Goal: Transaction & Acquisition: Purchase product/service

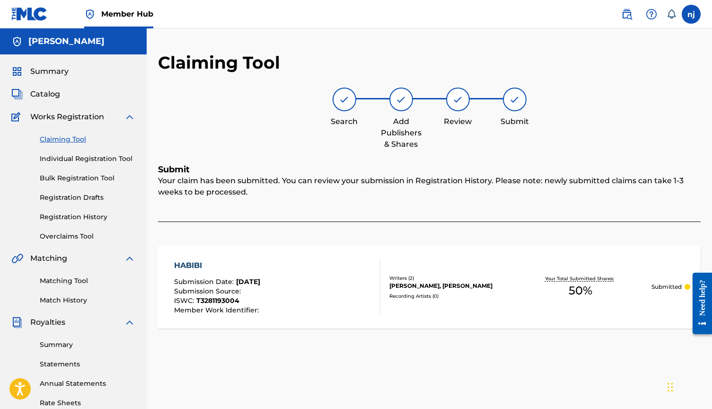
click at [63, 114] on span "Works Registration" at bounding box center [67, 116] width 74 height 11
click at [69, 159] on link "Individual Registration Tool" at bounding box center [88, 159] width 96 height 10
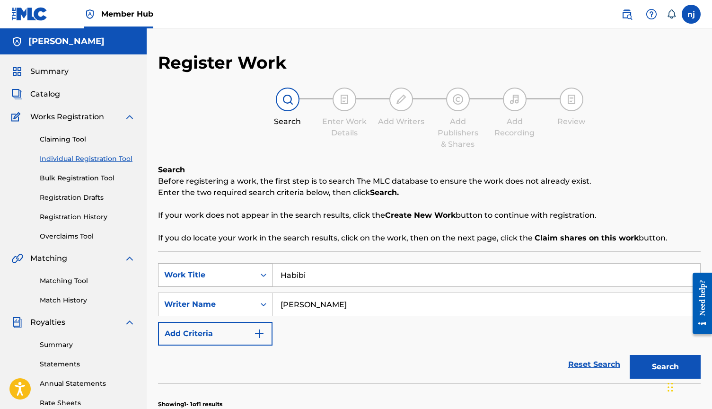
drag, startPoint x: 324, startPoint y: 279, endPoint x: 234, endPoint y: 278, distance: 90.3
click at [234, 278] on div "SearchWithCriteria51b8f624-1b4e-4904-8a1f-e7a7f4826d74 Work Title Habibi" at bounding box center [429, 275] width 542 height 24
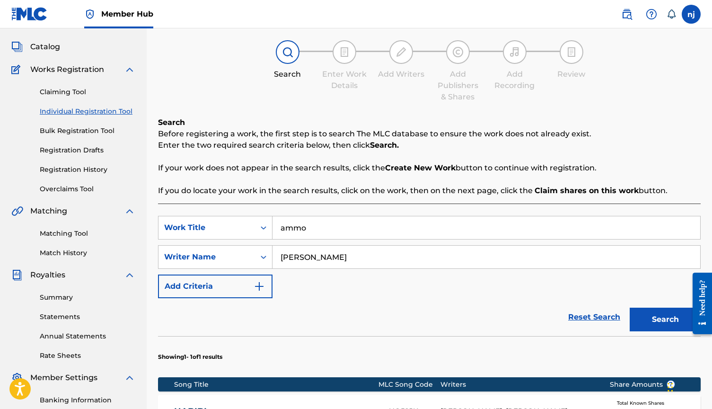
scroll to position [102, 0]
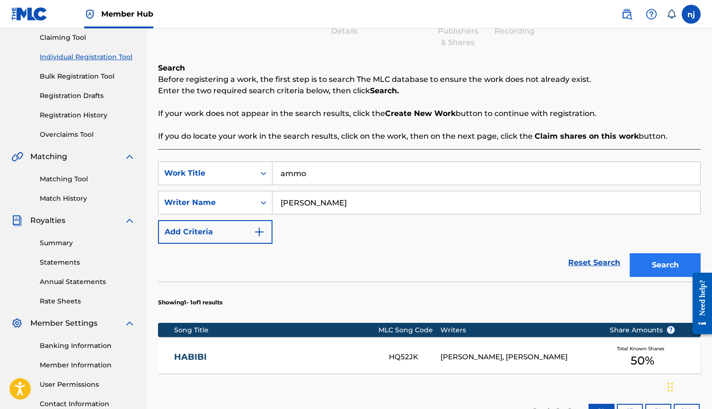
type input "ammo"
click at [667, 266] on button "Search" at bounding box center [664, 265] width 71 height 24
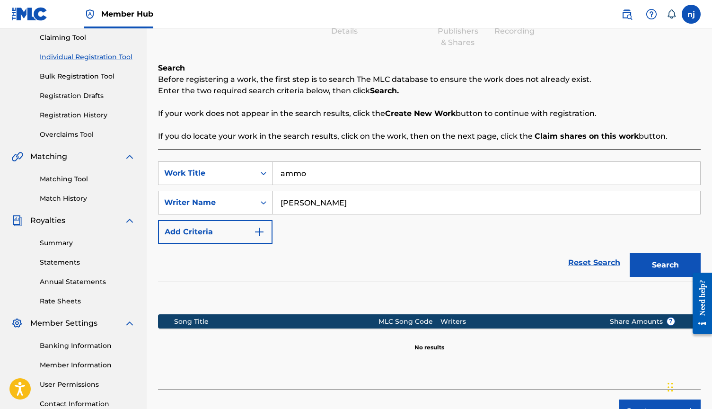
drag, startPoint x: 376, startPoint y: 201, endPoint x: 234, endPoint y: 195, distance: 142.0
click at [236, 199] on div "SearchWithCriteria1232b721-af8b-49b3-b5d1-197c4515a18c Writer Name [PERSON_NAME]" at bounding box center [429, 203] width 542 height 24
type input "NSJ"
click at [657, 266] on button "Search" at bounding box center [664, 265] width 71 height 24
drag, startPoint x: 328, startPoint y: 204, endPoint x: 259, endPoint y: 204, distance: 69.0
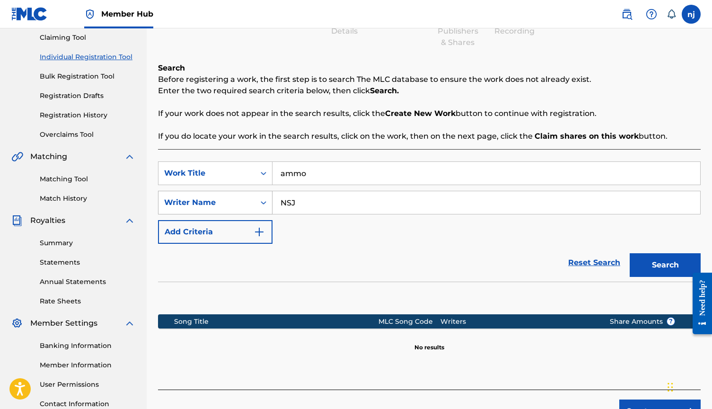
click at [259, 204] on div "SearchWithCriteria1232b721-af8b-49b3-b5d1-197c4515a18c Writer Name NSJ" at bounding box center [429, 203] width 542 height 24
type input "n"
type input "N"
drag, startPoint x: 311, startPoint y: 175, endPoint x: 227, endPoint y: 175, distance: 84.7
click at [227, 175] on div "SearchWithCriteria51b8f624-1b4e-4904-8a1f-e7a7f4826d74 Work Title ammo" at bounding box center [429, 173] width 542 height 24
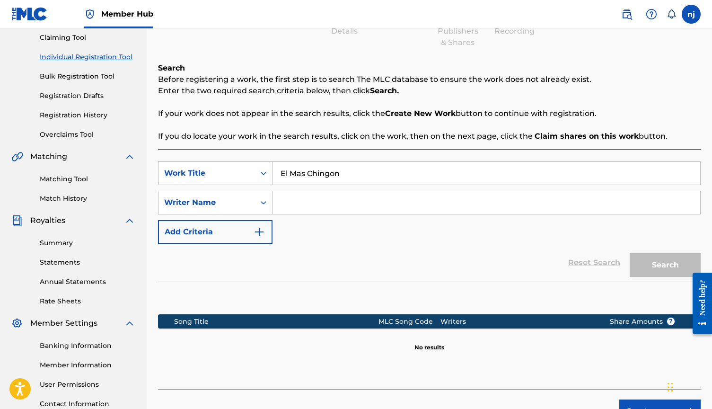
type input "El Mas Chingon"
click at [295, 206] on input "Search Form" at bounding box center [486, 202] width 428 height 23
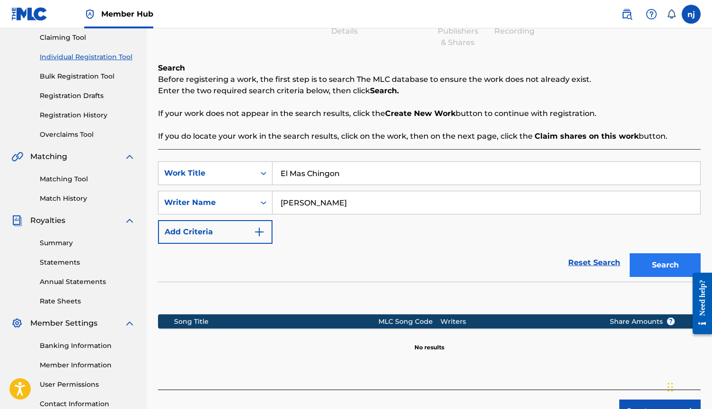
type input "[PERSON_NAME]"
click at [668, 264] on button "Search" at bounding box center [664, 265] width 71 height 24
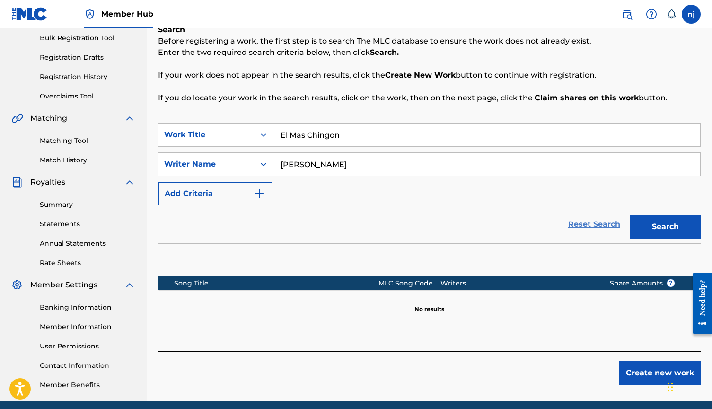
scroll to position [154, 0]
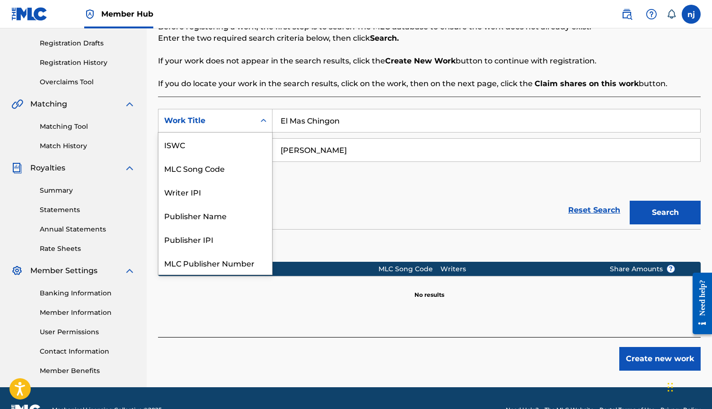
click at [263, 129] on div "Search Form" at bounding box center [263, 120] width 17 height 23
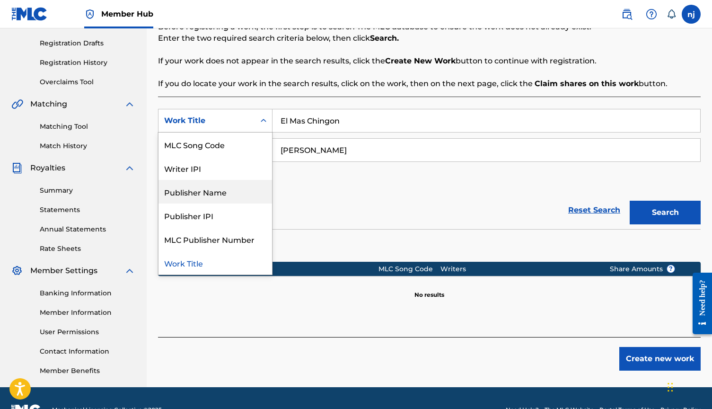
click at [238, 190] on div "Publisher Name" at bounding box center [214, 192] width 113 height 24
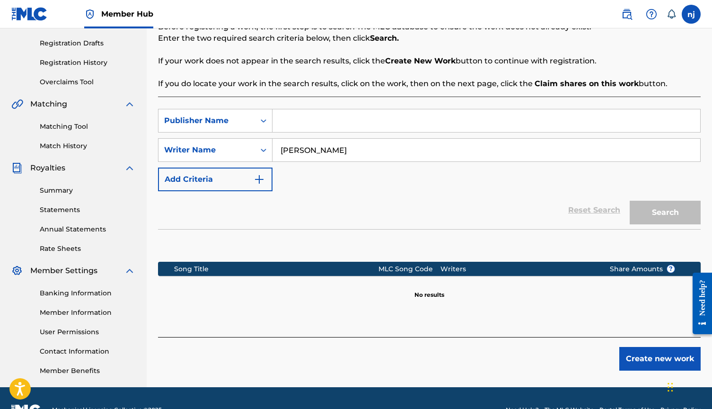
click at [339, 124] on input "Search Form" at bounding box center [486, 120] width 428 height 23
type input "el alfa"
click at [679, 208] on button "Search" at bounding box center [664, 213] width 71 height 24
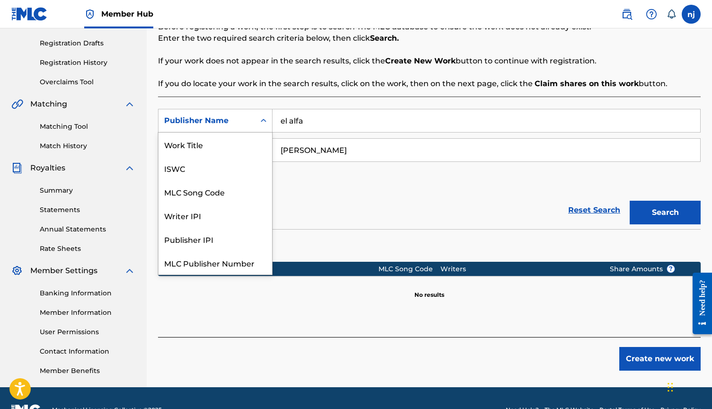
click at [223, 121] on div "Publisher Name" at bounding box center [206, 120] width 85 height 11
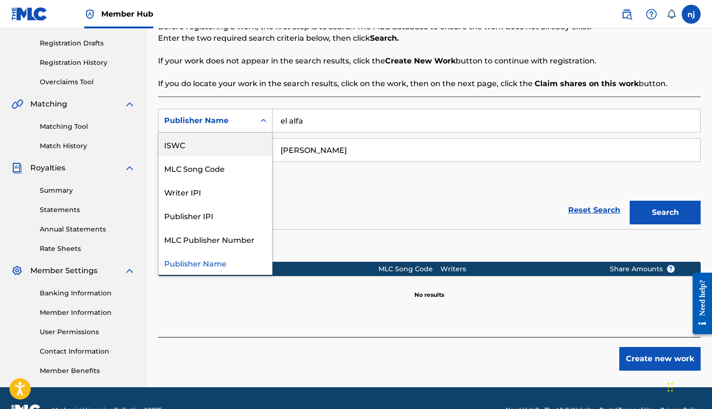
click at [212, 138] on div "ISWC" at bounding box center [214, 144] width 113 height 24
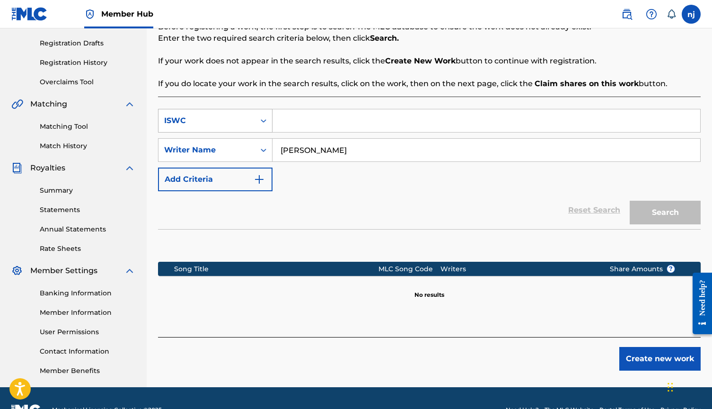
click at [216, 119] on div "ISWC" at bounding box center [206, 120] width 85 height 11
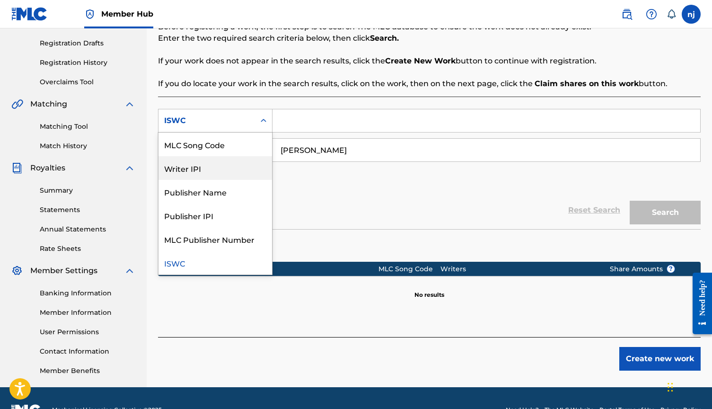
click at [213, 169] on div "Writer IPI" at bounding box center [214, 168] width 113 height 24
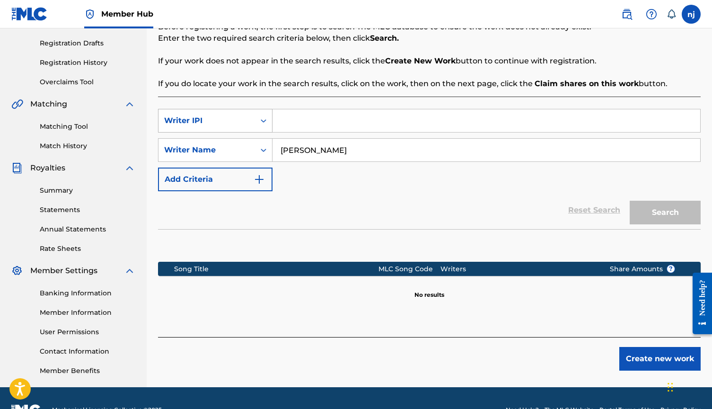
click at [224, 126] on div "Writer IPI" at bounding box center [206, 120] width 85 height 11
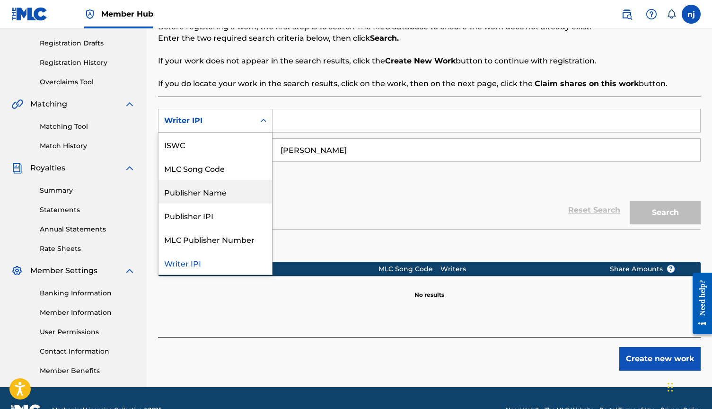
click at [216, 190] on div "Publisher Name" at bounding box center [214, 192] width 113 height 24
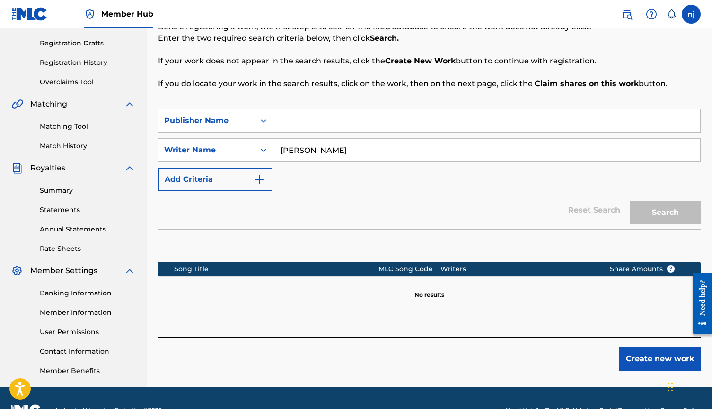
click at [322, 123] on input "Search Form" at bounding box center [486, 120] width 428 height 23
click at [230, 131] on div "Publisher Name" at bounding box center [215, 121] width 114 height 24
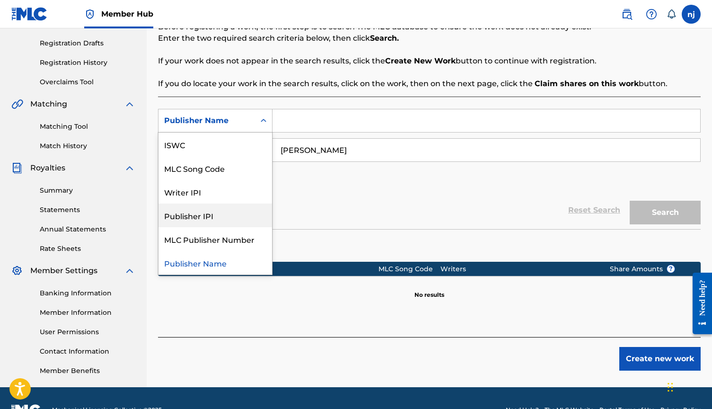
click at [305, 215] on div "Reset Search Search" at bounding box center [429, 210] width 542 height 38
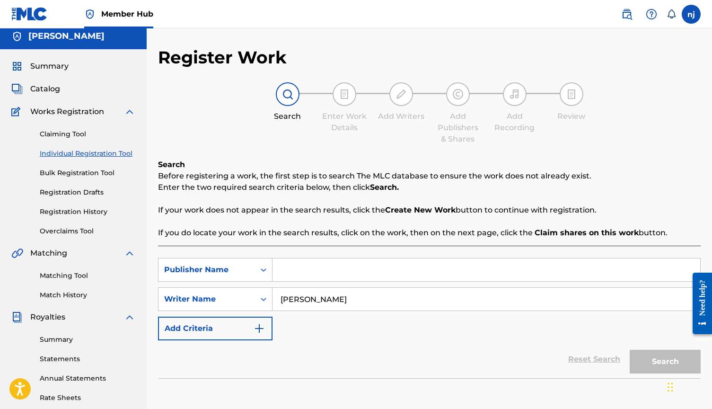
scroll to position [3, 0]
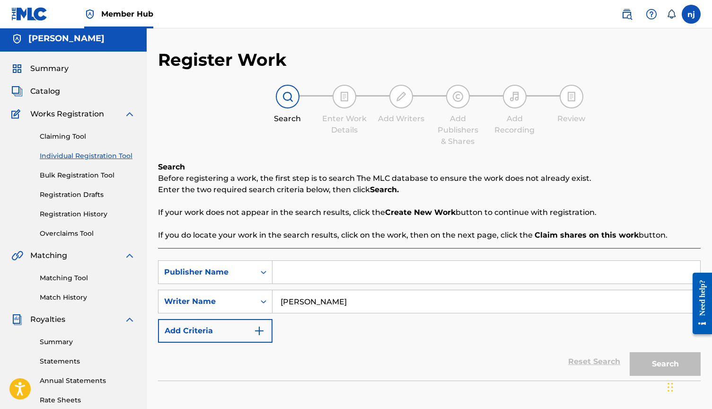
click at [81, 157] on link "Individual Registration Tool" at bounding box center [88, 156] width 96 height 10
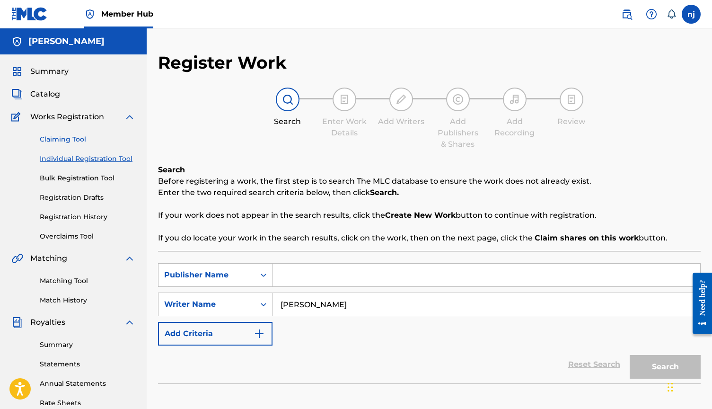
click at [73, 137] on link "Claiming Tool" at bounding box center [88, 139] width 96 height 10
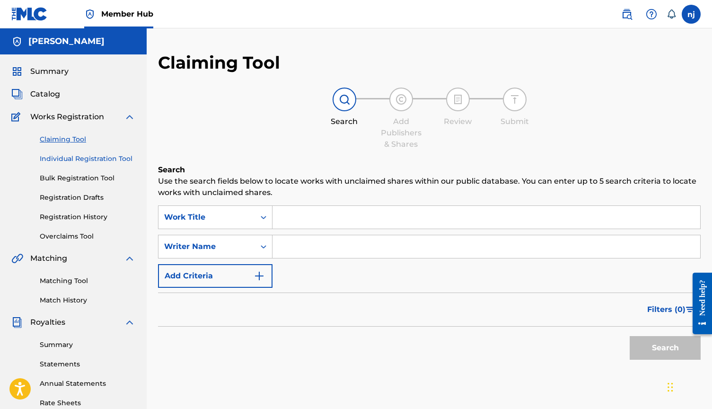
click at [80, 159] on link "Individual Registration Tool" at bounding box center [88, 159] width 96 height 10
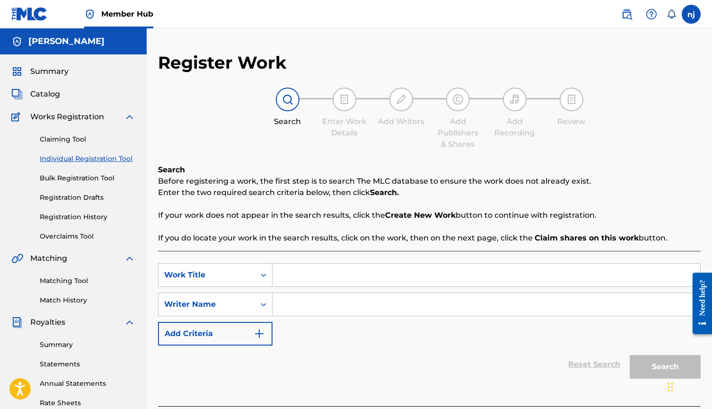
click at [301, 278] on input "Search Form" at bounding box center [486, 274] width 428 height 23
type input "El mas Chingon"
click at [317, 301] on input "Search Form" at bounding box center [486, 304] width 428 height 23
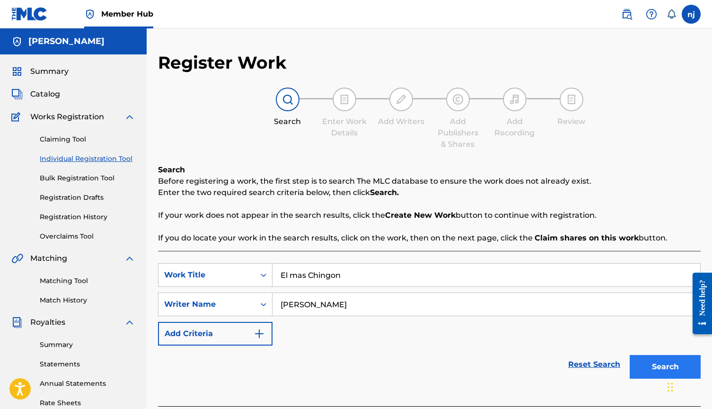
click at [658, 365] on button "Search" at bounding box center [664, 367] width 71 height 24
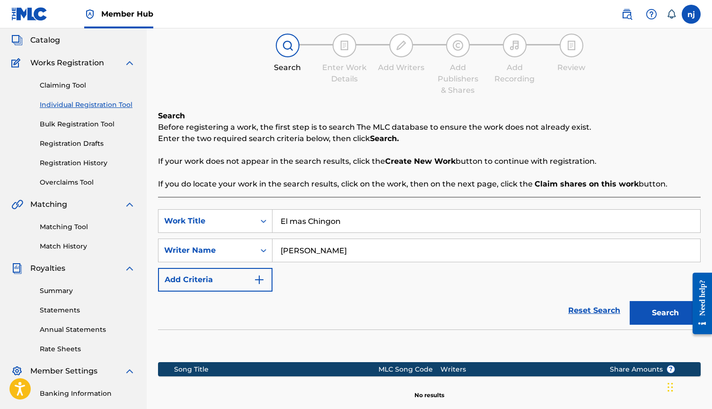
scroll to position [76, 0]
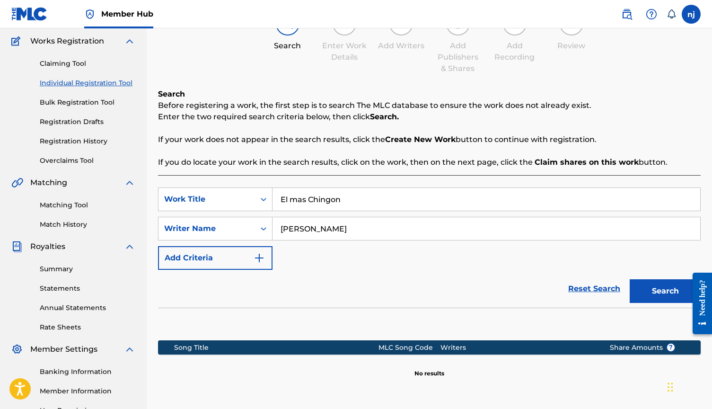
click at [302, 228] on input "[PERSON_NAME]" at bounding box center [486, 228] width 428 height 23
type input "[PERSON_NAME] "NSJ" [PERSON_NAME]"
click at [664, 291] on button "Search" at bounding box center [664, 291] width 71 height 24
click at [293, 201] on input "El mas Chingon" at bounding box center [486, 199] width 428 height 23
click at [295, 197] on input "El mas Chingon" at bounding box center [486, 199] width 428 height 23
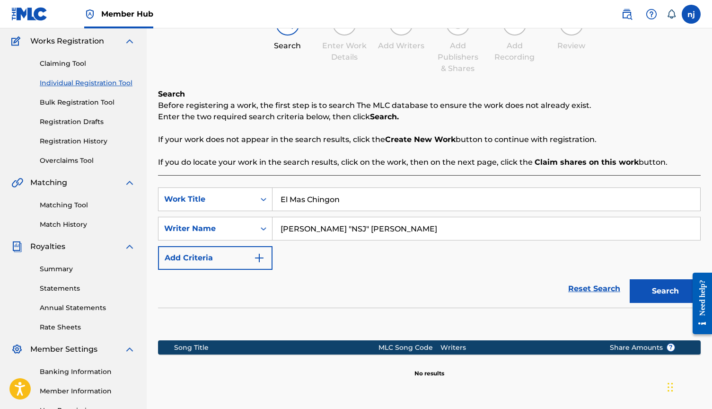
type input "El Mas Chingon"
click at [665, 291] on button "Search" at bounding box center [664, 291] width 71 height 24
drag, startPoint x: 323, startPoint y: 229, endPoint x: 313, endPoint y: 228, distance: 9.5
click at [314, 229] on input "[PERSON_NAME] "NSJ" [PERSON_NAME]" at bounding box center [486, 228] width 428 height 23
click at [651, 290] on button "Search" at bounding box center [664, 291] width 71 height 24
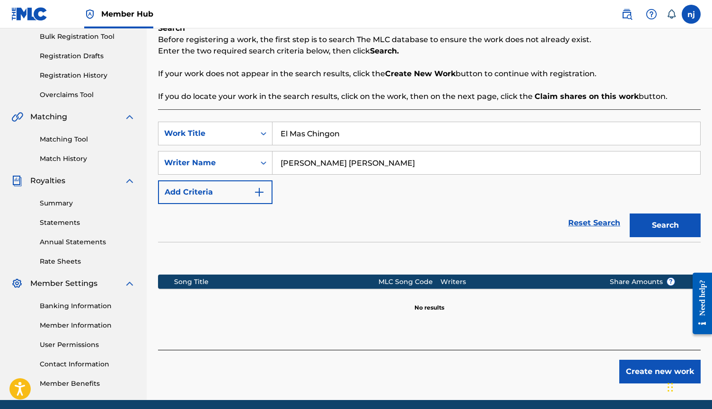
scroll to position [161, 0]
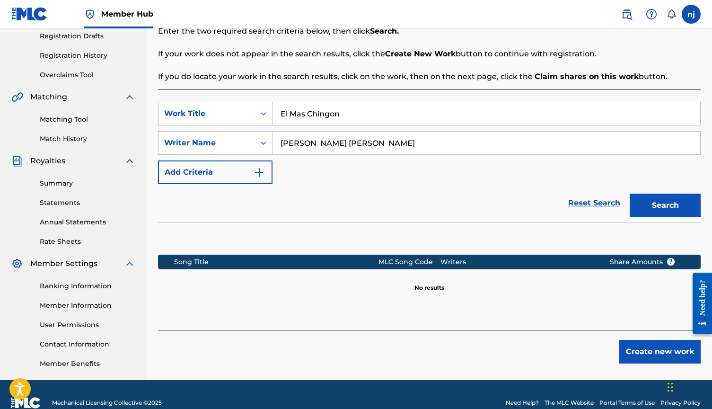
click at [320, 143] on input "[PERSON_NAME] [PERSON_NAME]" at bounding box center [486, 142] width 428 height 23
click at [332, 141] on input "[PERSON_NAME]" at bounding box center [486, 142] width 428 height 23
click at [679, 203] on button "Search" at bounding box center [664, 205] width 71 height 24
click at [324, 113] on input "El Mas Chingon" at bounding box center [486, 113] width 428 height 23
click at [332, 145] on input "[PERSON_NAME]" at bounding box center [486, 142] width 428 height 23
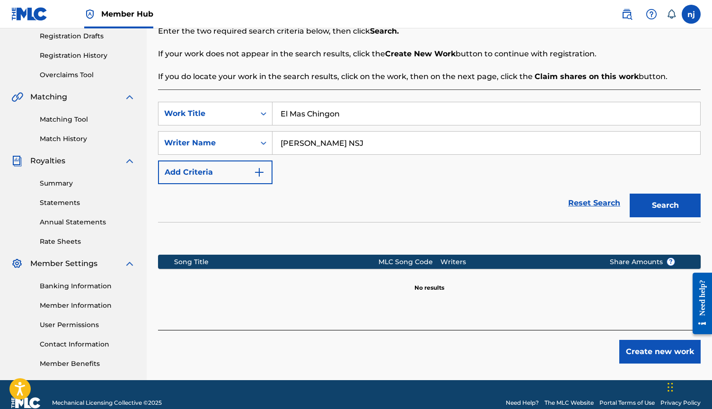
click at [665, 205] on button "Search" at bounding box center [664, 205] width 71 height 24
click at [338, 146] on input "[PERSON_NAME] NSJ" at bounding box center [486, 142] width 428 height 23
click at [349, 144] on input "[PERSON_NAME]" at bounding box center [486, 142] width 428 height 23
type input "N"
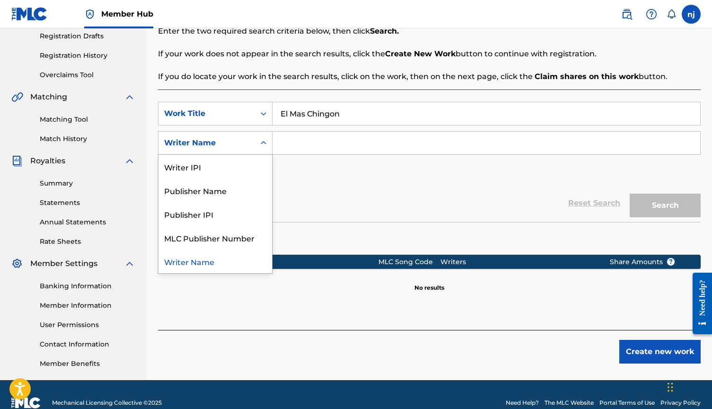
click at [259, 144] on icon "Search Form" at bounding box center [263, 142] width 9 height 9
click at [216, 172] on div "Writer IPI" at bounding box center [214, 167] width 113 height 24
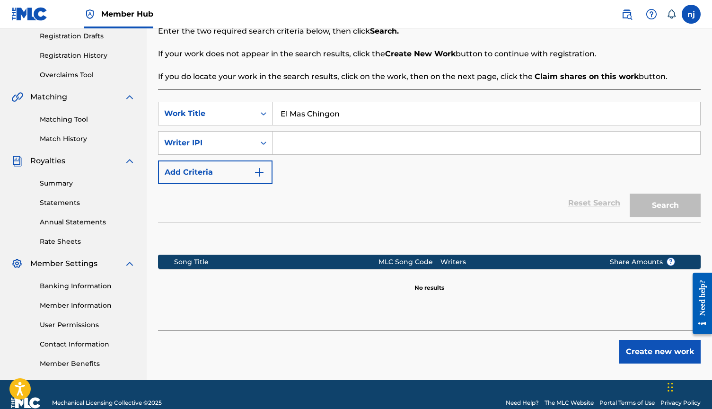
click at [297, 145] on input "Search Form" at bounding box center [486, 142] width 428 height 23
paste input "[URL][DOMAIN_NAME]"
type input "[URL][DOMAIN_NAME]"
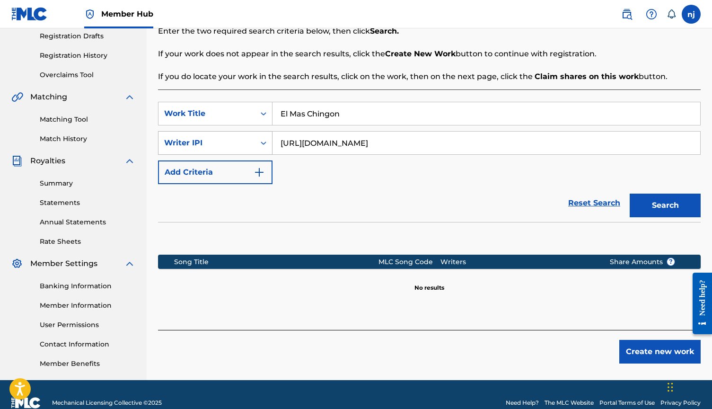
drag, startPoint x: 337, startPoint y: 144, endPoint x: 221, endPoint y: 144, distance: 115.9
click at [221, 144] on div "SearchWithCriteriab7b4939b-648a-4073-ba4c-ffb3c417d1e8 Writer IPI [URL][DOMAIN_…" at bounding box center [429, 143] width 542 height 24
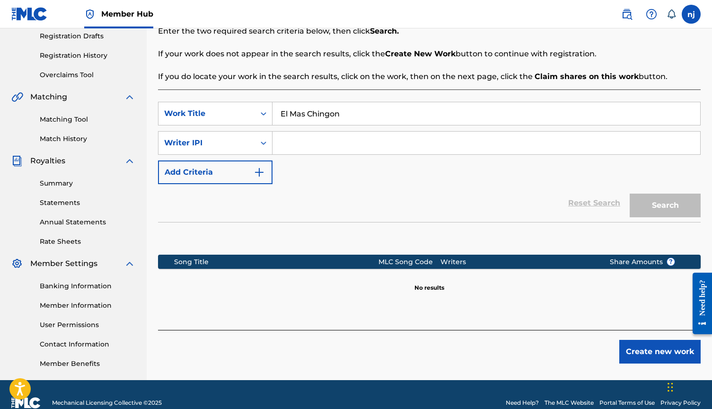
paste input "00873626211"
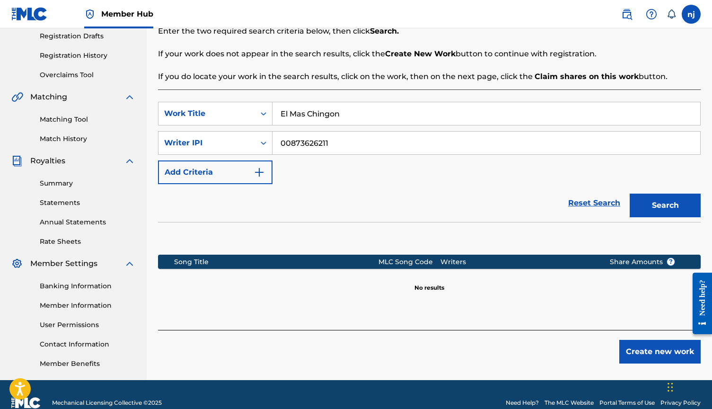
type input "00873626211"
click at [665, 205] on button "Search" at bounding box center [664, 205] width 71 height 24
click at [261, 143] on icon "Search Form" at bounding box center [263, 142] width 9 height 9
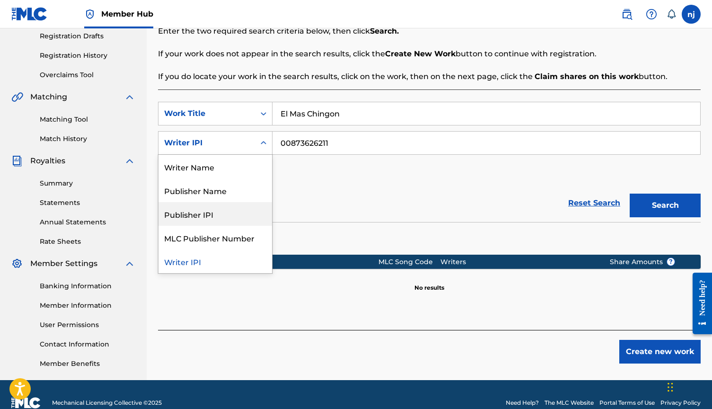
click at [218, 212] on div "Publisher IPI" at bounding box center [214, 214] width 113 height 24
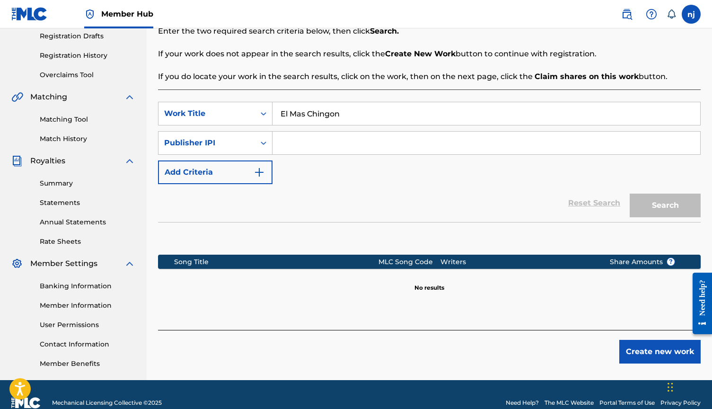
click at [320, 139] on input "Search Form" at bounding box center [486, 142] width 428 height 23
paste input "00873626211"
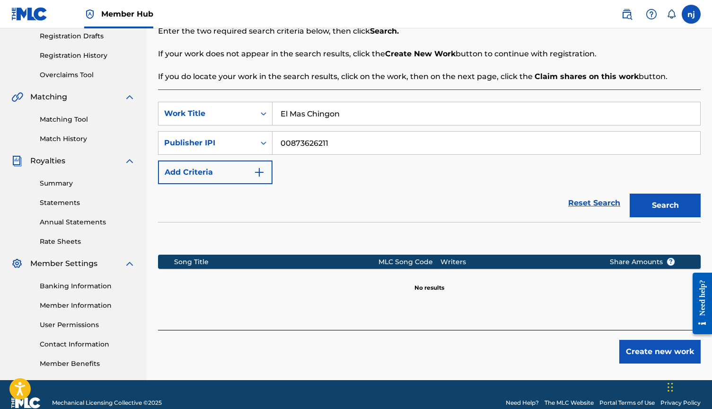
type input "00873626211"
click at [665, 205] on button "Search" at bounding box center [664, 205] width 71 height 24
click at [212, 127] on div "SearchWithCriteria51b8f624-1b4e-4904-8a1f-e7a7f4826d74 Work Title El Mas Chingo…" at bounding box center [429, 143] width 542 height 82
click at [212, 137] on div "Publisher IPI" at bounding box center [206, 143] width 96 height 18
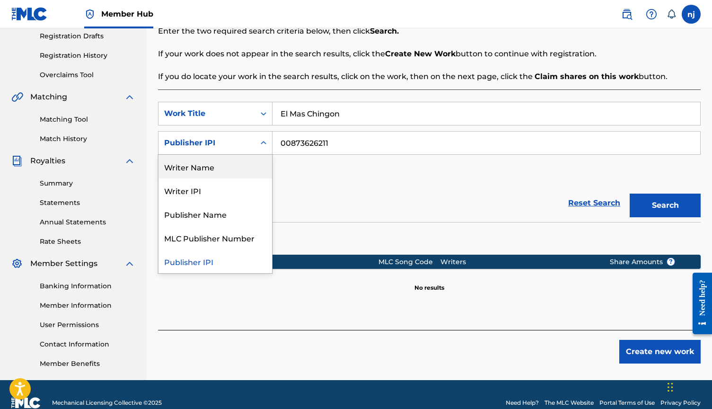
click at [209, 166] on div "Writer Name" at bounding box center [214, 167] width 113 height 24
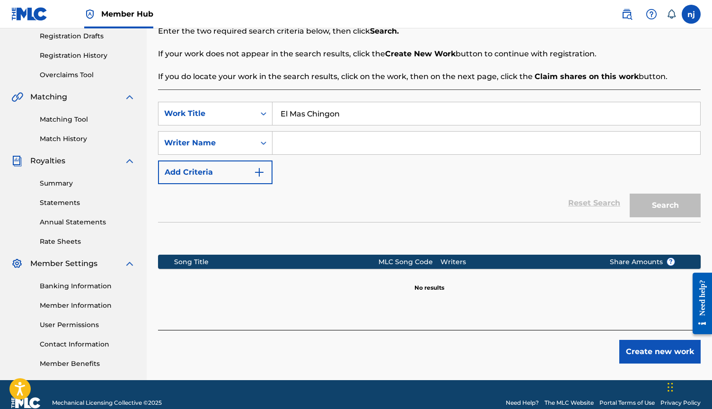
click at [311, 143] on input "Search Form" at bounding box center [486, 142] width 428 height 23
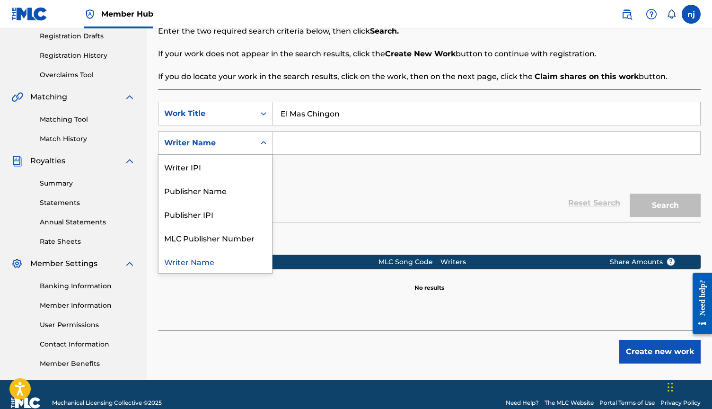
click at [243, 151] on div "Writer Name" at bounding box center [206, 143] width 96 height 18
click at [222, 166] on div "Writer IPI" at bounding box center [214, 167] width 113 height 24
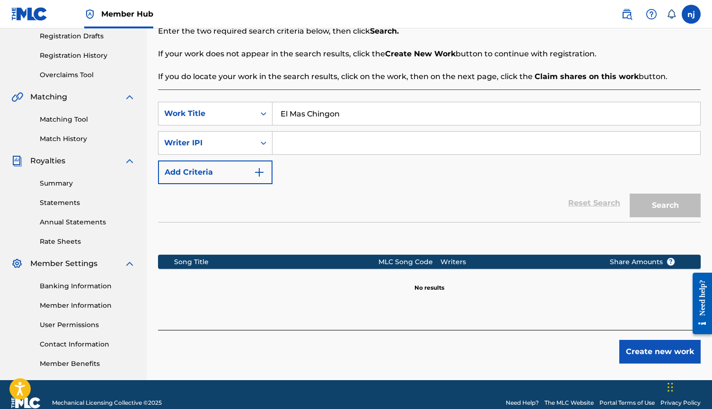
click at [317, 144] on input "Search Form" at bounding box center [486, 142] width 428 height 23
paste input "00873626211"
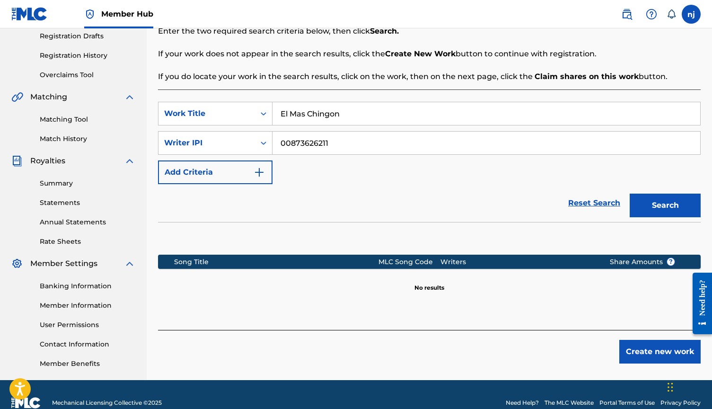
type input "00873626211"
click at [665, 205] on button "Search" at bounding box center [664, 205] width 71 height 24
drag, startPoint x: 348, startPoint y: 115, endPoint x: 249, endPoint y: 115, distance: 98.8
click at [249, 115] on div "SearchWithCriteria51b8f624-1b4e-4904-8a1f-e7a7f4826d74 Work Title El Mas Chingon" at bounding box center [429, 114] width 542 height 24
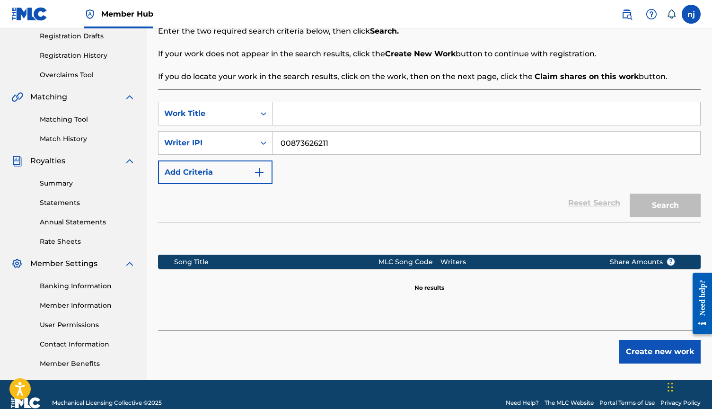
click at [289, 113] on input "Search Form" at bounding box center [486, 113] width 428 height 23
click at [226, 165] on button "Add Criteria" at bounding box center [215, 172] width 114 height 24
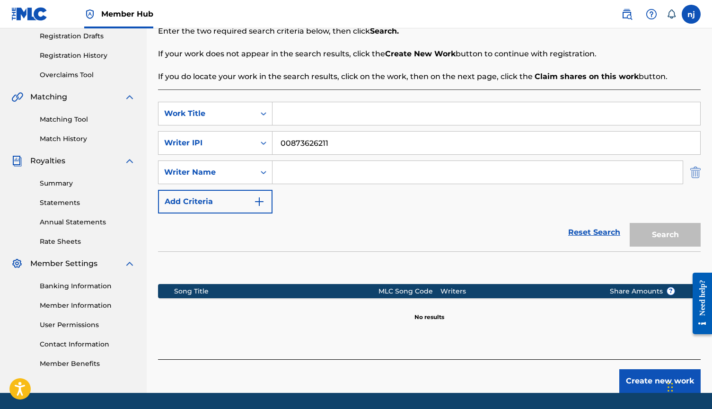
click at [690, 175] on img "Search Form" at bounding box center [695, 172] width 10 height 24
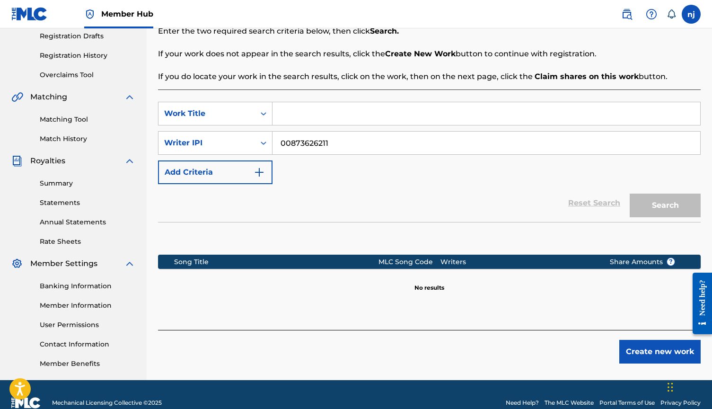
click at [327, 115] on input "Search Form" at bounding box center [486, 113] width 428 height 23
type input "El Alfa"
click at [675, 210] on button "Search" at bounding box center [664, 205] width 71 height 24
drag, startPoint x: 336, startPoint y: 112, endPoint x: 279, endPoint y: 107, distance: 56.9
click at [279, 107] on input "El Alfa" at bounding box center [486, 113] width 428 height 23
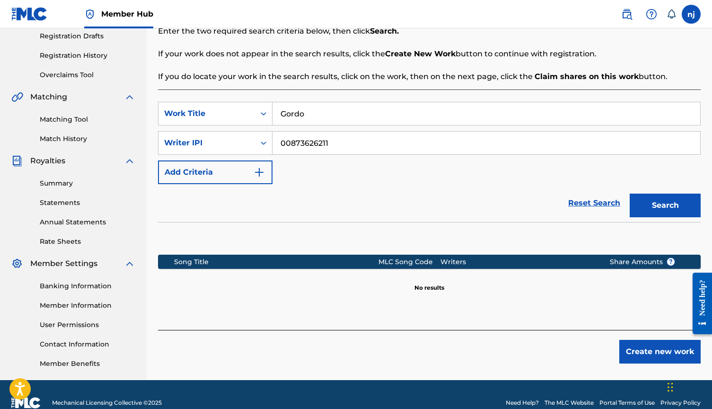
click at [665, 205] on button "Search" at bounding box center [664, 205] width 71 height 24
drag, startPoint x: 312, startPoint y: 117, endPoint x: 272, endPoint y: 118, distance: 39.7
click at [272, 118] on input "Gordo" at bounding box center [486, 113] width 428 height 23
type input "G"
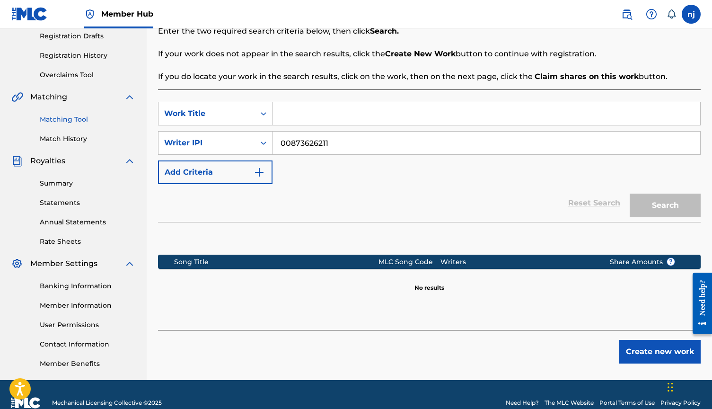
click at [76, 117] on link "Matching Tool" at bounding box center [88, 119] width 96 height 10
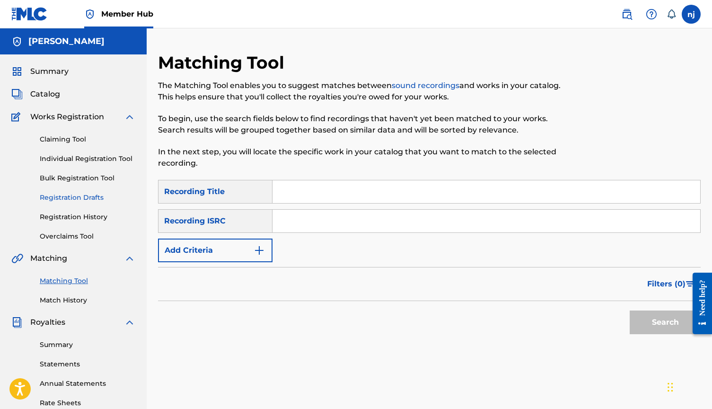
click at [86, 196] on link "Registration Drafts" at bounding box center [88, 197] width 96 height 10
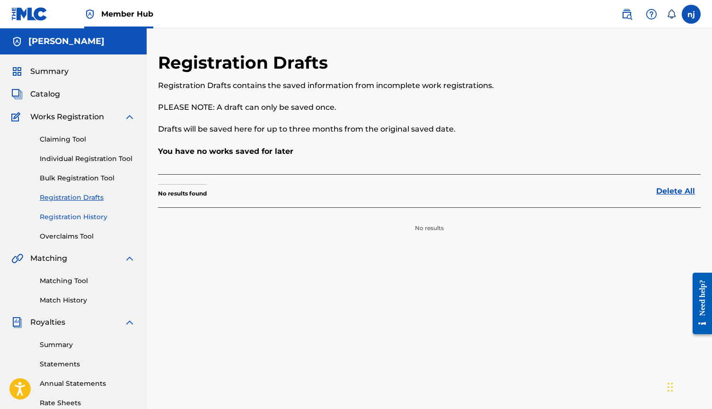
click at [84, 218] on link "Registration History" at bounding box center [88, 217] width 96 height 10
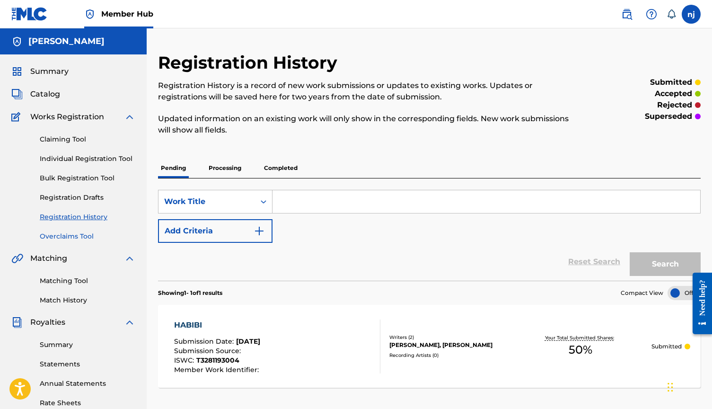
click at [81, 237] on link "Overclaims Tool" at bounding box center [88, 236] width 96 height 10
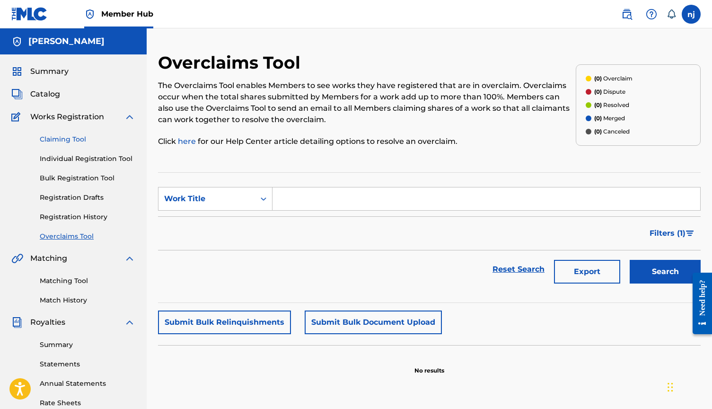
click at [71, 140] on link "Claiming Tool" at bounding box center [88, 139] width 96 height 10
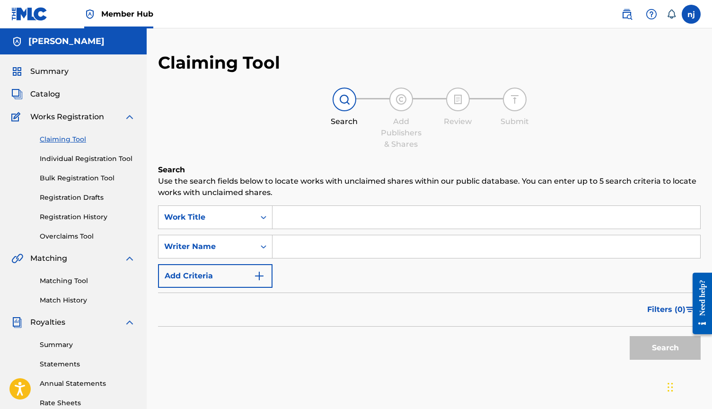
click at [300, 218] on input "Search Form" at bounding box center [486, 217] width 428 height 23
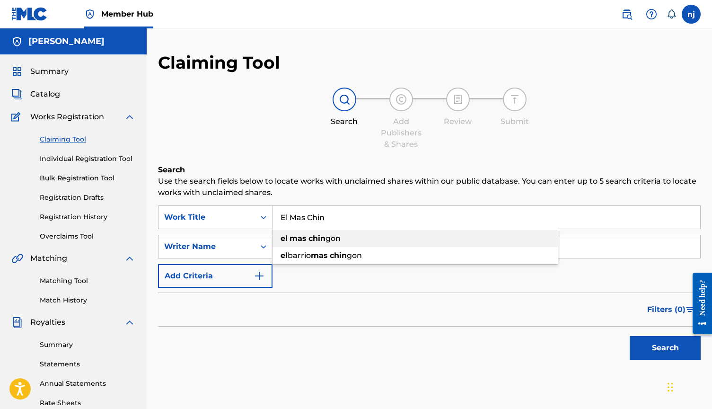
click at [307, 241] on span "Search Form" at bounding box center [307, 238] width 2 height 9
type input "el mas chingon"
click at [306, 256] on input "Search Form" at bounding box center [486, 246] width 428 height 23
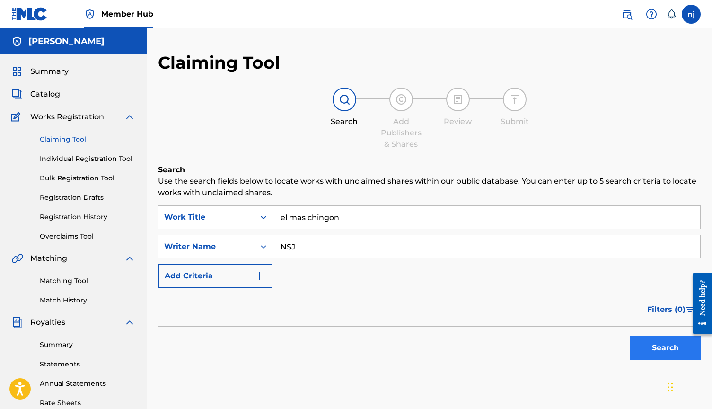
type input "NSJ"
click at [665, 354] on button "Search" at bounding box center [664, 348] width 71 height 24
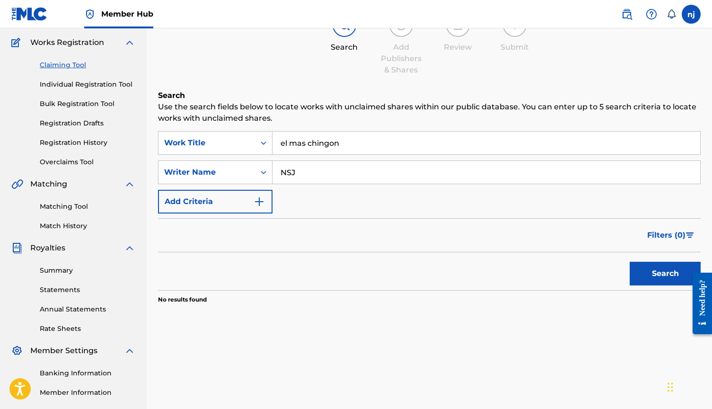
scroll to position [88, 0]
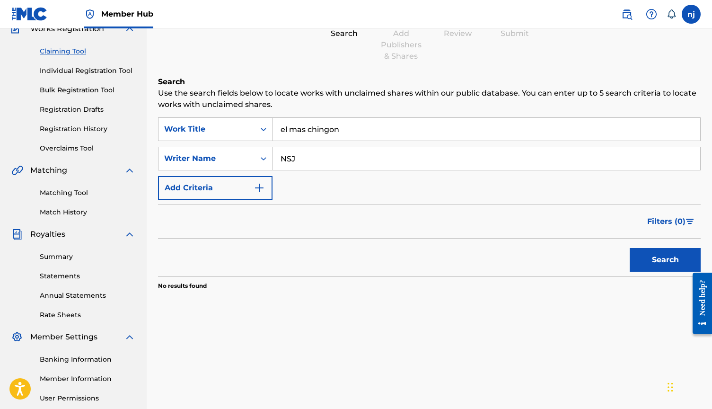
drag, startPoint x: 288, startPoint y: 160, endPoint x: 279, endPoint y: 160, distance: 9.0
click at [279, 160] on input "NSJ" at bounding box center [486, 158] width 428 height 23
click at [650, 264] on button "Search" at bounding box center [664, 260] width 71 height 24
click at [327, 159] on input "[PERSON_NAME]" at bounding box center [486, 158] width 428 height 23
click at [302, 157] on input "[PERSON_NAME]" at bounding box center [486, 158] width 428 height 23
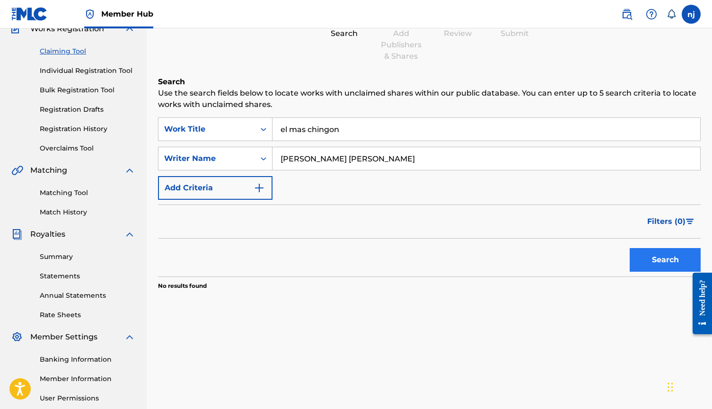
click at [649, 260] on button "Search" at bounding box center [664, 260] width 71 height 24
click at [319, 160] on input "[PERSON_NAME] [PERSON_NAME]" at bounding box center [486, 158] width 428 height 23
click at [643, 257] on button "Search" at bounding box center [664, 260] width 71 height 24
click at [295, 128] on input "el mas chingon" at bounding box center [486, 129] width 428 height 23
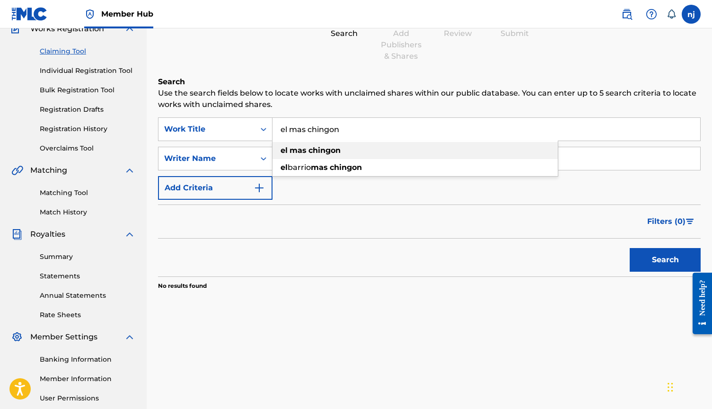
click at [332, 152] on strong "chingon" at bounding box center [324, 150] width 32 height 9
click at [352, 160] on input "[PERSON_NAME] "NSJ" [PERSON_NAME]" at bounding box center [486, 158] width 428 height 23
click at [665, 260] on button "Search" at bounding box center [664, 260] width 71 height 24
drag, startPoint x: 354, startPoint y: 158, endPoint x: 321, endPoint y: 157, distance: 33.1
click at [321, 157] on input "[PERSON_NAME] "NSJ" [PERSON_NAME]" at bounding box center [486, 158] width 428 height 23
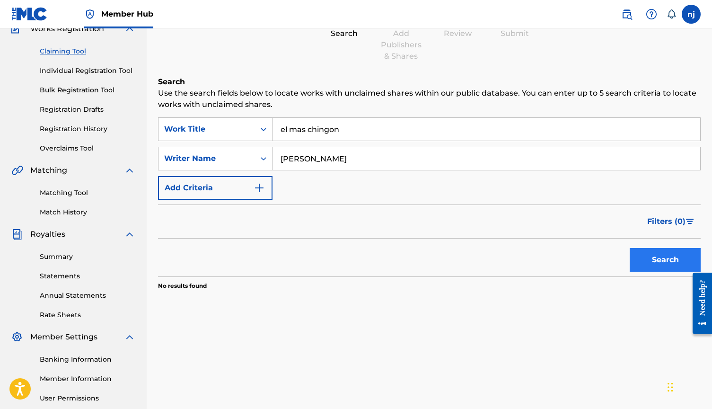
type input "[PERSON_NAME]"
click at [653, 253] on button "Search" at bounding box center [664, 260] width 71 height 24
click at [654, 256] on button "Search" at bounding box center [664, 260] width 71 height 24
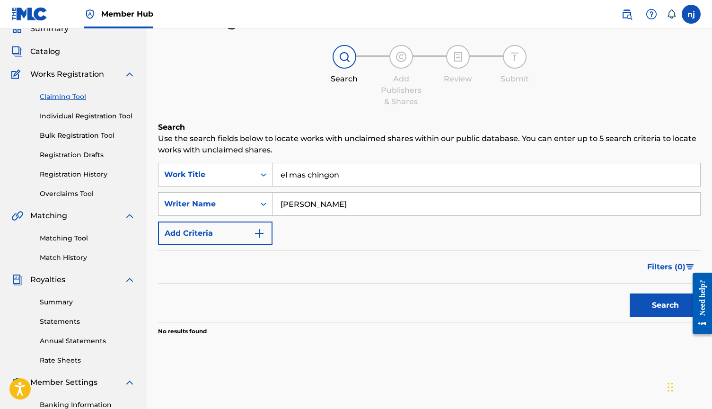
scroll to position [44, 0]
click at [314, 176] on input "el mas chingon" at bounding box center [486, 173] width 428 height 23
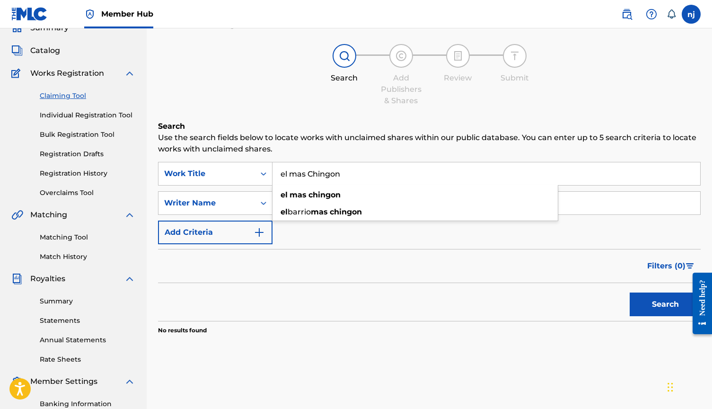
click at [476, 317] on div "Search" at bounding box center [429, 302] width 542 height 38
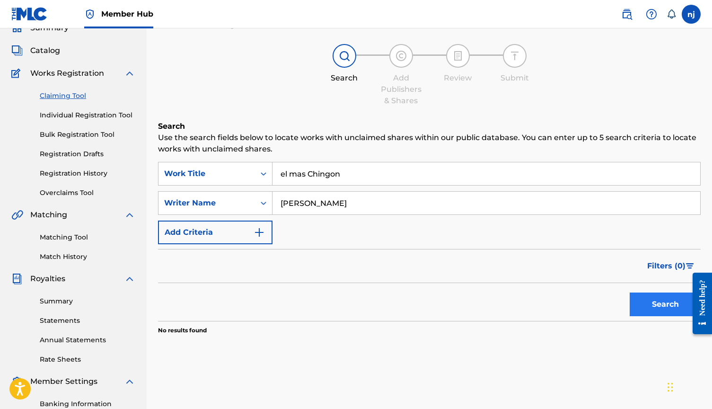
click at [644, 309] on button "Search" at bounding box center [664, 304] width 71 height 24
click at [285, 173] on input "el mas Chingon" at bounding box center [486, 173] width 428 height 23
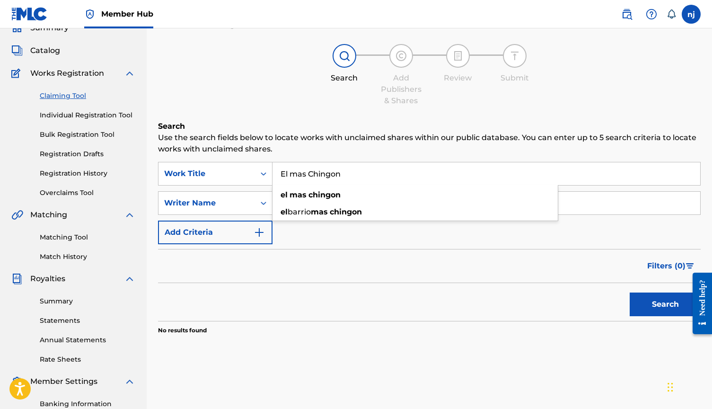
click at [384, 315] on div "Search" at bounding box center [429, 302] width 542 height 38
click at [296, 176] on input "El mas Chingon" at bounding box center [486, 173] width 428 height 23
type input "El Mas Chingon"
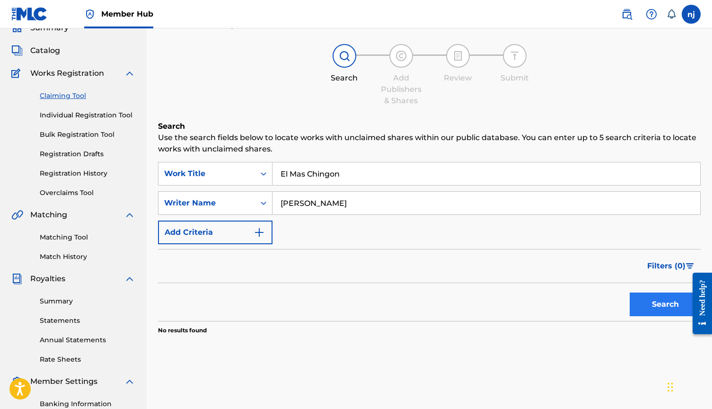
click at [655, 301] on button "Search" at bounding box center [664, 304] width 71 height 24
click at [321, 203] on input "[PERSON_NAME]" at bounding box center [486, 203] width 428 height 23
click at [340, 207] on input "[PERSON_NAME]" at bounding box center [486, 203] width 428 height 23
click at [300, 204] on input "[PERSON_NAME]" at bounding box center [486, 203] width 428 height 23
drag, startPoint x: 344, startPoint y: 204, endPoint x: 246, endPoint y: 200, distance: 98.4
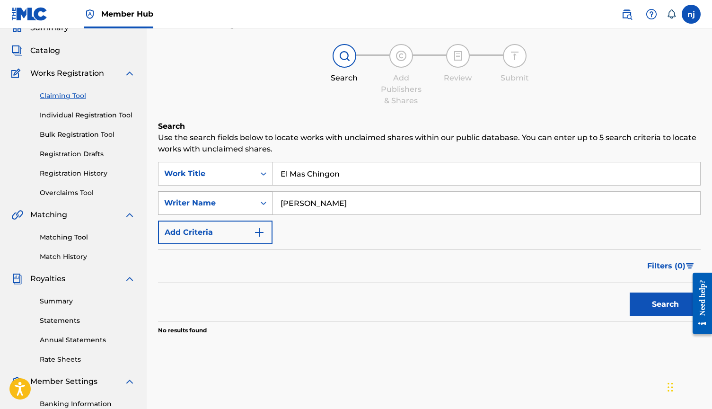
click at [246, 200] on div "SearchWithCriteria760c888b-c223-47a3-b8ec-6251d716d55d Writer Name [PERSON_NAME]" at bounding box center [429, 203] width 542 height 24
type input "NSJ"
click at [665, 304] on button "Search" at bounding box center [664, 304] width 71 height 24
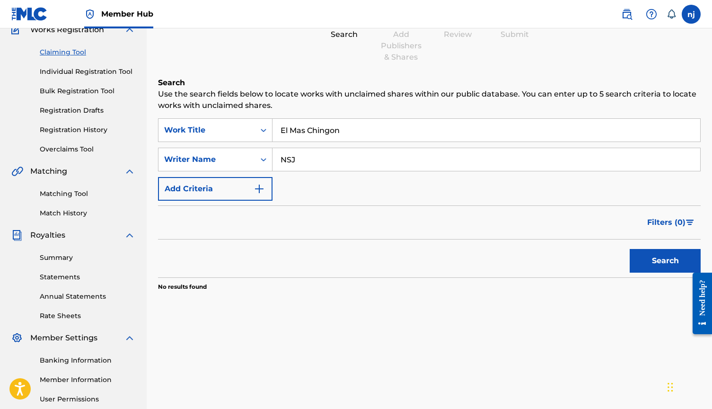
scroll to position [89, 0]
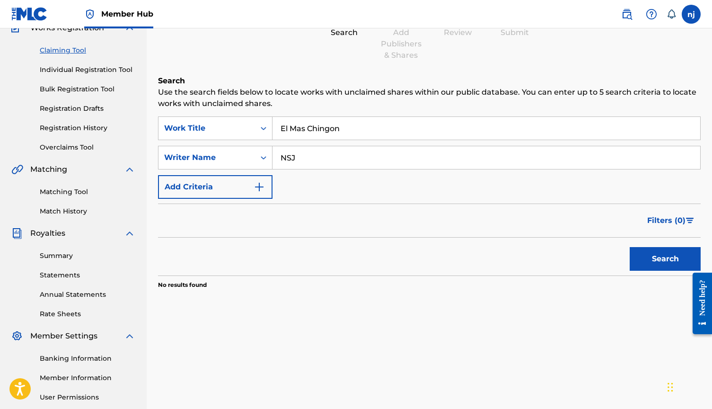
drag, startPoint x: 363, startPoint y: 162, endPoint x: 325, endPoint y: 162, distance: 37.8
click at [325, 162] on input "NSJ" at bounding box center [486, 157] width 428 height 23
drag, startPoint x: 325, startPoint y: 162, endPoint x: 242, endPoint y: 157, distance: 82.9
click at [242, 157] on div "SearchWithCriteria760c888b-c223-47a3-b8ec-6251d716d55d Writer Name NSJ" at bounding box center [429, 158] width 542 height 24
type input "NSJ"
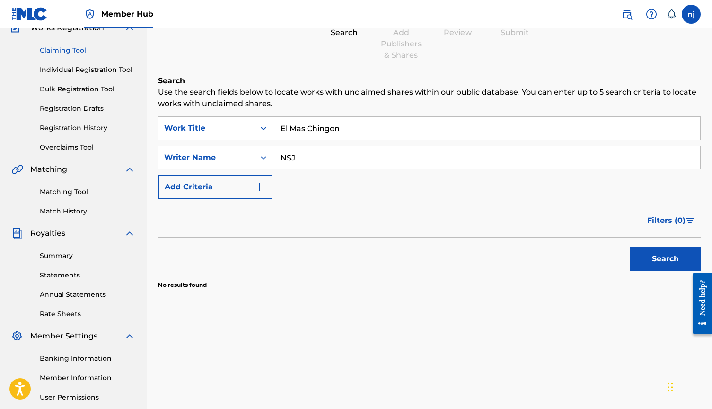
click at [618, 263] on div "Search" at bounding box center [429, 256] width 542 height 38
click at [643, 252] on button "Search" at bounding box center [664, 259] width 71 height 24
click at [74, 91] on link "Bulk Registration Tool" at bounding box center [88, 89] width 96 height 10
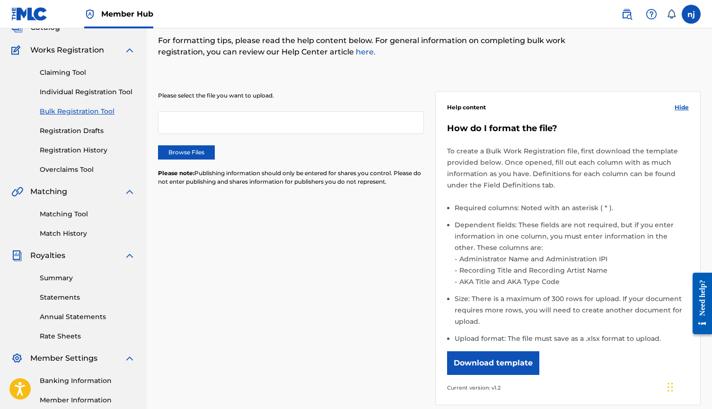
scroll to position [85, 0]
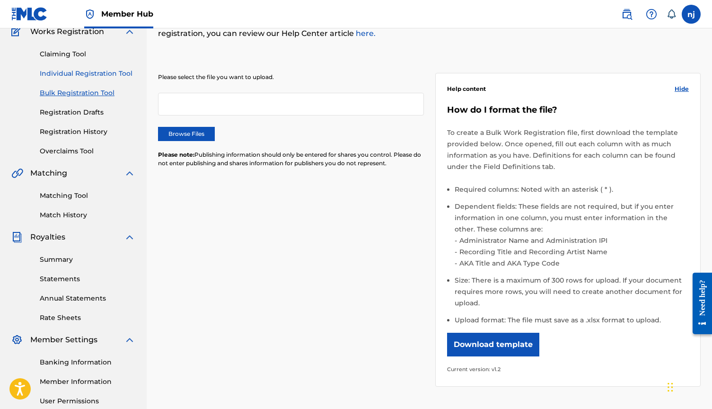
click at [80, 73] on link "Individual Registration Tool" at bounding box center [88, 74] width 96 height 10
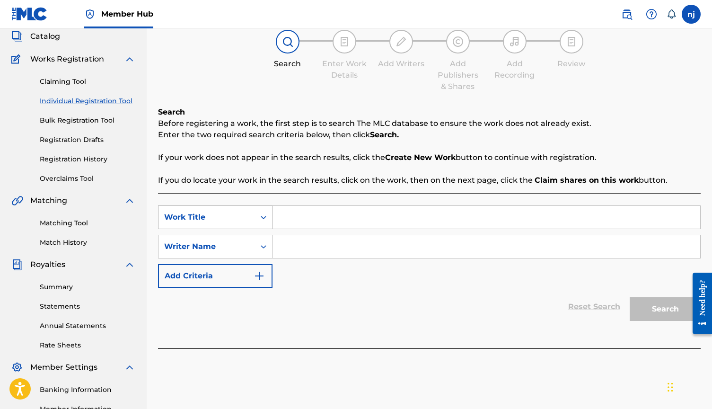
scroll to position [59, 0]
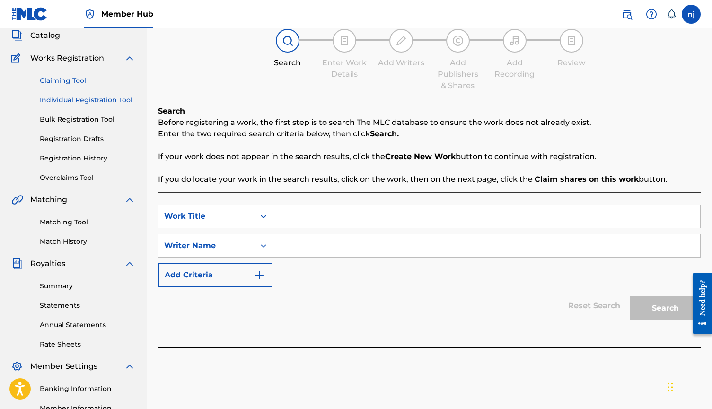
click at [78, 78] on link "Claiming Tool" at bounding box center [88, 81] width 96 height 10
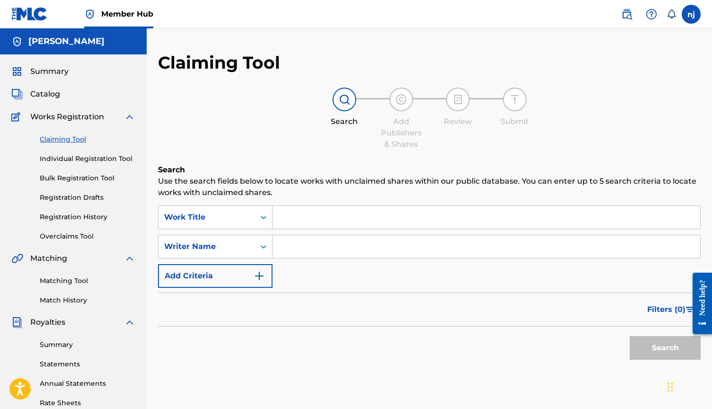
click at [442, 217] on input "Search Form" at bounding box center [486, 217] width 428 height 23
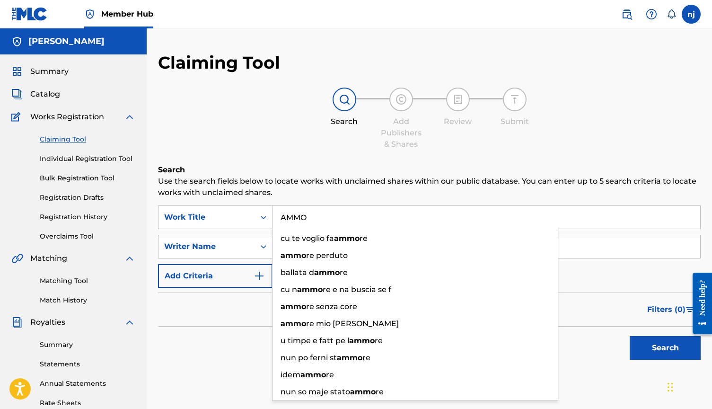
type input "AMMO"
click at [218, 314] on div "Filters ( 0 )" at bounding box center [429, 309] width 542 height 34
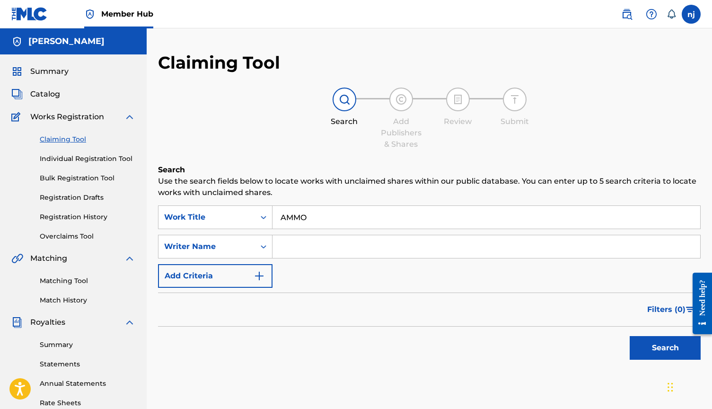
click at [291, 250] on input "Search Form" at bounding box center [486, 246] width 428 height 23
click at [665, 348] on button "Search" at bounding box center [664, 348] width 71 height 24
click at [300, 246] on input "[PERSON_NAME]" at bounding box center [486, 246] width 428 height 23
click at [665, 348] on button "Search" at bounding box center [664, 348] width 71 height 24
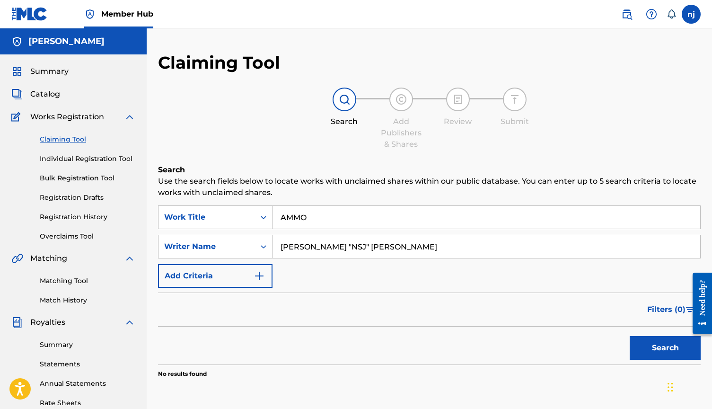
drag, startPoint x: 362, startPoint y: 251, endPoint x: 290, endPoint y: 251, distance: 71.9
click at [290, 251] on input "[PERSON_NAME] "NSJ" [PERSON_NAME]" at bounding box center [486, 246] width 428 height 23
type input "N"
drag, startPoint x: 325, startPoint y: 216, endPoint x: 253, endPoint y: 215, distance: 72.4
click at [253, 215] on div "SearchWithCriteriacbe2694e-c354-4616-bf49-1ed4c0389725 Work Title AMMO" at bounding box center [429, 217] width 542 height 24
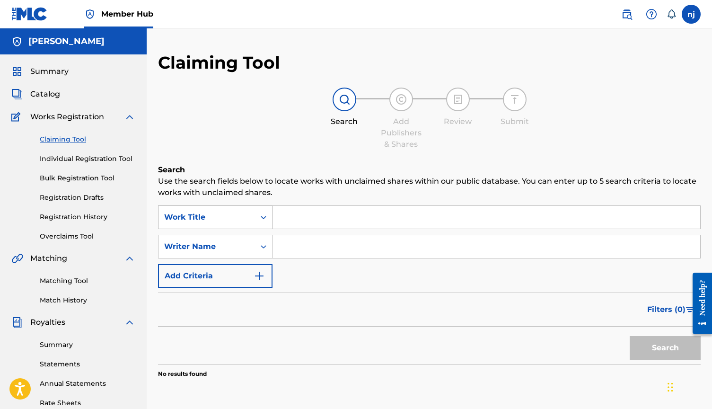
type input "S"
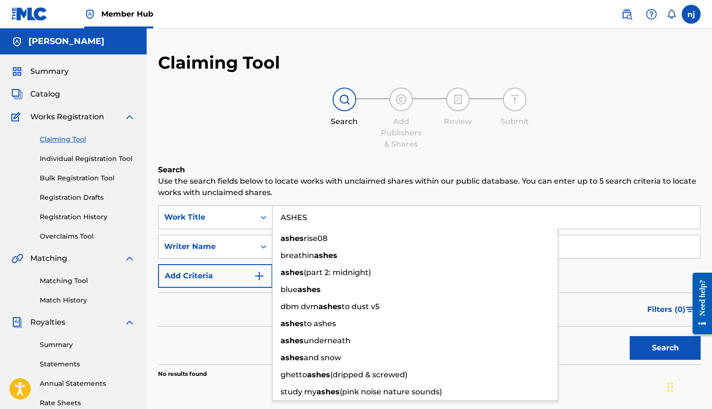
type input "ASHES"
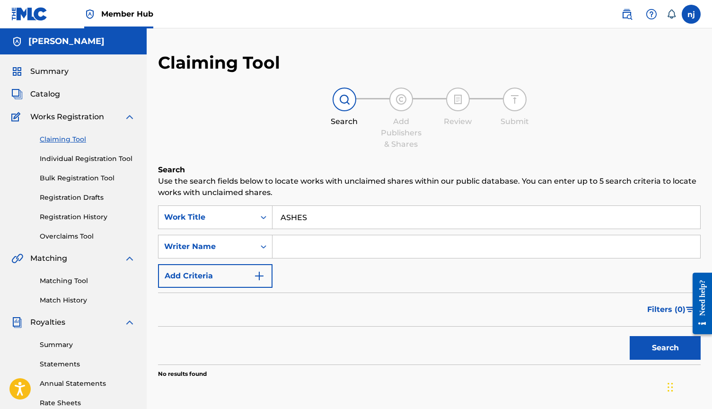
click at [260, 193] on p "Use the search fields below to locate works with unclaimed shares within our pu…" at bounding box center [429, 186] width 542 height 23
click at [307, 261] on div "SearchWithCriteriacbe2694e-c354-4616-bf49-1ed4c0389725 Work Title ASHES SearchW…" at bounding box center [429, 246] width 542 height 82
click at [307, 246] on input "Search Form" at bounding box center [486, 246] width 428 height 23
type input "[PERSON_NAME]"
click at [665, 348] on button "Search" at bounding box center [664, 348] width 71 height 24
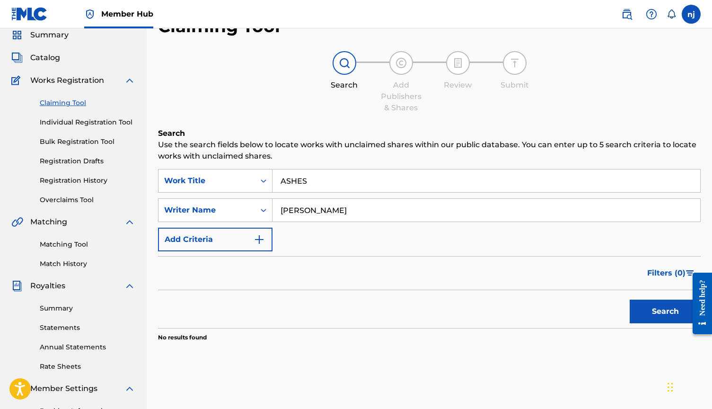
scroll to position [43, 0]
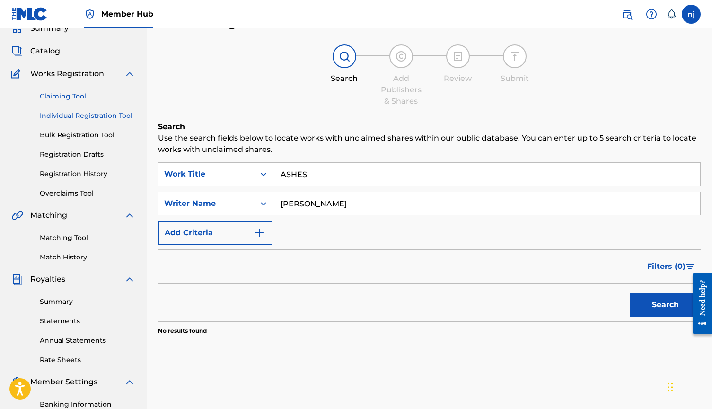
click at [92, 116] on link "Individual Registration Tool" at bounding box center [88, 116] width 96 height 10
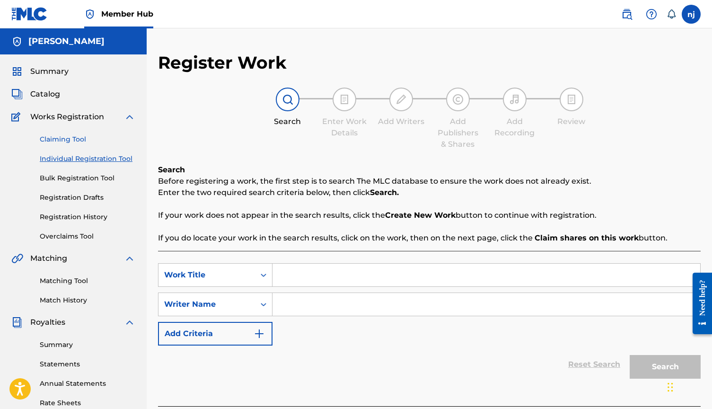
click at [69, 142] on link "Claiming Tool" at bounding box center [88, 139] width 96 height 10
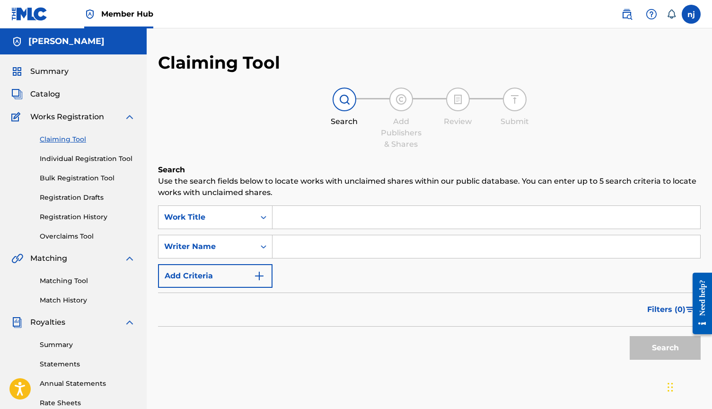
click at [294, 220] on input "Search Form" at bounding box center [486, 217] width 428 height 23
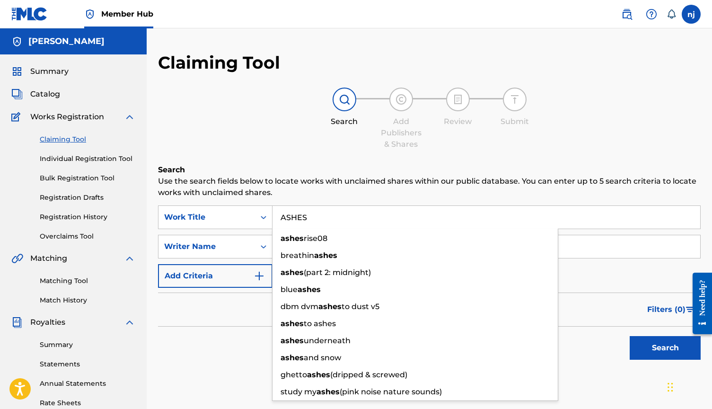
type input "ASHES"
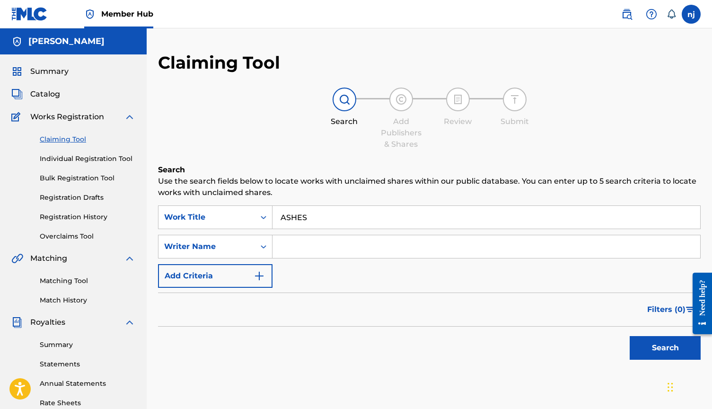
click at [228, 322] on div "Filters ( 0 )" at bounding box center [429, 309] width 542 height 34
click at [288, 244] on input "Search Form" at bounding box center [486, 246] width 428 height 23
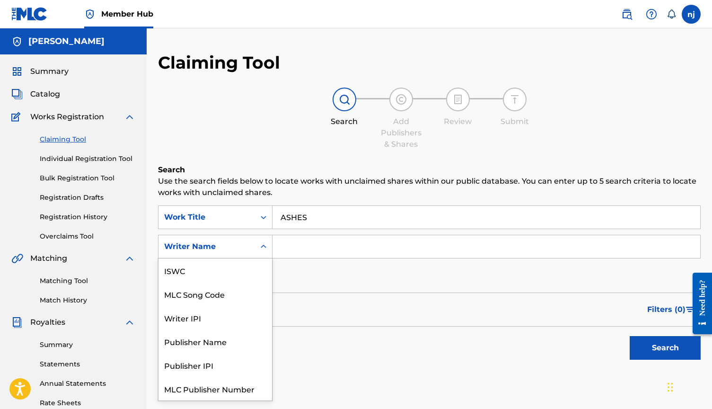
click at [252, 244] on div "Writer Name" at bounding box center [206, 246] width 96 height 18
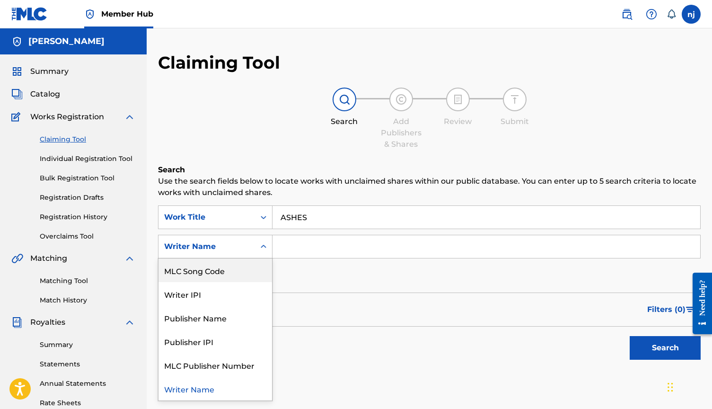
click at [202, 298] on div "Writer IPI" at bounding box center [214, 294] width 113 height 24
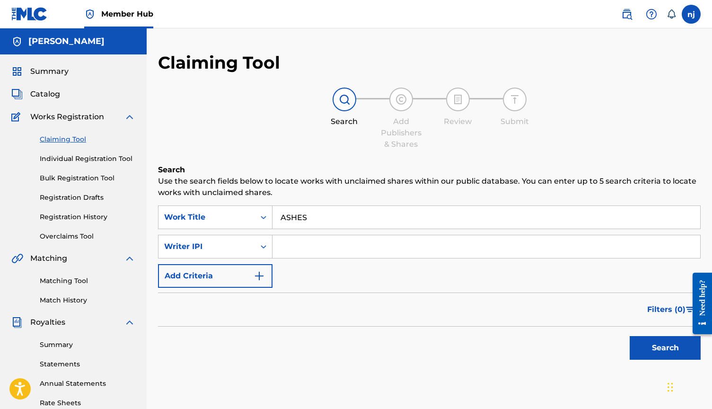
click at [295, 242] on input "Search Form" at bounding box center [486, 246] width 428 height 23
paste input "00873626211"
type input "00873626211"
click at [653, 352] on button "Search" at bounding box center [664, 348] width 71 height 24
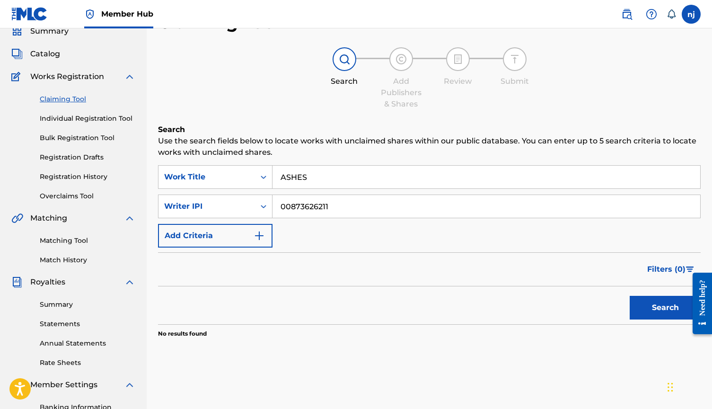
scroll to position [53, 0]
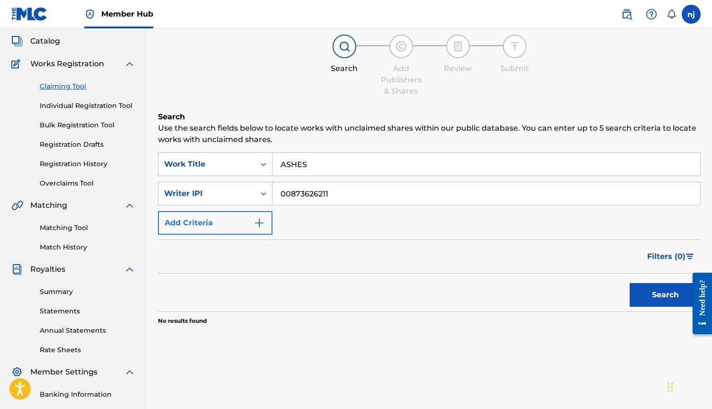
click at [244, 218] on button "Add Criteria" at bounding box center [215, 223] width 114 height 24
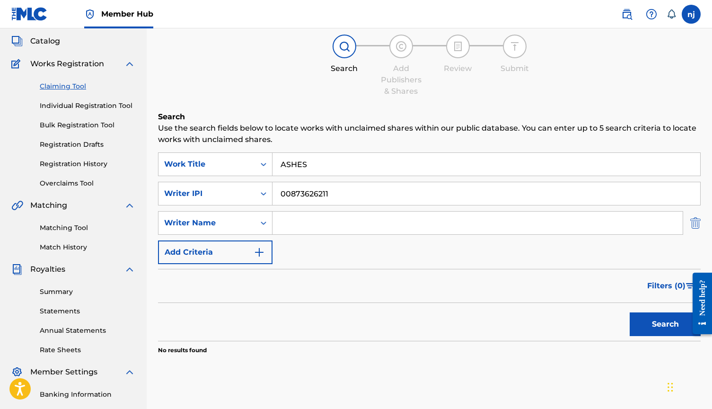
click at [698, 221] on img "Search Form" at bounding box center [695, 223] width 10 height 24
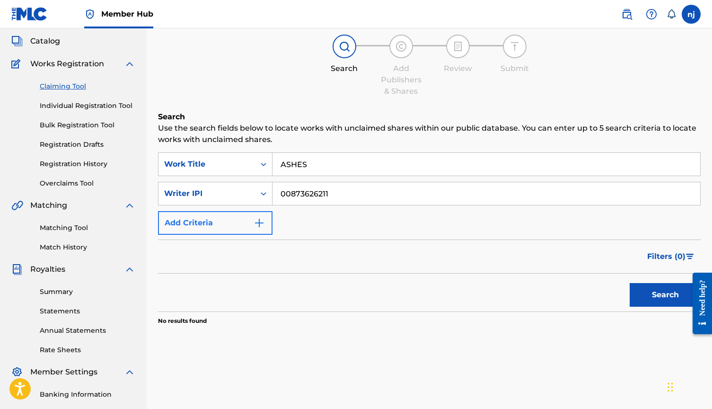
click at [246, 218] on button "Add Criteria" at bounding box center [215, 223] width 114 height 24
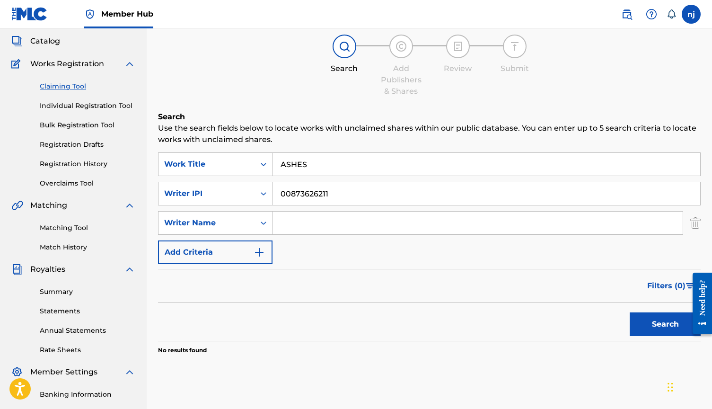
click at [304, 227] on input "Search Form" at bounding box center [477, 222] width 410 height 23
click at [665, 324] on button "Search" at bounding box center [664, 324] width 71 height 24
type input "[PERSON_NAME]"
click at [659, 332] on button "Search" at bounding box center [664, 324] width 71 height 24
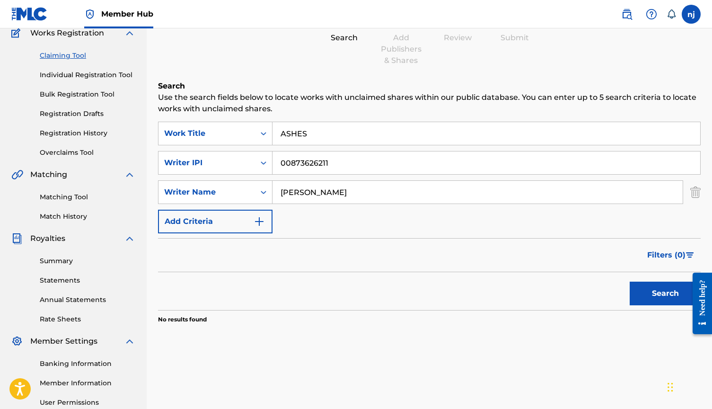
scroll to position [98, 0]
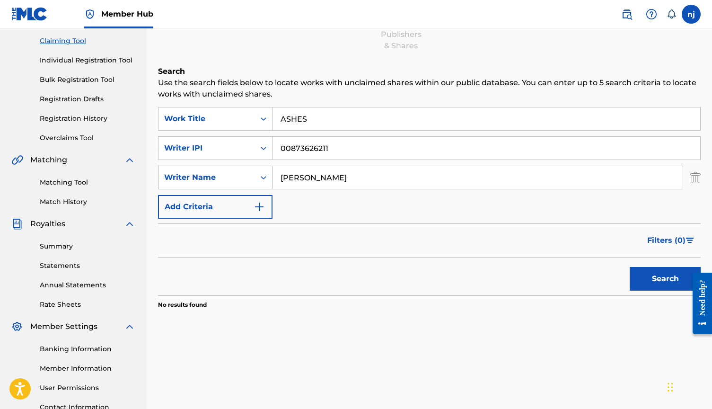
drag, startPoint x: 337, startPoint y: 182, endPoint x: 263, endPoint y: 181, distance: 73.3
click at [263, 181] on div "SearchWithCriteria760c888b-c223-47a3-b8ec-6251d716d55d Writer Name [PERSON_NAME]" at bounding box center [429, 178] width 542 height 24
drag, startPoint x: 317, startPoint y: 118, endPoint x: 259, endPoint y: 118, distance: 58.2
click at [259, 118] on div "SearchWithCriteriacbe2694e-c354-4616-bf49-1ed4c0389725 Work Title ASHES" at bounding box center [429, 119] width 542 height 24
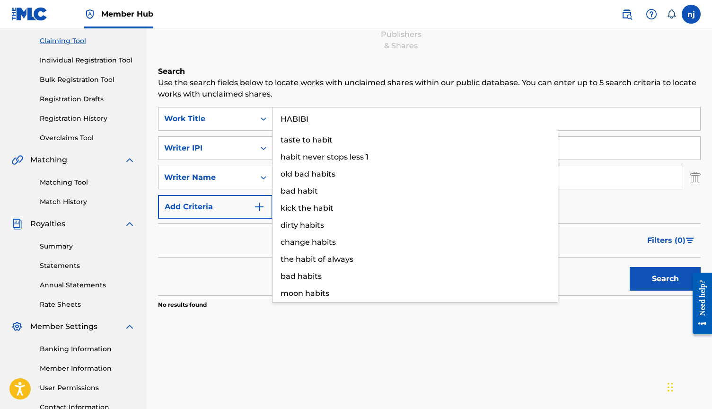
click at [665, 279] on button "Search" at bounding box center [664, 279] width 71 height 24
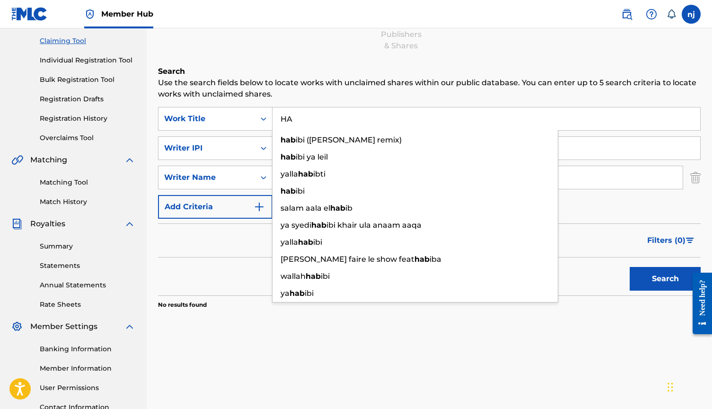
type input "H"
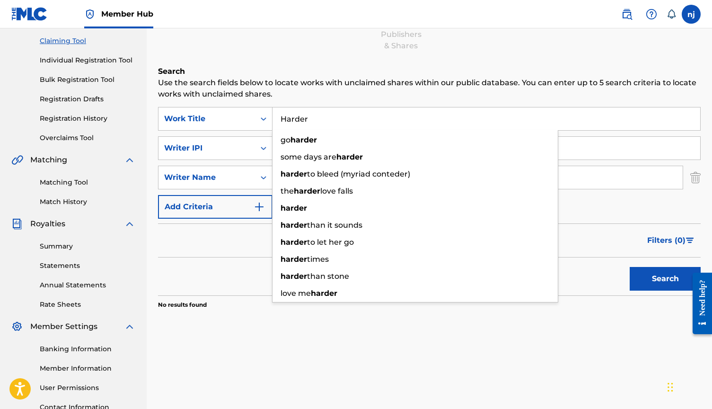
type input "Harder"
click at [476, 352] on div "Search Use the search fields below to locate works with unclaimed shares within…" at bounding box center [429, 211] width 542 height 290
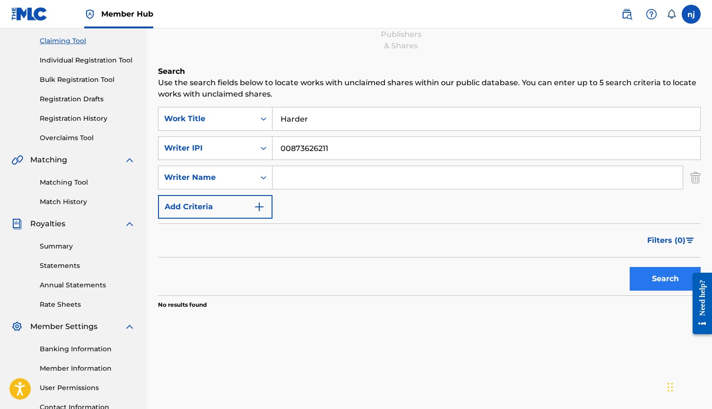
click at [677, 272] on button "Search" at bounding box center [664, 279] width 71 height 24
click at [325, 145] on input "00873626211" at bounding box center [486, 148] width 428 height 23
click at [328, 180] on input "Search Form" at bounding box center [477, 177] width 410 height 23
type input "[PERSON_NAME]"
click at [644, 274] on button "Search" at bounding box center [664, 279] width 71 height 24
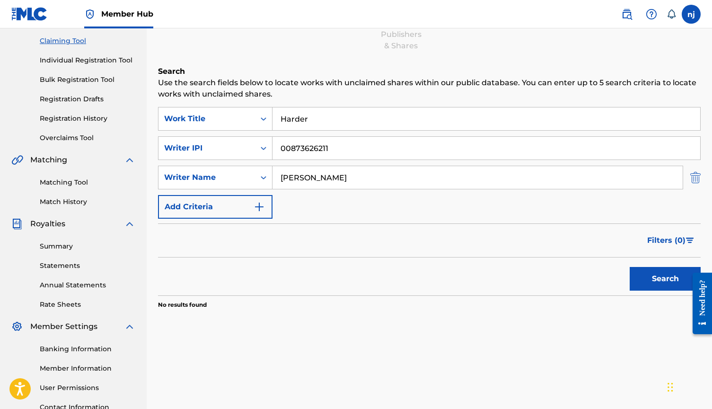
click at [696, 175] on img "Search Form" at bounding box center [695, 178] width 10 height 24
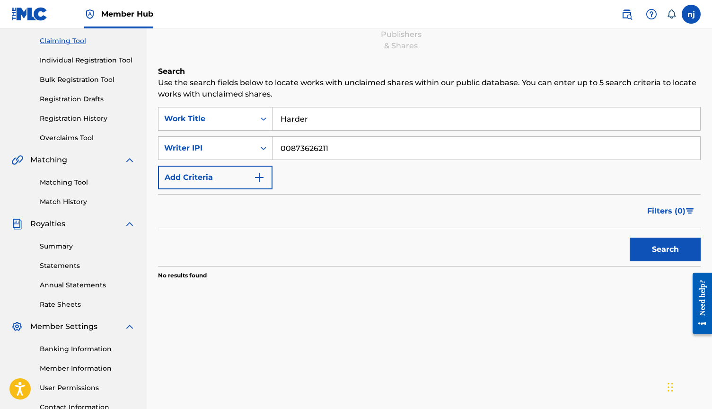
click at [656, 262] on div "Search" at bounding box center [663, 247] width 76 height 38
click at [656, 258] on button "Search" at bounding box center [664, 249] width 71 height 24
drag, startPoint x: 342, startPoint y: 148, endPoint x: 202, endPoint y: 145, distance: 140.0
click at [202, 145] on div "SearchWithCriteria77b9915b-9be7-4c61-9f1c-a741cb53f2d4 Writer IPI 00873626211" at bounding box center [429, 148] width 542 height 24
type input "[PERSON_NAME]"
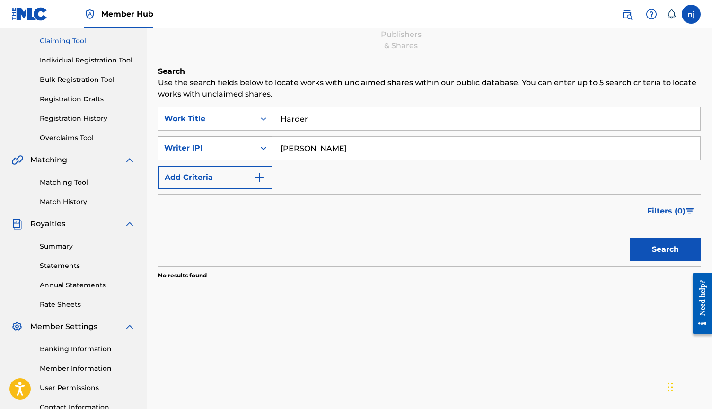
click at [665, 249] on button "Search" at bounding box center [664, 249] width 71 height 24
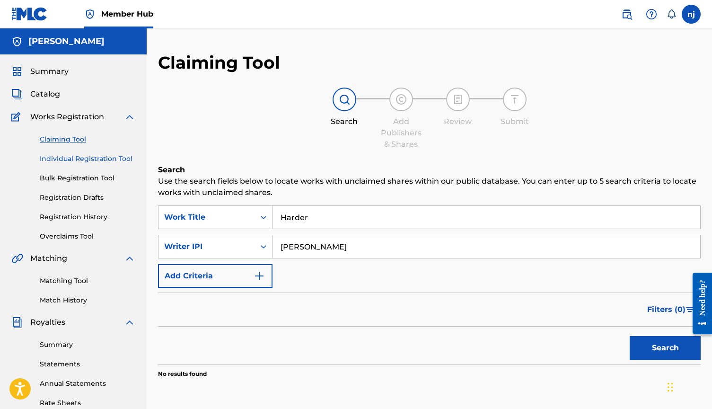
scroll to position [0, 0]
click at [634, 345] on button "Search" at bounding box center [664, 348] width 71 height 24
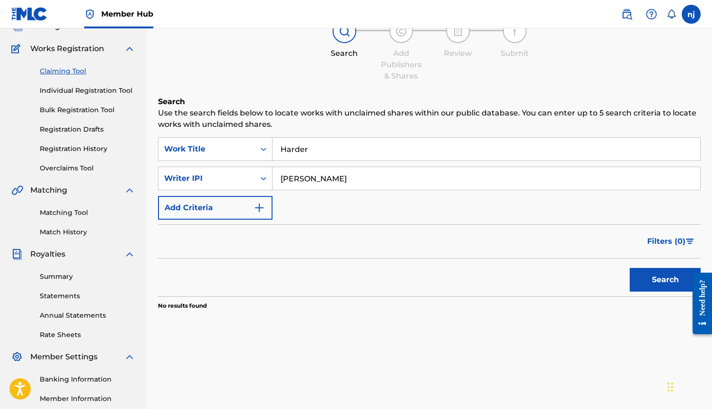
scroll to position [71, 0]
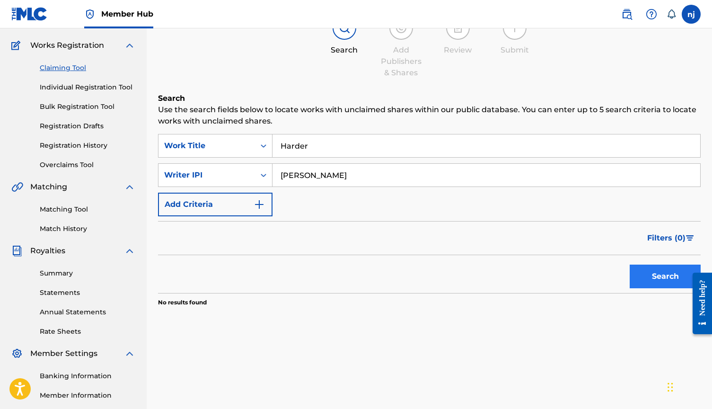
click at [632, 275] on button "Search" at bounding box center [664, 276] width 71 height 24
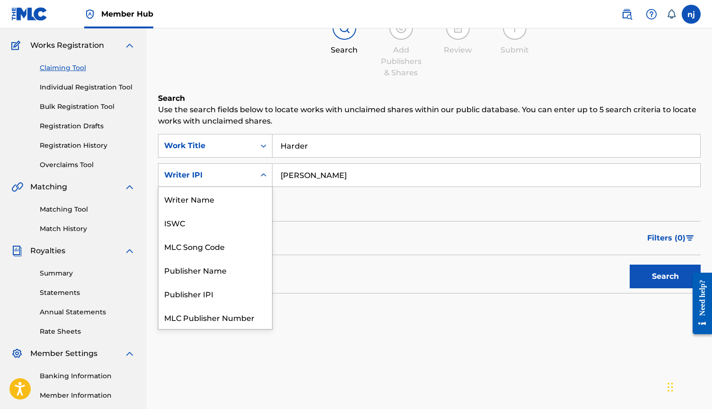
click at [216, 170] on div "Writer IPI" at bounding box center [206, 174] width 85 height 11
click at [197, 339] on div "Search Use the search fields below to locate works with unclaimed shares within…" at bounding box center [429, 223] width 542 height 261
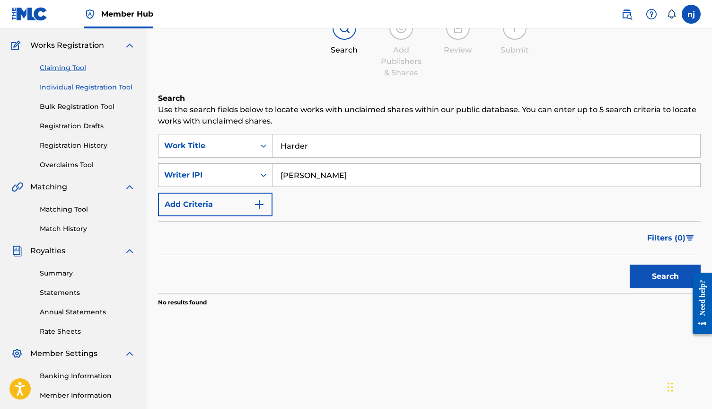
click at [82, 88] on link "Individual Registration Tool" at bounding box center [88, 87] width 96 height 10
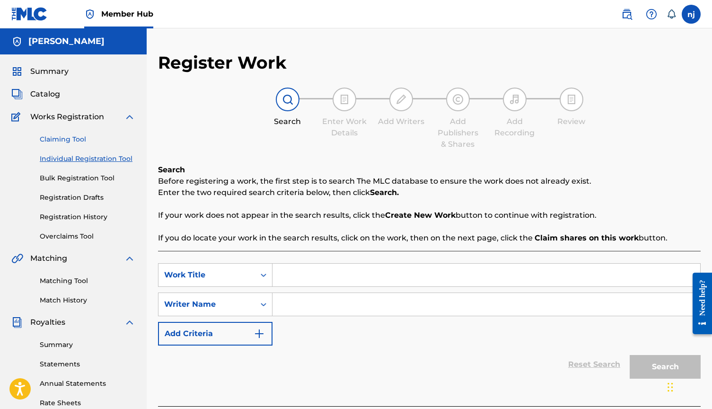
click at [61, 140] on link "Claiming Tool" at bounding box center [88, 139] width 96 height 10
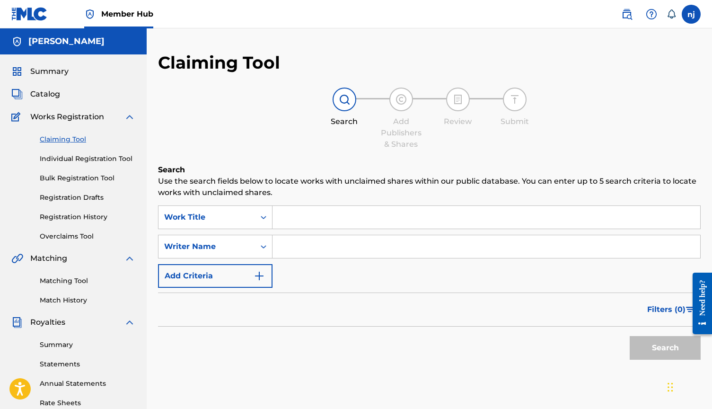
click at [300, 222] on input "Search Form" at bounding box center [486, 217] width 428 height 23
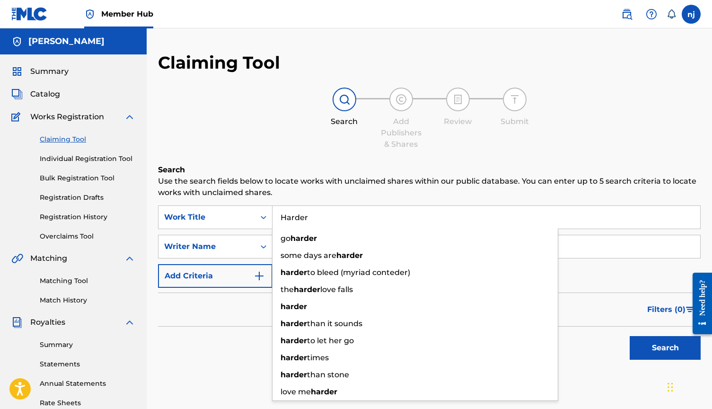
type input "Harder"
click at [230, 314] on div "Filters ( 0 )" at bounding box center [429, 309] width 542 height 34
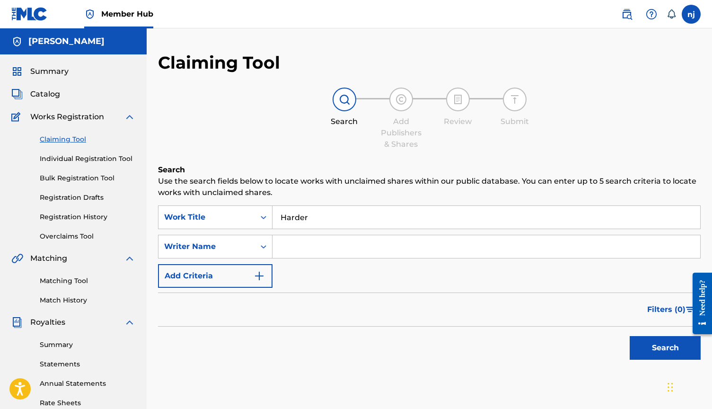
click at [298, 246] on input "Search Form" at bounding box center [486, 246] width 428 height 23
type input "[PERSON_NAME]"
click at [665, 348] on button "Search" at bounding box center [664, 348] width 71 height 24
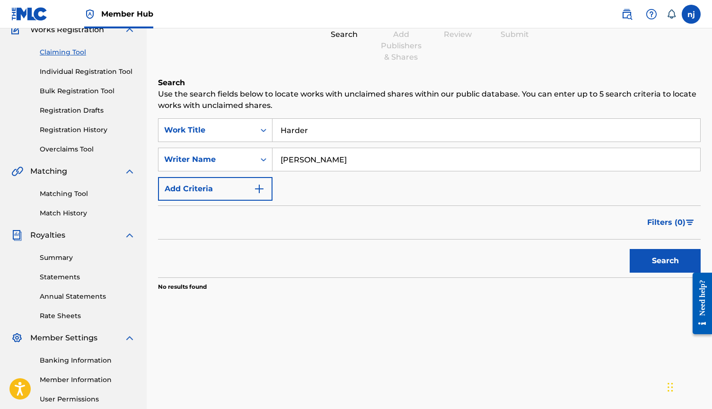
scroll to position [115, 0]
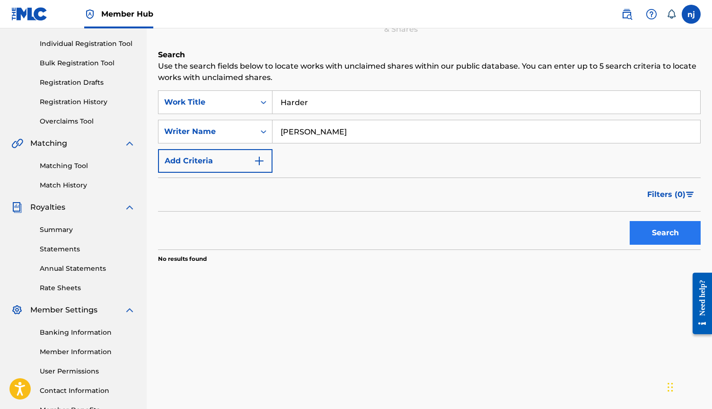
click at [638, 236] on button "Search" at bounding box center [664, 233] width 71 height 24
click at [314, 102] on input "Harder" at bounding box center [486, 102] width 428 height 23
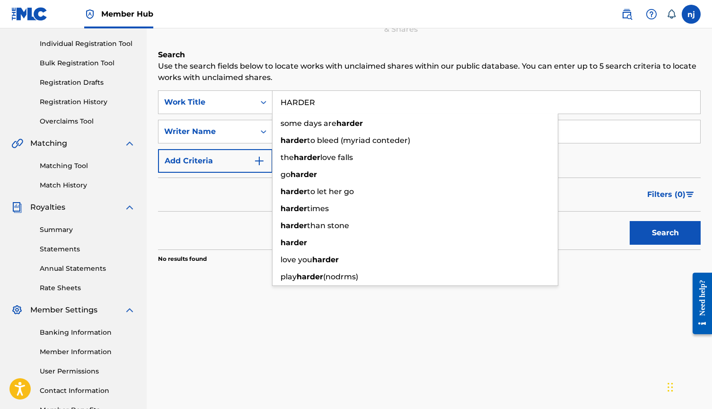
click at [665, 233] on button "Search" at bounding box center [664, 233] width 71 height 24
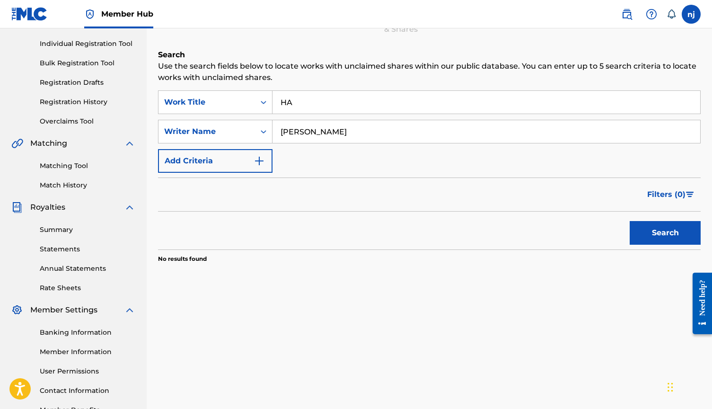
type input "H"
click at [251, 132] on div "Writer Name" at bounding box center [206, 131] width 96 height 18
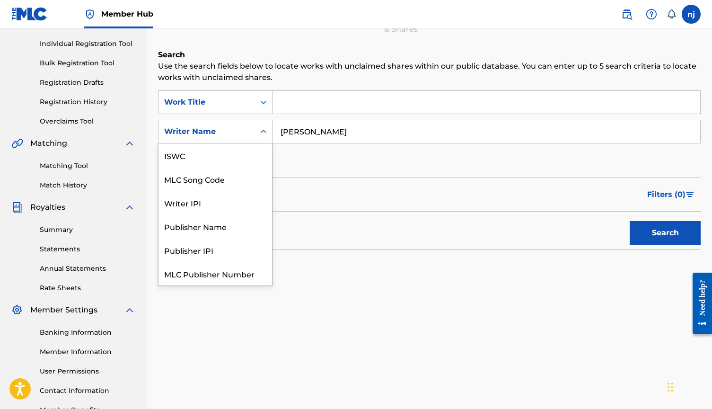
scroll to position [24, 0]
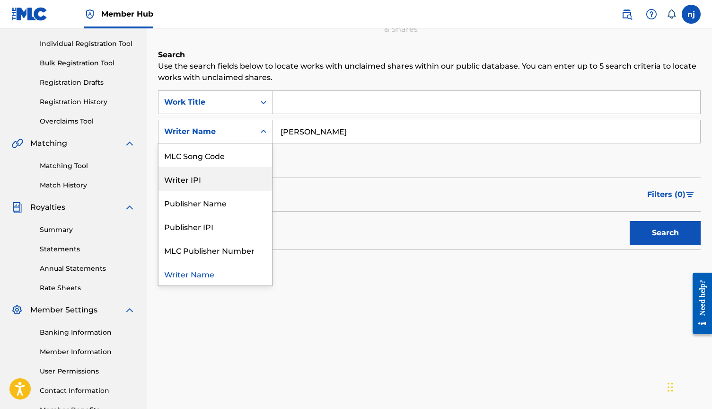
click at [209, 181] on div "Writer IPI" at bounding box center [214, 179] width 113 height 24
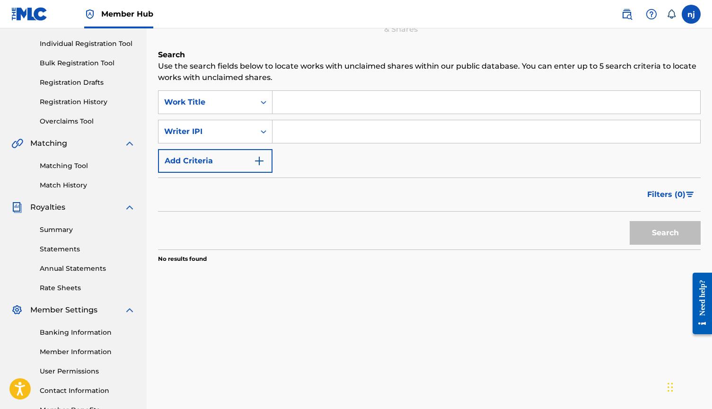
click at [304, 130] on input "Search Form" at bounding box center [486, 131] width 428 height 23
paste input "00873626211"
click at [280, 132] on input "00873626211" at bounding box center [486, 131] width 428 height 23
type input "00873626211"
click at [292, 97] on input "Search Form" at bounding box center [486, 102] width 428 height 23
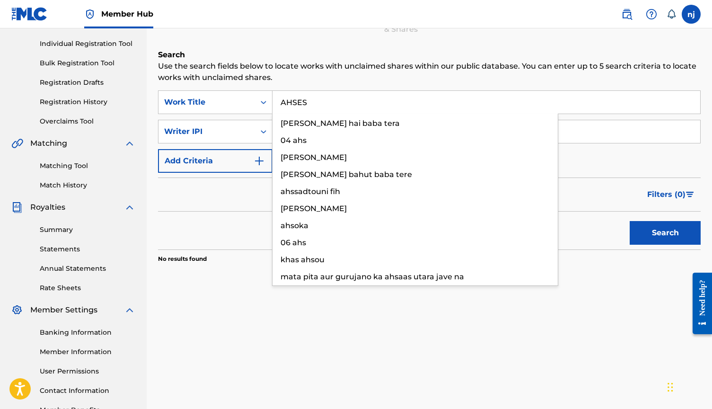
click at [665, 233] on button "Search" at bounding box center [664, 233] width 71 height 24
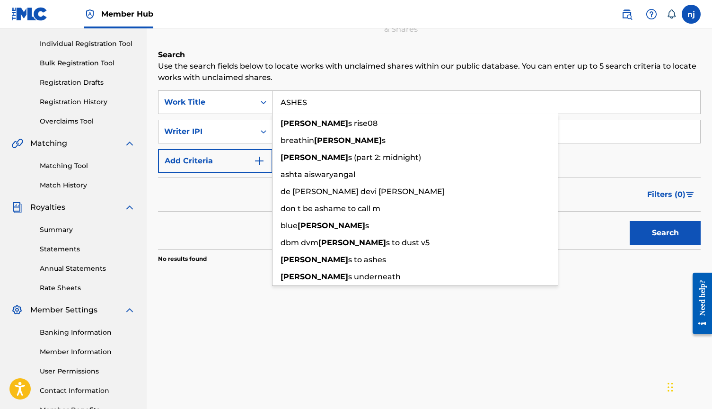
click at [665, 233] on button "Search" at bounding box center [664, 233] width 71 height 24
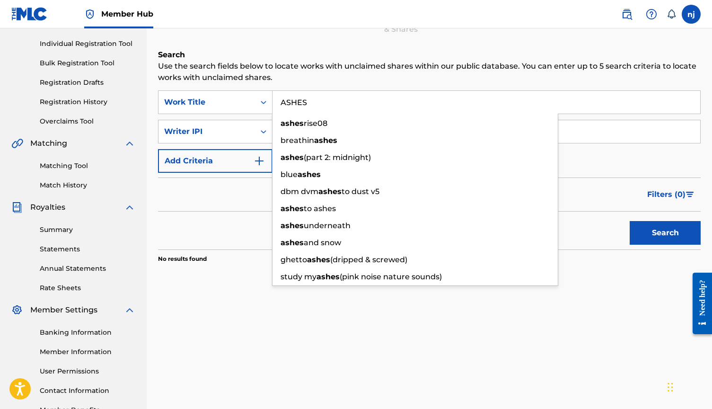
click at [227, 201] on div "Filters ( 0 )" at bounding box center [429, 194] width 542 height 34
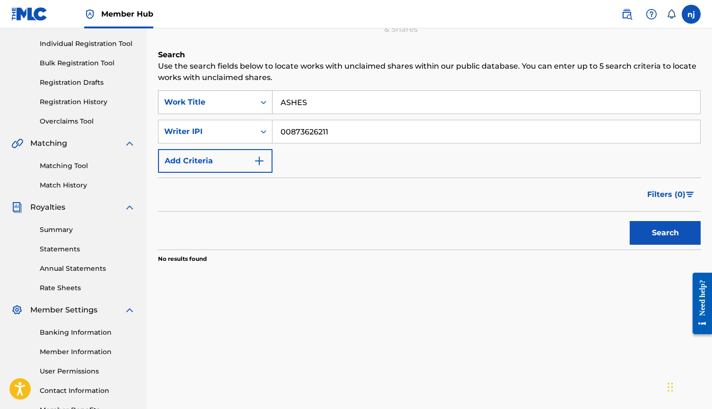
drag, startPoint x: 311, startPoint y: 107, endPoint x: 248, endPoint y: 107, distance: 63.4
click at [248, 107] on div "SearchWithCriteriacbe2694e-c354-4616-bf49-1ed4c0389725 Work Title ASHES" at bounding box center [429, 102] width 542 height 24
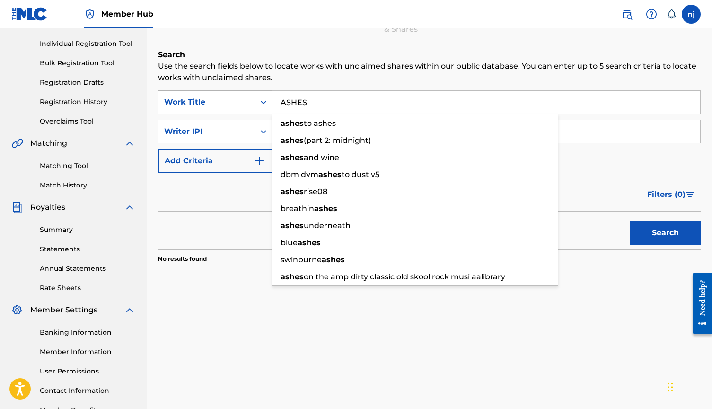
drag, startPoint x: 314, startPoint y: 98, endPoint x: 252, endPoint y: 97, distance: 62.4
click at [254, 98] on div "SearchWithCriteriacbe2694e-c354-4616-bf49-1ed4c0389725 Work Title ASHES ashes t…" at bounding box center [429, 102] width 542 height 24
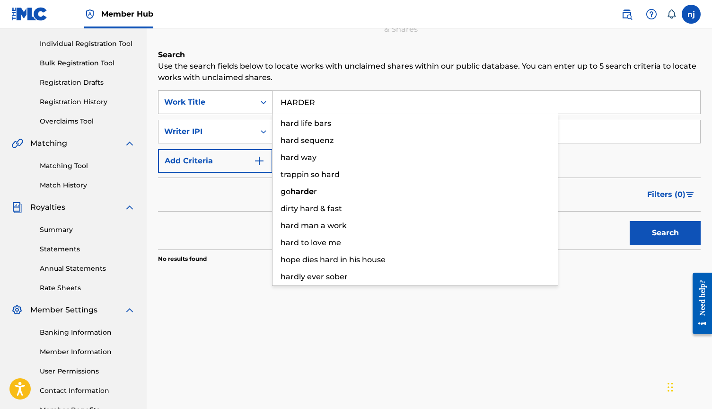
click at [665, 233] on button "Search" at bounding box center [664, 233] width 71 height 24
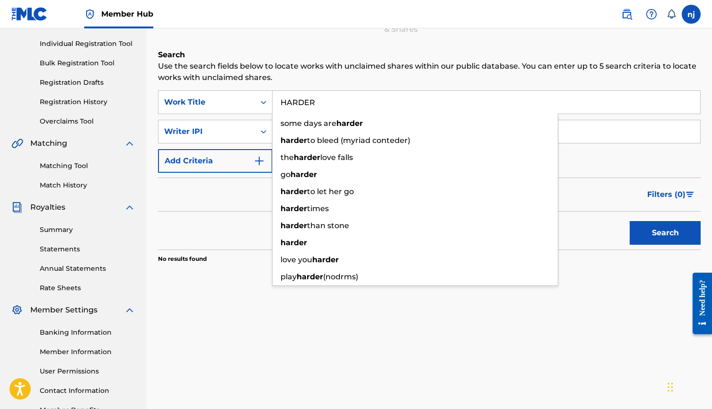
click at [198, 191] on div "Filters ( 0 )" at bounding box center [429, 194] width 542 height 34
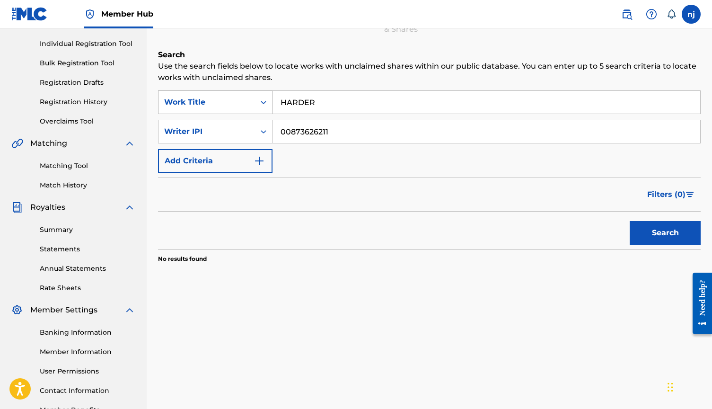
drag, startPoint x: 321, startPoint y: 101, endPoint x: 207, endPoint y: 100, distance: 114.0
click at [207, 100] on div "SearchWithCriteriacbe2694e-c354-4616-bf49-1ed4c0389725 Work Title HARDER" at bounding box center [429, 102] width 542 height 24
type input "GAMES"
click at [665, 233] on button "Search" at bounding box center [664, 233] width 71 height 24
click at [128, 182] on link "Match History" at bounding box center [88, 185] width 96 height 10
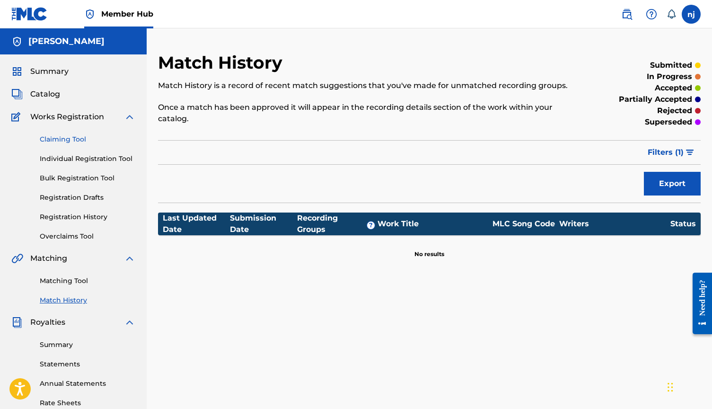
click at [71, 139] on link "Claiming Tool" at bounding box center [88, 139] width 96 height 10
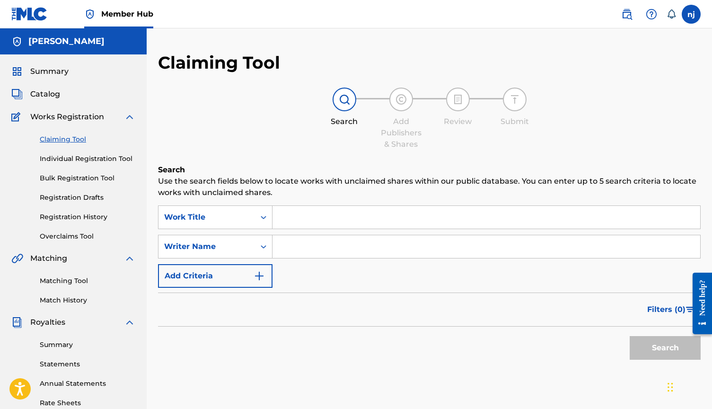
click at [312, 219] on input "Search Form" at bounding box center [486, 217] width 428 height 23
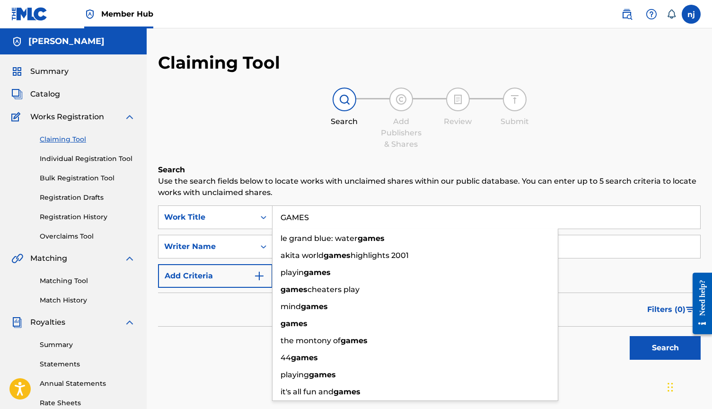
type input "GAMES"
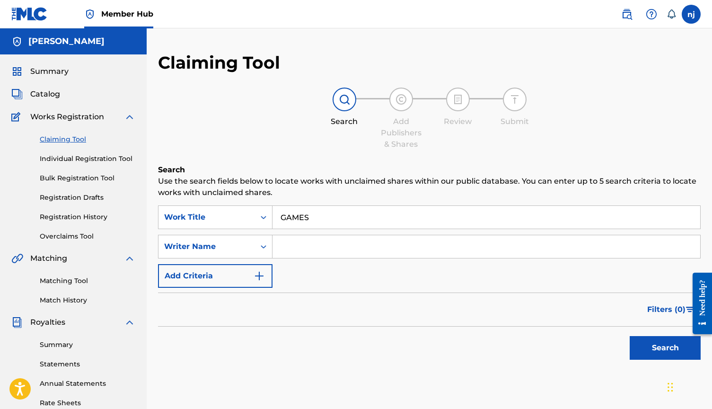
click at [239, 342] on div "Search" at bounding box center [429, 345] width 542 height 38
click at [322, 221] on input "GAMES" at bounding box center [486, 217] width 428 height 23
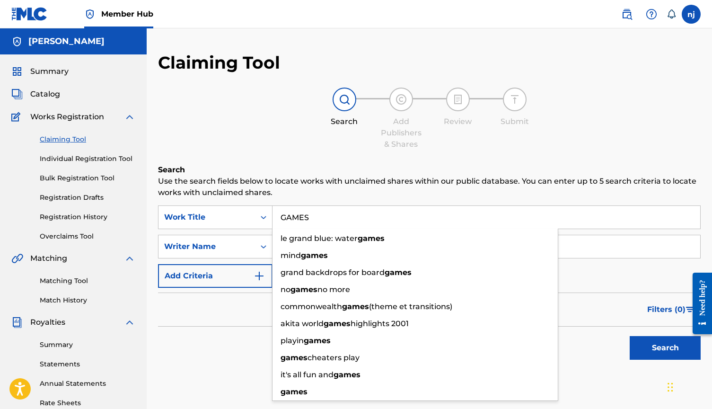
click at [242, 337] on div "Search" at bounding box center [429, 345] width 542 height 38
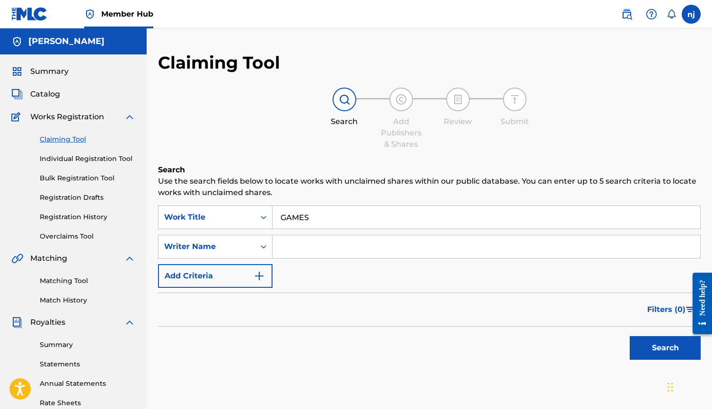
click at [314, 246] on input "Search Form" at bounding box center [486, 246] width 428 height 23
paste input "00873626211"
type input "00873626211"
click at [656, 348] on button "Search" at bounding box center [664, 348] width 71 height 24
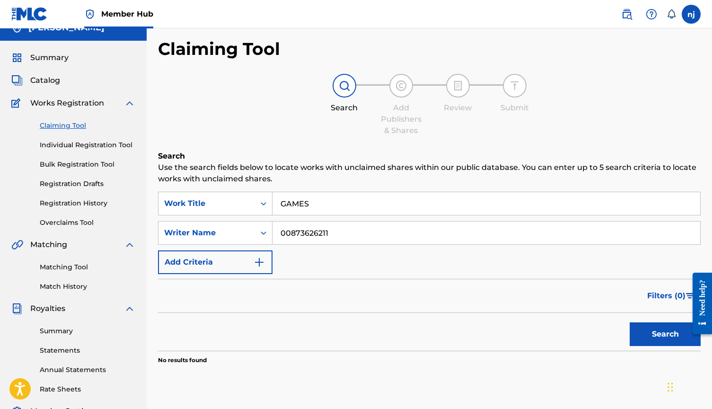
scroll to position [17, 0]
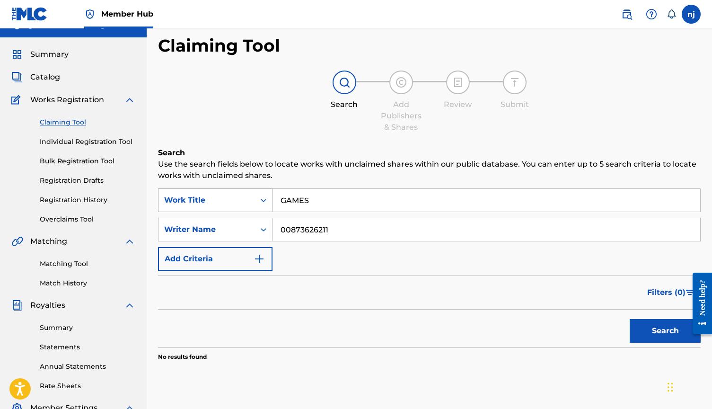
drag, startPoint x: 340, startPoint y: 201, endPoint x: 241, endPoint y: 200, distance: 98.4
click at [241, 200] on div "SearchWithCriteriacbe2694e-c354-4616-bf49-1ed4c0389725 Work Title GAMES" at bounding box center [429, 200] width 542 height 24
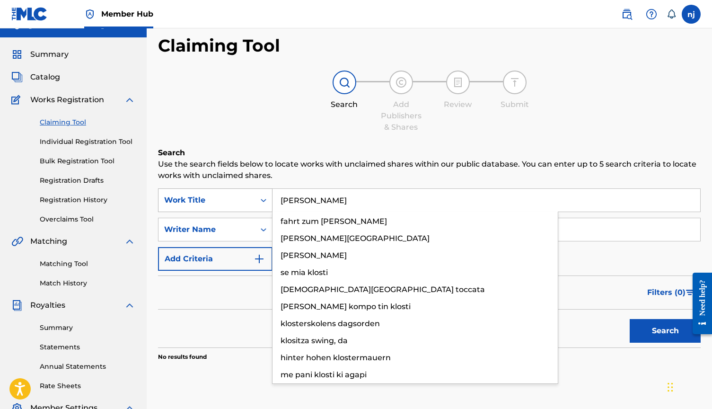
click at [665, 331] on button "Search" at bounding box center [664, 331] width 71 height 24
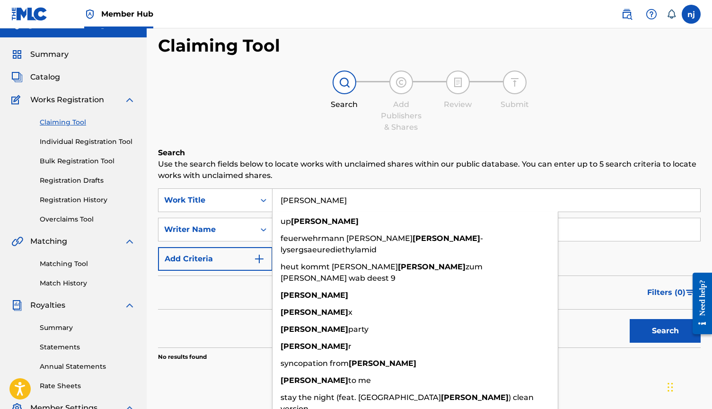
click at [192, 293] on div "Filters ( 0 )" at bounding box center [429, 292] width 542 height 34
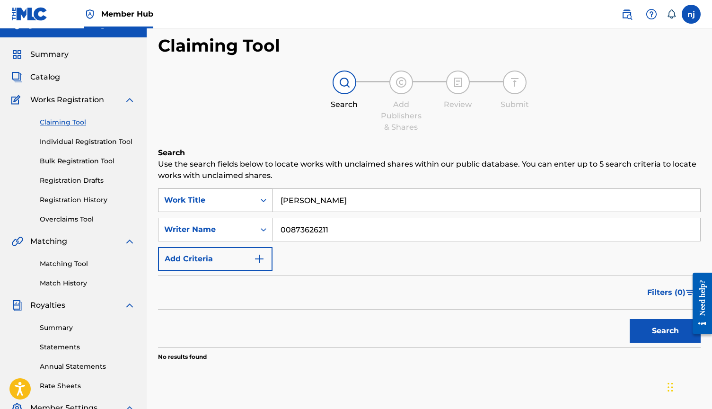
drag, startPoint x: 244, startPoint y: 203, endPoint x: 183, endPoint y: 201, distance: 62.0
click at [183, 201] on div "SearchWithCriteriacbe2694e-c354-4616-bf49-1ed4c0389725 Work Title [PERSON_NAME]" at bounding box center [429, 200] width 542 height 24
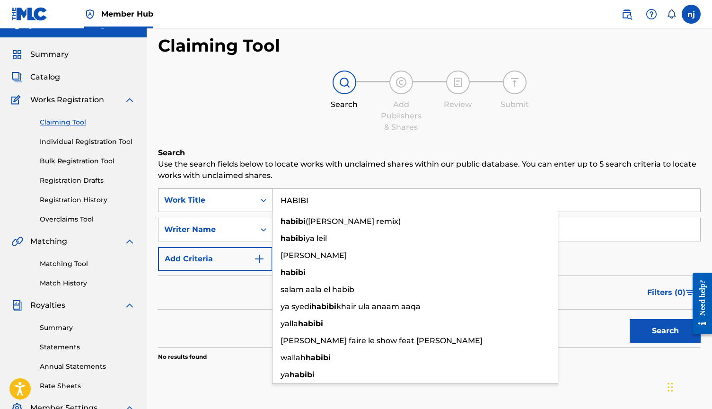
type input "HABIBI"
click at [665, 331] on button "Search" at bounding box center [664, 331] width 71 height 24
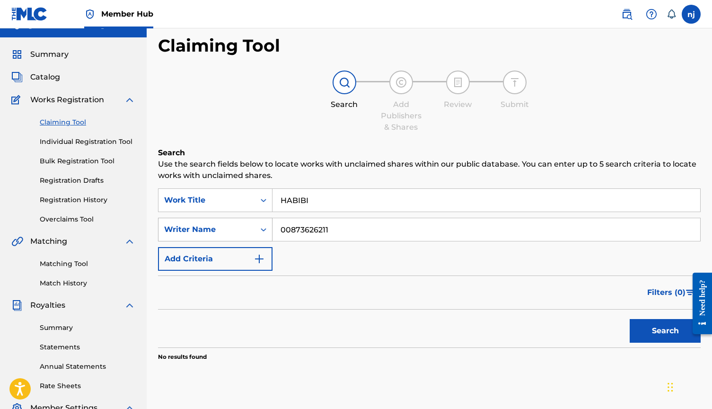
drag, startPoint x: 337, startPoint y: 230, endPoint x: 205, endPoint y: 230, distance: 131.5
click at [205, 230] on div "SearchWithCriteria760c888b-c223-47a3-b8ec-6251d716d55d Writer Name 00873626211" at bounding box center [429, 230] width 542 height 24
type input "[PERSON_NAME]"
click at [646, 329] on button "Search" at bounding box center [664, 331] width 71 height 24
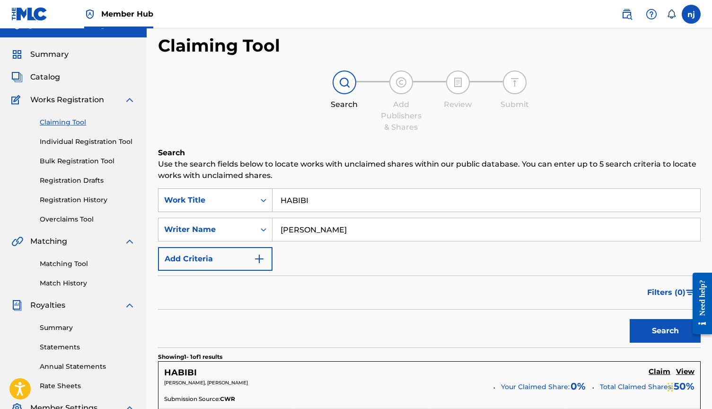
drag, startPoint x: 332, startPoint y: 203, endPoint x: 229, endPoint y: 202, distance: 102.6
click at [229, 202] on div "SearchWithCriteriacbe2694e-c354-4616-bf49-1ed4c0389725 Work Title HABIBI" at bounding box center [429, 200] width 542 height 24
click at [665, 331] on button "Search" at bounding box center [664, 331] width 71 height 24
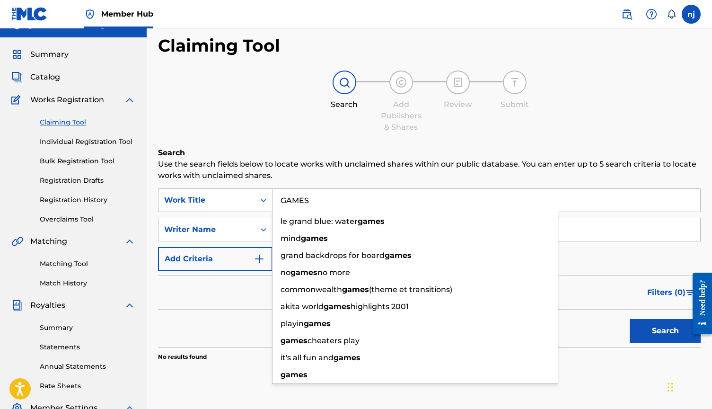
click at [175, 295] on div "Filters ( 0 )" at bounding box center [429, 292] width 542 height 34
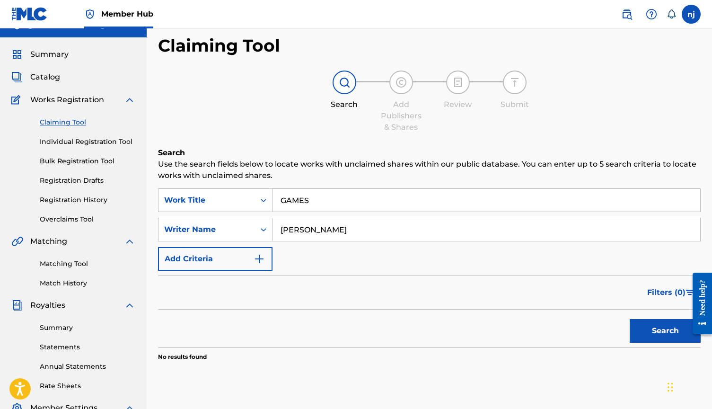
click at [351, 197] on input "GAMES" at bounding box center [486, 200] width 428 height 23
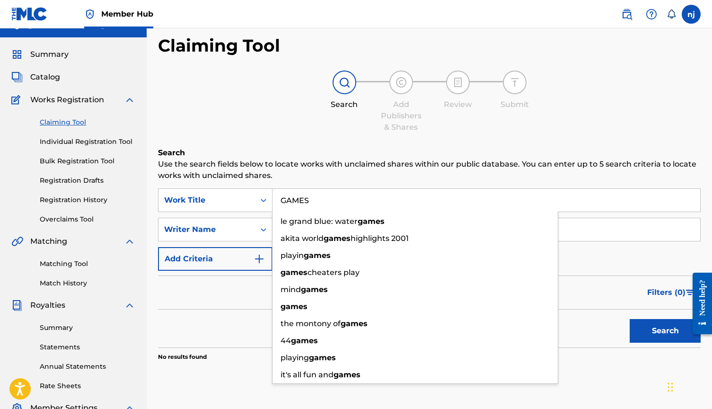
click at [665, 331] on button "Search" at bounding box center [664, 331] width 71 height 24
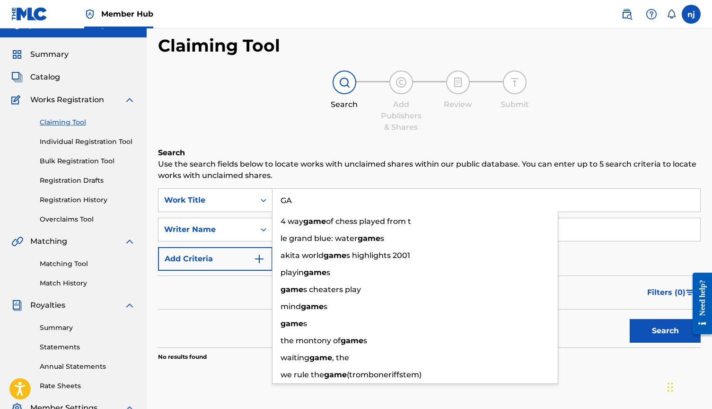
type input "G"
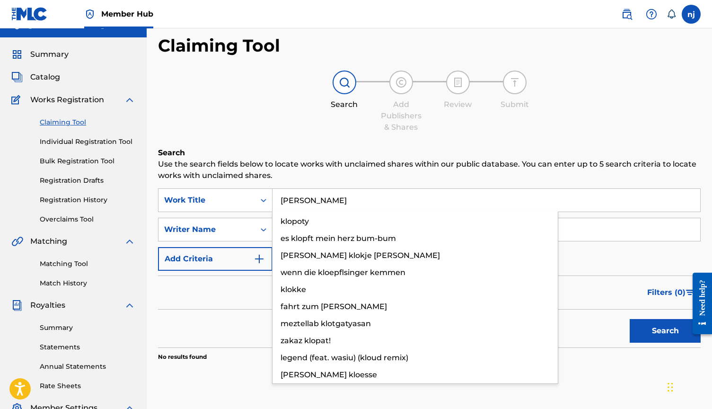
type input "[PERSON_NAME]"
click at [665, 331] on button "Search" at bounding box center [664, 331] width 71 height 24
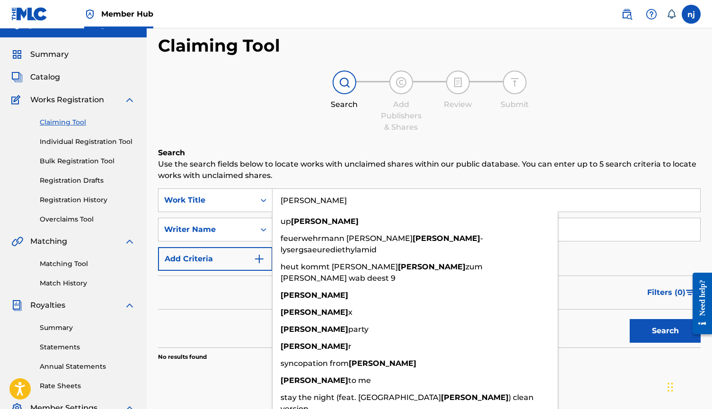
drag, startPoint x: 299, startPoint y: 197, endPoint x: 223, endPoint y: 183, distance: 77.5
click at [223, 183] on div "Search Use the search fields below to locate works with unclaimed shares within…" at bounding box center [429, 277] width 542 height 261
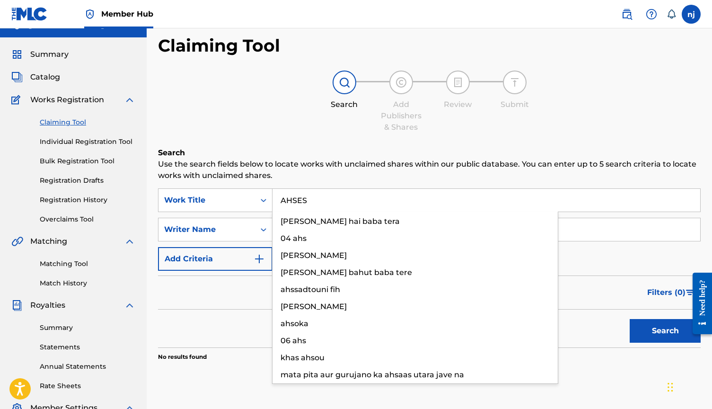
click at [665, 331] on button "Search" at bounding box center [664, 331] width 71 height 24
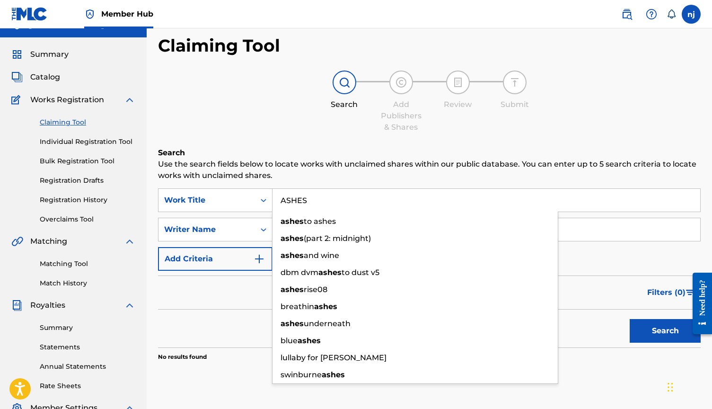
click at [665, 331] on button "Search" at bounding box center [664, 331] width 71 height 24
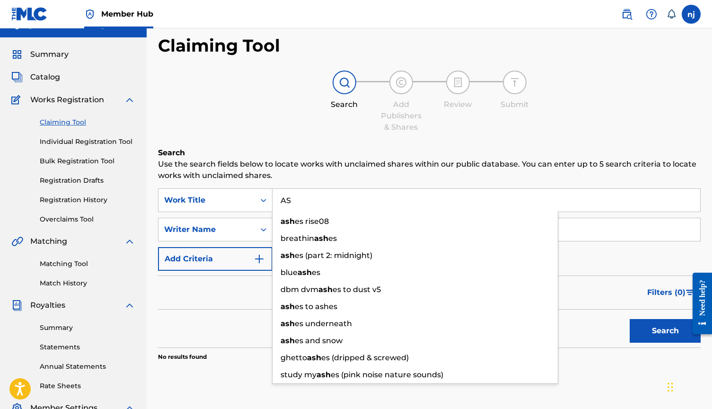
type input "A"
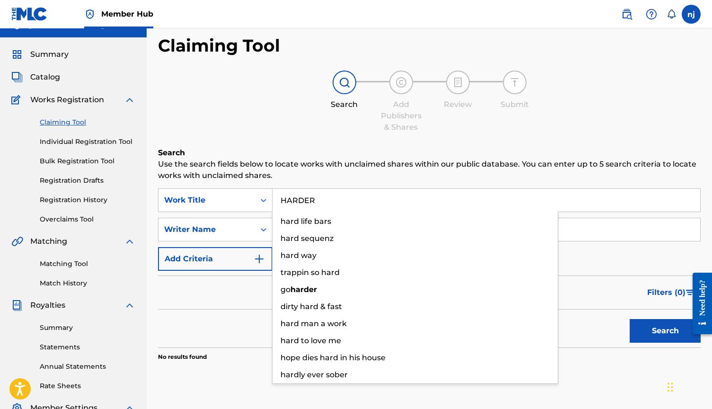
click at [665, 331] on button "Search" at bounding box center [664, 331] width 71 height 24
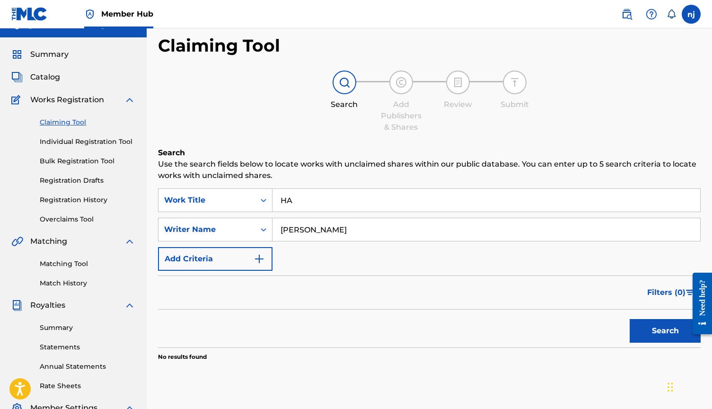
type input "H"
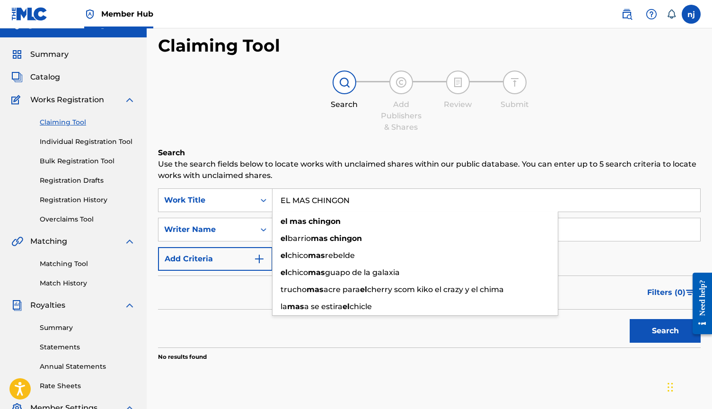
click at [665, 331] on button "Search" at bounding box center [664, 331] width 71 height 24
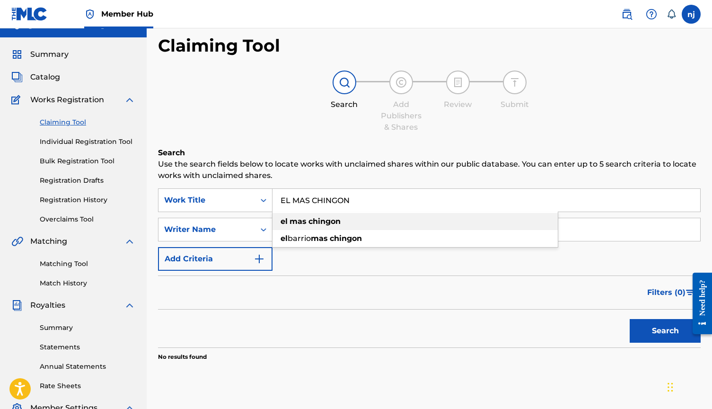
click at [299, 218] on strong "mas" at bounding box center [297, 221] width 17 height 9
type input "el mas chingon"
click at [665, 331] on button "Search" at bounding box center [664, 331] width 71 height 24
drag, startPoint x: 358, startPoint y: 200, endPoint x: 240, endPoint y: 198, distance: 117.8
click at [240, 198] on div "SearchWithCriteriacbe2694e-c354-4616-bf49-1ed4c0389725 Work Title el mas chingon" at bounding box center [429, 200] width 542 height 24
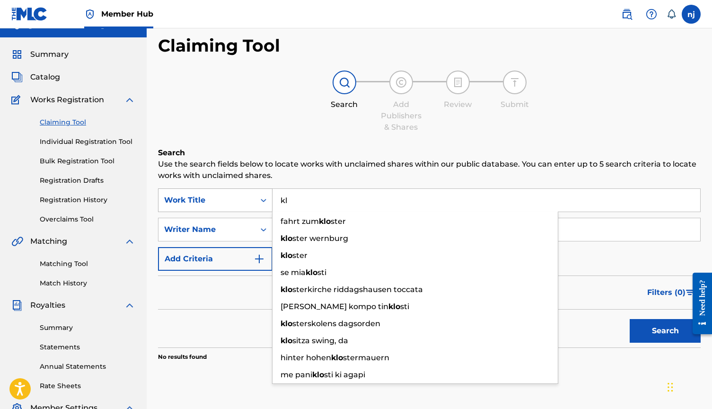
type input "k"
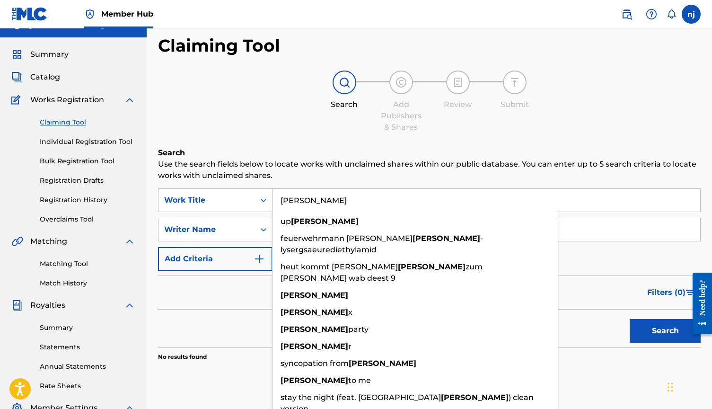
type input "[PERSON_NAME]"
click at [239, 284] on div "Filters ( 0 )" at bounding box center [429, 292] width 542 height 34
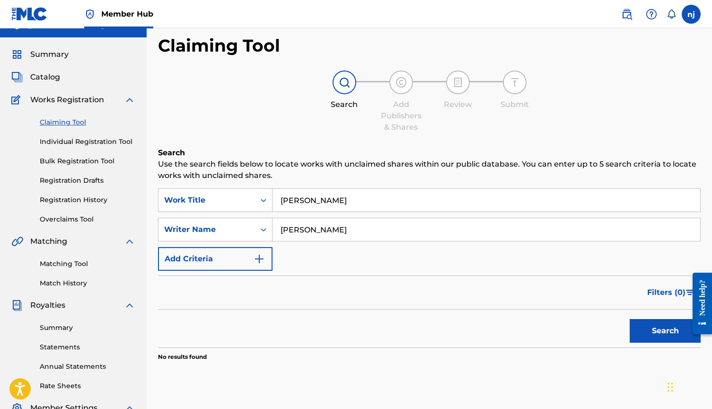
click at [308, 228] on input "[PERSON_NAME]" at bounding box center [486, 229] width 428 height 23
click at [306, 229] on input "[PERSON_NAME]" at bounding box center [486, 229] width 428 height 23
type input "[PERSON_NAME] "NSJ" [PERSON_NAME]"
click at [654, 329] on button "Search" at bounding box center [664, 331] width 71 height 24
drag, startPoint x: 323, startPoint y: 202, endPoint x: 205, endPoint y: 200, distance: 118.7
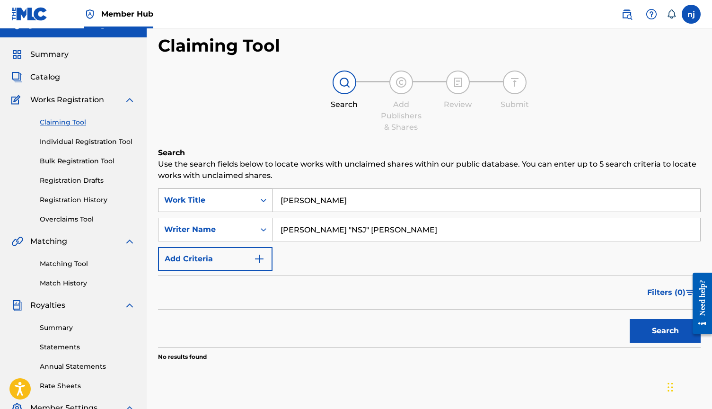
click at [205, 200] on div "SearchWithCriteriacbe2694e-c354-4616-bf49-1ed4c0389725 Work Title [PERSON_NAME]" at bounding box center [429, 200] width 542 height 24
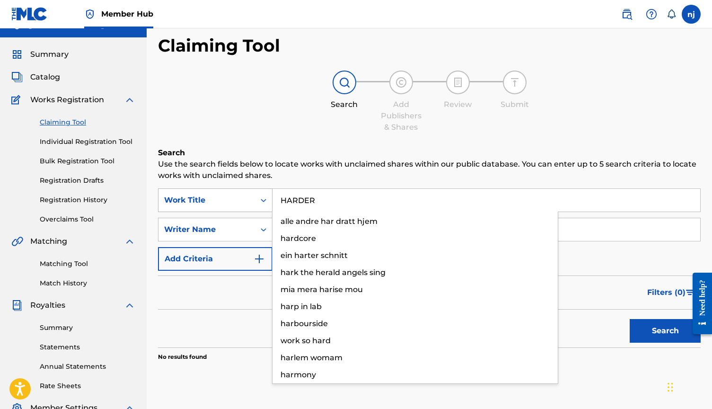
type input "HARDER"
click at [665, 331] on button "Search" at bounding box center [664, 331] width 71 height 24
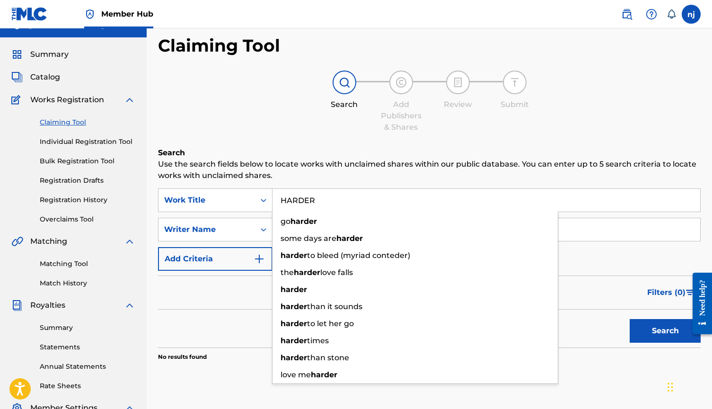
click at [253, 186] on div "Search Use the search fields below to locate works with unclaimed shares within…" at bounding box center [429, 277] width 542 height 261
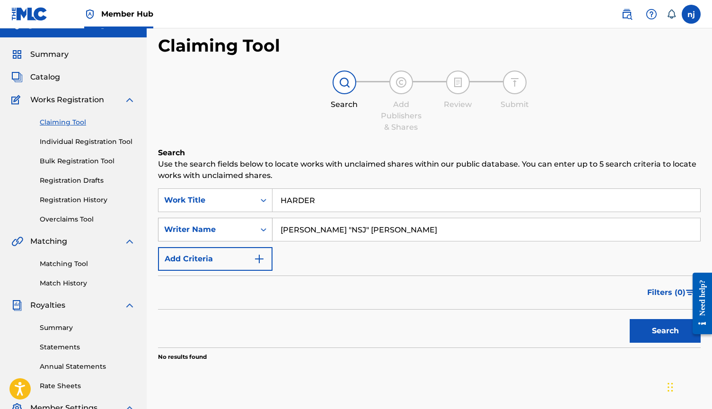
click at [238, 231] on div "Writer Name" at bounding box center [206, 229] width 85 height 11
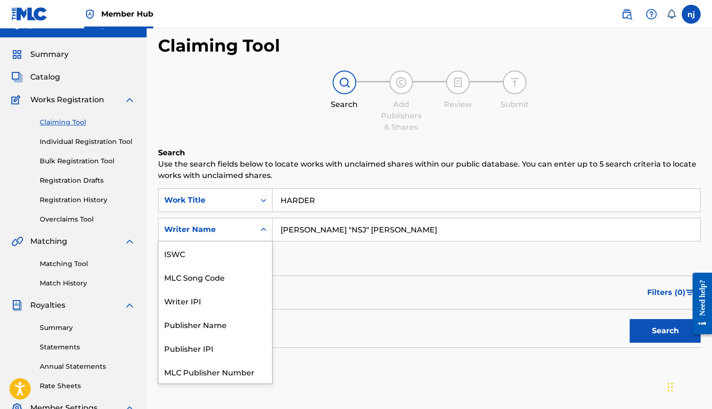
scroll to position [24, 0]
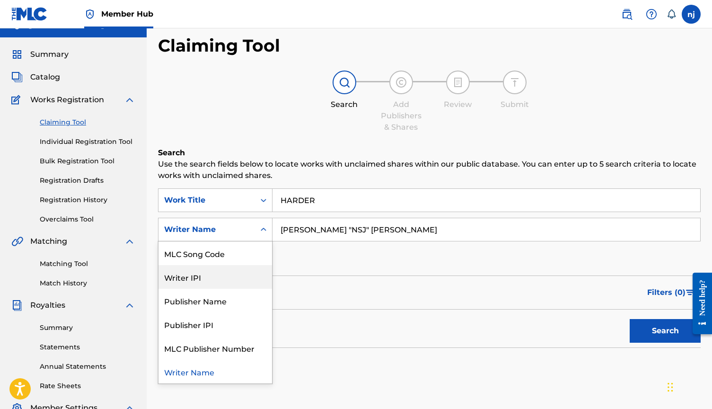
click at [215, 279] on div "Writer IPI" at bounding box center [214, 277] width 113 height 24
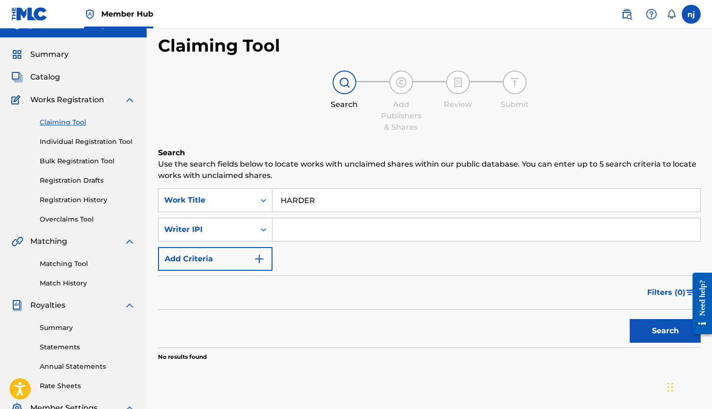
click at [310, 227] on input "Search Form" at bounding box center [486, 229] width 428 height 23
paste input "00873626211"
type input "00873626211"
click at [665, 331] on button "Search" at bounding box center [664, 331] width 71 height 24
drag, startPoint x: 326, startPoint y: 201, endPoint x: 226, endPoint y: 201, distance: 100.3
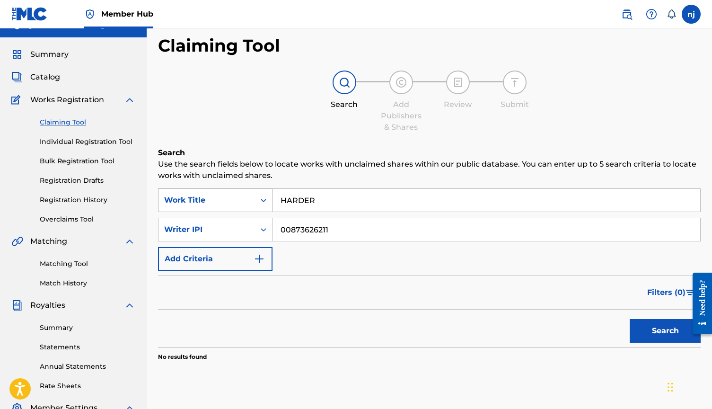
click at [226, 201] on div "SearchWithCriteriacbe2694e-c354-4616-bf49-1ed4c0389725 Work Title HARDER" at bounding box center [429, 200] width 542 height 24
click at [665, 331] on button "Search" at bounding box center [664, 331] width 71 height 24
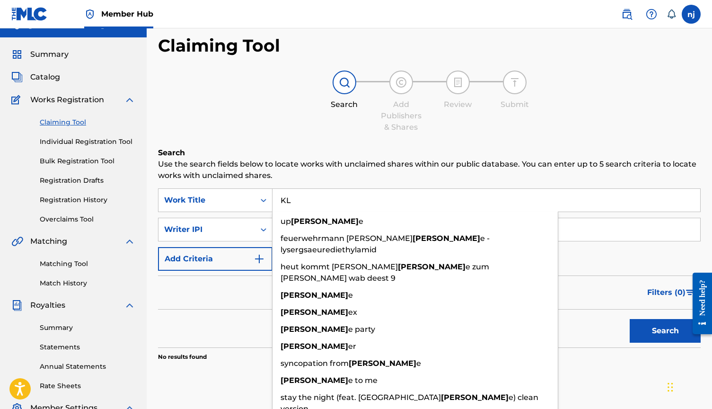
type input "K"
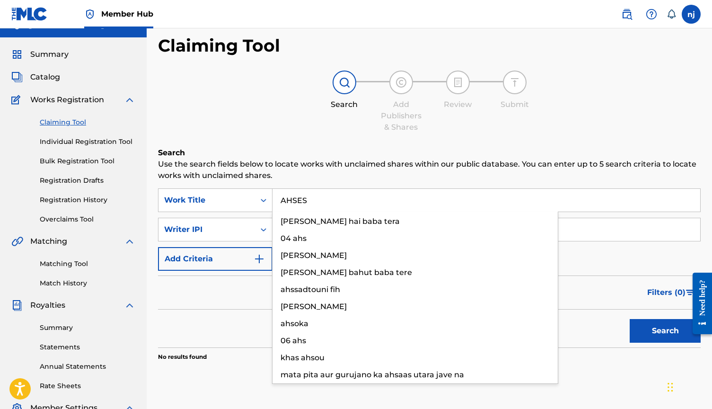
click at [665, 331] on button "Search" at bounding box center [664, 331] width 71 height 24
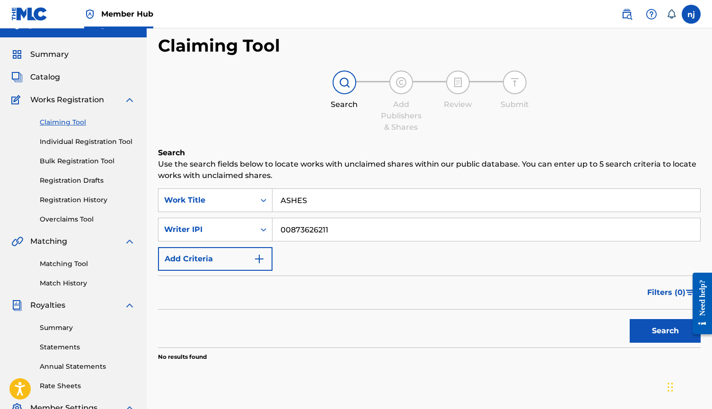
type input "ASHES"
click at [665, 331] on button "Search" at bounding box center [664, 331] width 71 height 24
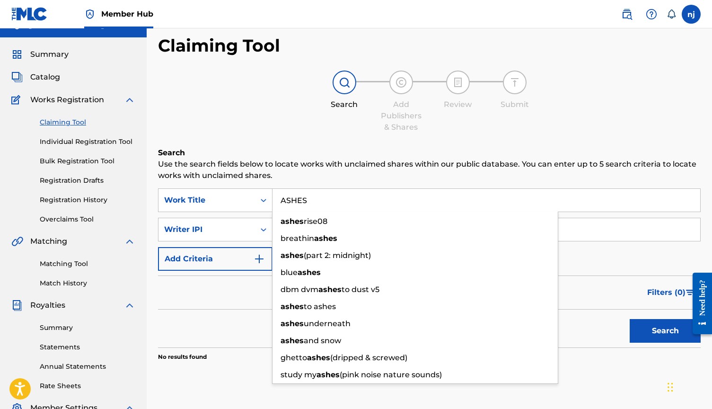
click at [198, 277] on div "Filters ( 0 )" at bounding box center [429, 292] width 542 height 34
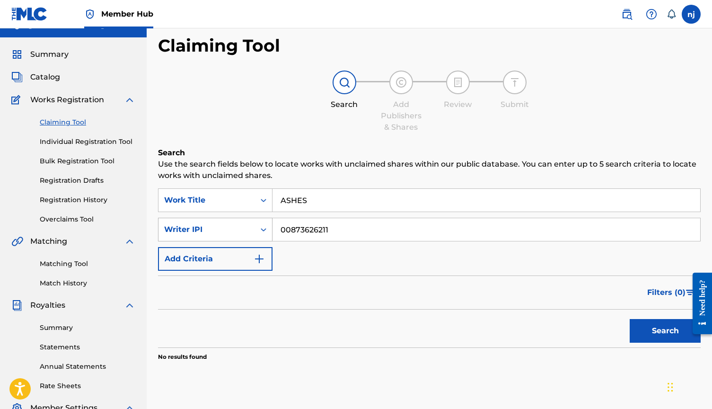
drag, startPoint x: 337, startPoint y: 225, endPoint x: 258, endPoint y: 224, distance: 79.5
click at [258, 224] on div "SearchWithCriteriabe8aeca3-205c-4b46-97b9-d98f1e664821 Writer IPI 00873626211" at bounding box center [429, 230] width 542 height 24
drag, startPoint x: 336, startPoint y: 230, endPoint x: 235, endPoint y: 221, distance: 101.6
click at [235, 221] on div "SearchWithCriteriabe8aeca3-205c-4b46-97b9-d98f1e664821 Writer IPI 00873626211" at bounding box center [429, 230] width 542 height 24
paste input "550613229"
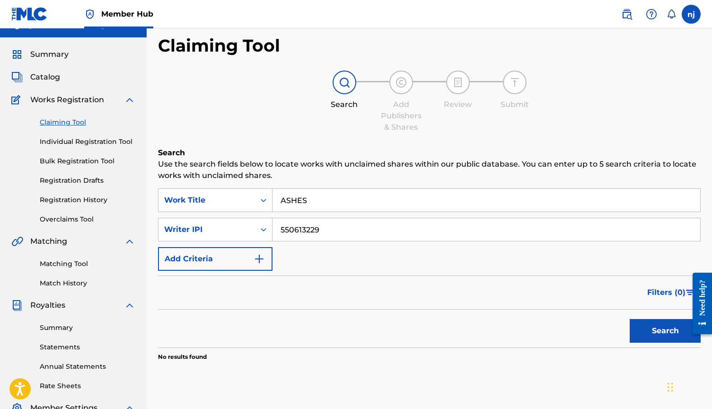
type input "550613229"
drag, startPoint x: 308, startPoint y: 198, endPoint x: 252, endPoint y: 197, distance: 56.8
click at [253, 198] on div "SearchWithCriteriacbe2694e-c354-4616-bf49-1ed4c0389725 Work Title ASHES" at bounding box center [429, 200] width 542 height 24
type input "AMMO"
click at [665, 331] on button "Search" at bounding box center [664, 331] width 71 height 24
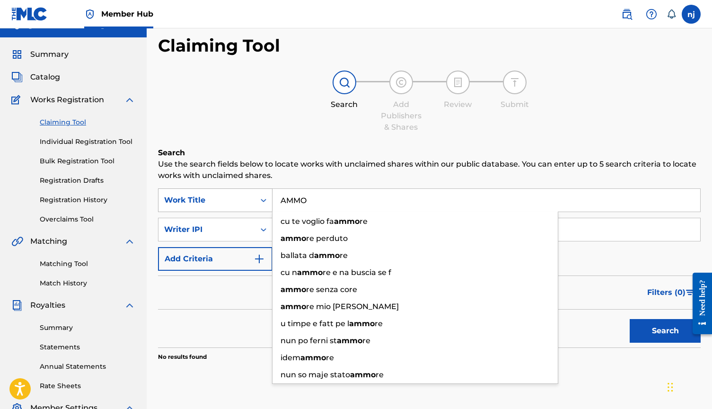
drag, startPoint x: 317, startPoint y: 203, endPoint x: 197, endPoint y: 203, distance: 120.1
click at [197, 203] on div "SearchWithCriteriacbe2694e-c354-4616-bf49-1ed4c0389725 Work Title AMMO cu te vo…" at bounding box center [429, 200] width 542 height 24
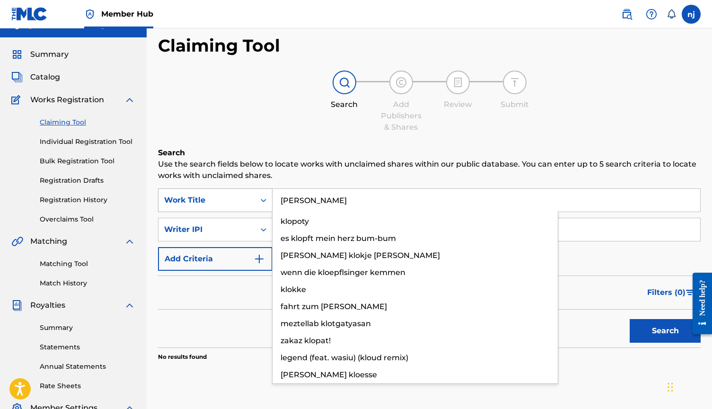
click at [665, 331] on button "Search" at bounding box center [664, 331] width 71 height 24
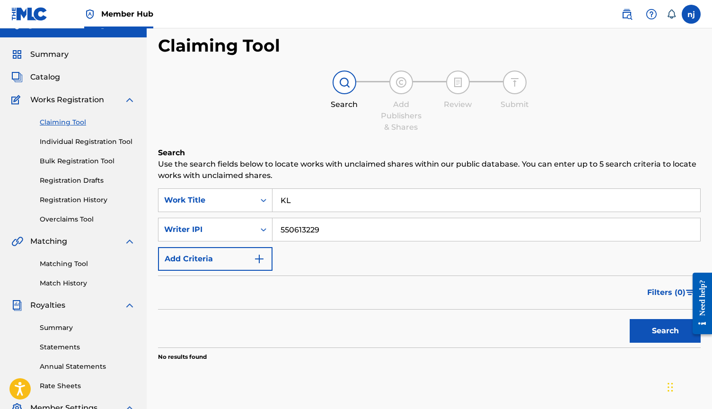
type input "K"
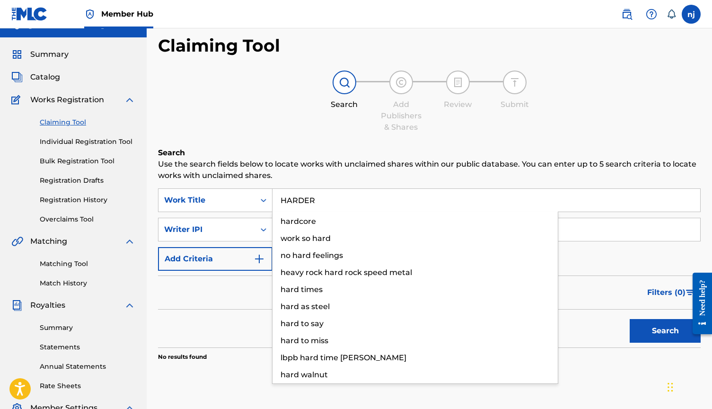
click at [665, 331] on button "Search" at bounding box center [664, 331] width 71 height 24
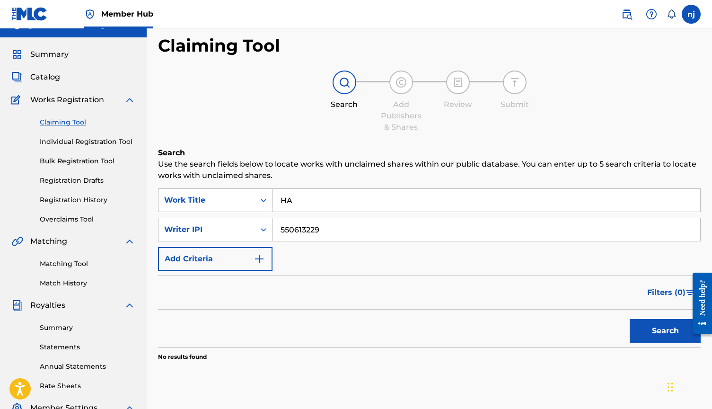
type input "H"
type input "GAMES"
click at [665, 331] on button "Search" at bounding box center [664, 331] width 71 height 24
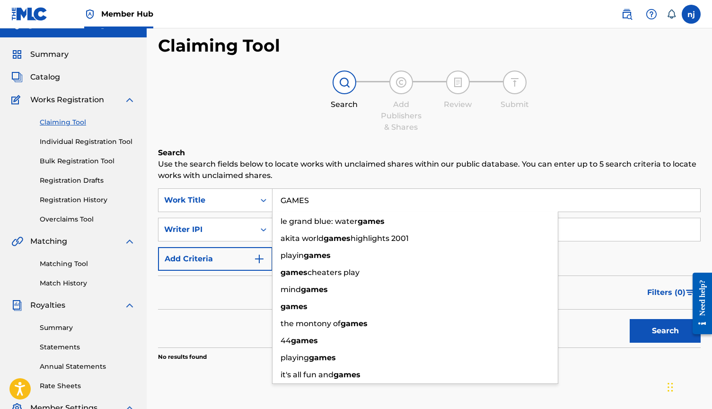
click at [169, 291] on div "Filters ( 0 )" at bounding box center [429, 292] width 542 height 34
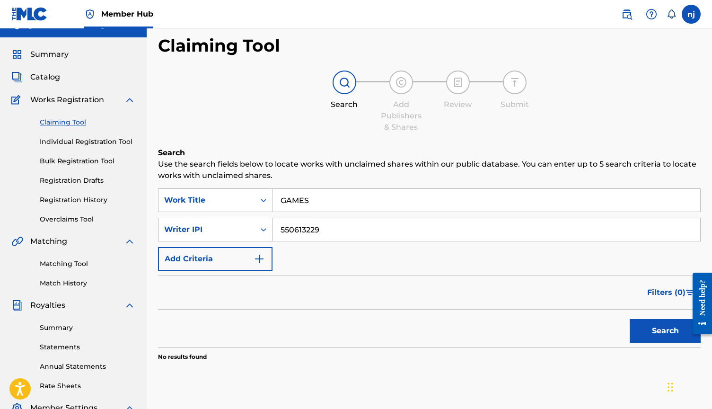
drag, startPoint x: 323, startPoint y: 232, endPoint x: 210, endPoint y: 236, distance: 112.6
click at [210, 236] on div "SearchWithCriteriabe8aeca3-205c-4b46-97b9-d98f1e664821 Writer IPI 550613229" at bounding box center [429, 230] width 542 height 24
type input "5"
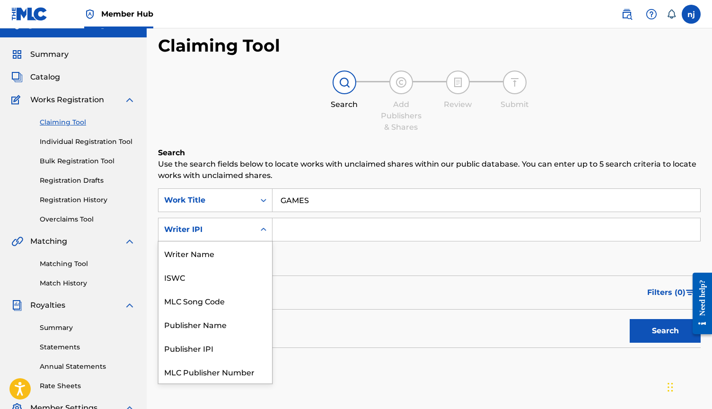
click at [257, 236] on div "Search Form" at bounding box center [263, 229] width 17 height 17
click at [232, 252] on div "ISWC" at bounding box center [214, 253] width 113 height 24
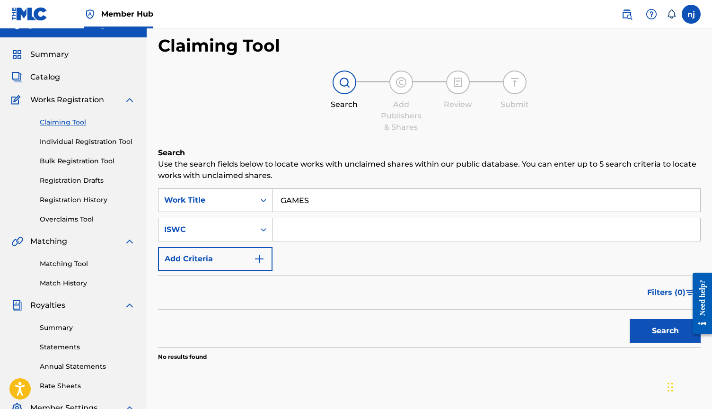
click at [301, 229] on input "Search Form" at bounding box center [486, 229] width 428 height 23
paste input "QZTBF2544713"
type input "QZTBF2544713"
drag, startPoint x: 309, startPoint y: 196, endPoint x: 184, endPoint y: 194, distance: 124.4
click at [184, 194] on div "SearchWithCriteriacbe2694e-c354-4616-bf49-1ed4c0389725 Work Title GAMES" at bounding box center [429, 200] width 542 height 24
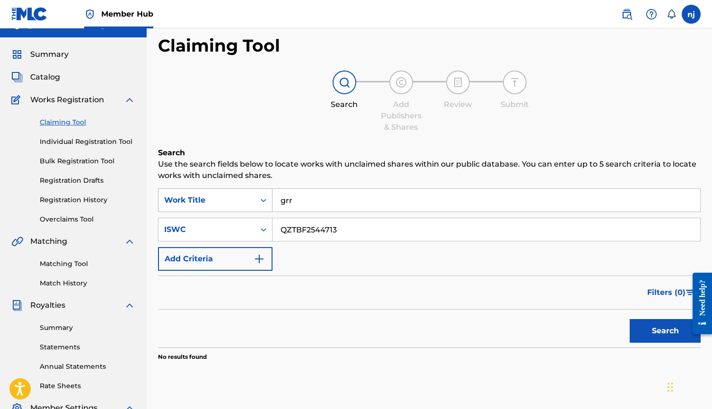
type input "grr"
click at [665, 331] on button "Search" at bounding box center [664, 331] width 71 height 24
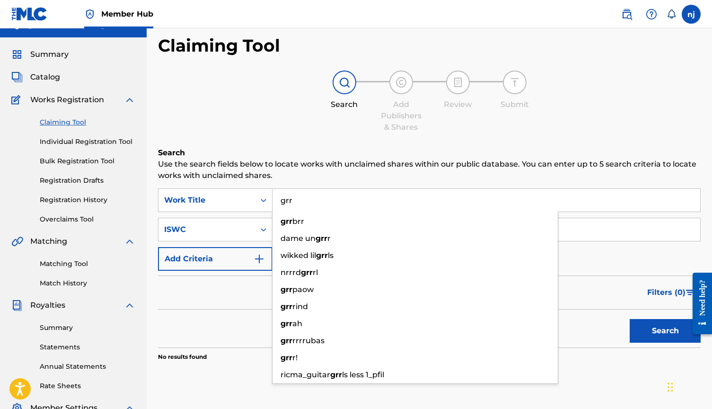
click at [177, 300] on div "Filters ( 0 )" at bounding box center [429, 292] width 542 height 34
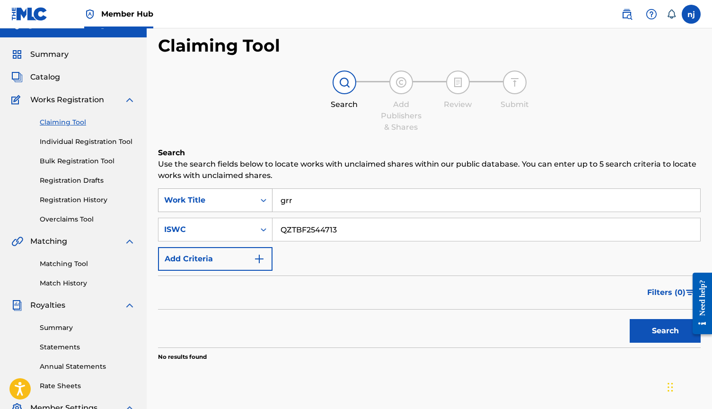
drag, startPoint x: 299, startPoint y: 201, endPoint x: 219, endPoint y: 202, distance: 80.4
click at [219, 202] on div "SearchWithCriteriacbe2694e-c354-4616-bf49-1ed4c0389725 Work Title grr" at bounding box center [429, 200] width 542 height 24
type input "GRR"
click at [665, 331] on button "Search" at bounding box center [664, 331] width 71 height 24
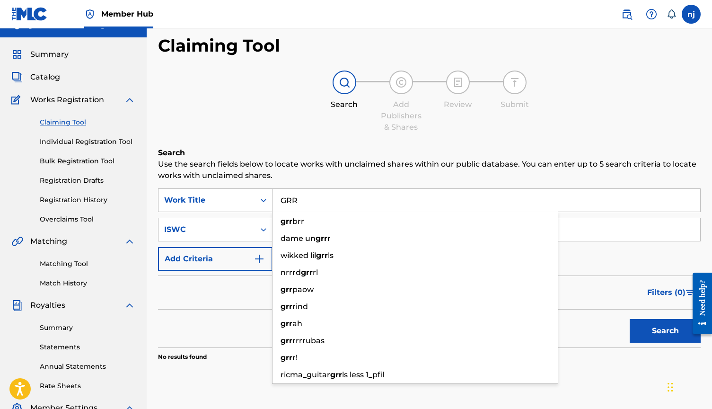
click at [199, 299] on div "Filters ( 0 )" at bounding box center [429, 292] width 542 height 34
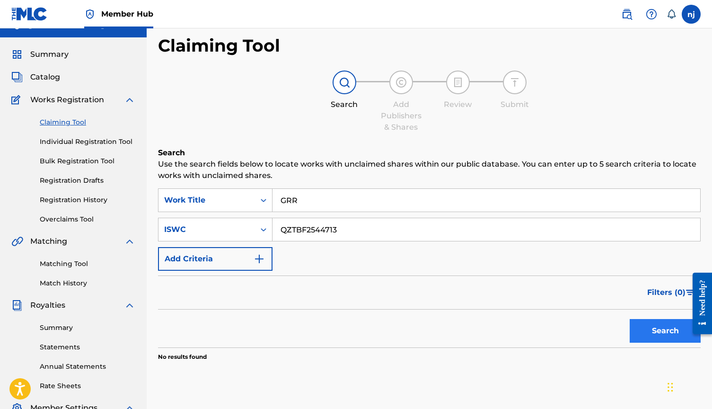
click at [670, 336] on button "Search" at bounding box center [664, 331] width 71 height 24
drag, startPoint x: 358, startPoint y: 229, endPoint x: 205, endPoint y: 221, distance: 153.4
click at [205, 221] on div "SearchWithCriteria6a957733-8afa-4597-826d-f16b77ecfbab ISWC QZTBF2544713" at bounding box center [429, 230] width 542 height 24
click at [253, 227] on div "ISWC" at bounding box center [206, 229] width 96 height 18
click at [298, 231] on input "Search Form" at bounding box center [486, 229] width 428 height 23
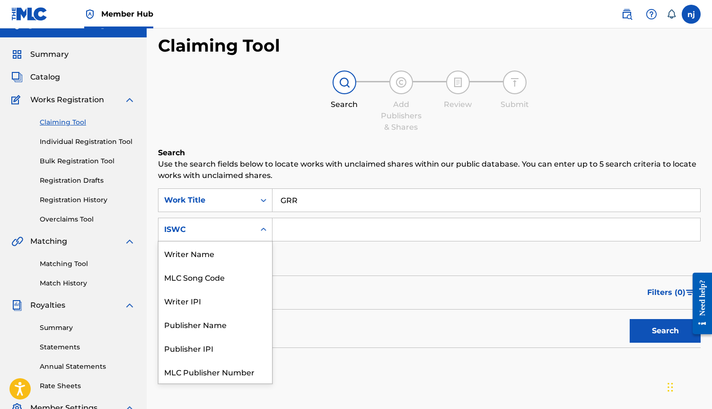
click at [247, 234] on div "ISWC" at bounding box center [206, 229] width 85 height 11
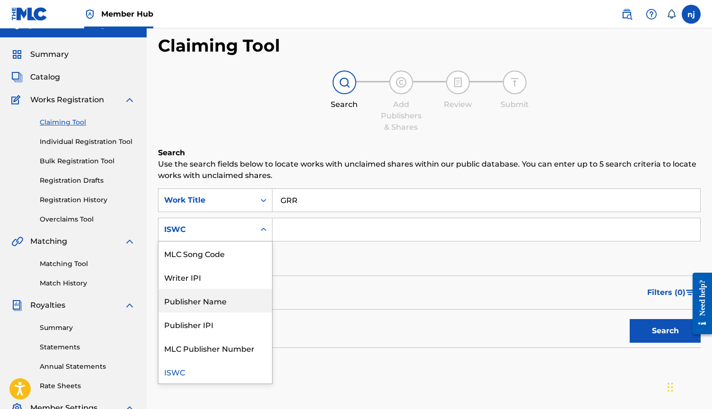
click at [220, 298] on div "Publisher Name" at bounding box center [214, 300] width 113 height 24
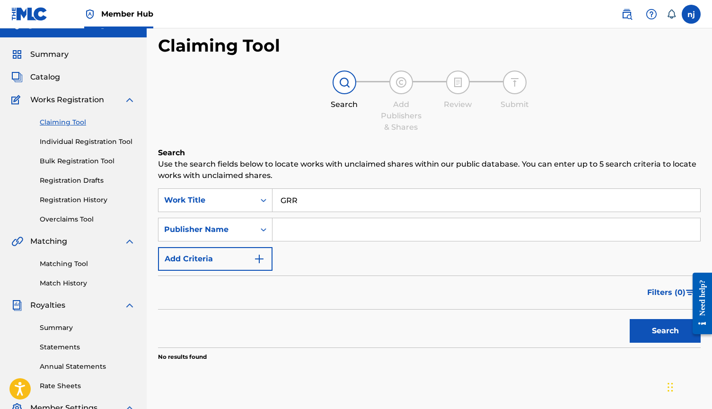
click at [71, 121] on link "Claiming Tool" at bounding box center [88, 122] width 96 height 10
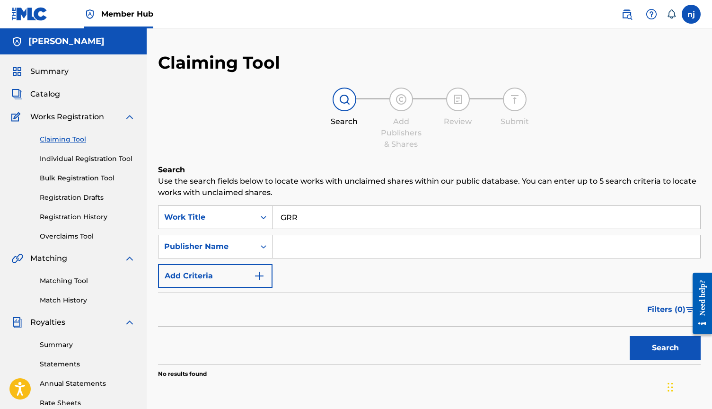
click at [72, 139] on link "Claiming Tool" at bounding box center [88, 139] width 96 height 10
click at [79, 167] on div "Claiming Tool Individual Registration Tool Bulk Registration Tool Registration …" at bounding box center [73, 181] width 124 height 119
click at [79, 159] on link "Individual Registration Tool" at bounding box center [88, 159] width 96 height 10
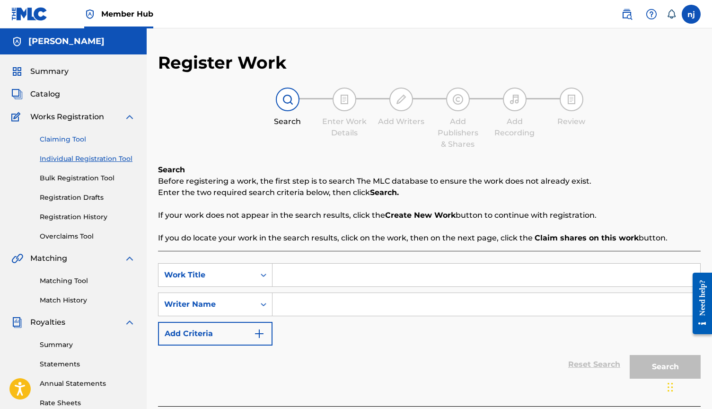
click at [72, 138] on link "Claiming Tool" at bounding box center [88, 139] width 96 height 10
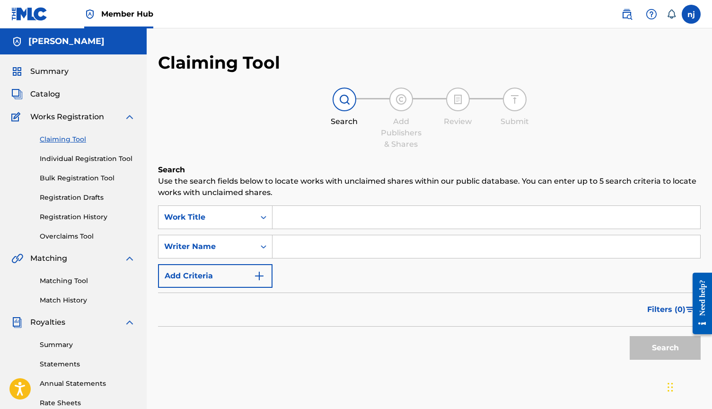
click at [294, 217] on input "Search Form" at bounding box center [486, 217] width 428 height 23
type input "g"
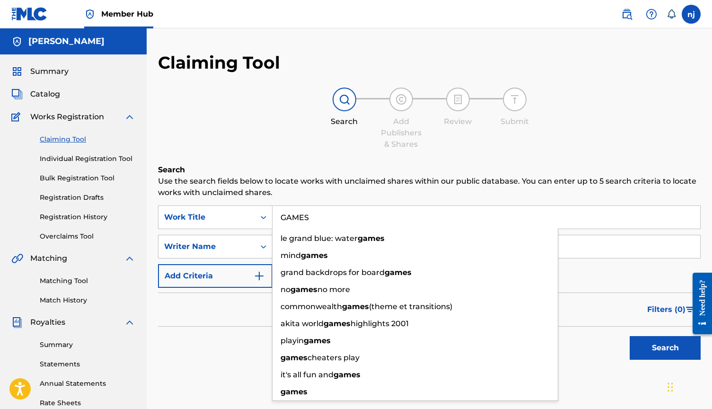
type input "GAMES"
click at [264, 360] on div "Search" at bounding box center [429, 345] width 542 height 38
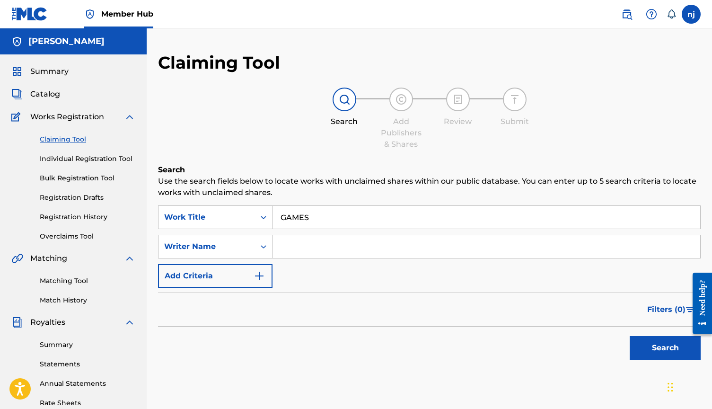
click at [308, 256] on input "Search Form" at bounding box center [486, 246] width 428 height 23
type input "[PERSON_NAME]"
click at [665, 348] on button "Search" at bounding box center [664, 348] width 71 height 24
drag, startPoint x: 323, startPoint y: 220, endPoint x: 237, endPoint y: 218, distance: 85.2
click at [237, 218] on div "SearchWithCriteriacbe2694e-c354-4616-bf49-1ed4c0389725 Work Title GAMES" at bounding box center [429, 217] width 542 height 24
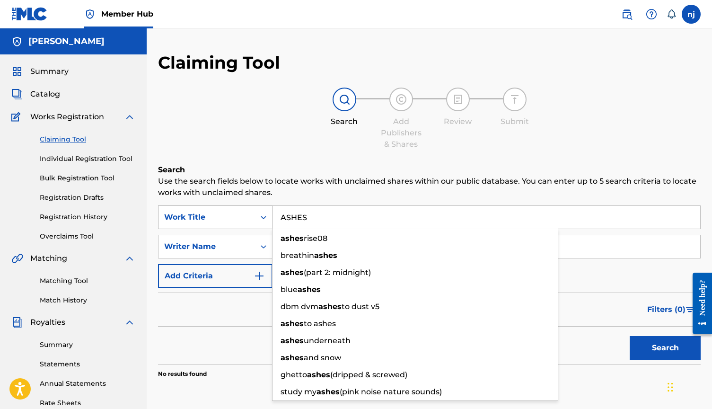
click at [665, 348] on button "Search" at bounding box center [664, 348] width 71 height 24
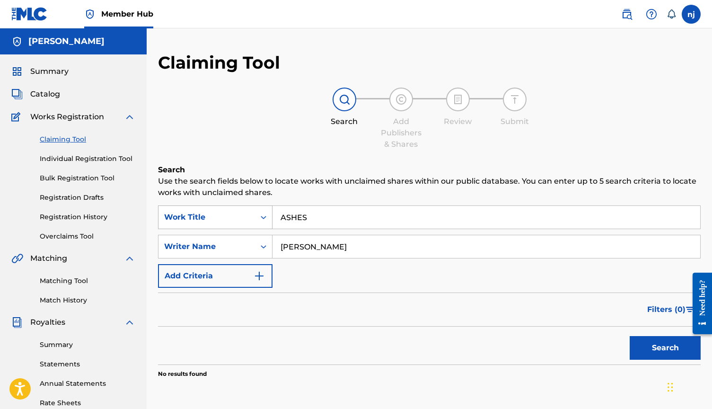
drag, startPoint x: 345, startPoint y: 218, endPoint x: 265, endPoint y: 217, distance: 80.4
click at [265, 217] on div "SearchWithCriteriacbe2694e-c354-4616-bf49-1ed4c0389725 Work Title ASHES" at bounding box center [429, 217] width 542 height 24
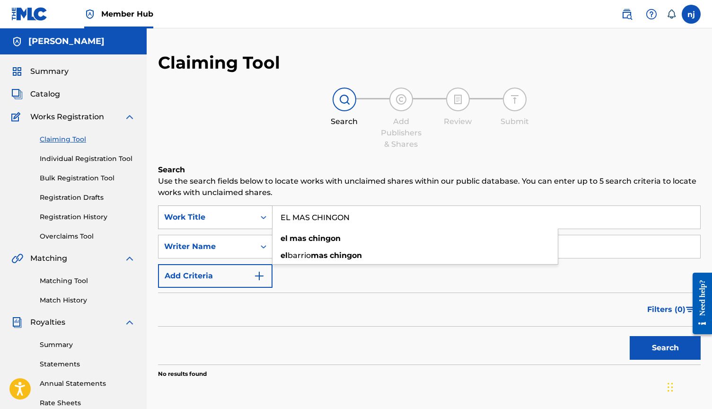
click at [665, 348] on button "Search" at bounding box center [664, 348] width 71 height 24
drag, startPoint x: 360, startPoint y: 222, endPoint x: 171, endPoint y: 216, distance: 188.8
click at [171, 216] on div "SearchWithCriteriacbe2694e-c354-4616-bf49-1ed4c0389725 Work Title EL MAS CHINGON" at bounding box center [429, 217] width 542 height 24
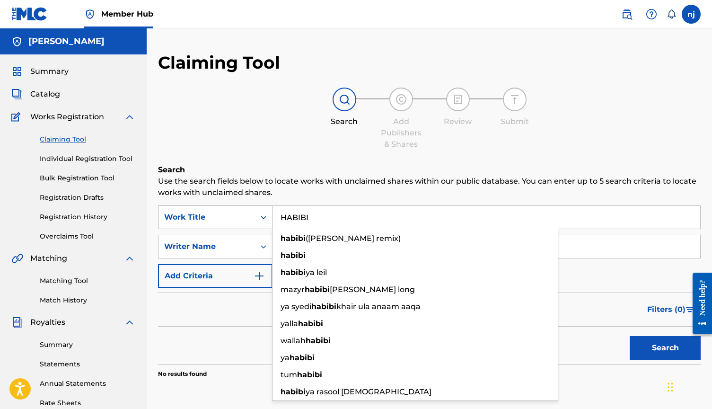
type input "HABIBI"
click at [665, 348] on button "Search" at bounding box center [664, 348] width 71 height 24
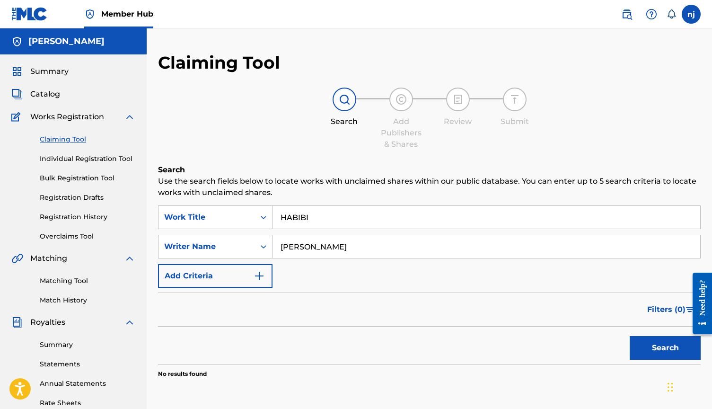
click at [335, 245] on input "[PERSON_NAME]" at bounding box center [486, 246] width 428 height 23
type input "[PERSON_NAME]"
click at [665, 348] on button "Search" at bounding box center [664, 348] width 71 height 24
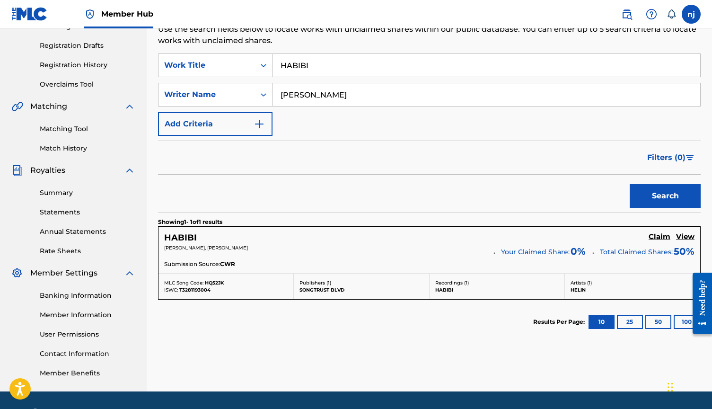
scroll to position [153, 0]
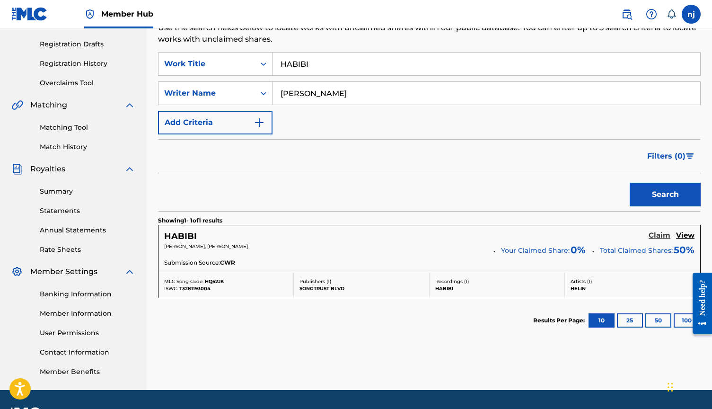
click at [660, 235] on h5 "Claim" at bounding box center [659, 235] width 22 height 9
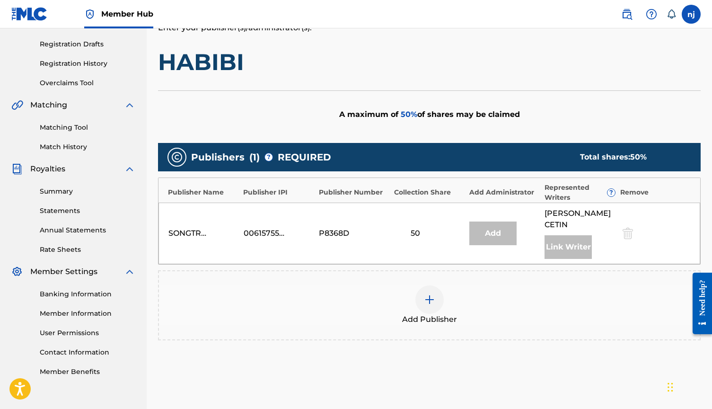
click at [486, 227] on div "Add" at bounding box center [492, 233] width 47 height 24
click at [74, 44] on link "Registration Drafts" at bounding box center [88, 44] width 96 height 10
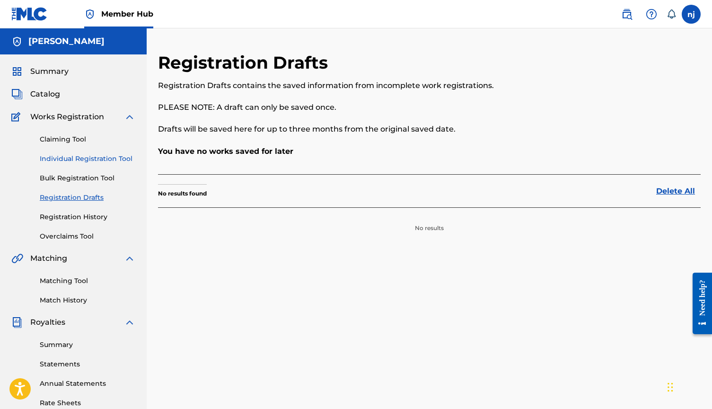
click at [77, 157] on link "Individual Registration Tool" at bounding box center [88, 159] width 96 height 10
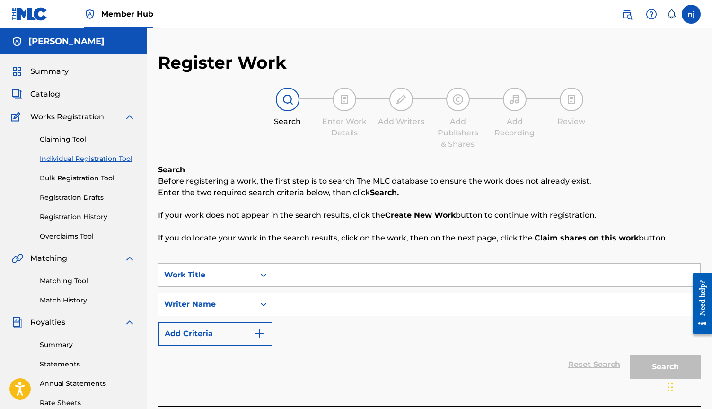
click at [66, 115] on span "Works Registration" at bounding box center [67, 116] width 74 height 11
click at [52, 93] on span "Catalog" at bounding box center [45, 93] width 30 height 11
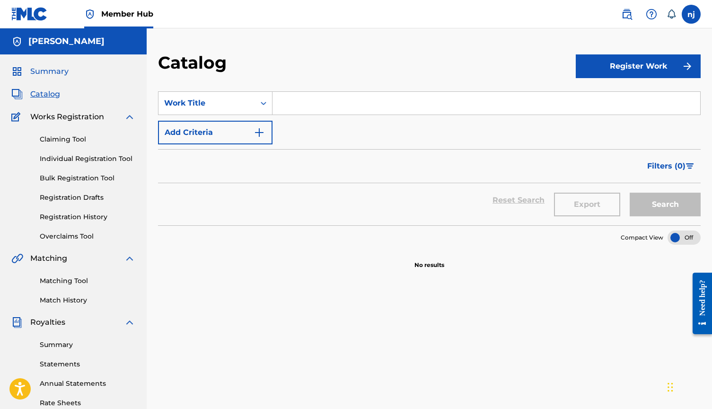
click at [54, 72] on span "Summary" at bounding box center [49, 71] width 38 height 11
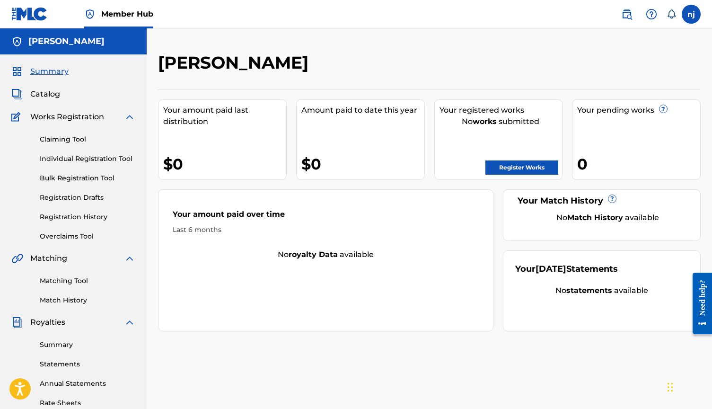
click at [58, 117] on span "Works Registration" at bounding box center [67, 116] width 74 height 11
click at [44, 95] on span "Catalog" at bounding box center [45, 93] width 30 height 11
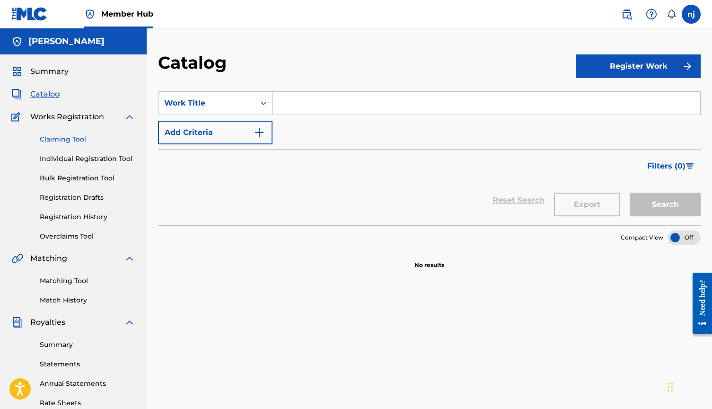
click at [59, 140] on link "Claiming Tool" at bounding box center [88, 139] width 96 height 10
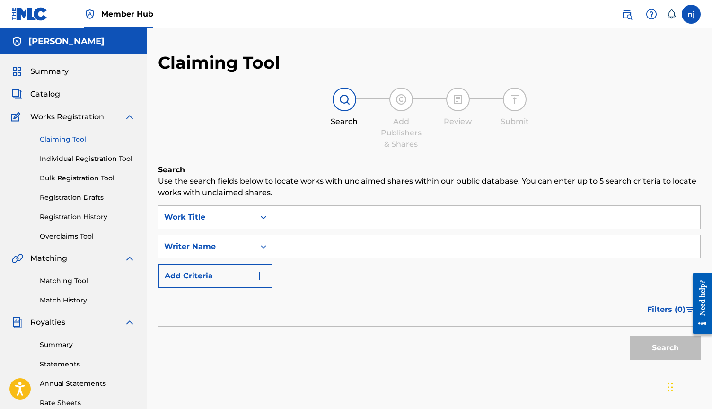
click at [294, 225] on input "Search Form" at bounding box center [486, 217] width 428 height 23
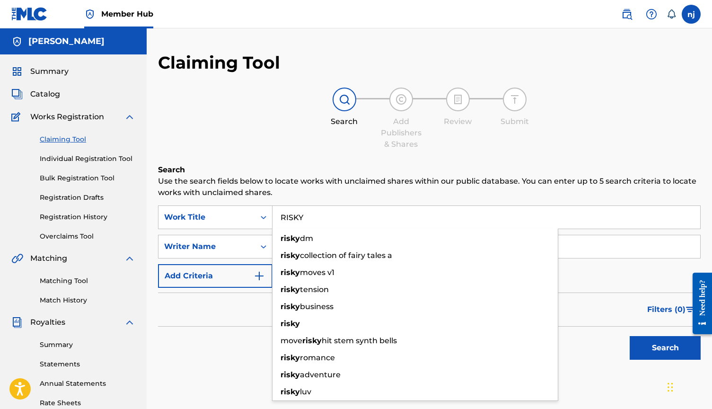
type input "RISKY"
click at [227, 337] on div "Search" at bounding box center [429, 345] width 542 height 38
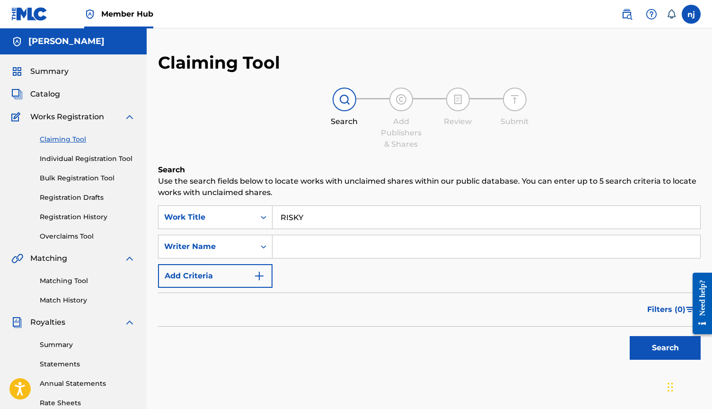
click at [302, 244] on input "Search Form" at bounding box center [486, 246] width 428 height 23
click at [665, 348] on button "Search" at bounding box center [664, 348] width 71 height 24
type input "S"
click at [665, 348] on button "Search" at bounding box center [664, 348] width 71 height 24
type input "N"
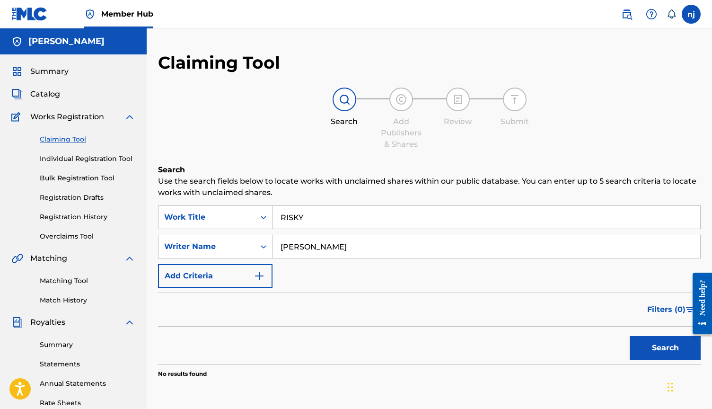
type input "[PERSON_NAME]"
click at [665, 348] on button "Search" at bounding box center [664, 348] width 71 height 24
drag, startPoint x: 317, startPoint y: 222, endPoint x: 213, endPoint y: 218, distance: 104.6
click at [216, 221] on div "SearchWithCriteriacbe2694e-c354-4616-bf49-1ed4c0389725 Work Title RISKY" at bounding box center [429, 217] width 542 height 24
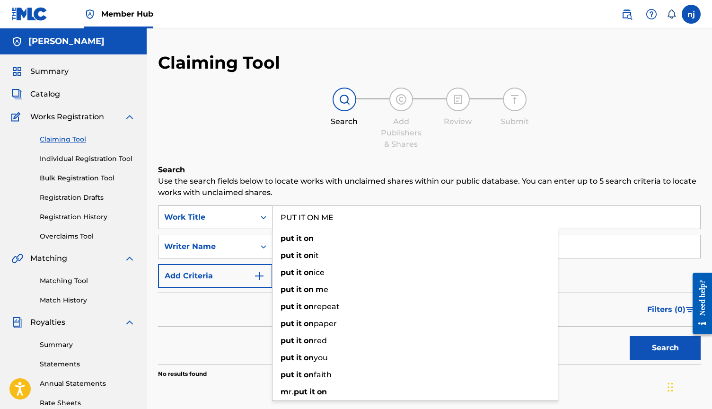
type input "PUT IT ON ME"
click at [665, 348] on button "Search" at bounding box center [664, 348] width 71 height 24
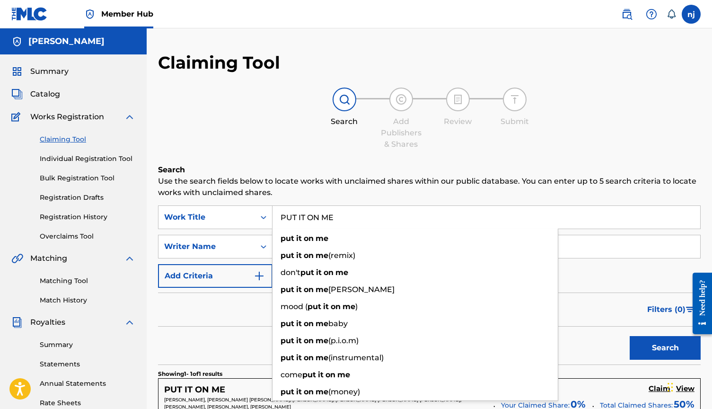
click at [167, 296] on div "Filters ( 0 )" at bounding box center [429, 309] width 542 height 34
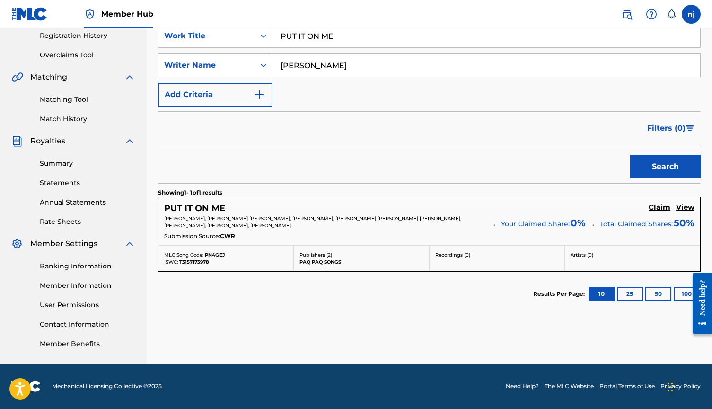
scroll to position [181, 0]
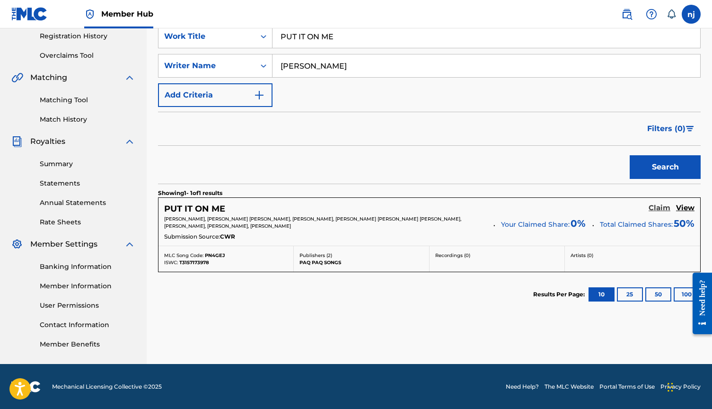
click at [656, 208] on h5 "Claim" at bounding box center [659, 207] width 22 height 9
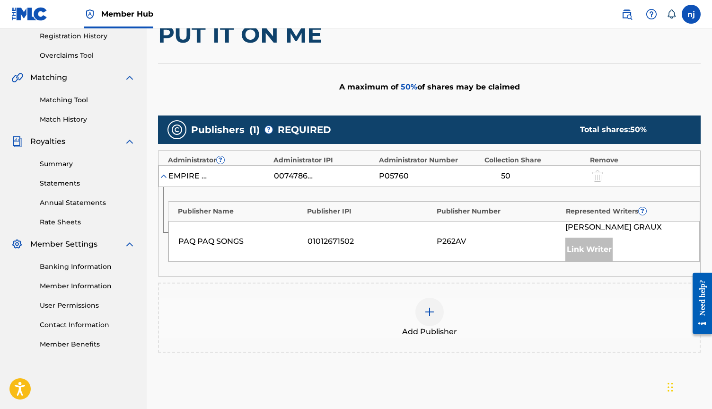
click at [428, 307] on img at bounding box center [429, 311] width 11 height 11
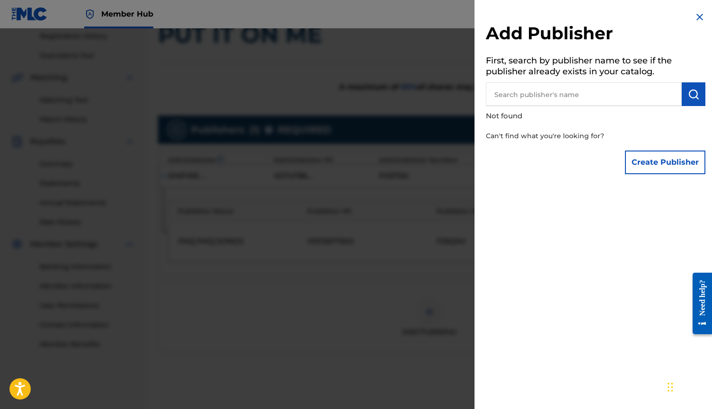
click at [593, 95] on input "text" at bounding box center [584, 94] width 196 height 24
click at [701, 15] on img at bounding box center [699, 16] width 11 height 11
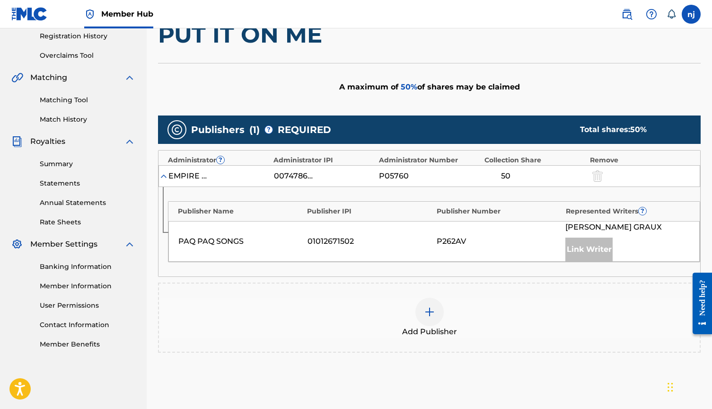
click at [168, 175] on div "EMPIRE STRIKES FIRST" at bounding box center [189, 175] width 43 height 11
click at [163, 173] on img at bounding box center [163, 175] width 9 height 9
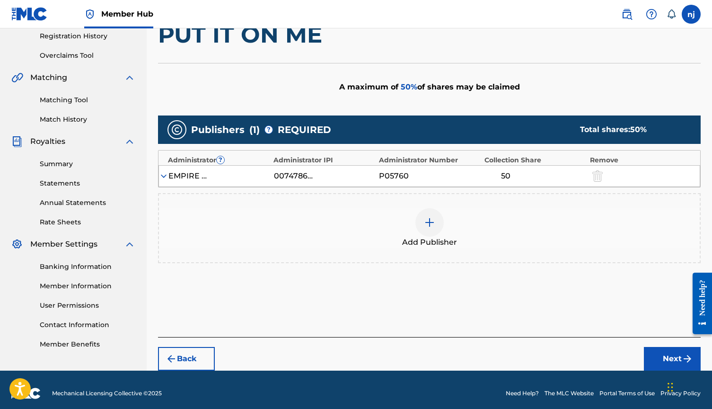
click at [163, 173] on img at bounding box center [163, 175] width 9 height 9
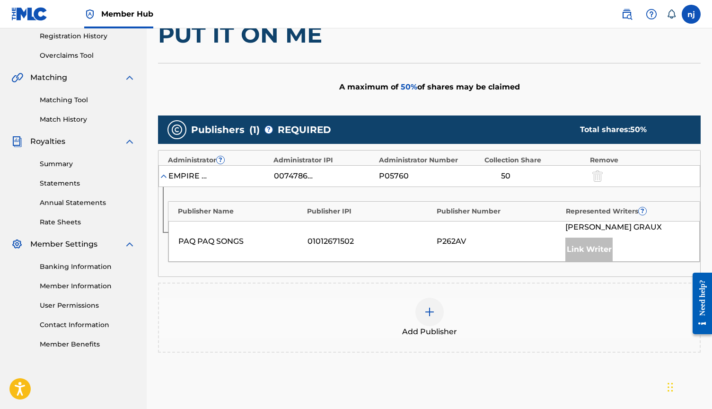
click at [430, 310] on img at bounding box center [429, 311] width 11 height 11
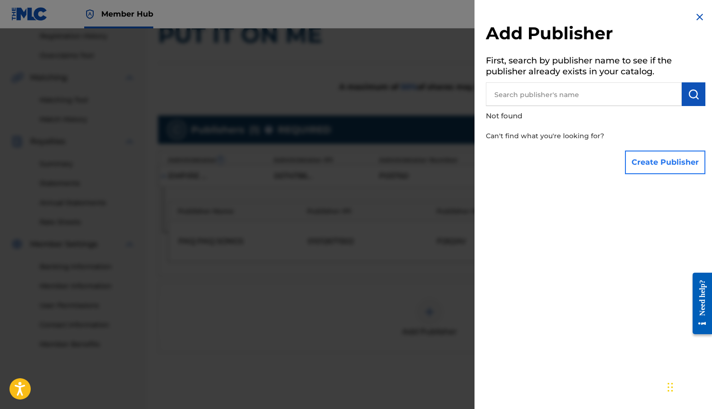
click at [646, 164] on button "Create Publisher" at bounding box center [665, 162] width 80 height 24
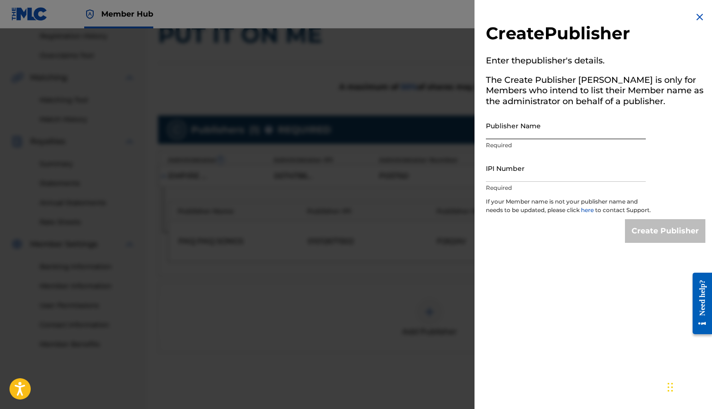
click at [539, 129] on input "Publisher Name" at bounding box center [566, 125] width 160 height 27
type input "[PERSON_NAME]"
click at [504, 170] on input "IPI Number" at bounding box center [566, 168] width 160 height 27
paste input "QZTBF2544713"
type input "QZTBF2544713"
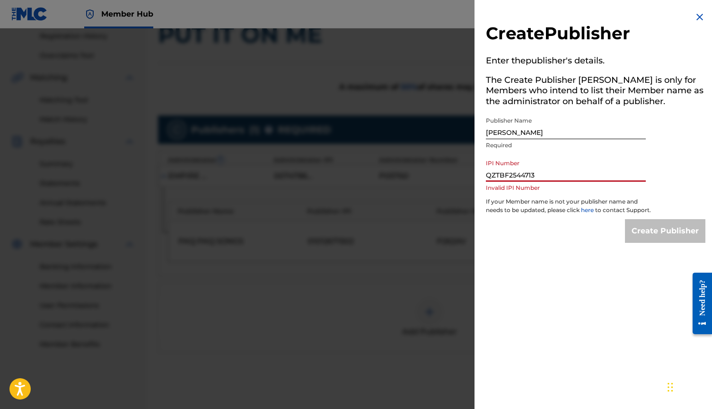
drag, startPoint x: 527, startPoint y: 175, endPoint x: 451, endPoint y: 175, distance: 76.1
click at [451, 175] on div "Create Publisher Enter the publisher 's details. The Create Publisher button is…" at bounding box center [356, 218] width 712 height 380
paste input "00873626211"
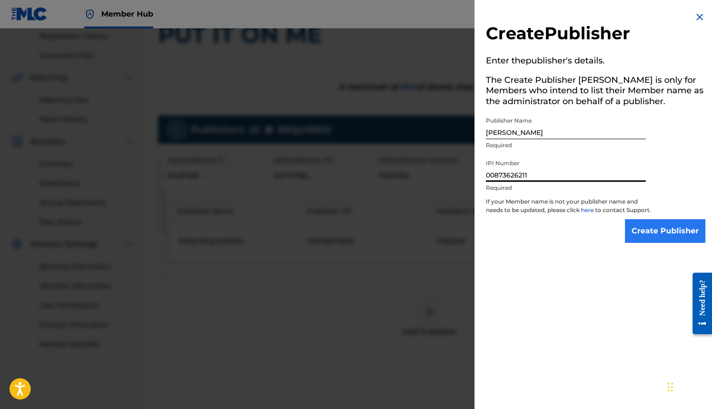
type input "00873626211"
click at [656, 238] on input "Create Publisher" at bounding box center [665, 231] width 80 height 24
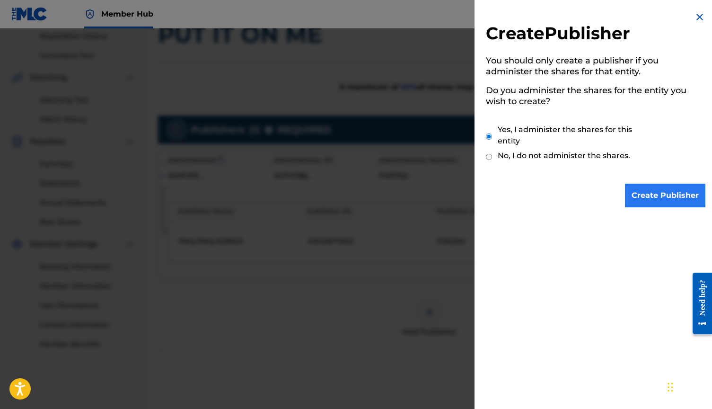
click at [651, 195] on input "Create Publisher" at bounding box center [665, 195] width 80 height 24
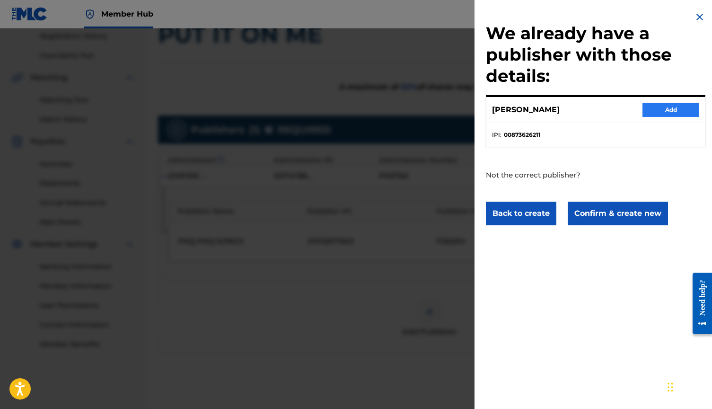
click at [663, 112] on button "Add" at bounding box center [670, 110] width 57 height 14
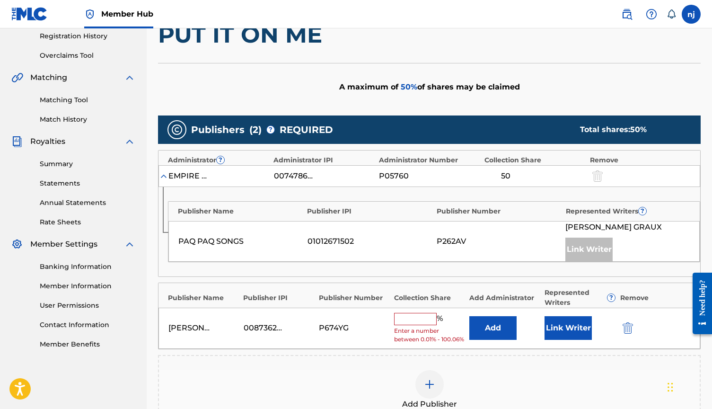
click at [418, 318] on input "text" at bounding box center [415, 319] width 43 height 12
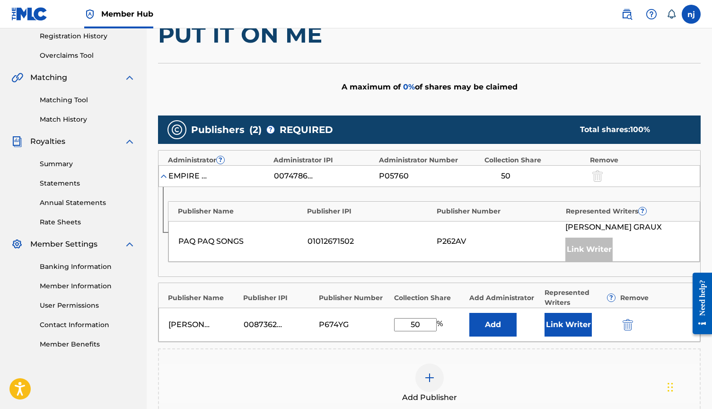
type input "50"
click at [358, 356] on div "Add Publisher" at bounding box center [429, 383] width 542 height 70
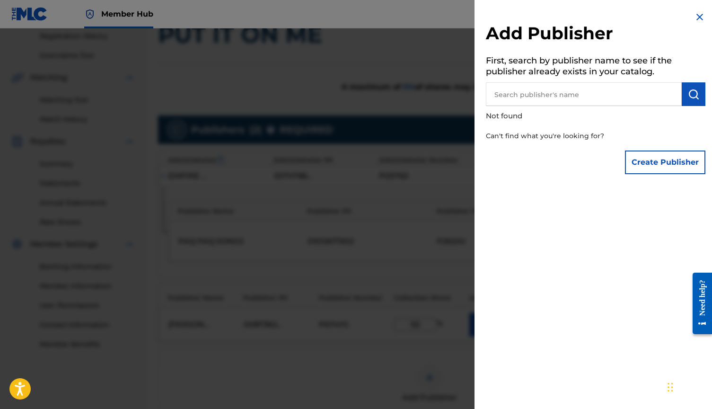
click at [698, 16] on img at bounding box center [699, 16] width 11 height 11
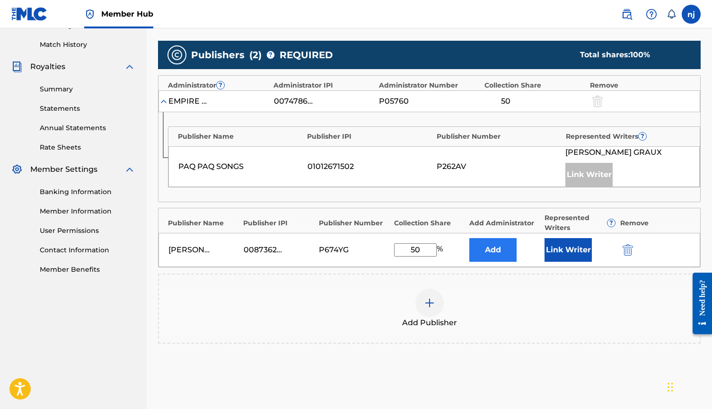
scroll to position [264, 0]
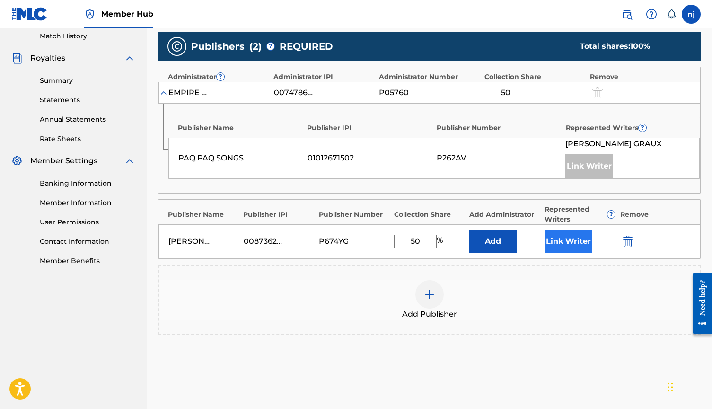
click at [560, 247] on button "Link Writer" at bounding box center [567, 241] width 47 height 24
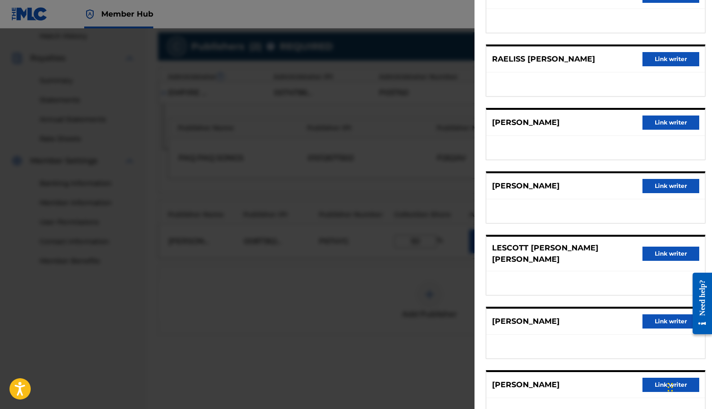
scroll to position [96, 0]
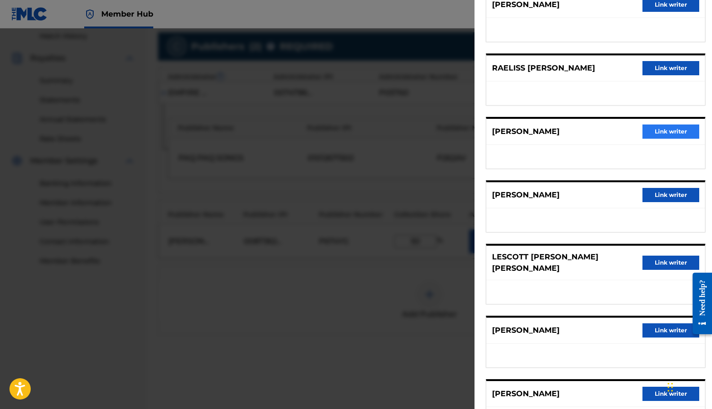
click at [663, 131] on button "Link writer" at bounding box center [670, 131] width 57 height 14
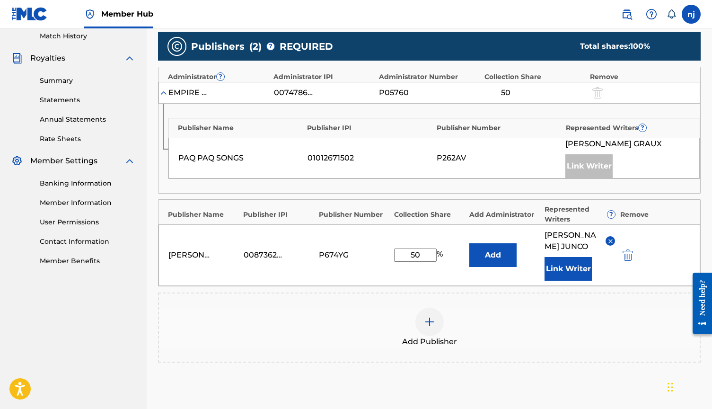
click at [191, 91] on div "EMPIRE STRIKES FIRST" at bounding box center [189, 92] width 43 height 11
click at [499, 245] on button "Add" at bounding box center [492, 255] width 47 height 24
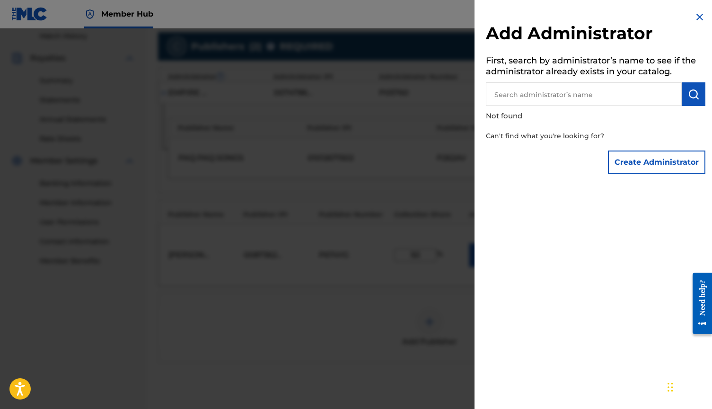
click at [697, 15] on img at bounding box center [699, 16] width 11 height 11
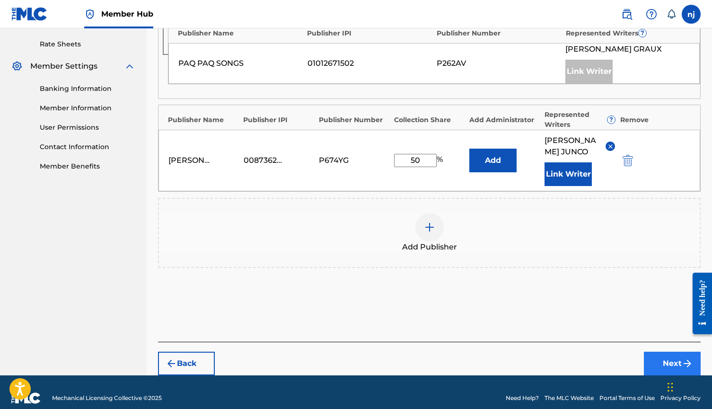
click at [668, 353] on button "Next" at bounding box center [672, 363] width 57 height 24
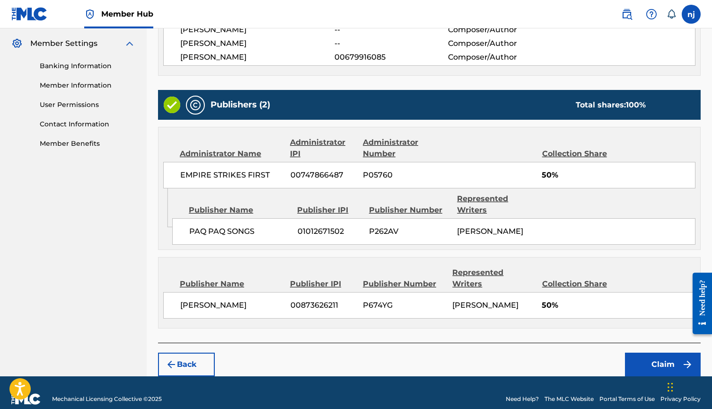
scroll to position [381, 0]
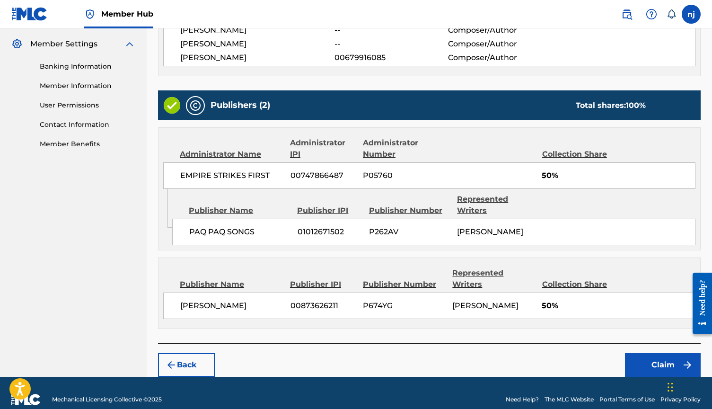
click at [546, 300] on span "50%" at bounding box center [617, 305] width 153 height 11
click at [186, 353] on button "Back" at bounding box center [186, 365] width 57 height 24
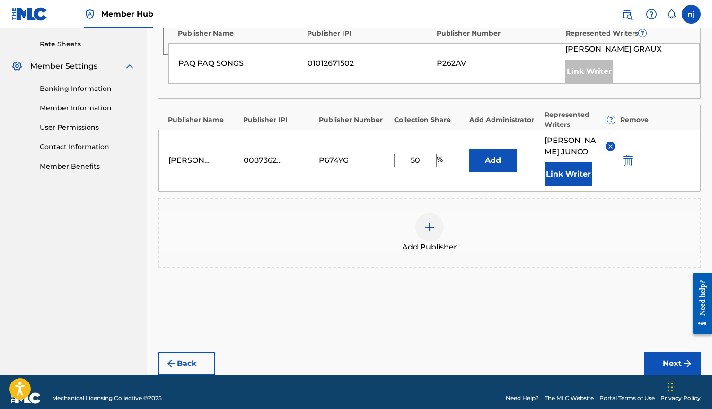
click at [422, 154] on input "50" at bounding box center [415, 160] width 43 height 13
type input "5"
type input "25"
click at [667, 351] on button "Next" at bounding box center [672, 363] width 57 height 24
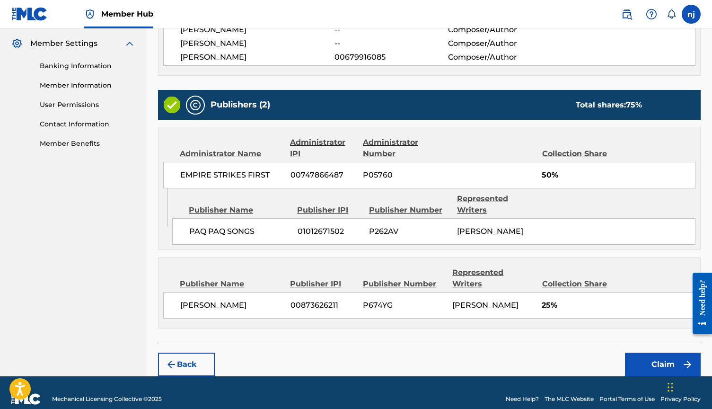
scroll to position [381, 0]
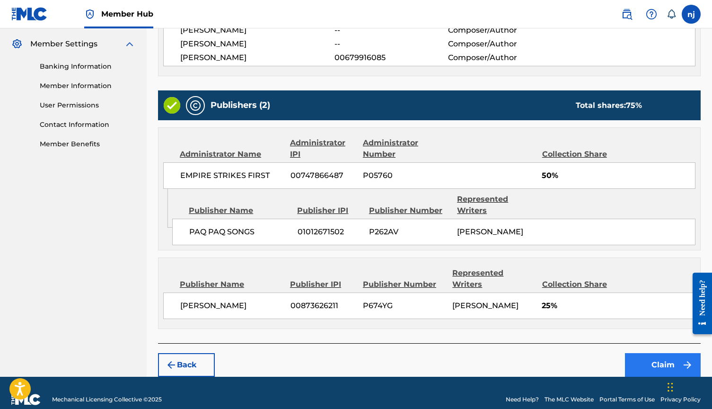
click at [665, 353] on button "Claim" at bounding box center [663, 365] width 76 height 24
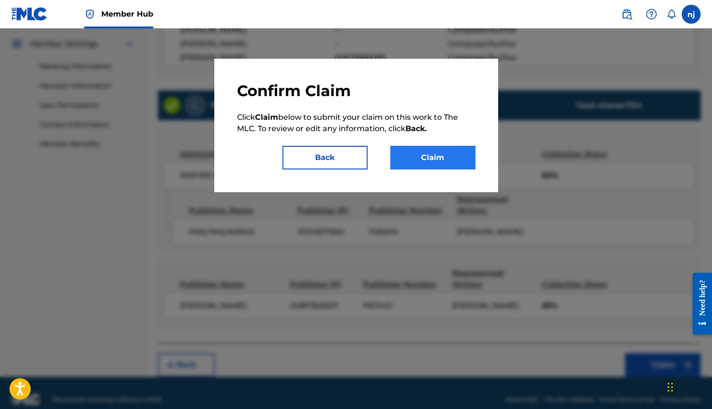
click at [437, 156] on button "Claim" at bounding box center [432, 158] width 85 height 24
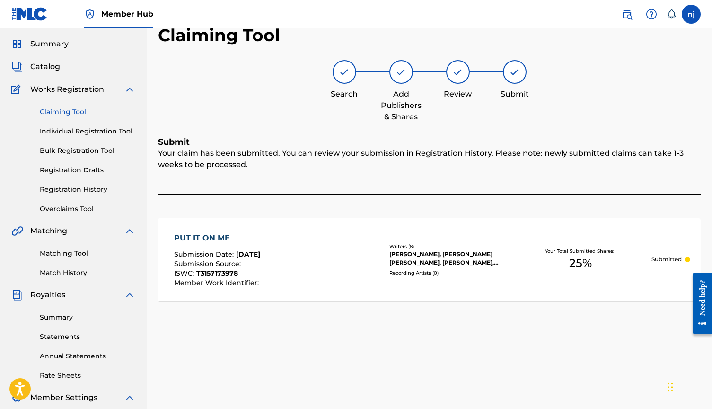
scroll to position [26, 0]
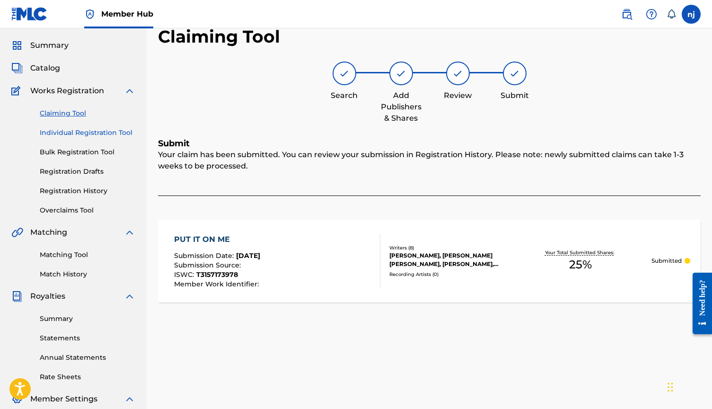
click at [68, 133] on link "Individual Registration Tool" at bounding box center [88, 133] width 96 height 10
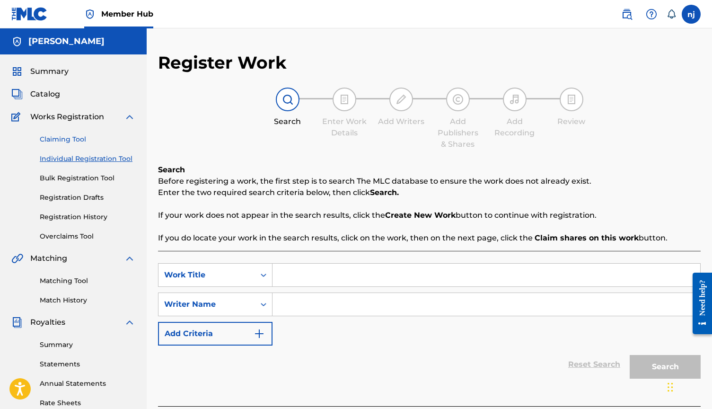
click at [60, 137] on link "Claiming Tool" at bounding box center [88, 139] width 96 height 10
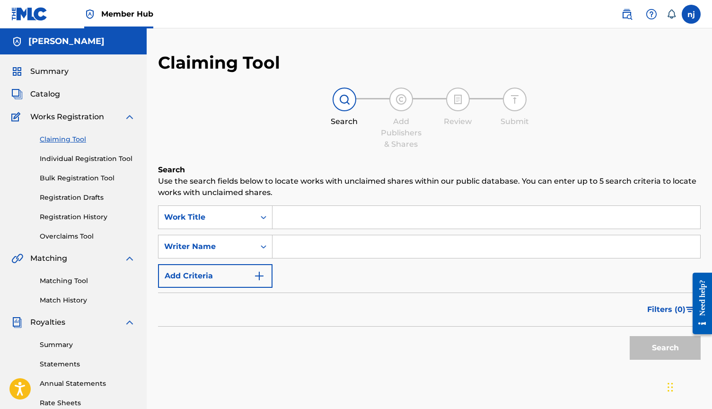
click at [297, 218] on input "Search Form" at bounding box center [486, 217] width 428 height 23
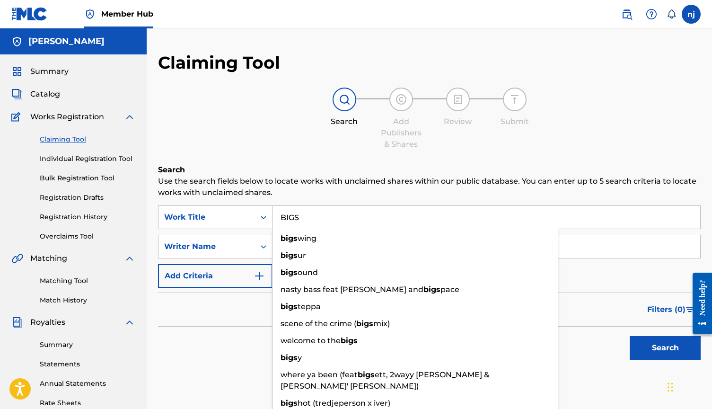
type input "BIGS"
click at [231, 374] on div "Search Use the search fields below to locate works with unclaimed shares within…" at bounding box center [429, 287] width 542 height 247
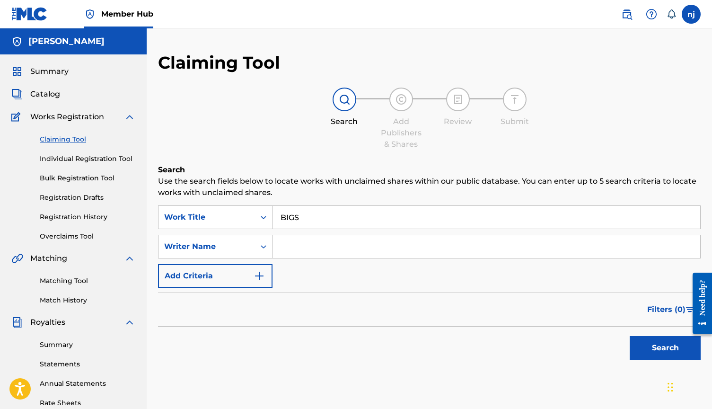
click at [311, 245] on input "Search Form" at bounding box center [486, 246] width 428 height 23
type input "[PERSON_NAME]"
click at [665, 348] on button "Search" at bounding box center [664, 348] width 71 height 24
drag, startPoint x: 301, startPoint y: 212, endPoint x: 274, endPoint y: 212, distance: 27.4
click at [274, 212] on input "BIGS" at bounding box center [486, 217] width 428 height 23
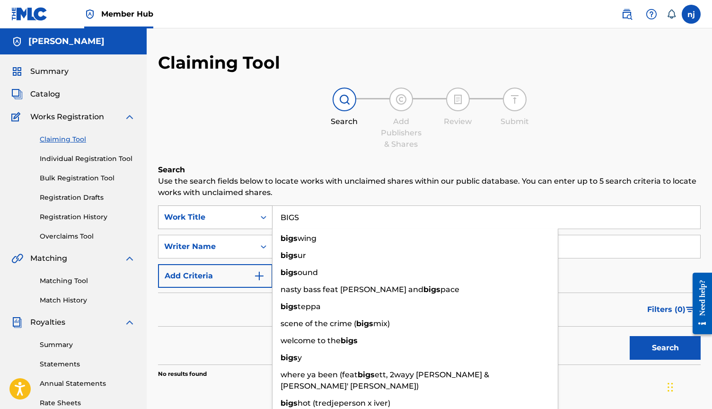
drag, startPoint x: 308, startPoint y: 218, endPoint x: 224, endPoint y: 218, distance: 83.7
click at [224, 218] on div "SearchWithCriteriacbe2694e-c354-4616-bf49-1ed4c0389725 Work Title BIGS bigs win…" at bounding box center [429, 217] width 542 height 24
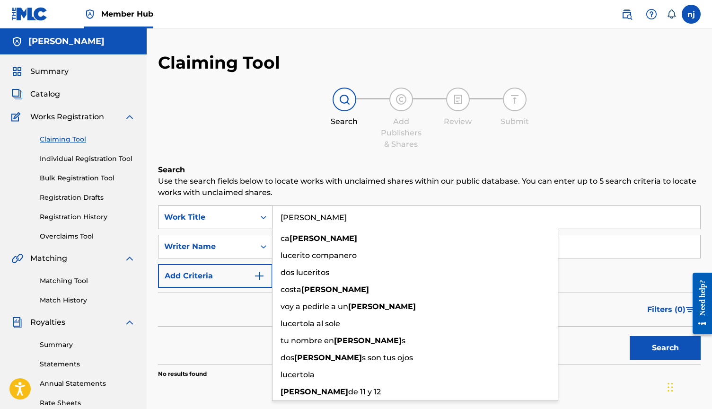
click at [665, 348] on button "Search" at bounding box center [664, 348] width 71 height 24
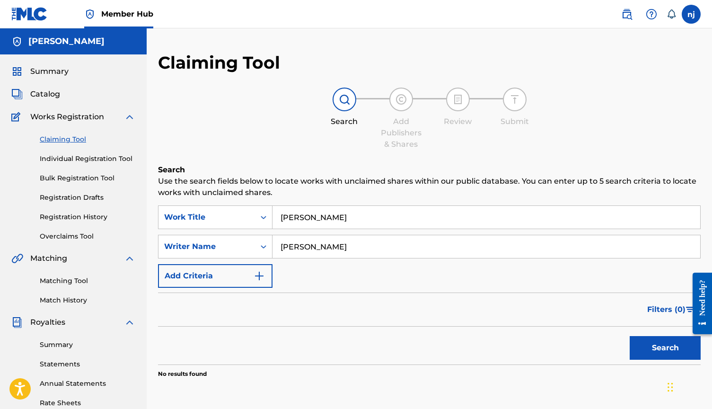
click at [162, 298] on div "Filters ( 0 )" at bounding box center [429, 309] width 542 height 34
drag, startPoint x: 264, startPoint y: 215, endPoint x: 238, endPoint y: 215, distance: 26.5
click at [238, 215] on div "SearchWithCriteriacbe2694e-c354-4616-bf49-1ed4c0389725 Work Title [PERSON_NAME]" at bounding box center [429, 217] width 542 height 24
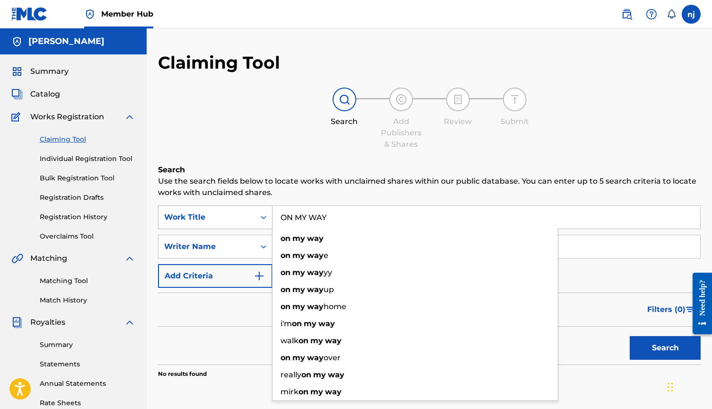
type input "ON MY WAY"
click at [665, 348] on button "Search" at bounding box center [664, 348] width 71 height 24
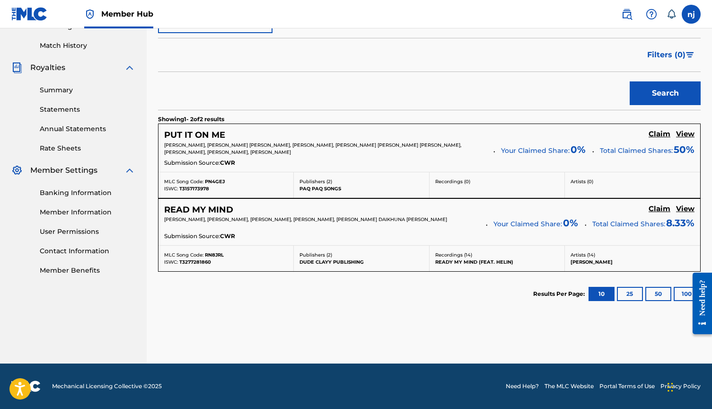
scroll to position [254, 0]
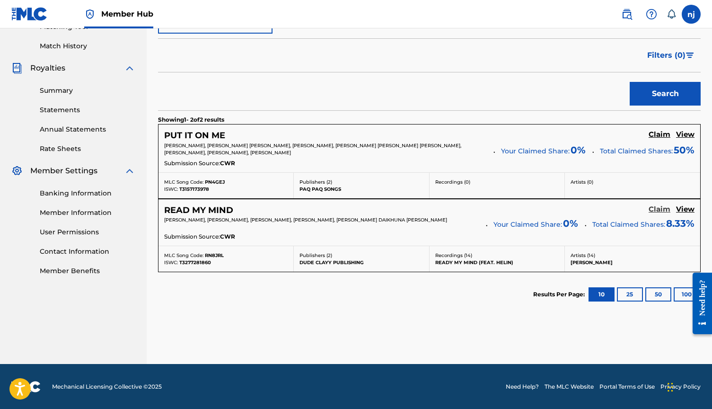
click at [653, 209] on h5 "Claim" at bounding box center [659, 209] width 22 height 9
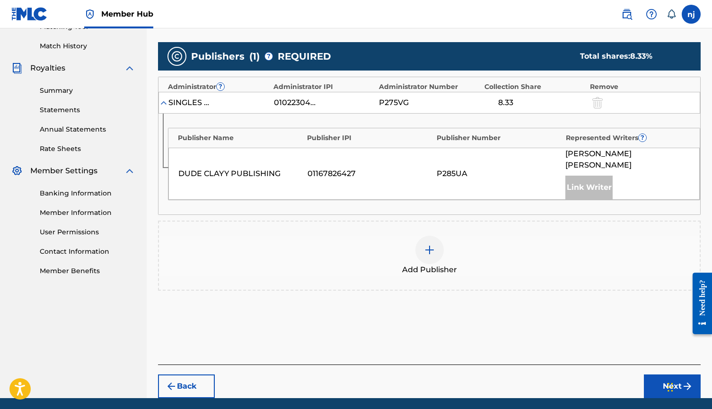
click at [165, 103] on img at bounding box center [163, 102] width 9 height 9
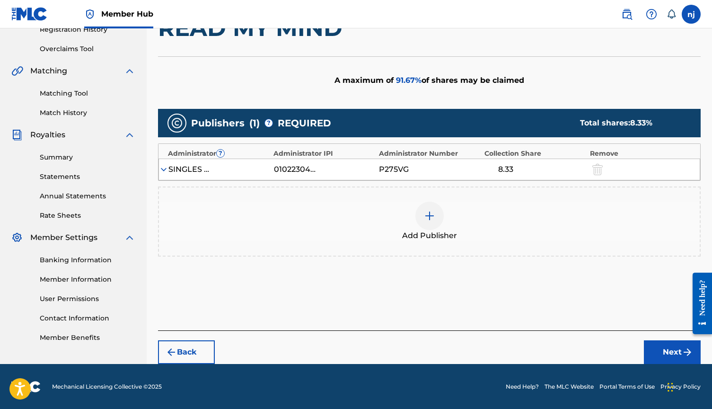
click at [169, 171] on div "SINGLES PUBLISHING" at bounding box center [189, 169] width 43 height 11
click at [165, 168] on img at bounding box center [163, 169] width 9 height 9
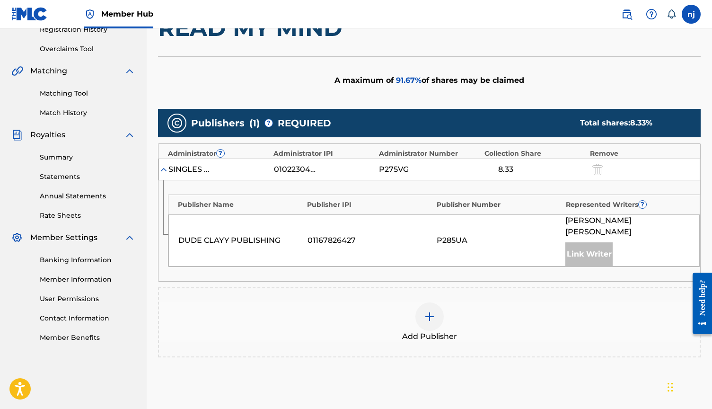
click at [431, 311] on img at bounding box center [429, 316] width 11 height 11
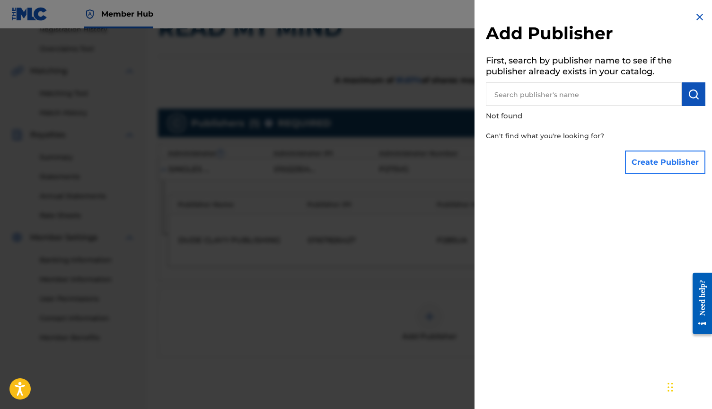
click at [640, 158] on button "Create Publisher" at bounding box center [665, 162] width 80 height 24
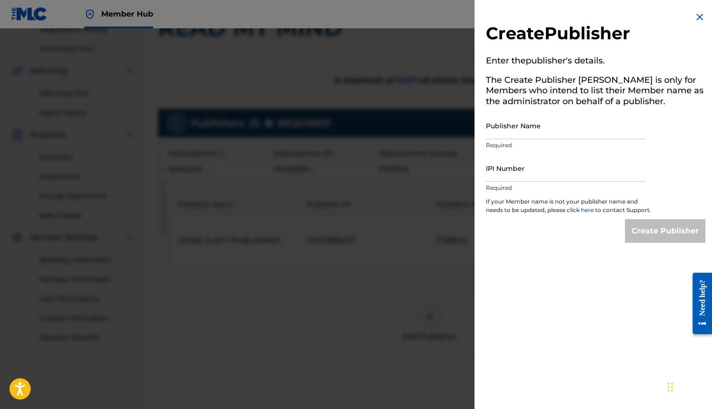
click at [545, 139] on div "Publisher Name Required" at bounding box center [566, 133] width 160 height 43
click at [540, 133] on input "Publisher Name" at bounding box center [566, 125] width 160 height 27
type input "[PERSON_NAME]"
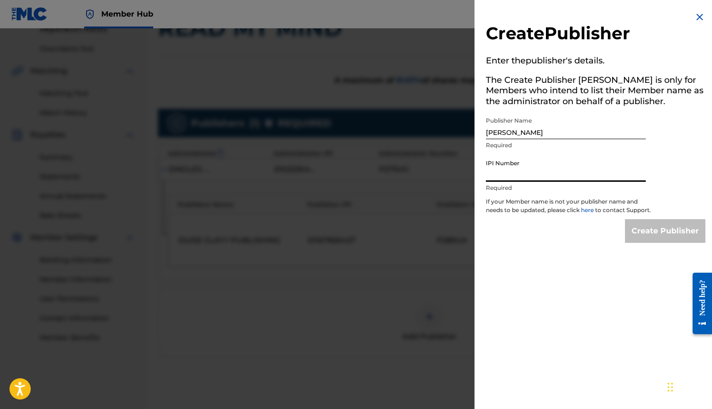
click at [519, 178] on input "IPI Number" at bounding box center [566, 168] width 160 height 27
paste input "00873626211"
type input "00873626211"
click at [655, 242] on input "Create Publisher" at bounding box center [665, 231] width 80 height 24
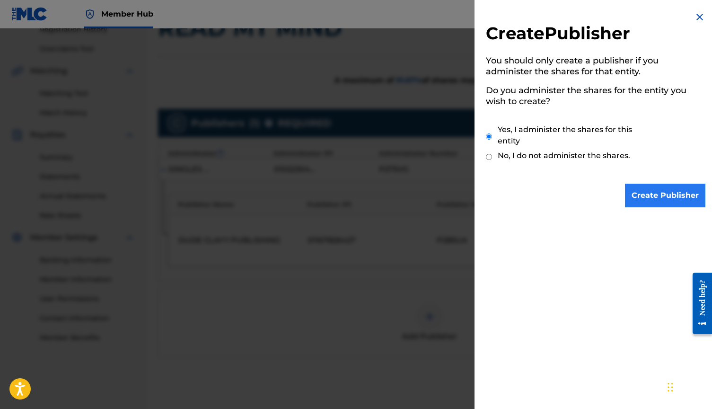
click at [646, 194] on input "Create Publisher" at bounding box center [665, 195] width 80 height 24
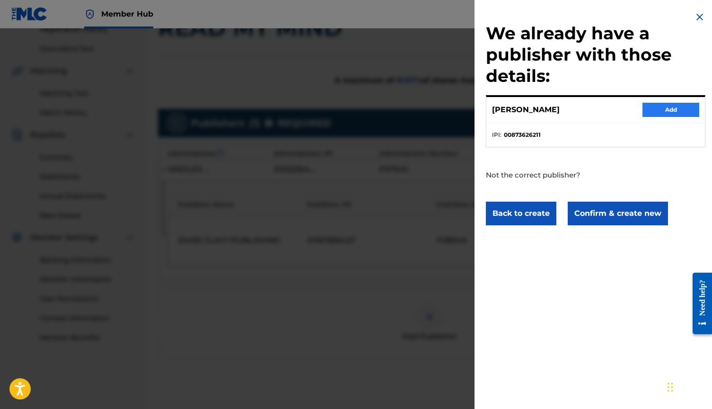
click at [662, 107] on button "Add" at bounding box center [670, 110] width 57 height 14
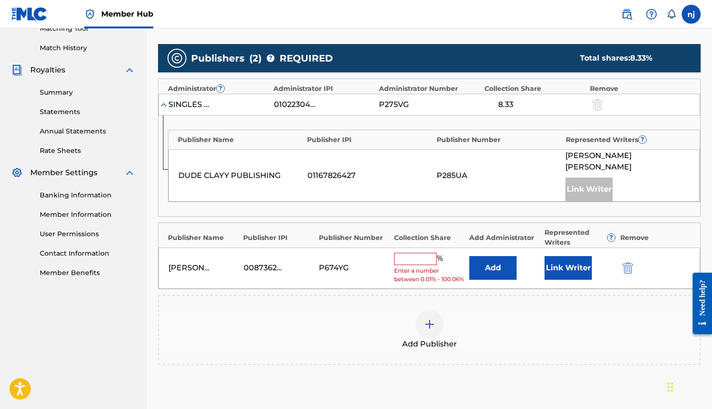
scroll to position [254, 0]
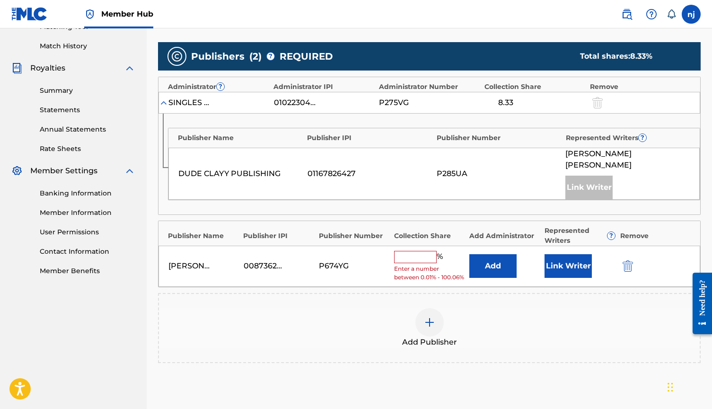
click at [411, 251] on input "text" at bounding box center [415, 257] width 43 height 12
click at [550, 254] on button "Link Writer" at bounding box center [567, 266] width 47 height 24
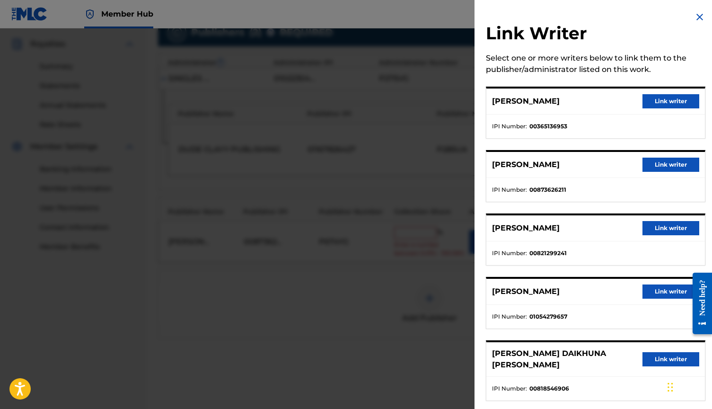
scroll to position [274, 0]
click at [655, 163] on button "Link writer" at bounding box center [670, 164] width 57 height 14
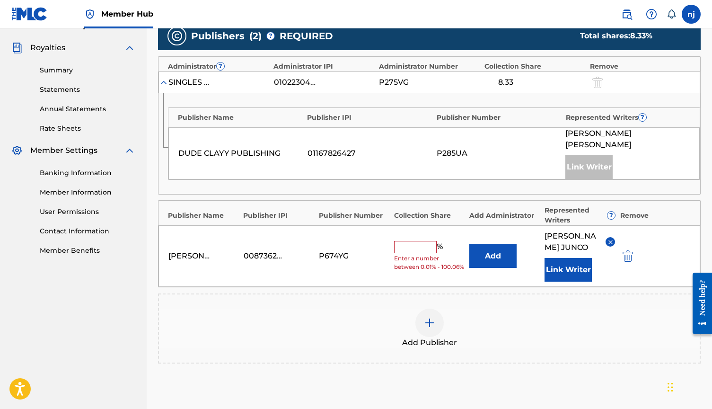
click at [410, 241] on input "text" at bounding box center [415, 247] width 43 height 12
type input "8.33"
click at [496, 244] on button "Add" at bounding box center [492, 256] width 47 height 24
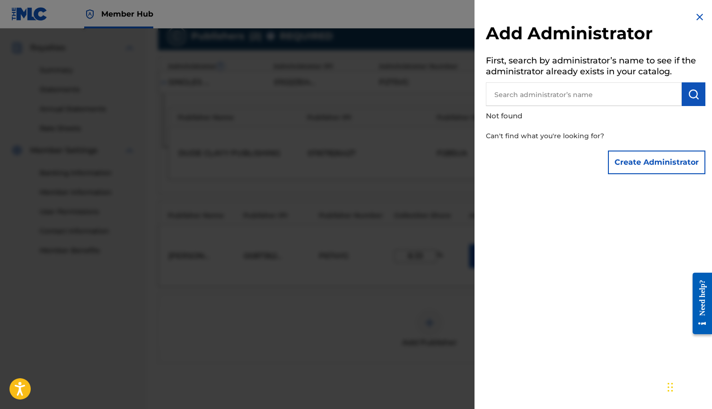
click at [568, 99] on input "text" at bounding box center [584, 94] width 196 height 24
click at [696, 14] on img at bounding box center [699, 16] width 11 height 11
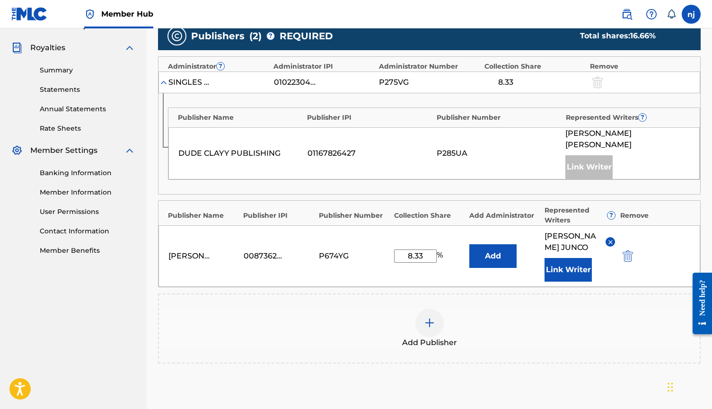
click at [555, 321] on div "Add Publisher" at bounding box center [429, 328] width 541 height 40
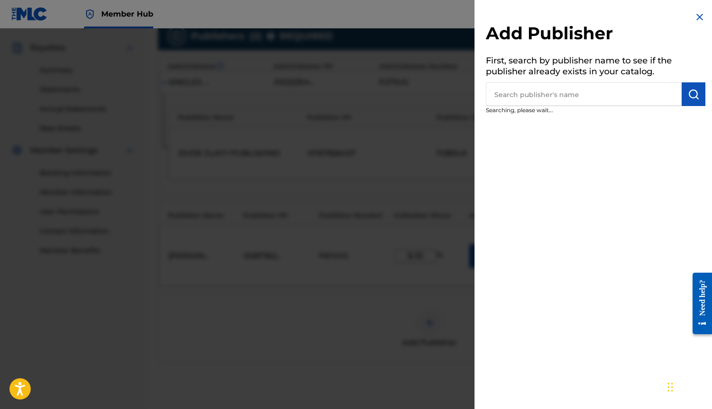
click at [699, 15] on img at bounding box center [699, 16] width 11 height 11
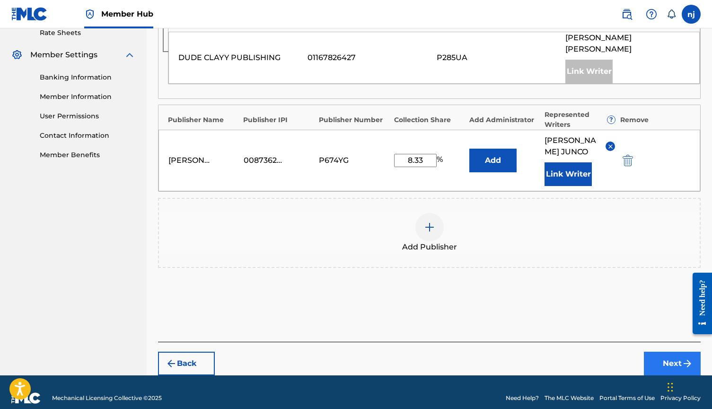
click at [664, 351] on button "Next" at bounding box center [672, 363] width 57 height 24
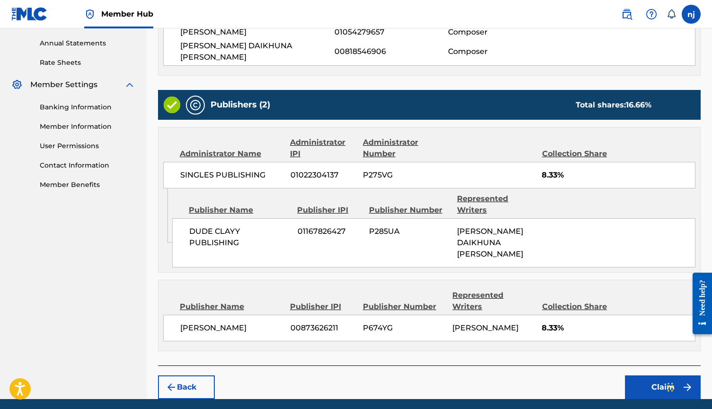
scroll to position [340, 0]
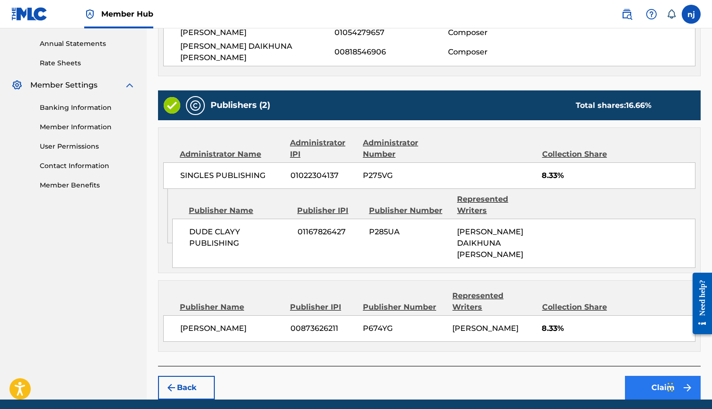
click at [653, 375] on button "Claim" at bounding box center [663, 387] width 76 height 24
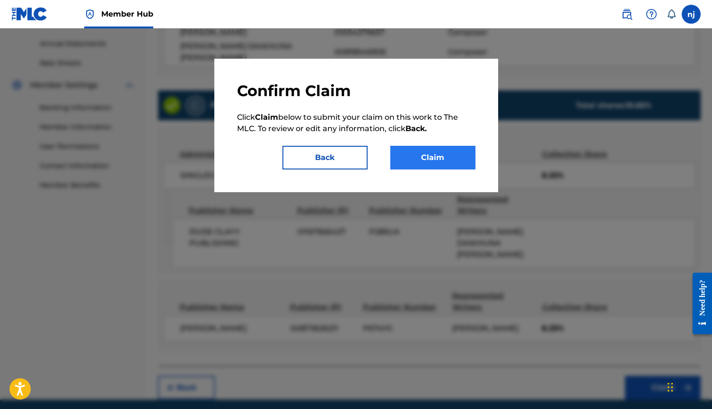
click at [426, 152] on button "Claim" at bounding box center [432, 158] width 85 height 24
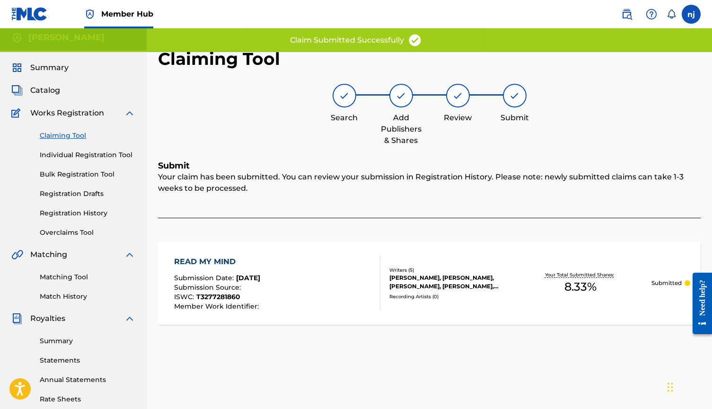
scroll to position [0, 0]
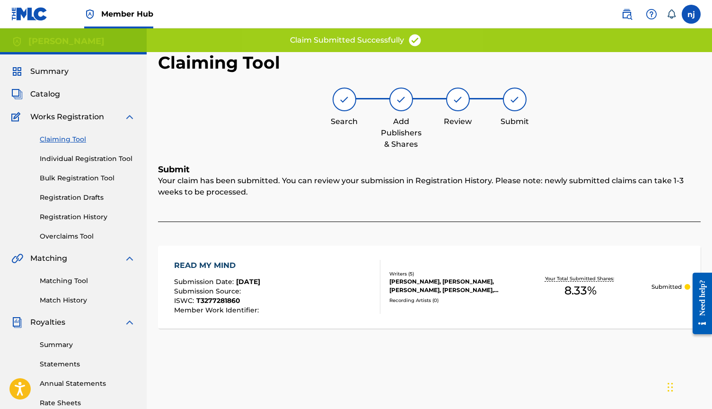
click at [59, 140] on link "Claiming Tool" at bounding box center [88, 139] width 96 height 10
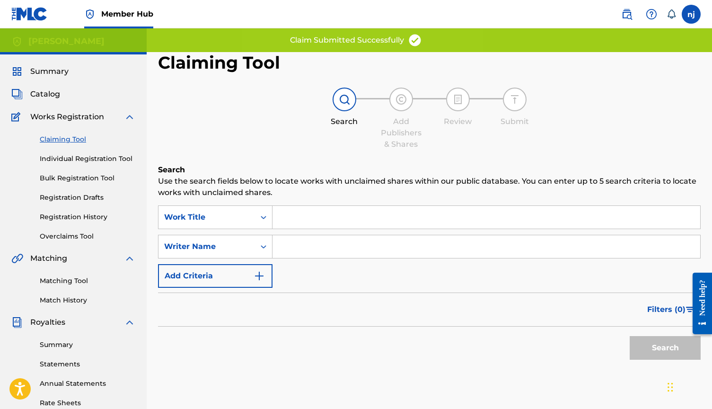
click at [296, 214] on input "Search Form" at bounding box center [486, 217] width 428 height 23
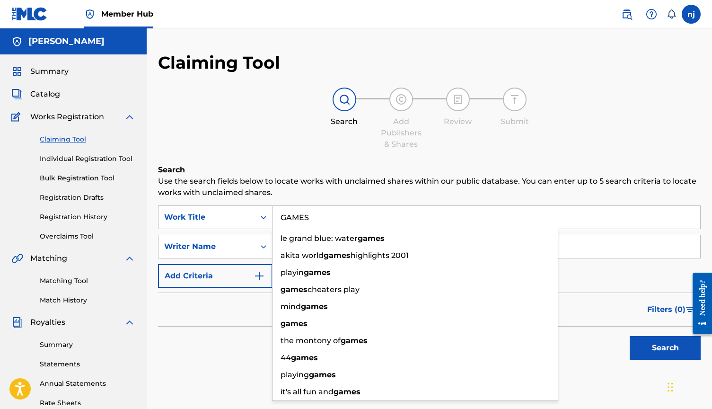
type input "GAMES"
click at [246, 335] on div "Search" at bounding box center [429, 345] width 542 height 38
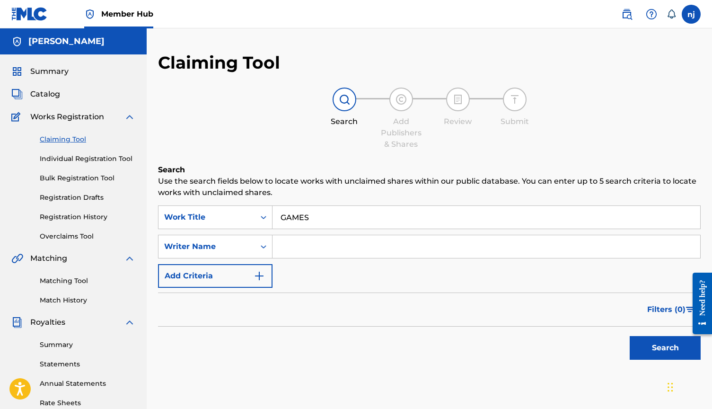
click at [320, 255] on input "Search Form" at bounding box center [486, 246] width 428 height 23
type input "[PERSON_NAME]"
click at [665, 348] on button "Search" at bounding box center [664, 348] width 71 height 24
drag, startPoint x: 259, startPoint y: 216, endPoint x: 227, endPoint y: 215, distance: 31.2
click at [227, 215] on div "SearchWithCriteriacbe2694e-c354-4616-bf49-1ed4c0389725 Work Title GAMES" at bounding box center [429, 217] width 542 height 24
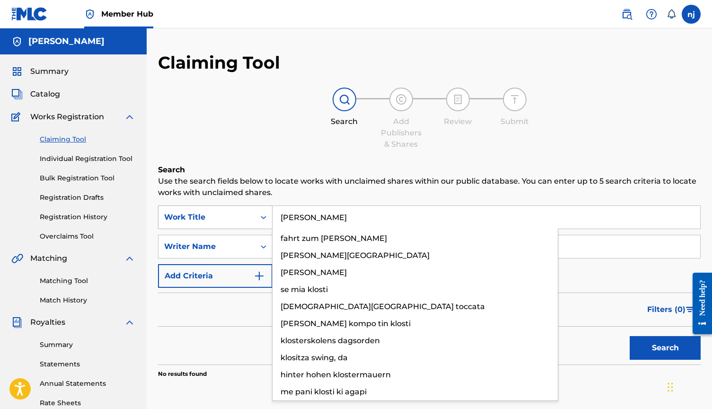
type input "[PERSON_NAME]"
click at [665, 348] on button "Search" at bounding box center [664, 348] width 71 height 24
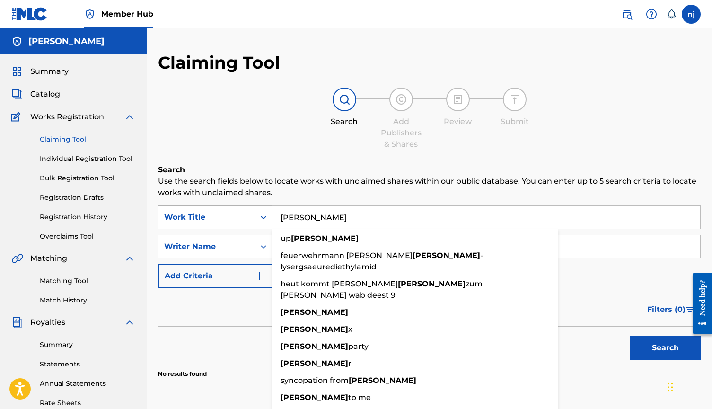
drag, startPoint x: 313, startPoint y: 218, endPoint x: 210, endPoint y: 218, distance: 102.1
click at [210, 218] on div "SearchWithCriteriacbe2694e-c354-4616-bf49-1ed4c0389725 Work Title [PERSON_NAME]…" at bounding box center [429, 217] width 542 height 24
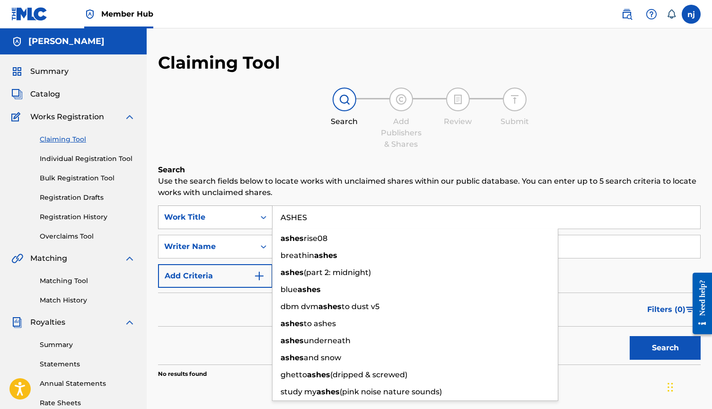
click at [665, 348] on button "Search" at bounding box center [664, 348] width 71 height 24
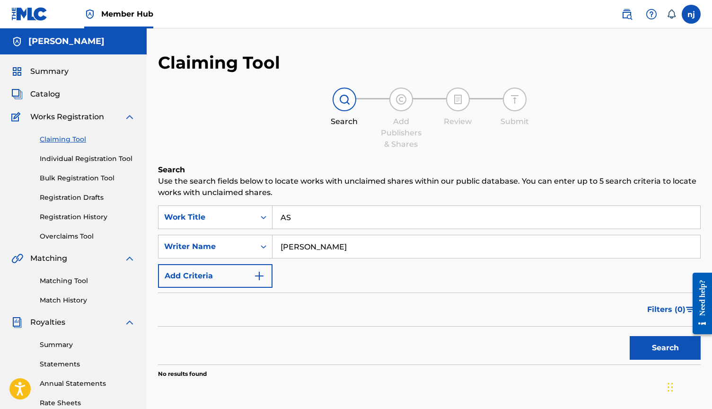
type input "A"
click at [313, 253] on input "[PERSON_NAME]" at bounding box center [486, 246] width 428 height 23
click at [313, 249] on input "[PERSON_NAME]" at bounding box center [486, 246] width 428 height 23
type input "[PERSON_NAME]"
click at [298, 219] on input "Search Form" at bounding box center [486, 217] width 428 height 23
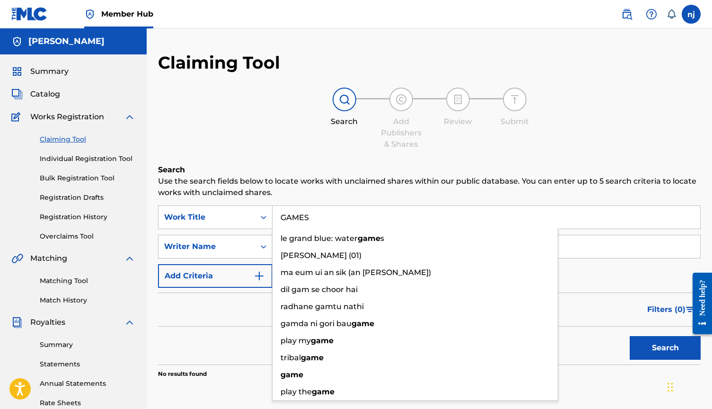
click at [665, 348] on button "Search" at bounding box center [664, 348] width 71 height 24
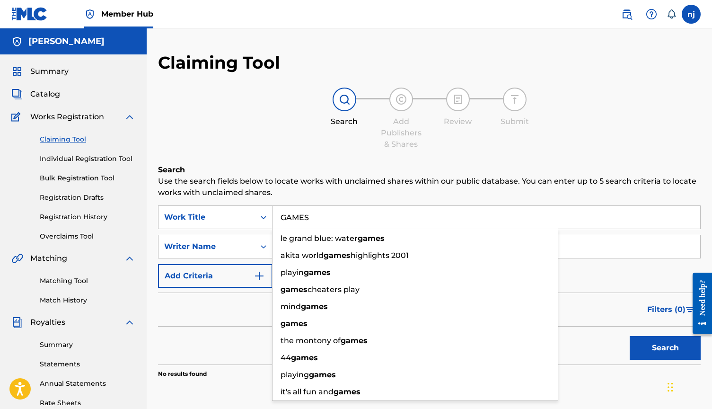
click at [227, 318] on div "Filters ( 0 )" at bounding box center [429, 309] width 542 height 34
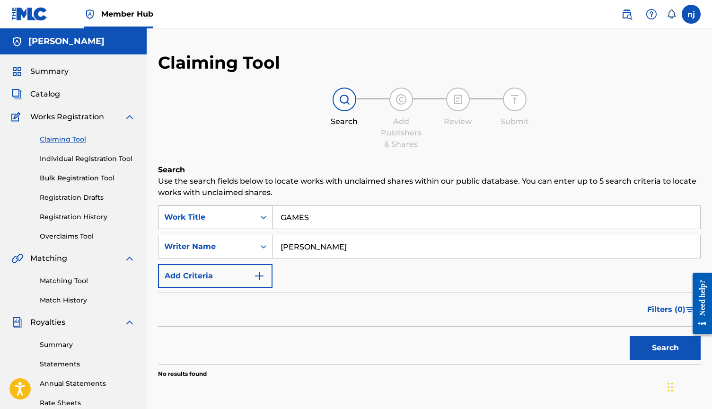
drag, startPoint x: 319, startPoint y: 214, endPoint x: 238, endPoint y: 214, distance: 80.9
click at [238, 214] on div "SearchWithCriteriacbe2694e-c354-4616-bf49-1ed4c0389725 Work Title GAMES" at bounding box center [429, 217] width 542 height 24
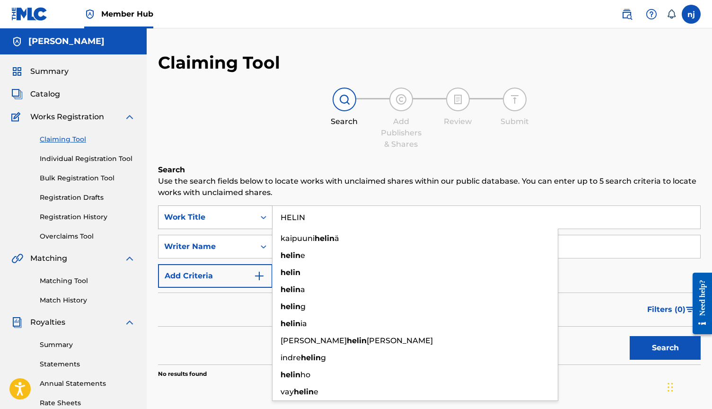
type input "HELIN"
click at [665, 348] on button "Search" at bounding box center [664, 348] width 71 height 24
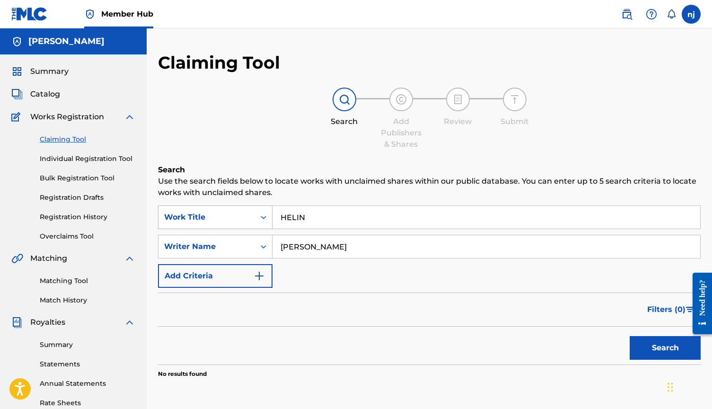
click at [201, 219] on div "Work Title" at bounding box center [206, 216] width 85 height 11
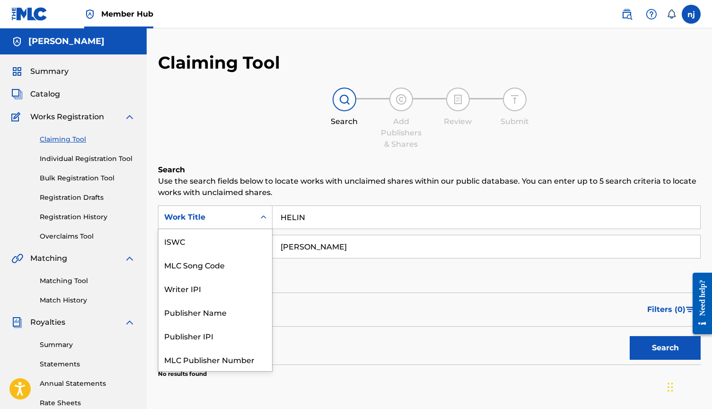
scroll to position [24, 0]
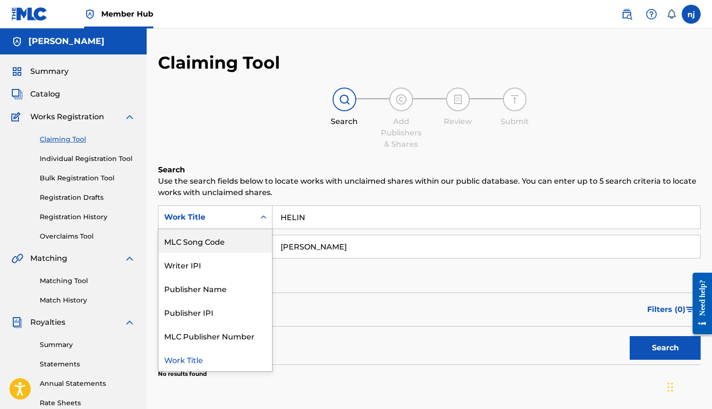
click at [309, 282] on div "SearchWithCriteriacbe2694e-c354-4616-bf49-1ed4c0389725 MLC Song Code, 2 of 7. 7…" at bounding box center [429, 246] width 542 height 82
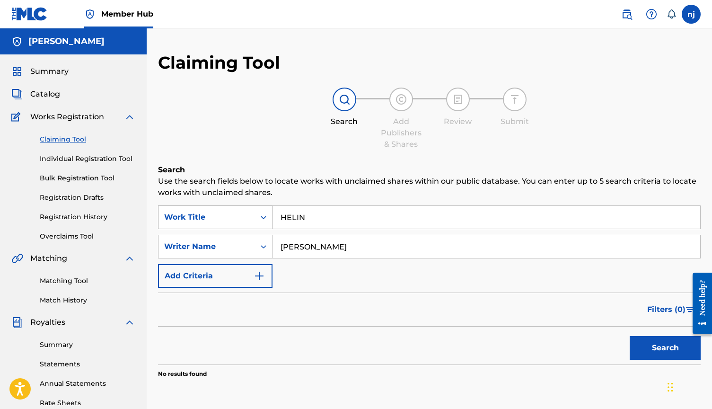
drag, startPoint x: 311, startPoint y: 217, endPoint x: 245, endPoint y: 217, distance: 66.2
click at [245, 217] on div "SearchWithCriteriacbe2694e-c354-4616-bf49-1ed4c0389725 Work Title HELIN" at bounding box center [429, 217] width 542 height 24
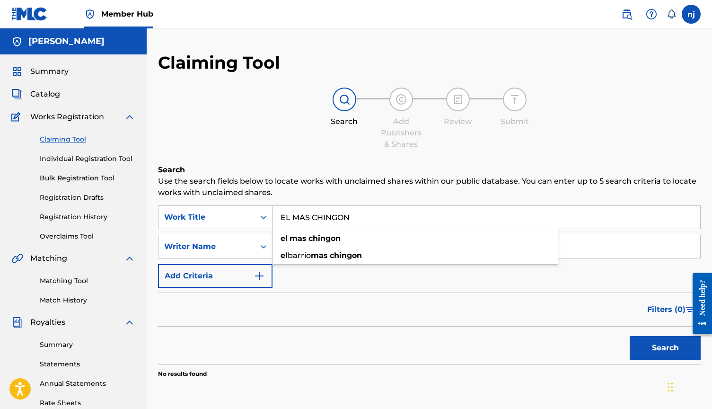
type input "EL MAS CHINGON"
click at [311, 286] on div "SearchWithCriteriacbe2694e-c354-4616-bf49-1ed4c0389725 Work Title EL MAS CHINGO…" at bounding box center [429, 246] width 542 height 82
click at [314, 248] on input "[PERSON_NAME]" at bounding box center [486, 246] width 428 height 23
click at [665, 348] on button "Search" at bounding box center [664, 348] width 71 height 24
type input "[PERSON_NAME]"
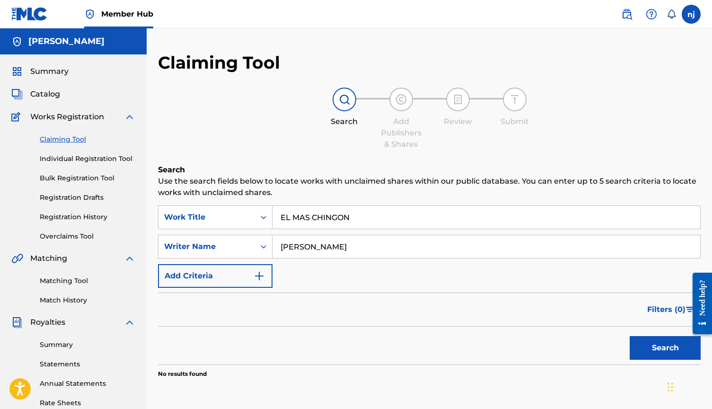
click at [665, 348] on button "Search" at bounding box center [664, 348] width 71 height 24
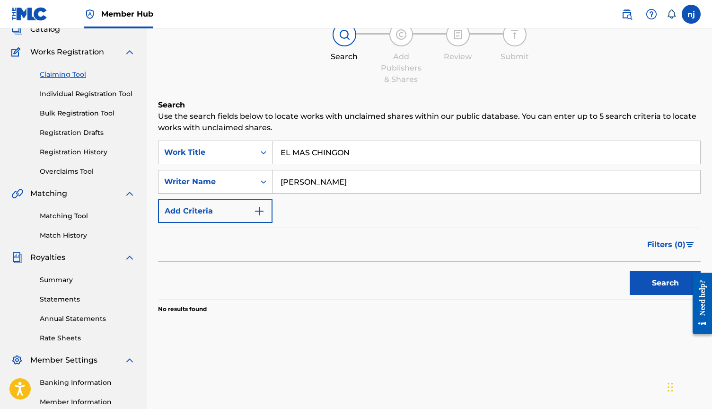
scroll to position [67, 0]
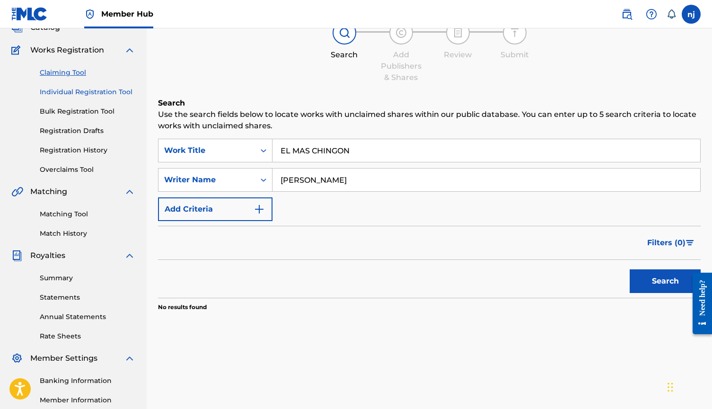
click at [99, 92] on link "Individual Registration Tool" at bounding box center [88, 92] width 96 height 10
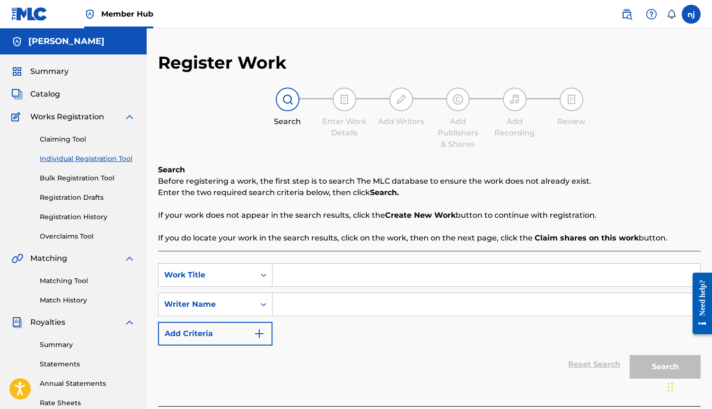
click at [304, 280] on input "Search Form" at bounding box center [486, 274] width 428 height 23
click at [71, 138] on link "Claiming Tool" at bounding box center [88, 139] width 96 height 10
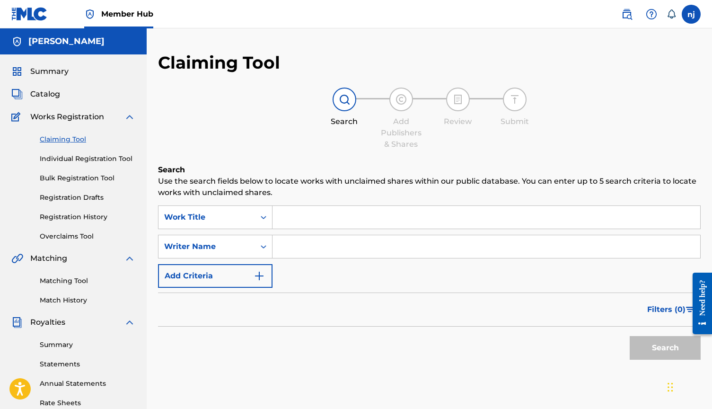
click at [313, 222] on input "Search Form" at bounding box center [486, 217] width 428 height 23
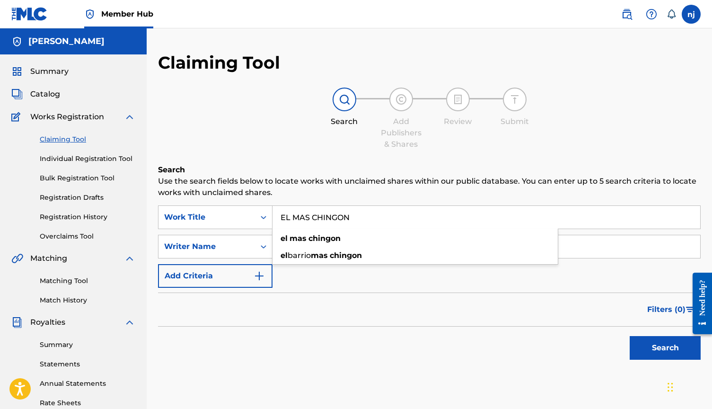
type input "EL MAS CHINGON"
click at [248, 305] on div "Filters ( 0 )" at bounding box center [429, 309] width 542 height 34
click at [305, 244] on input "Search Form" at bounding box center [486, 246] width 428 height 23
click at [257, 249] on div "Search Form" at bounding box center [263, 246] width 17 height 17
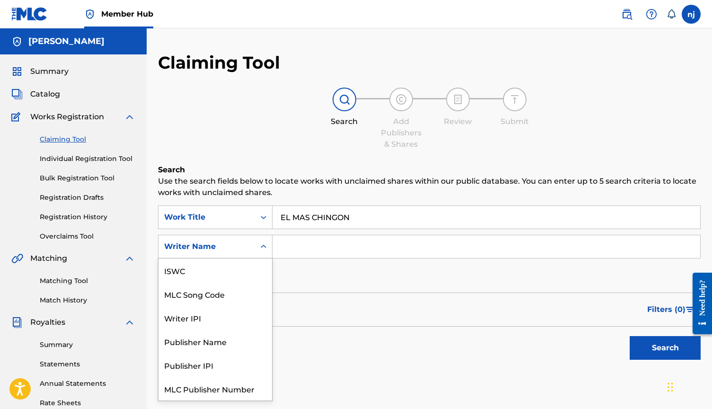
scroll to position [24, 0]
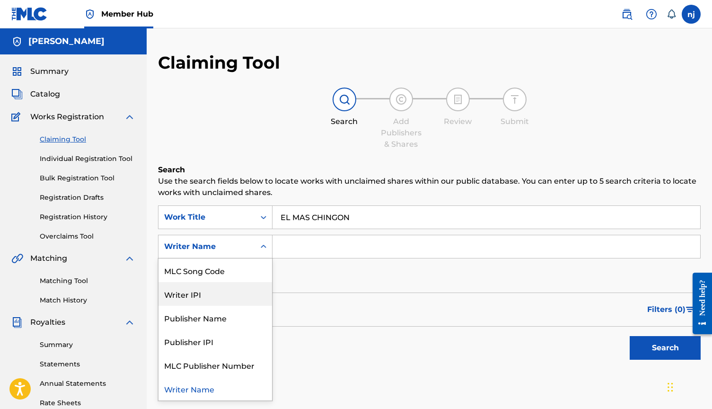
click at [208, 293] on div "Writer IPI" at bounding box center [214, 294] width 113 height 24
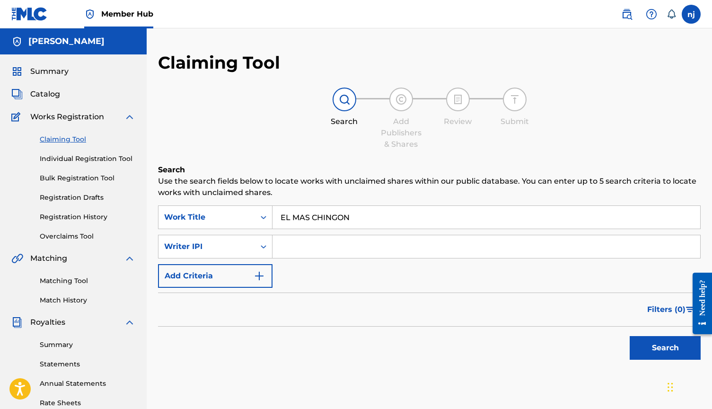
click at [305, 261] on div "SearchWithCriteriacbe2694e-c354-4616-bf49-1ed4c0389725 Work Title EL MAS CHINGO…" at bounding box center [429, 246] width 542 height 82
click at [307, 246] on input "Search Form" at bounding box center [486, 246] width 428 height 23
paste input "550613229"
click at [665, 348] on button "Search" at bounding box center [664, 348] width 71 height 24
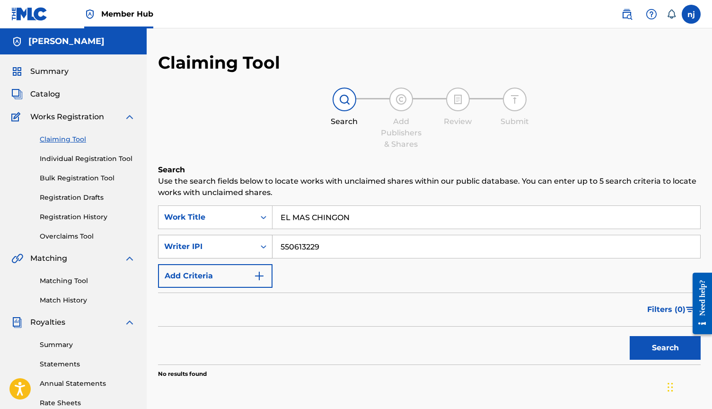
drag, startPoint x: 347, startPoint y: 251, endPoint x: 267, endPoint y: 251, distance: 79.9
click at [267, 251] on div "SearchWithCriteria635ac561-f8cb-4f3b-b34d-9378c88fd8dd Writer IPI 550613229" at bounding box center [429, 247] width 542 height 24
type input "\"
click at [321, 249] on input "Search Form" at bounding box center [486, 246] width 428 height 23
paste input "00873626211"
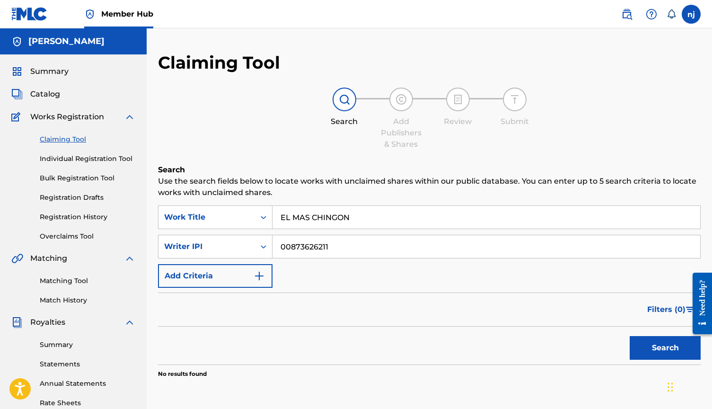
type input "00873626211"
click at [665, 348] on button "Search" at bounding box center [664, 348] width 71 height 24
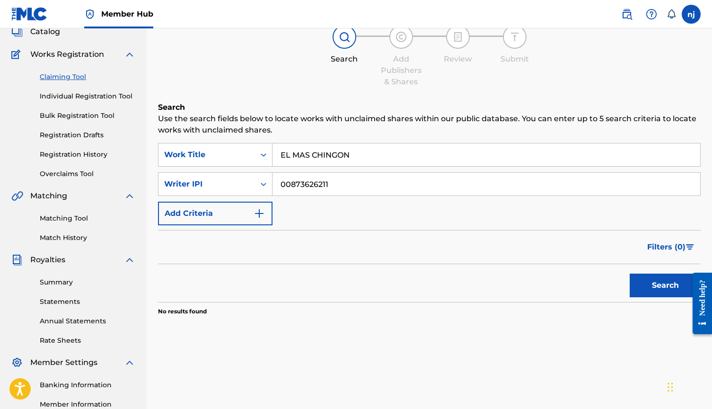
scroll to position [51, 0]
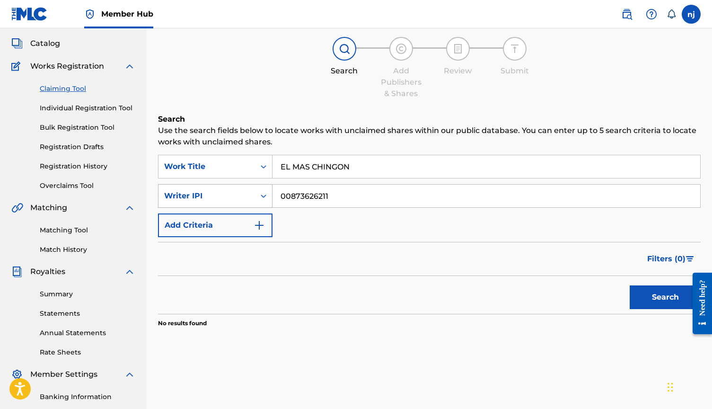
drag, startPoint x: 346, startPoint y: 193, endPoint x: 214, endPoint y: 193, distance: 131.5
click at [214, 193] on div "SearchWithCriteria635ac561-f8cb-4f3b-b34d-9378c88fd8dd Writer IPI 00873626211" at bounding box center [429, 196] width 542 height 24
click at [665, 297] on button "Search" at bounding box center [664, 297] width 71 height 24
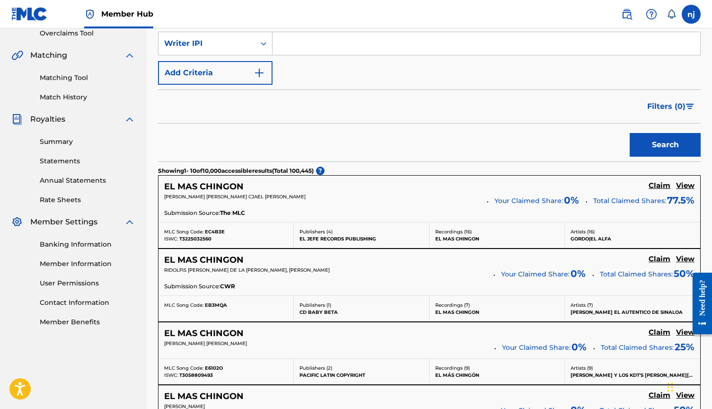
scroll to position [195, 0]
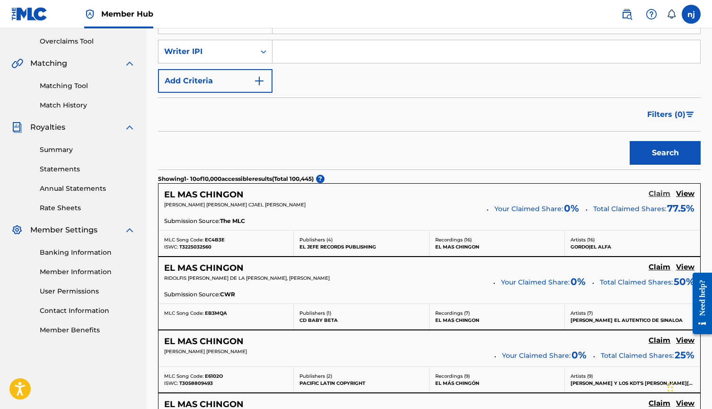
click at [652, 192] on h5 "Claim" at bounding box center [659, 193] width 22 height 9
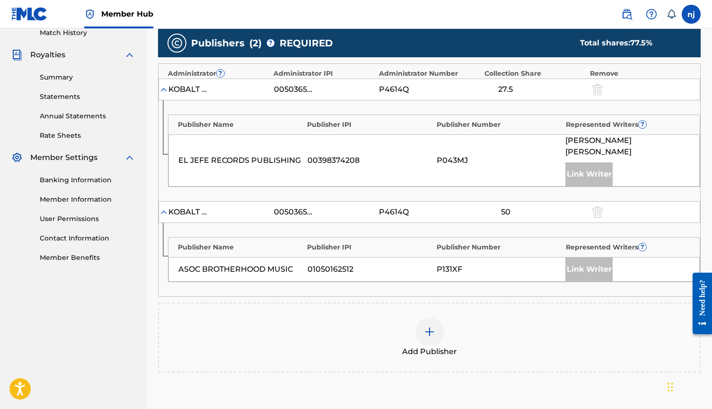
scroll to position [273, 0]
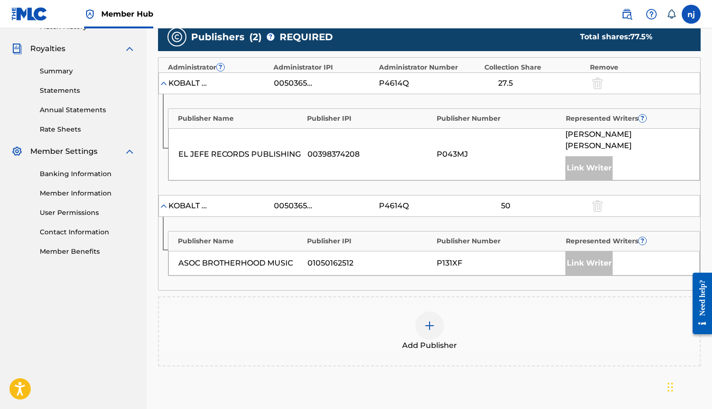
click at [427, 320] on img at bounding box center [429, 325] width 11 height 11
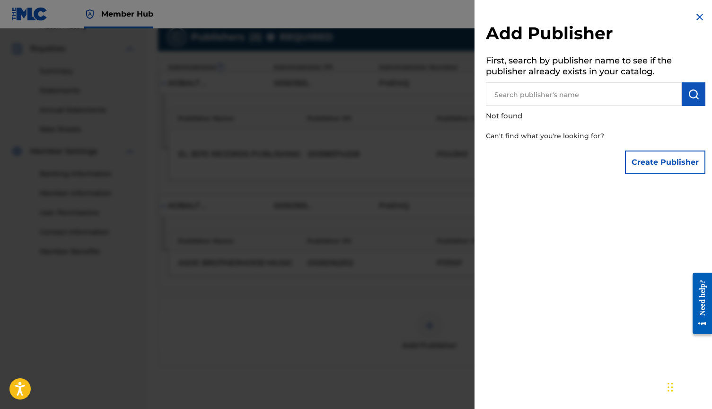
click at [523, 93] on input "text" at bounding box center [584, 94] width 196 height 24
type input "n"
type input "[PERSON_NAME]"
click at [649, 157] on button "Create Publisher" at bounding box center [665, 162] width 80 height 24
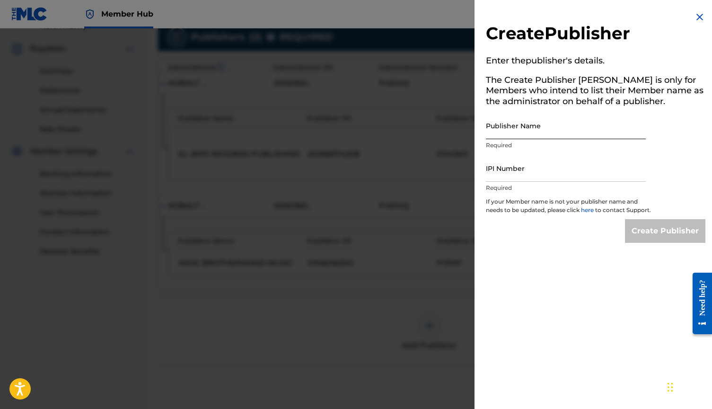
click at [534, 127] on input "Publisher Name" at bounding box center [566, 125] width 160 height 27
type input "[PERSON_NAME]"
click at [549, 157] on input "IPI Number" at bounding box center [566, 168] width 160 height 27
paste input "00873626211"
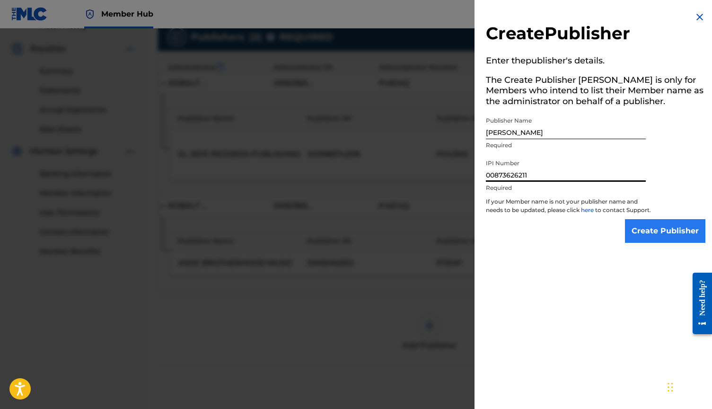
type input "00873626211"
click at [646, 230] on input "Create Publisher" at bounding box center [665, 231] width 80 height 24
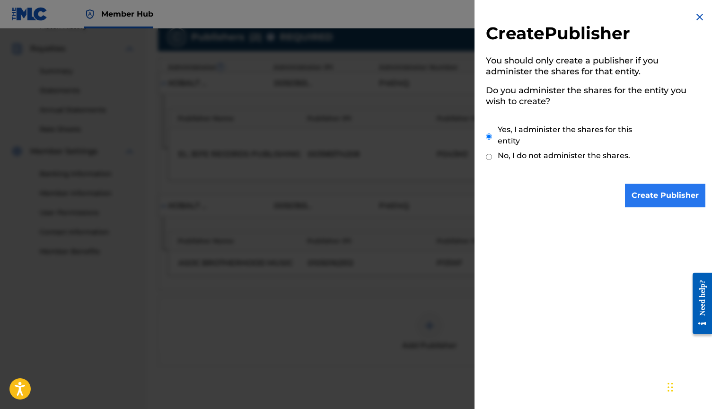
click at [656, 198] on input "Create Publisher" at bounding box center [665, 195] width 80 height 24
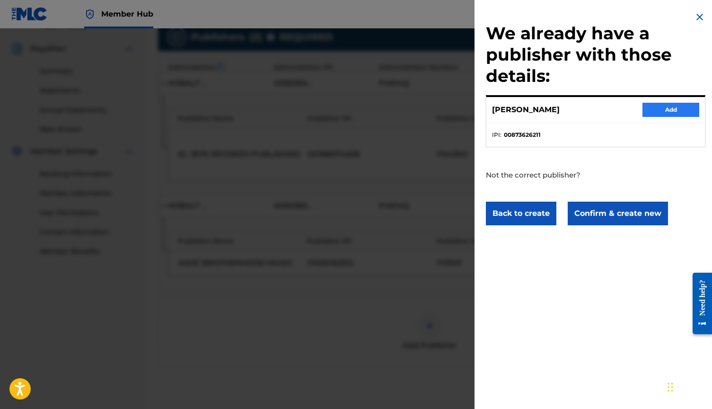
click at [658, 108] on button "Add" at bounding box center [670, 110] width 57 height 14
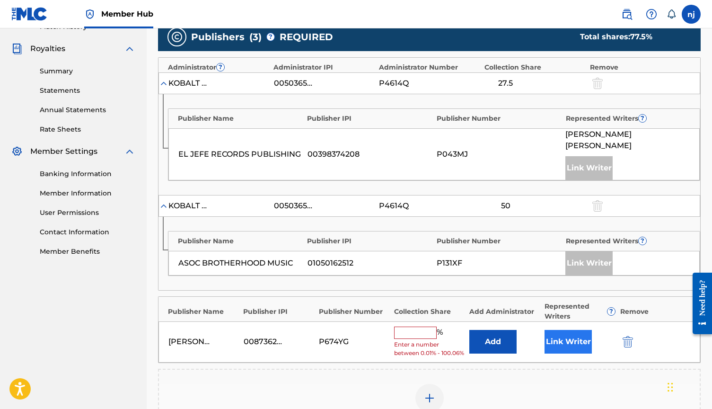
click at [554, 330] on button "Link Writer" at bounding box center [567, 342] width 47 height 24
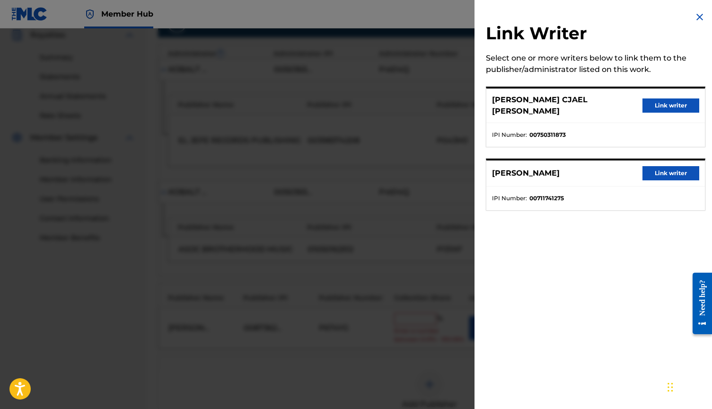
scroll to position [295, 0]
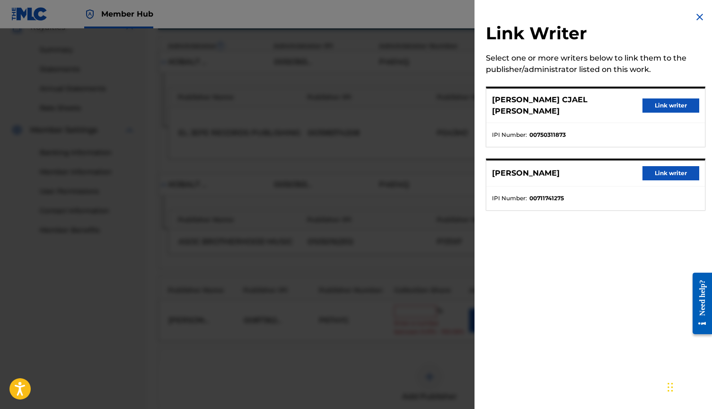
click at [438, 180] on div at bounding box center [356, 232] width 712 height 409
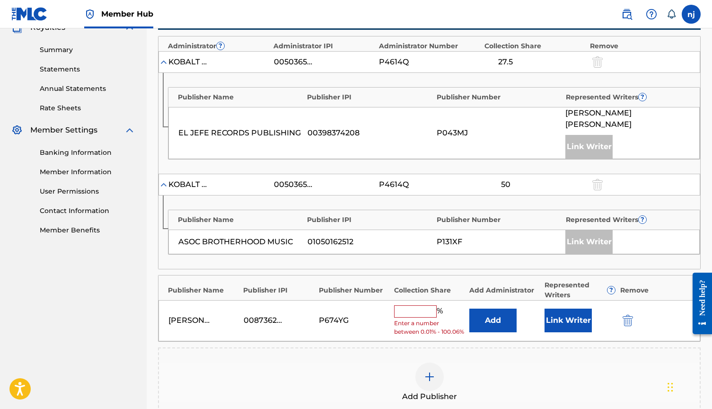
click at [420, 305] on input "text" at bounding box center [415, 311] width 43 height 12
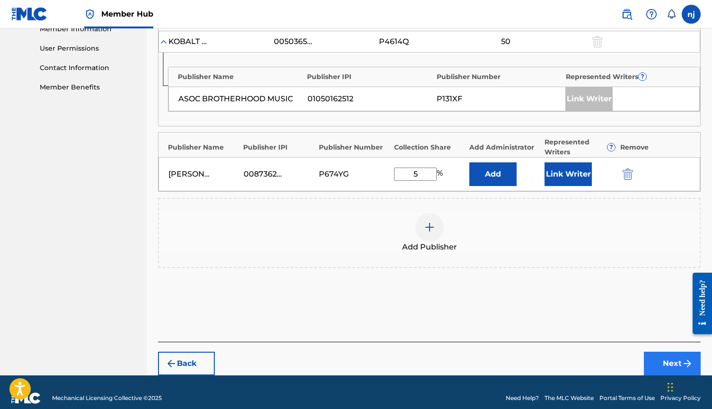
scroll to position [437, 0]
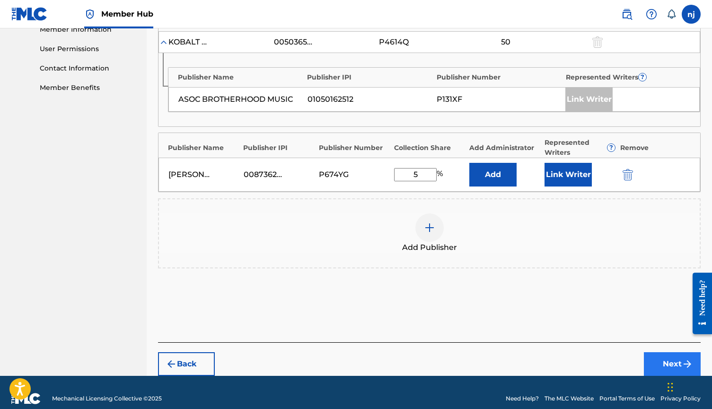
type input "5"
click at [661, 352] on button "Next" at bounding box center [672, 364] width 57 height 24
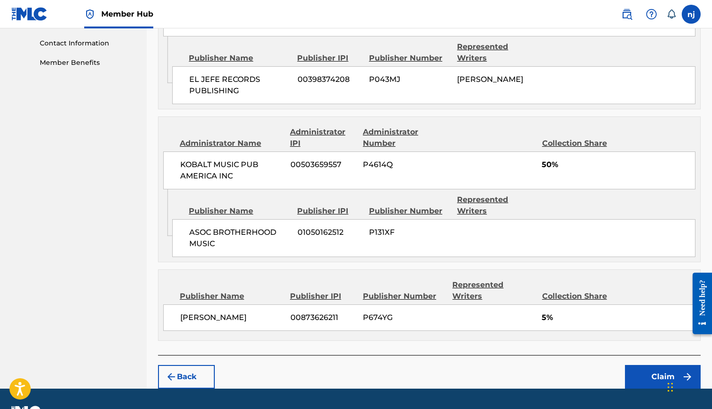
scroll to position [462, 0]
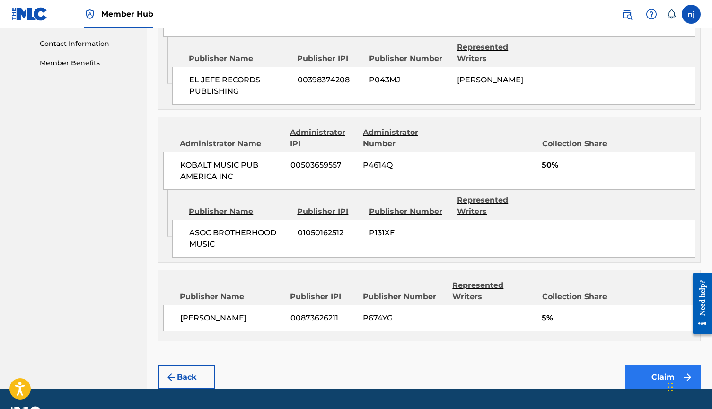
click at [648, 365] on button "Claim" at bounding box center [663, 377] width 76 height 24
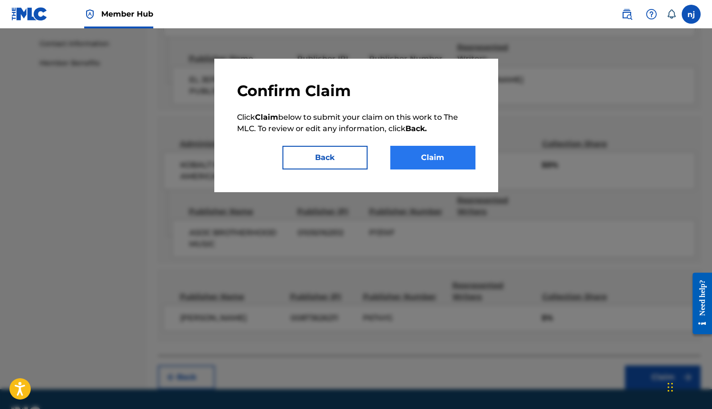
click at [427, 157] on button "Claim" at bounding box center [432, 158] width 85 height 24
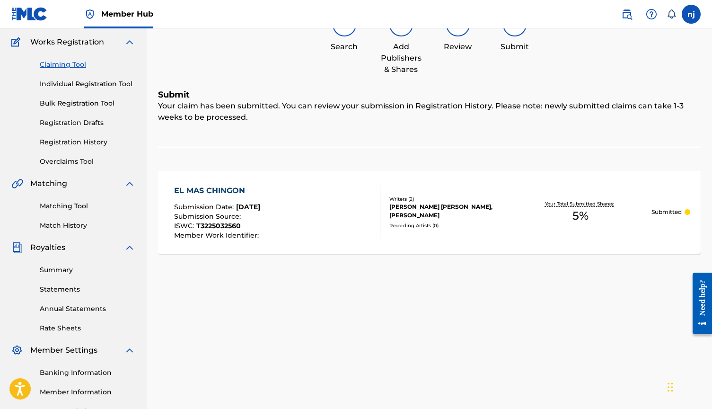
scroll to position [52, 0]
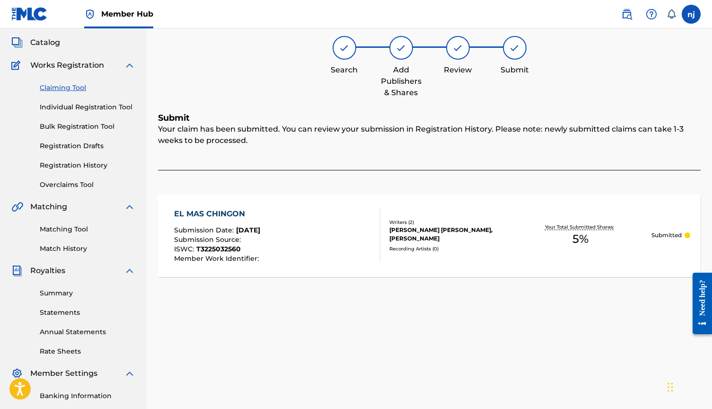
click at [63, 87] on link "Claiming Tool" at bounding box center [88, 88] width 96 height 10
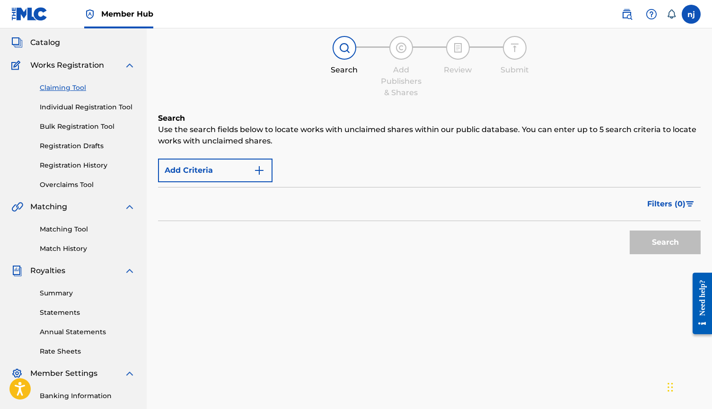
scroll to position [0, 0]
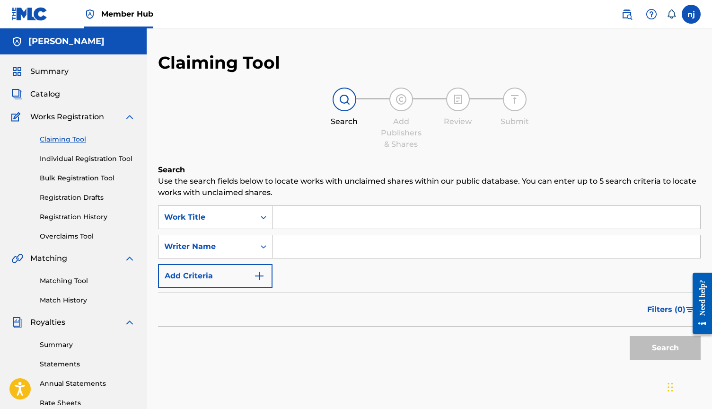
click at [295, 218] on input "Search Form" at bounding box center [486, 217] width 428 height 23
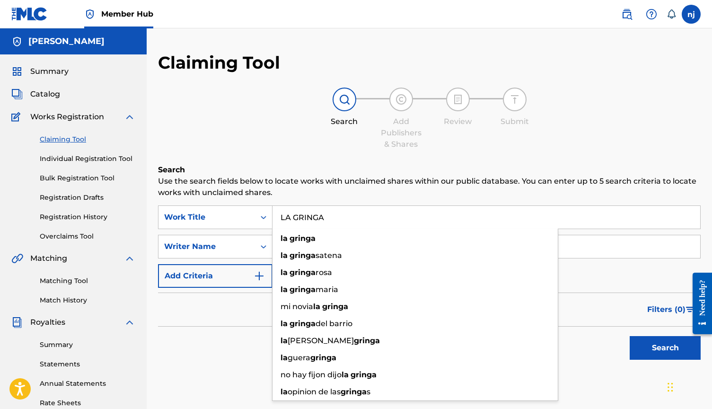
type input "LA GRINGA"
click at [174, 343] on div "Search" at bounding box center [429, 345] width 542 height 38
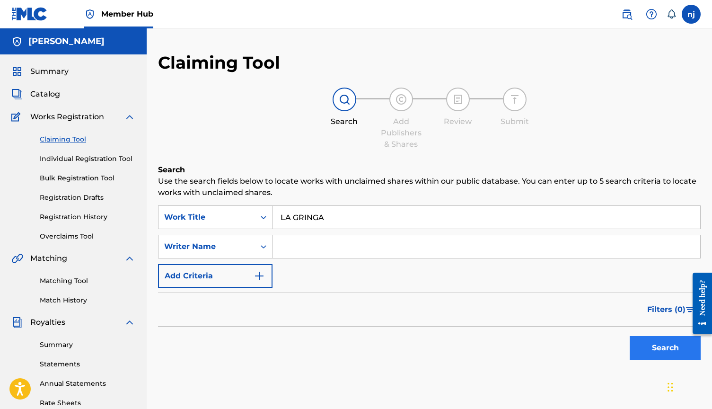
click at [642, 351] on button "Search" at bounding box center [664, 348] width 71 height 24
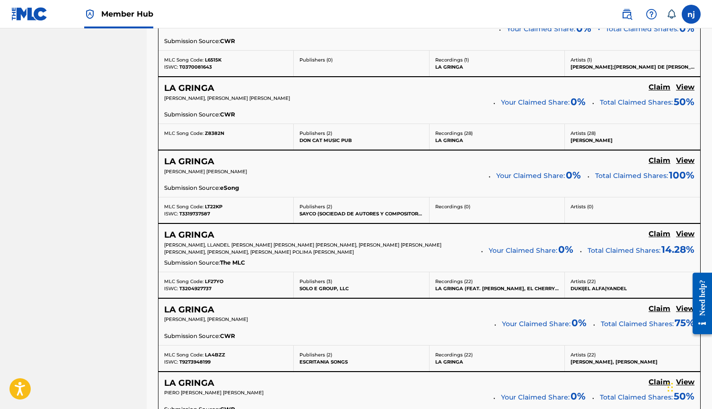
scroll to position [625, 0]
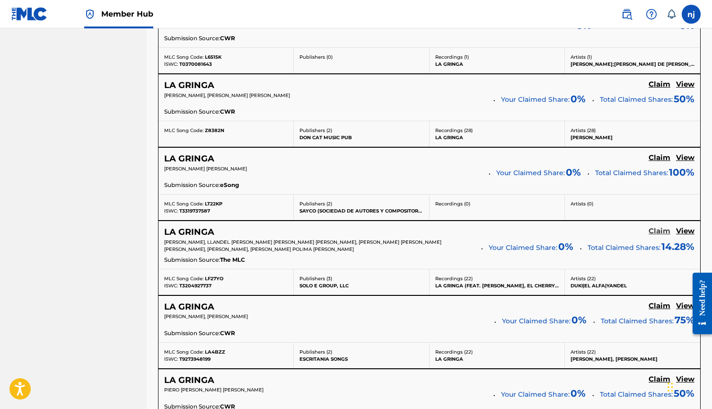
click at [655, 231] on h5 "Claim" at bounding box center [659, 231] width 22 height 9
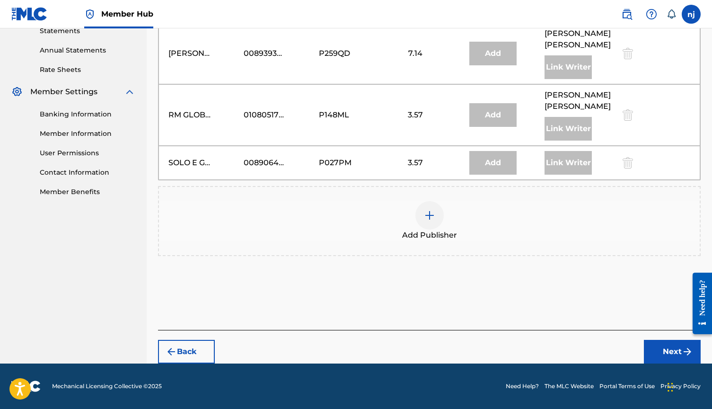
scroll to position [333, 0]
click at [437, 219] on div at bounding box center [429, 215] width 28 height 28
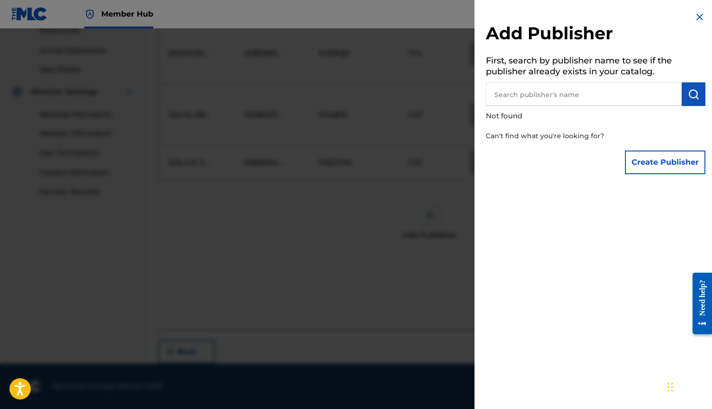
click at [588, 93] on input "text" at bounding box center [584, 94] width 196 height 24
click at [671, 169] on button "Create Publisher" at bounding box center [665, 162] width 80 height 24
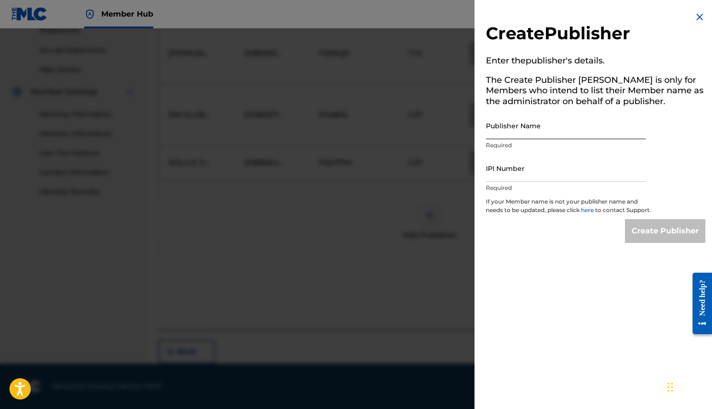
click at [572, 123] on input "Publisher Name" at bounding box center [566, 125] width 160 height 27
type input "[PERSON_NAME]"
click at [534, 172] on input "IPI Number" at bounding box center [566, 168] width 160 height 27
paste input "00873626211"
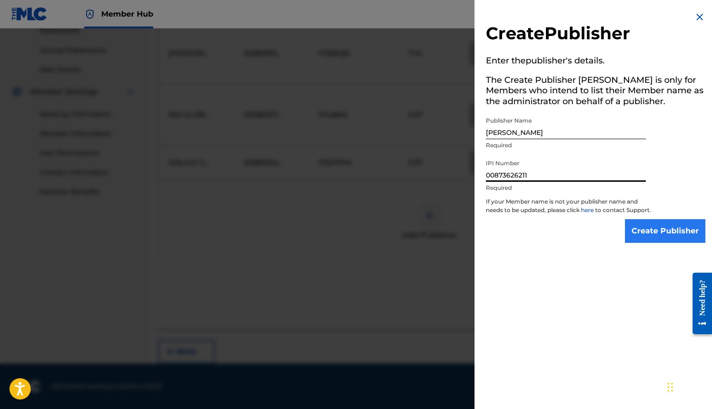
type input "00873626211"
click at [642, 233] on input "Create Publisher" at bounding box center [665, 231] width 80 height 24
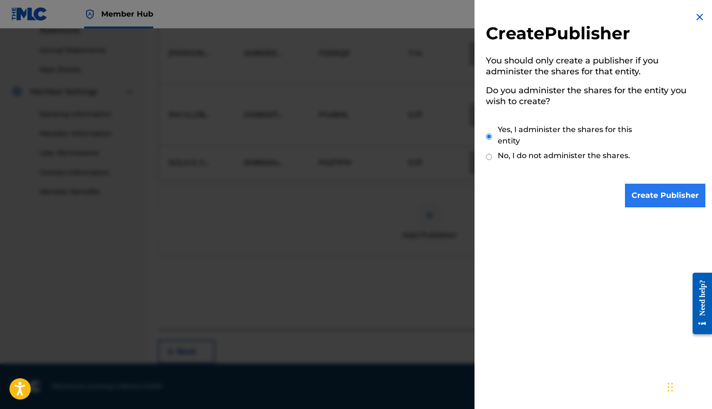
click at [655, 193] on input "Create Publisher" at bounding box center [665, 195] width 80 height 24
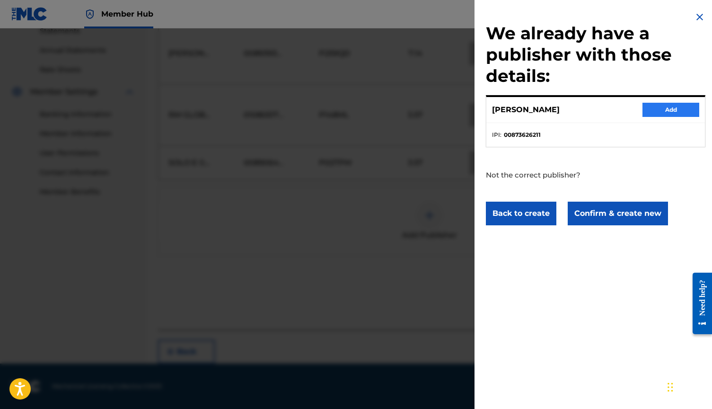
click at [654, 110] on button "Add" at bounding box center [670, 110] width 57 height 14
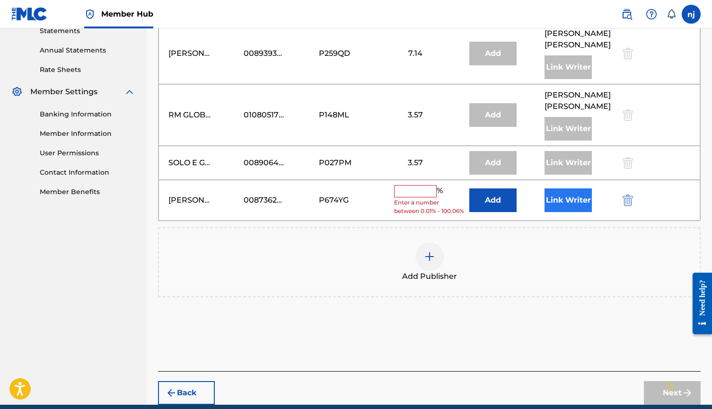
click at [558, 200] on button "Link Writer" at bounding box center [567, 200] width 47 height 24
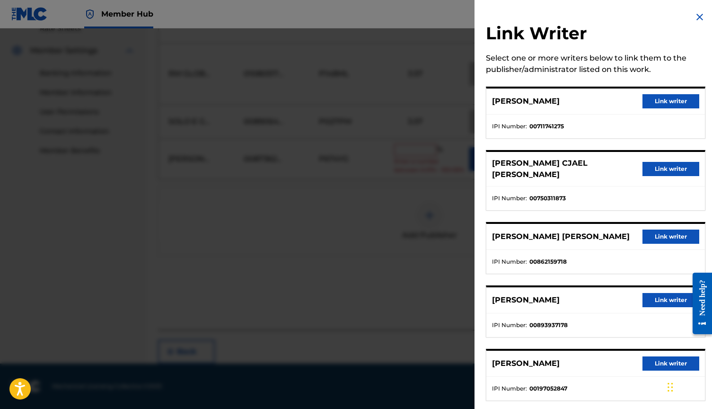
scroll to position [0, 0]
click at [448, 261] on div at bounding box center [356, 232] width 712 height 409
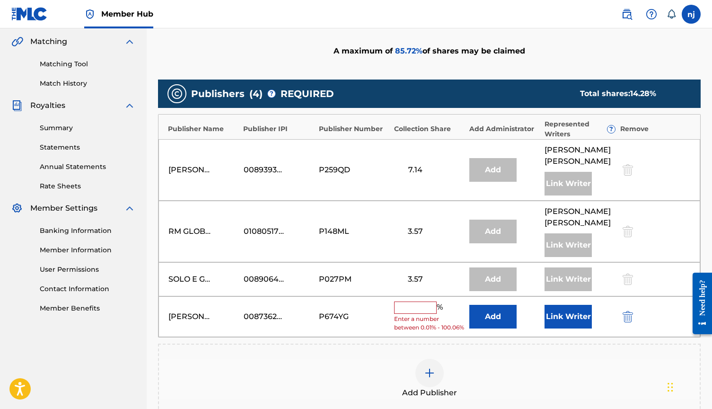
scroll to position [232, 0]
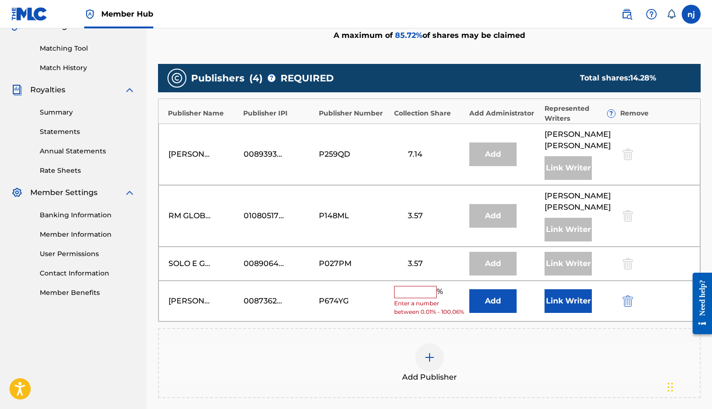
click at [193, 260] on div "SOLO E GROUP, LLC" at bounding box center [189, 263] width 43 height 11
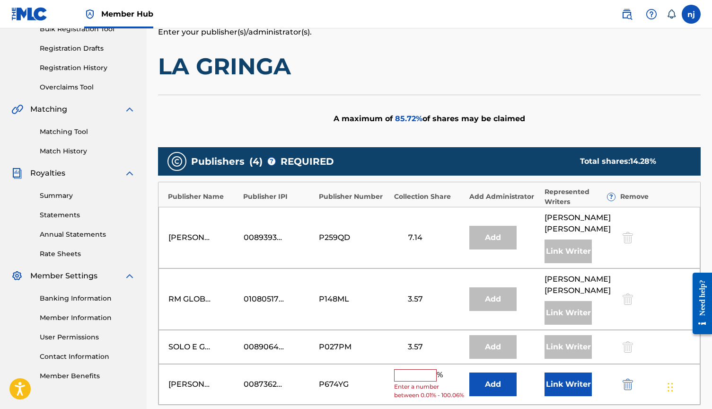
scroll to position [148, 0]
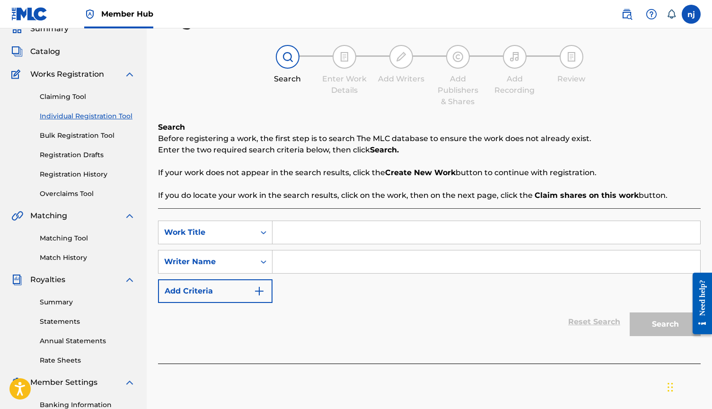
scroll to position [43, 0]
click at [298, 233] on input "Search Form" at bounding box center [486, 231] width 428 height 23
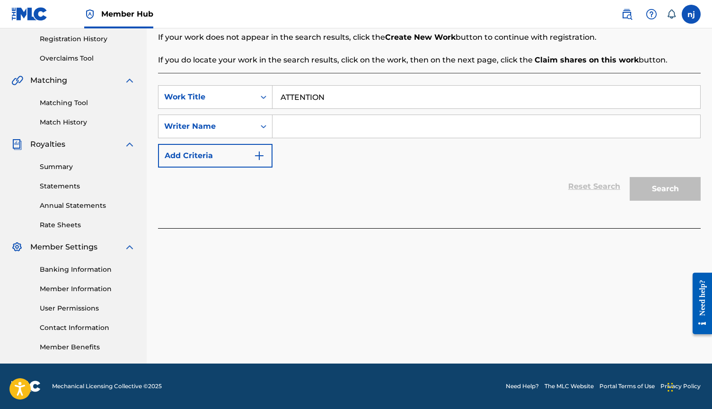
scroll to position [178, 0]
click at [366, 95] on input "ATTENTION" at bounding box center [486, 97] width 428 height 23
type input "ATTENTION"
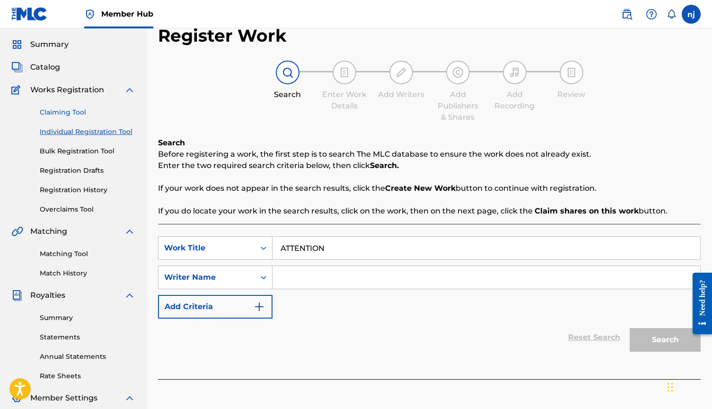
scroll to position [26, 0]
click at [63, 111] on link "Claiming Tool" at bounding box center [88, 113] width 96 height 10
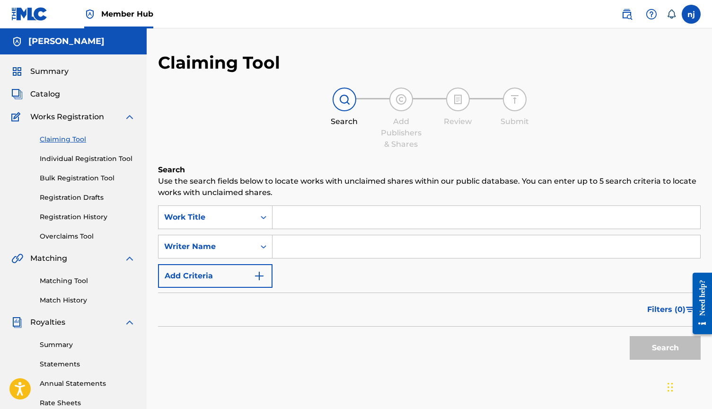
click at [315, 220] on input "Search Form" at bounding box center [486, 217] width 428 height 23
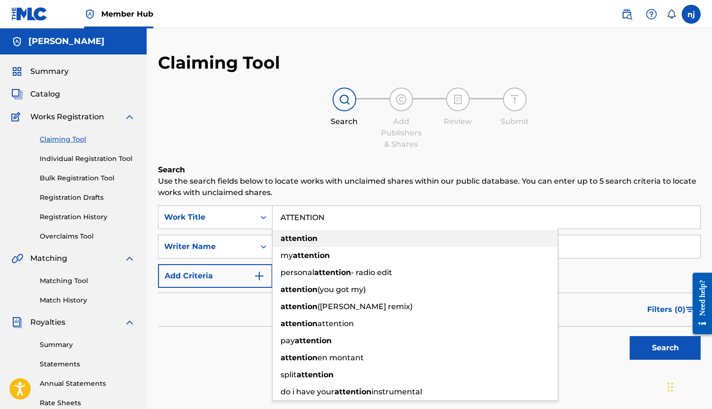
type input "ATTENTION"
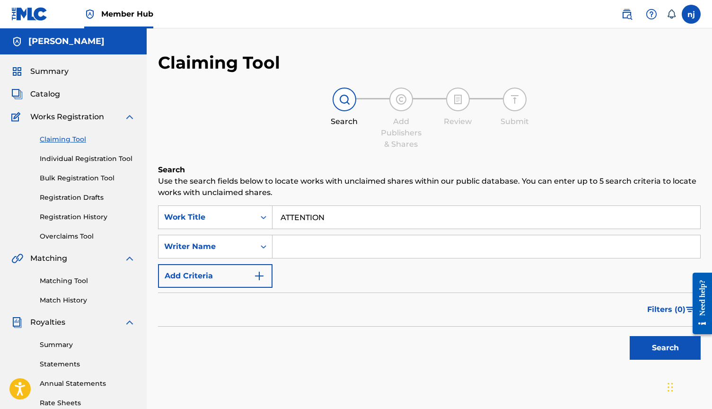
click at [217, 301] on div "Filters ( 0 )" at bounding box center [429, 309] width 542 height 34
click at [290, 246] on input "Search Form" at bounding box center [486, 246] width 428 height 23
type input "M"
click at [665, 348] on button "Search" at bounding box center [664, 348] width 71 height 24
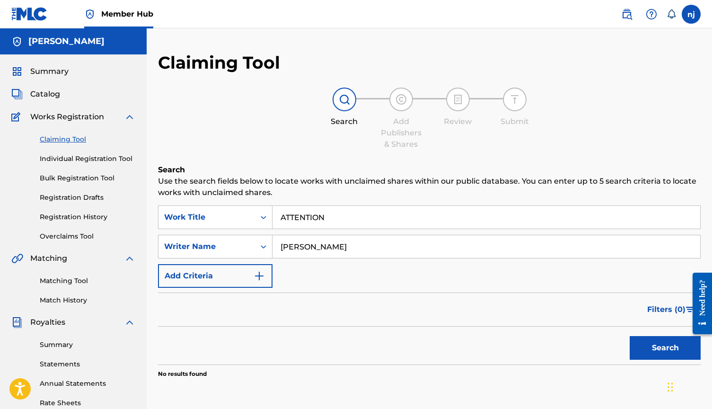
click at [310, 247] on input "[PERSON_NAME]" at bounding box center [486, 246] width 428 height 23
type input "[PERSON_NAME]"
click at [665, 348] on button "Search" at bounding box center [664, 348] width 71 height 24
drag, startPoint x: 347, startPoint y: 248, endPoint x: 214, endPoint y: 242, distance: 132.6
click at [214, 242] on div "SearchWithCriteria760c888b-c223-47a3-b8ec-6251d716d55d Writer Name [PERSON_NAME]" at bounding box center [429, 247] width 542 height 24
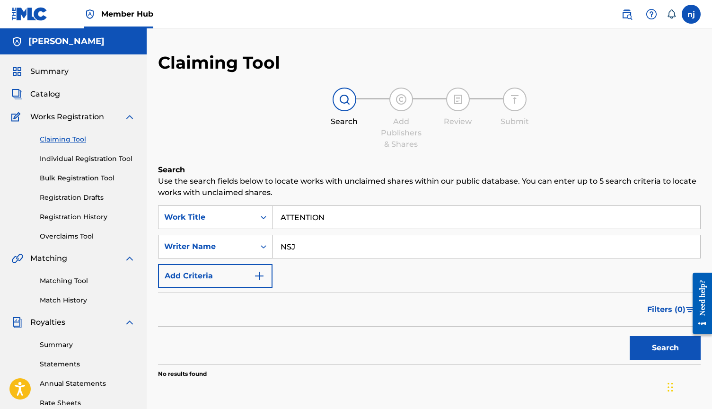
type input "NSJ"
click at [665, 348] on button "Search" at bounding box center [664, 348] width 71 height 24
drag, startPoint x: 296, startPoint y: 248, endPoint x: 248, endPoint y: 248, distance: 47.8
click at [248, 248] on div "SearchWithCriteria760c888b-c223-47a3-b8ec-6251d716d55d Writer Name NSJ" at bounding box center [429, 247] width 542 height 24
click at [665, 348] on button "Search" at bounding box center [664, 348] width 71 height 24
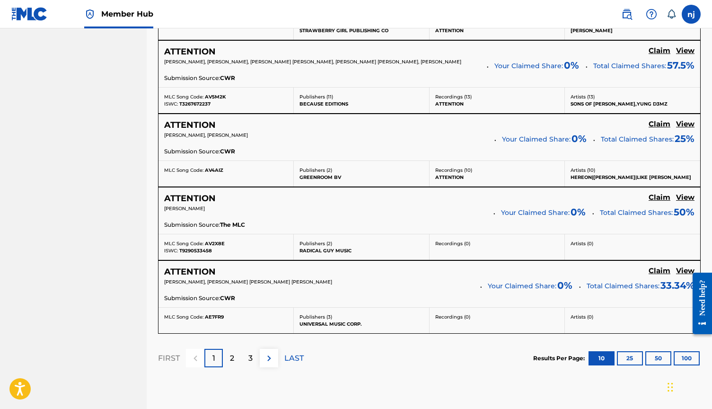
scroll to position [783, 0]
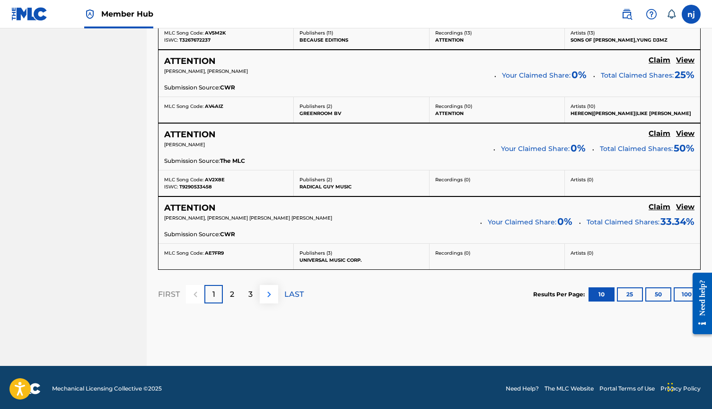
click at [267, 295] on img at bounding box center [268, 293] width 11 height 11
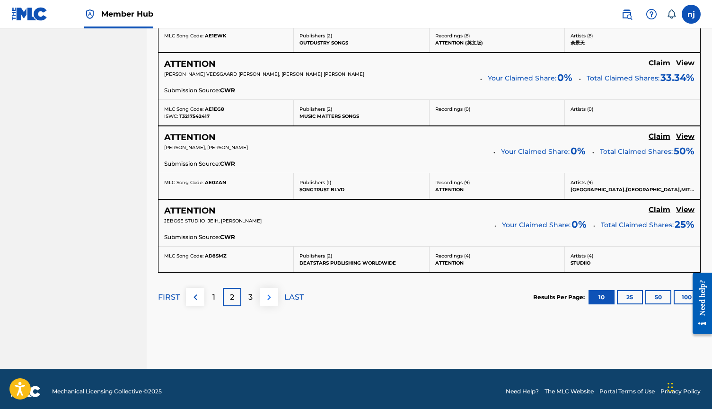
click at [271, 299] on img at bounding box center [268, 296] width 11 height 11
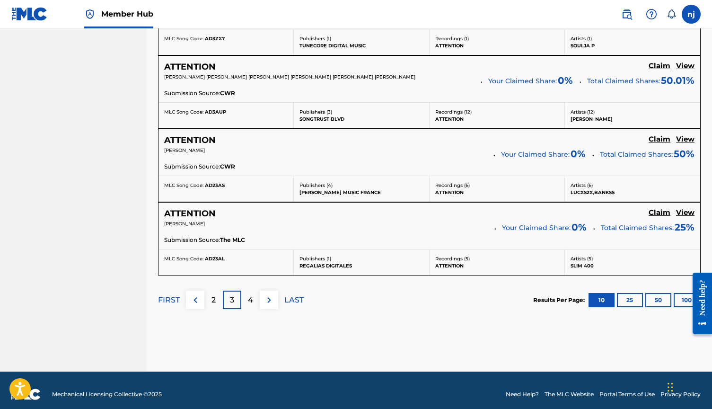
scroll to position [841, 0]
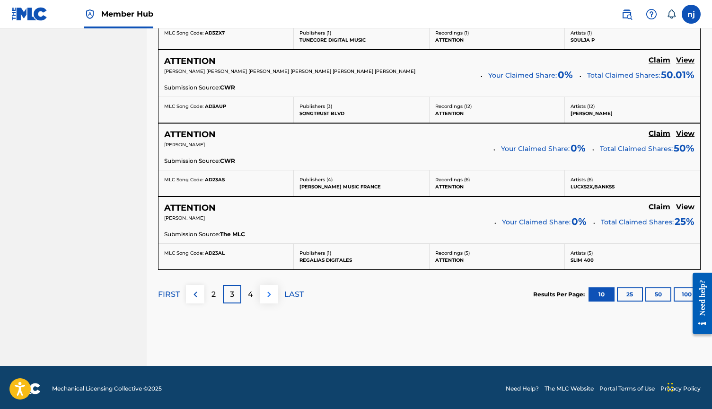
click at [269, 293] on img at bounding box center [268, 293] width 11 height 11
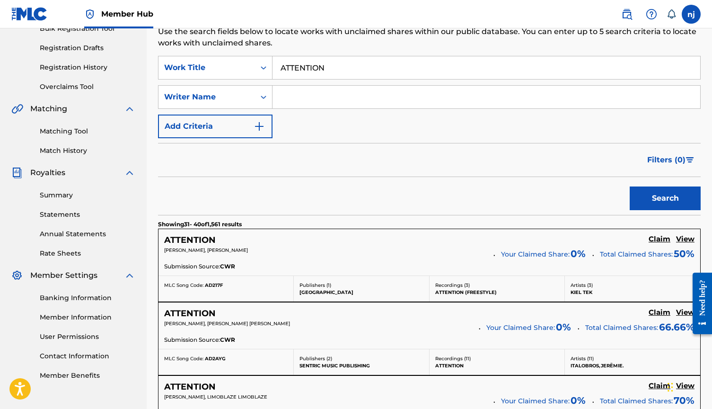
scroll to position [147, 0]
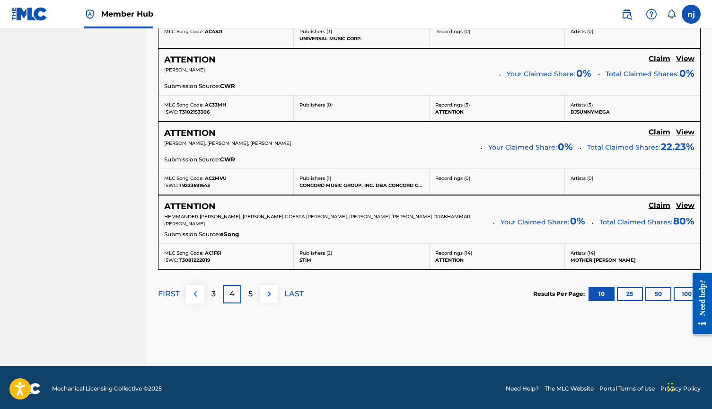
click at [194, 294] on img at bounding box center [195, 293] width 11 height 11
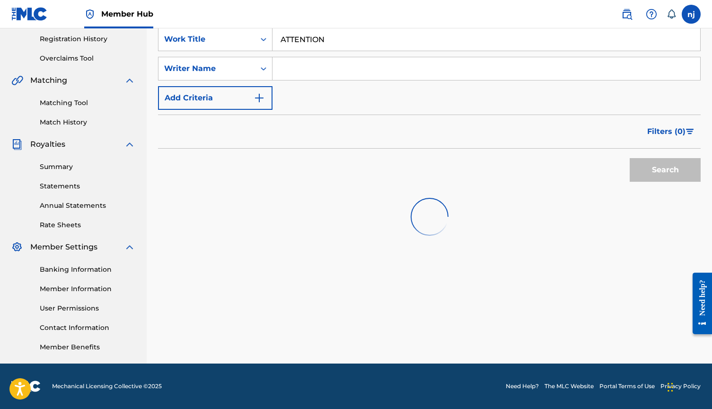
scroll to position [178, 0]
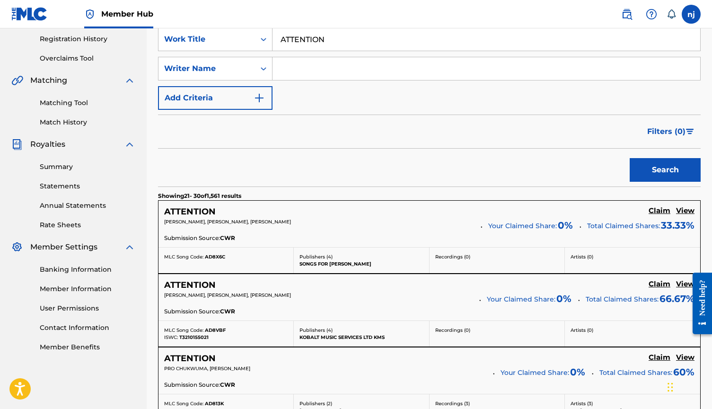
click at [195, 292] on span "[PERSON_NAME], [PERSON_NAME], [PERSON_NAME]" at bounding box center [227, 295] width 127 height 6
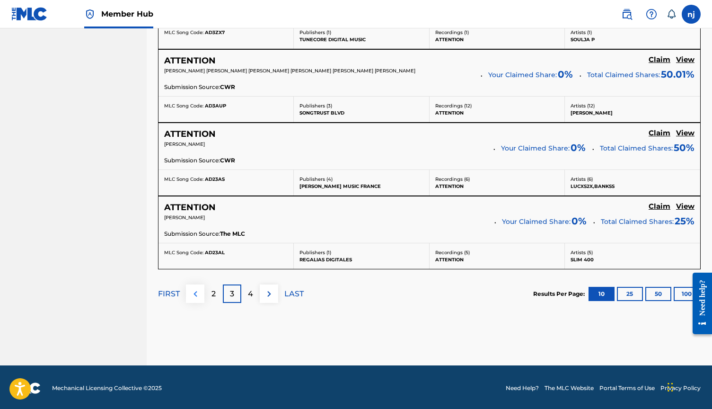
click at [193, 289] on img at bounding box center [195, 293] width 11 height 11
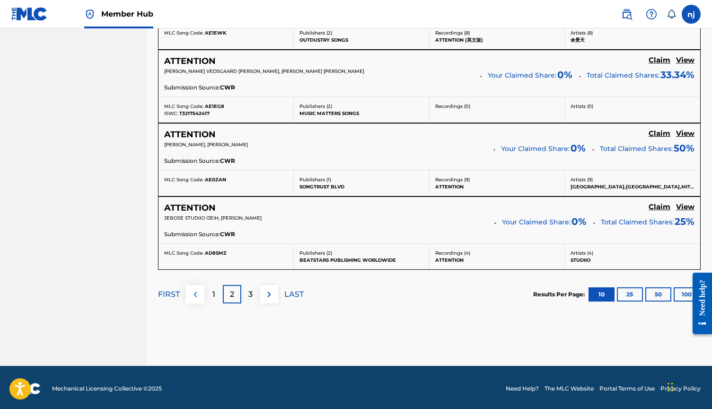
click at [192, 289] on img at bounding box center [195, 293] width 11 height 11
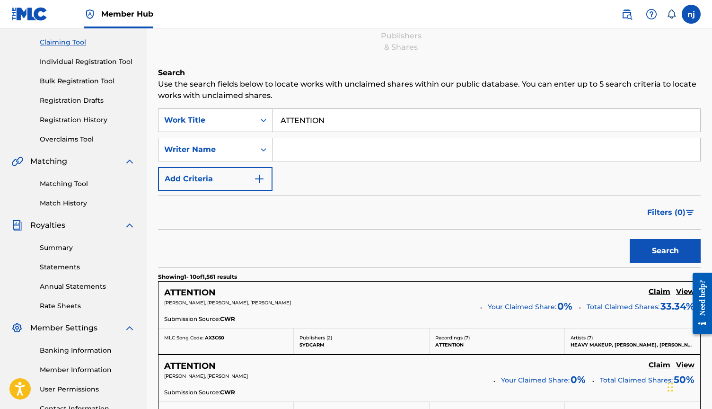
scroll to position [83, 0]
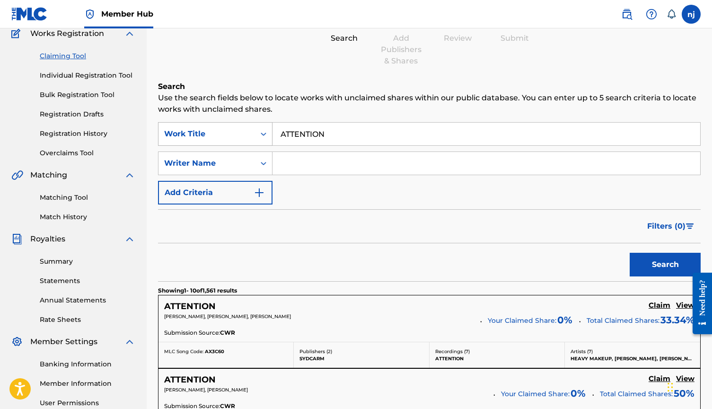
drag, startPoint x: 344, startPoint y: 131, endPoint x: 181, endPoint y: 131, distance: 162.7
click at [181, 131] on div "SearchWithCriteriacbe2694e-c354-4616-bf49-1ed4c0389725 Work Title ATTENTION" at bounding box center [429, 134] width 542 height 24
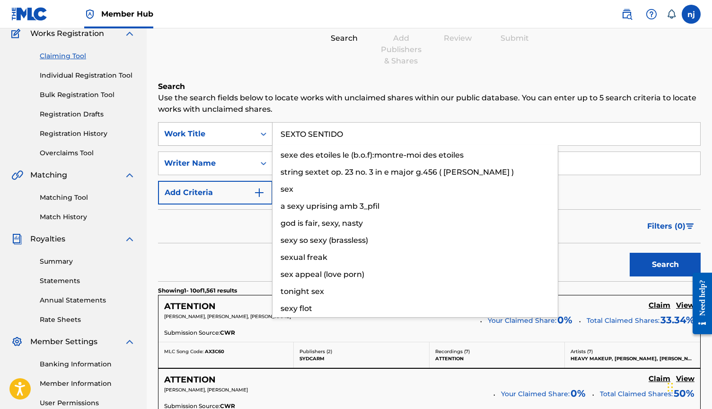
type input "SEXTO SENTIDO"
click at [665, 264] on button "Search" at bounding box center [664, 265] width 71 height 24
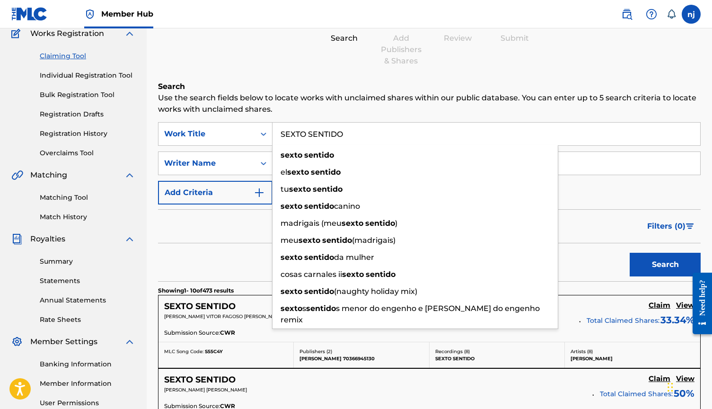
click at [177, 221] on div "Filters ( 0 )" at bounding box center [429, 226] width 542 height 34
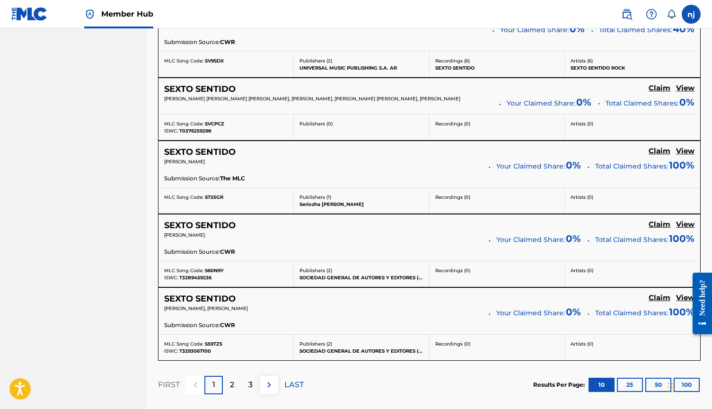
scroll to position [742, 0]
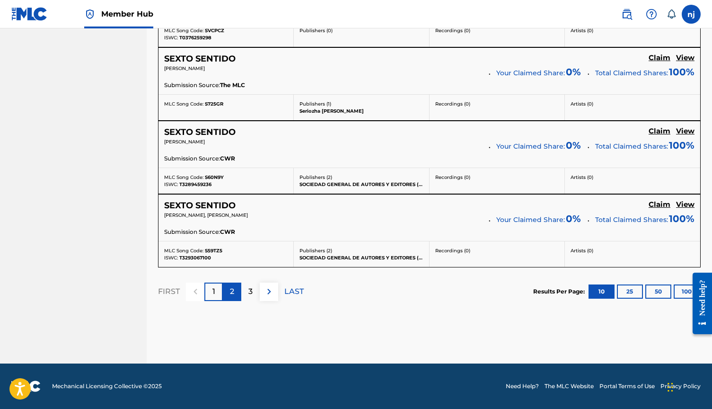
click at [233, 290] on p "2" at bounding box center [232, 291] width 4 height 11
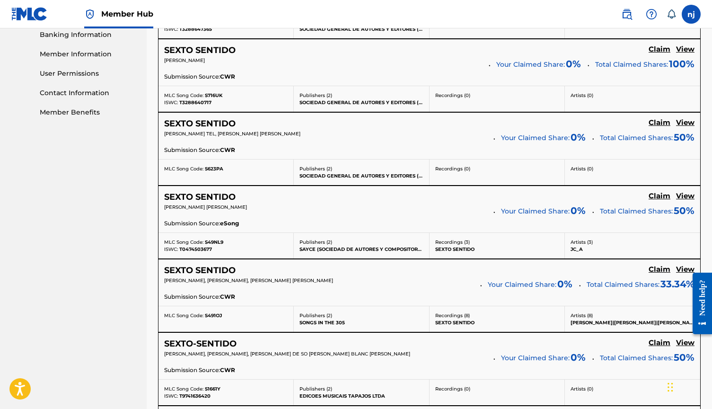
scroll to position [413, 0]
click at [657, 266] on h5 "Claim" at bounding box center [659, 268] width 22 height 9
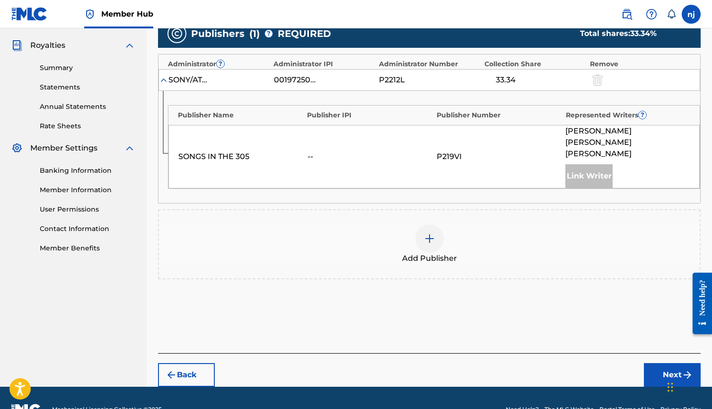
click at [428, 233] on img at bounding box center [429, 238] width 11 height 11
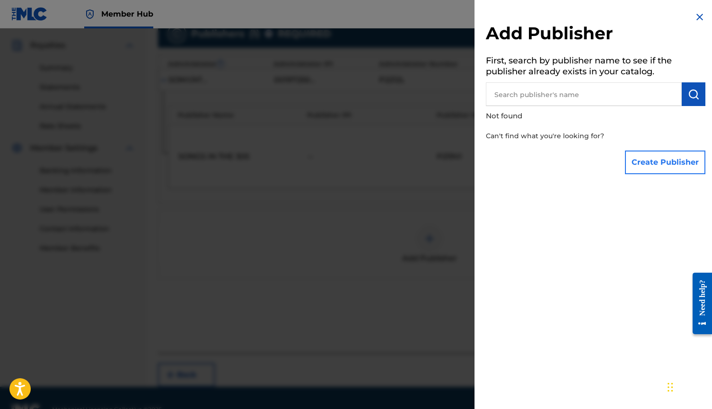
click at [640, 163] on button "Create Publisher" at bounding box center [665, 162] width 80 height 24
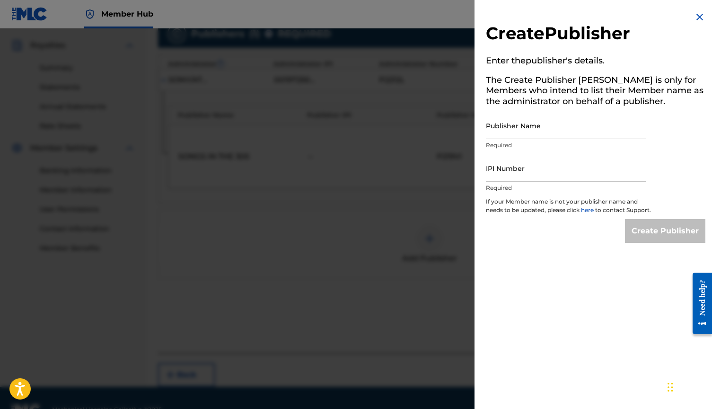
click at [554, 132] on input "Publisher Name" at bounding box center [566, 125] width 160 height 27
click at [539, 166] on input "IPI Number" at bounding box center [566, 168] width 160 height 27
click at [539, 131] on input "[PERSON_NAME]" at bounding box center [566, 125] width 160 height 27
type input "[PERSON_NAME]"
click at [537, 167] on input "IPI Number" at bounding box center [566, 168] width 160 height 27
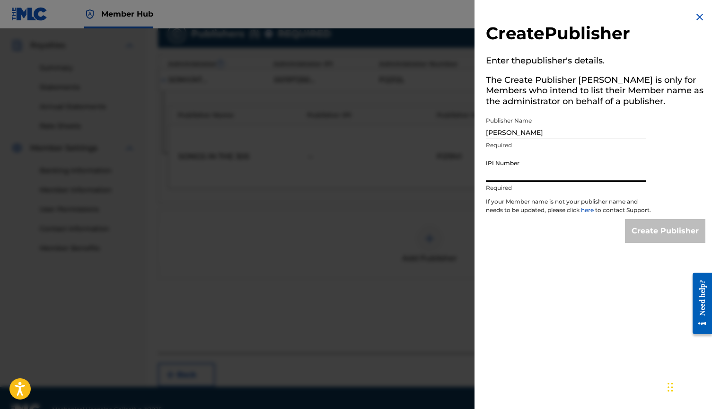
paste input "00873626211"
type input "00873626211"
click at [644, 241] on input "Create Publisher" at bounding box center [665, 231] width 80 height 24
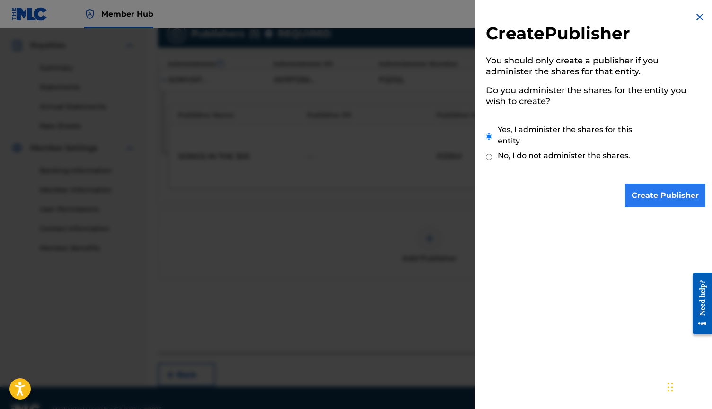
click at [641, 193] on input "Create Publisher" at bounding box center [665, 195] width 80 height 24
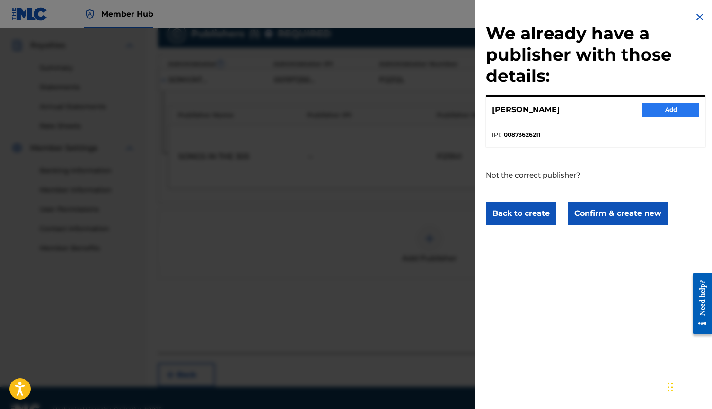
click at [665, 112] on button "Add" at bounding box center [670, 110] width 57 height 14
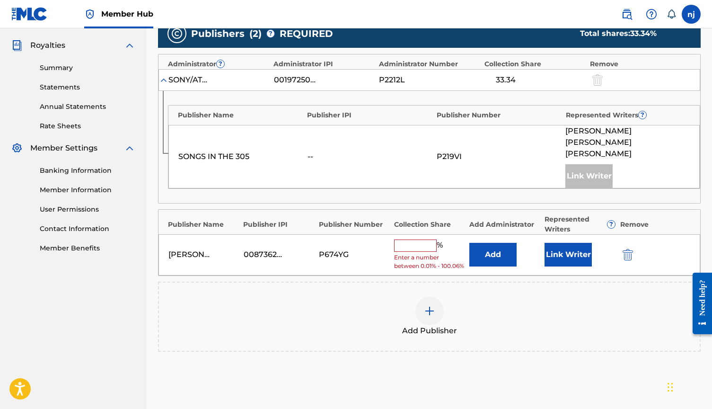
click at [424, 239] on input "text" at bounding box center [415, 245] width 43 height 12
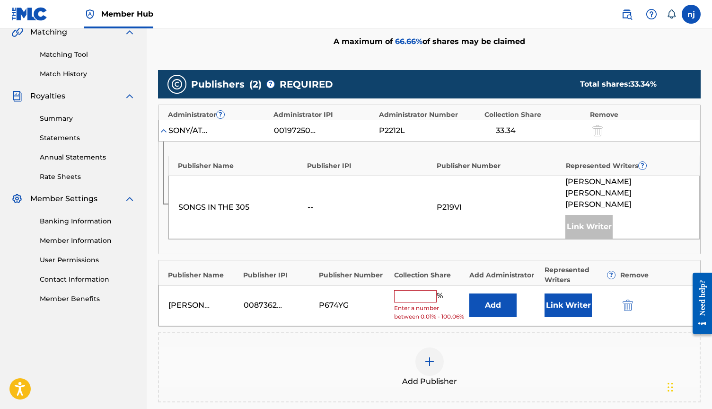
scroll to position [227, 0]
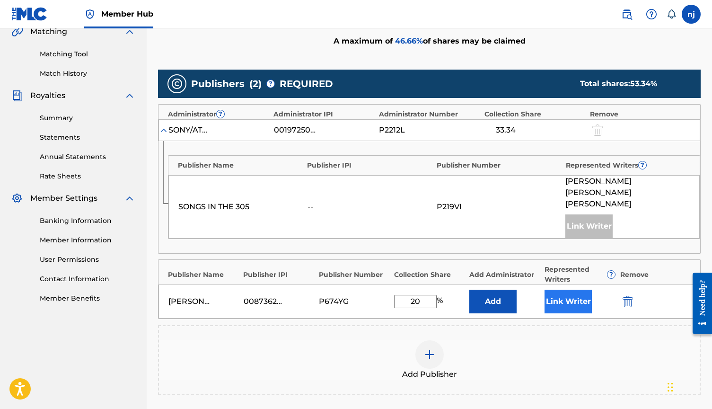
click at [555, 289] on button "Link Writer" at bounding box center [567, 301] width 47 height 24
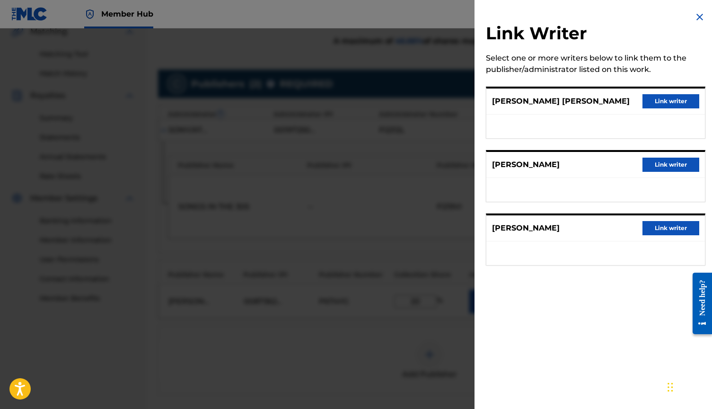
click at [696, 16] on img at bounding box center [699, 16] width 11 height 11
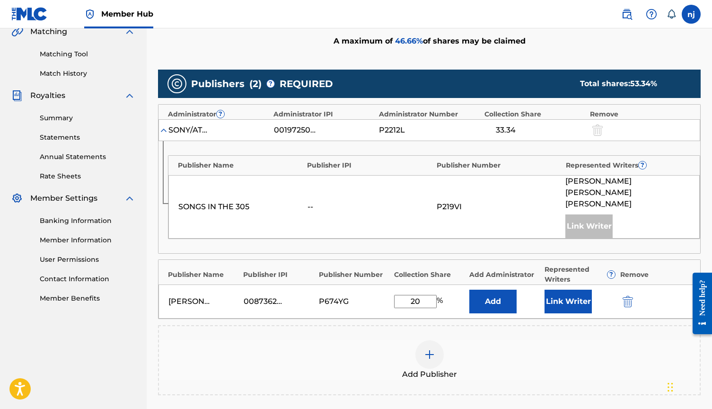
click at [425, 295] on input "20" at bounding box center [415, 301] width 43 height 13
type input "2"
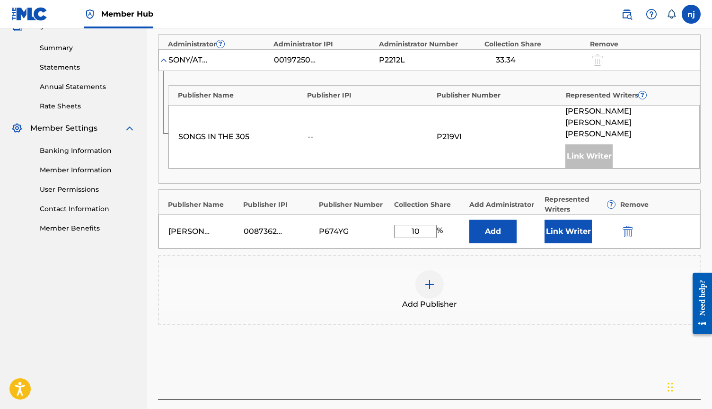
scroll to position [339, 0]
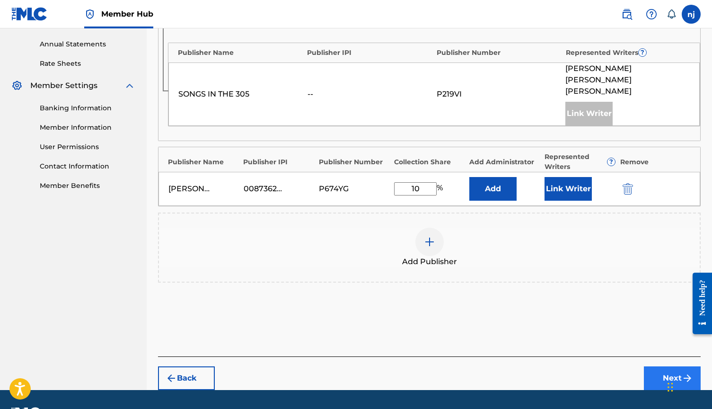
type input "10"
click at [668, 366] on button "Next" at bounding box center [672, 378] width 57 height 24
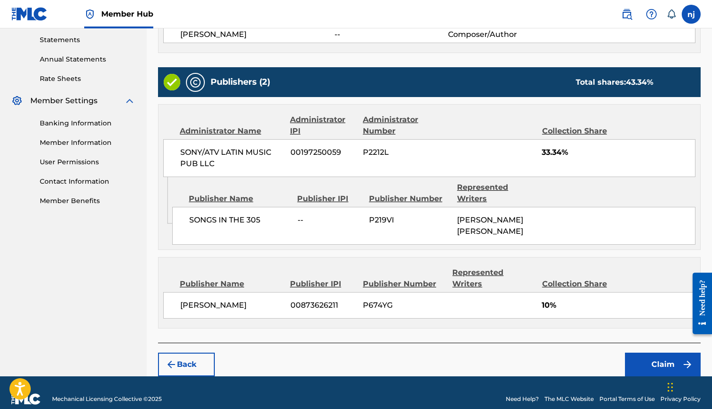
scroll to position [323, 0]
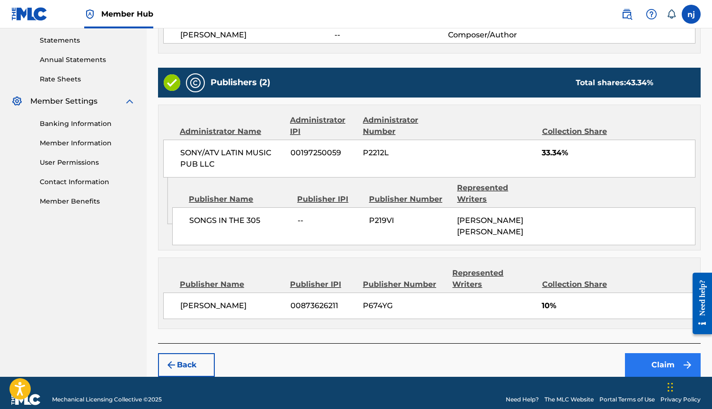
click at [660, 353] on button "Claim" at bounding box center [663, 365] width 76 height 24
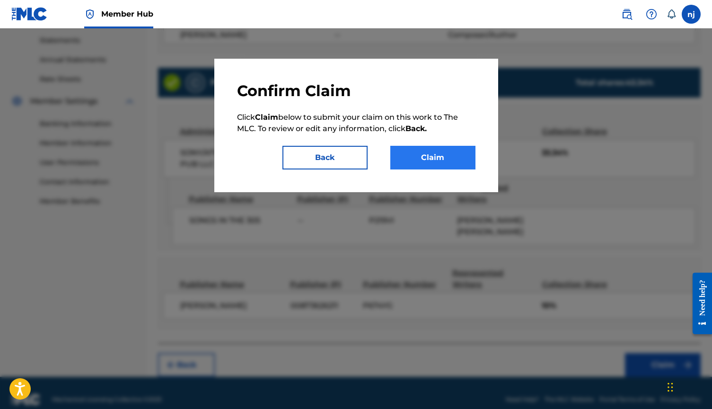
click at [444, 151] on button "Claim" at bounding box center [432, 158] width 85 height 24
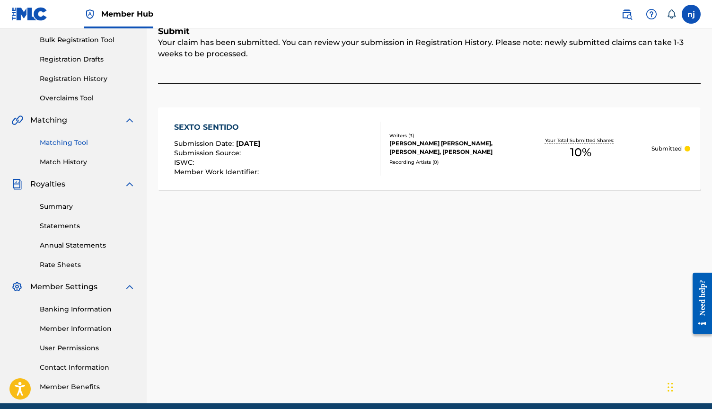
scroll to position [58, 0]
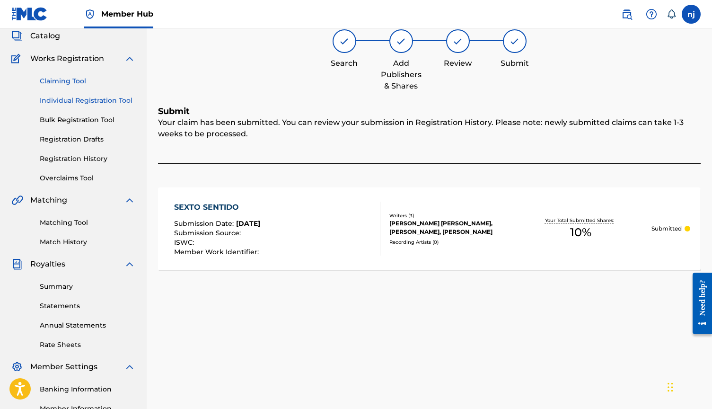
click at [68, 100] on link "Individual Registration Tool" at bounding box center [88, 101] width 96 height 10
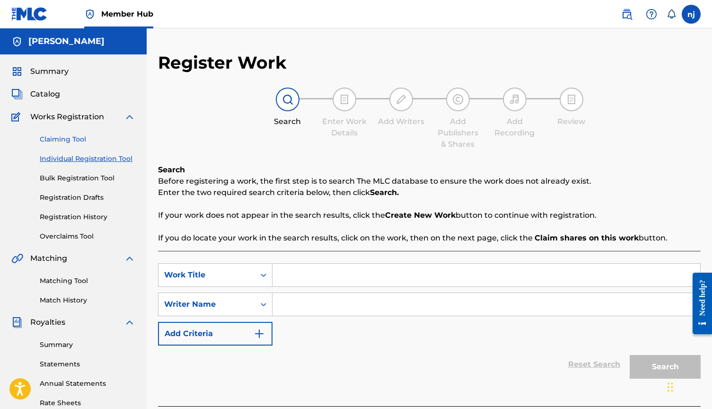
click at [69, 135] on link "Claiming Tool" at bounding box center [88, 139] width 96 height 10
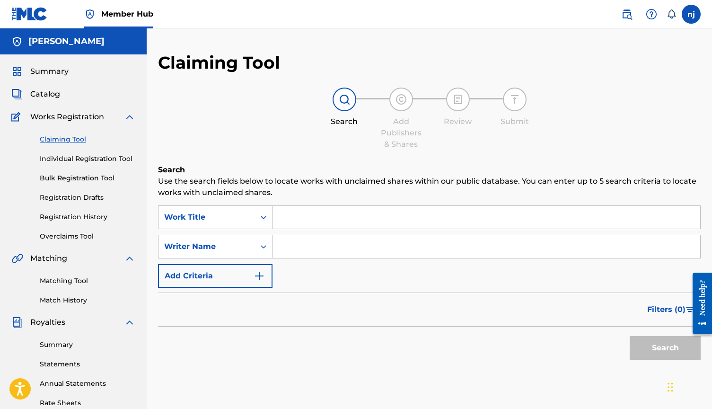
click at [307, 226] on input "Search Form" at bounding box center [486, 217] width 428 height 23
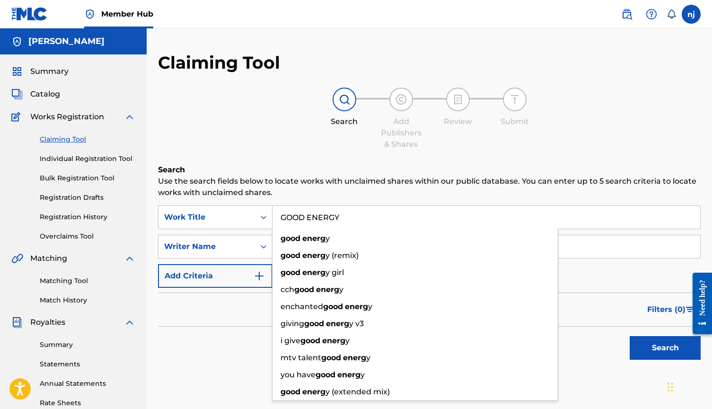
click at [665, 348] on button "Search" at bounding box center [664, 348] width 71 height 24
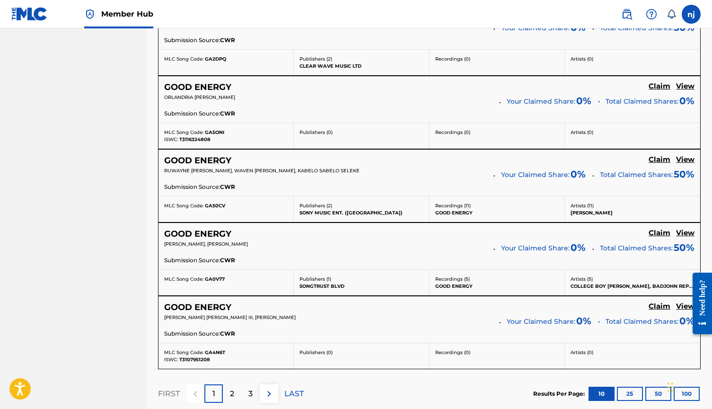
scroll to position [733, 0]
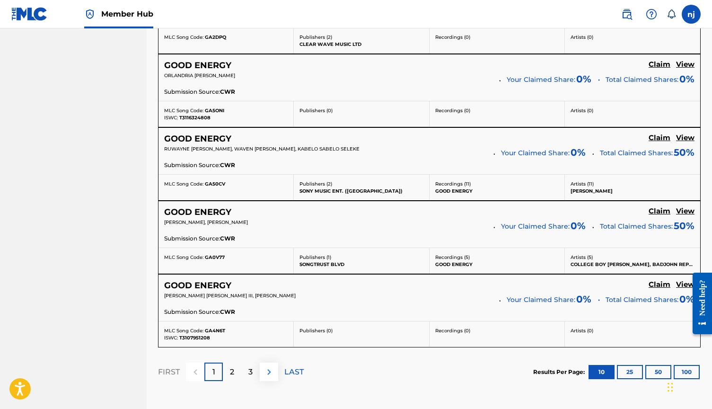
click at [269, 370] on img at bounding box center [268, 371] width 11 height 11
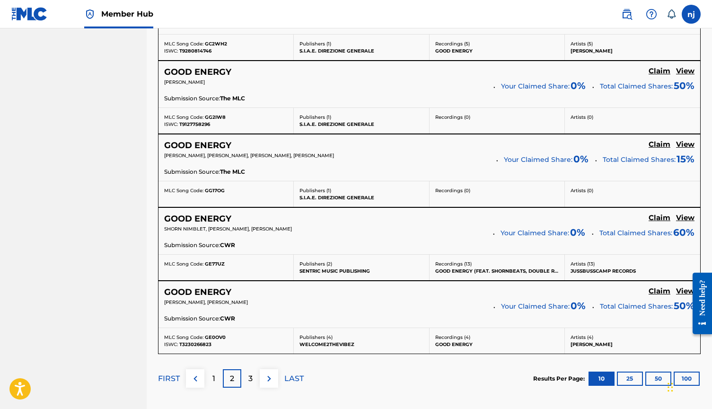
scroll to position [759, 0]
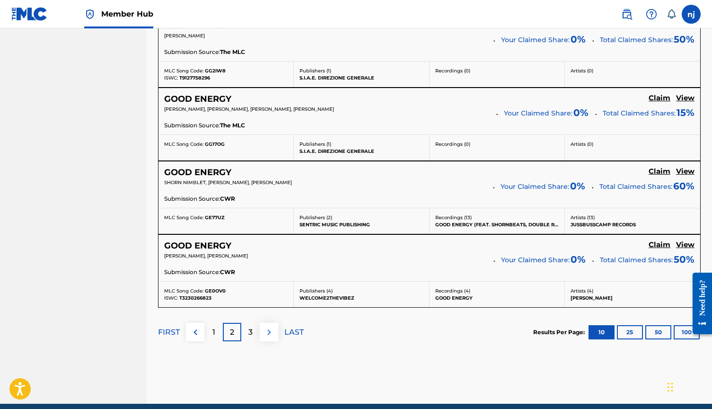
click at [266, 333] on img at bounding box center [268, 331] width 11 height 11
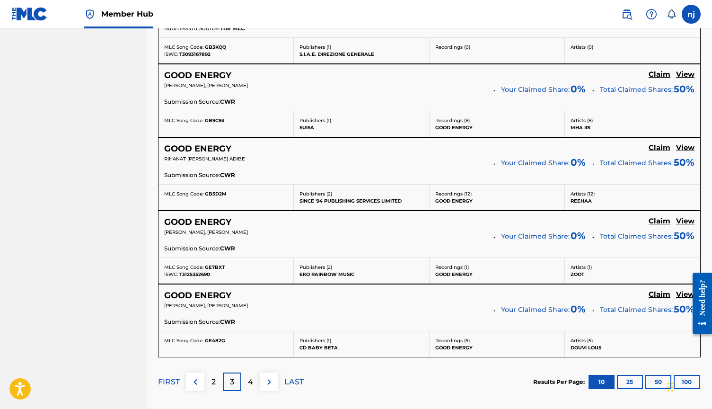
scroll to position [769, 0]
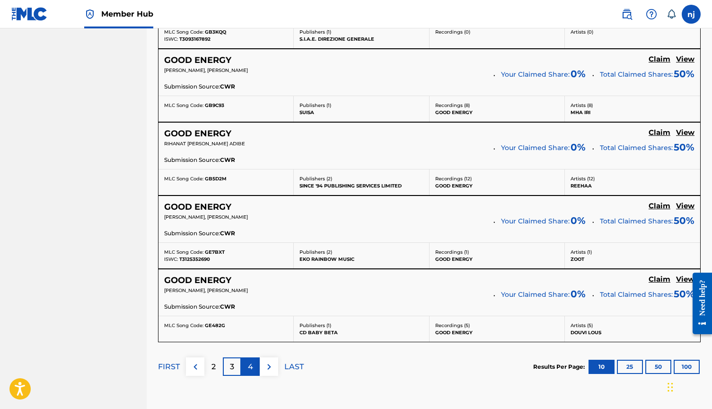
click at [251, 363] on p "4" at bounding box center [250, 366] width 5 height 11
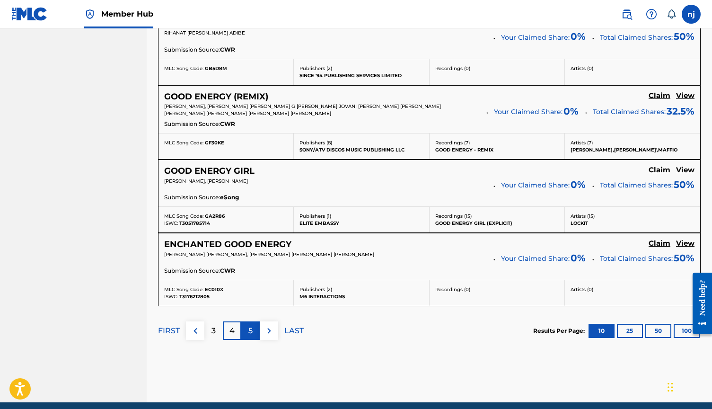
click at [251, 329] on p "5" at bounding box center [250, 330] width 4 height 11
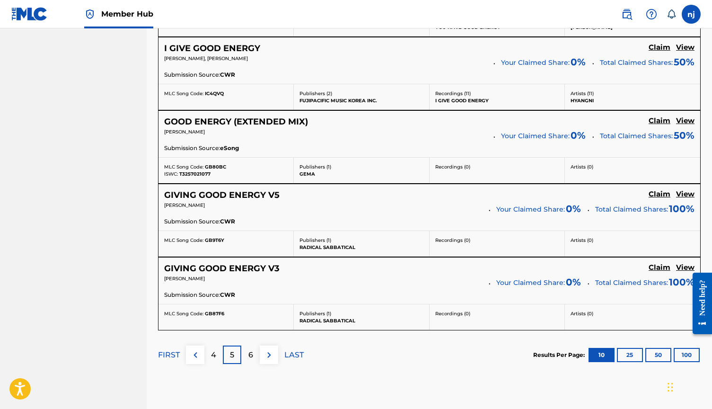
scroll to position [784, 0]
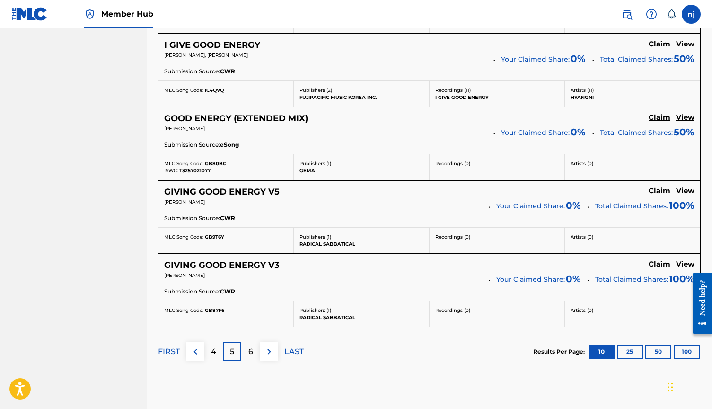
click at [251, 358] on div "FIRST 4 5 6 LAST" at bounding box center [231, 351] width 146 height 49
click at [251, 346] on p "6" at bounding box center [250, 351] width 5 height 11
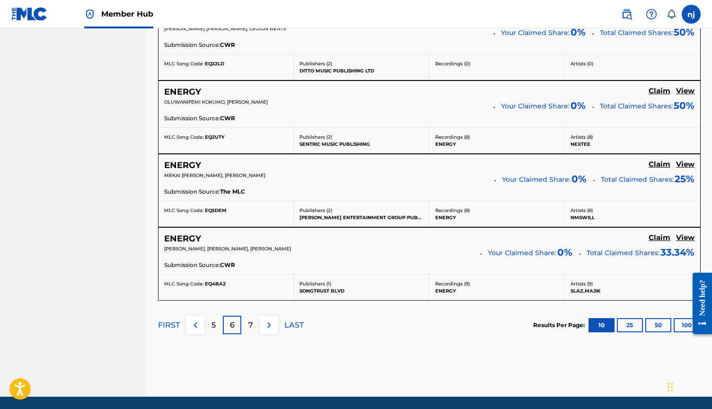
scroll to position [804, 0]
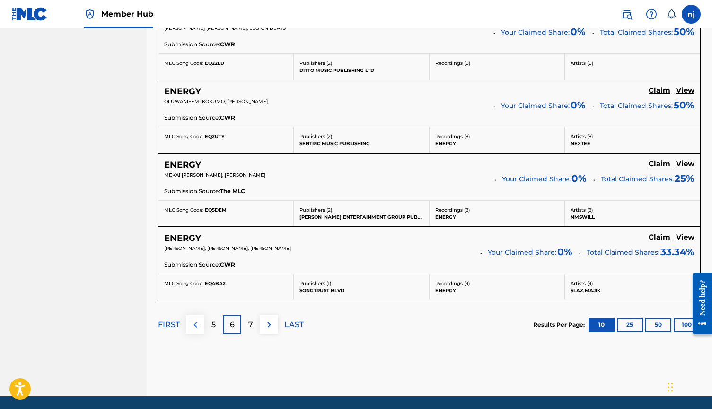
click at [193, 320] on img at bounding box center [195, 324] width 11 height 11
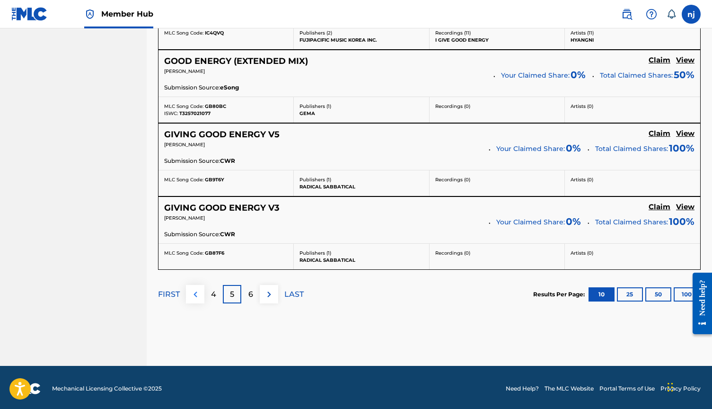
click at [193, 293] on img at bounding box center [195, 293] width 11 height 11
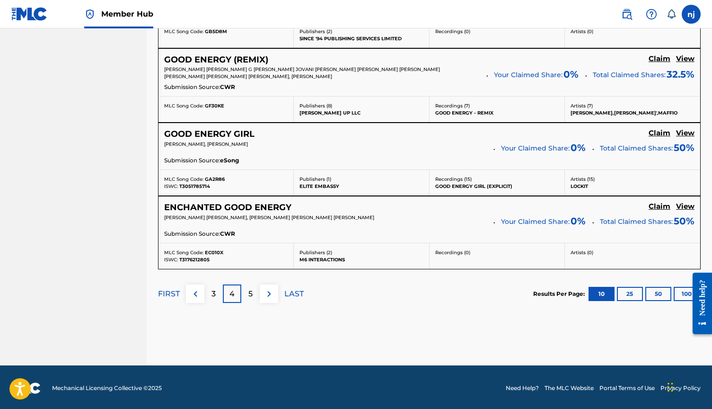
click at [193, 280] on div "FIRST 3 4 5 LAST" at bounding box center [231, 293] width 146 height 49
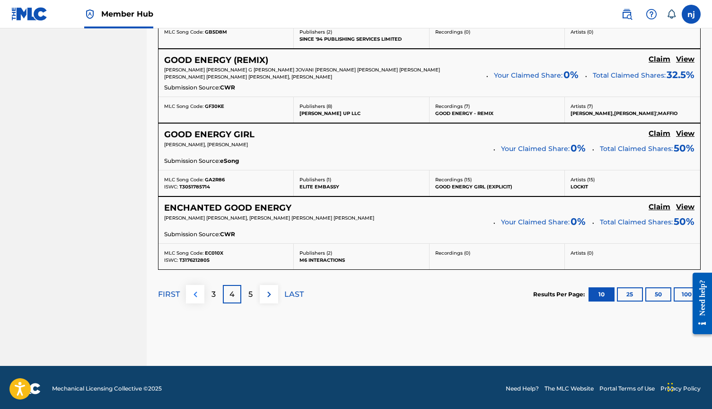
click at [194, 288] on img at bounding box center [195, 293] width 11 height 11
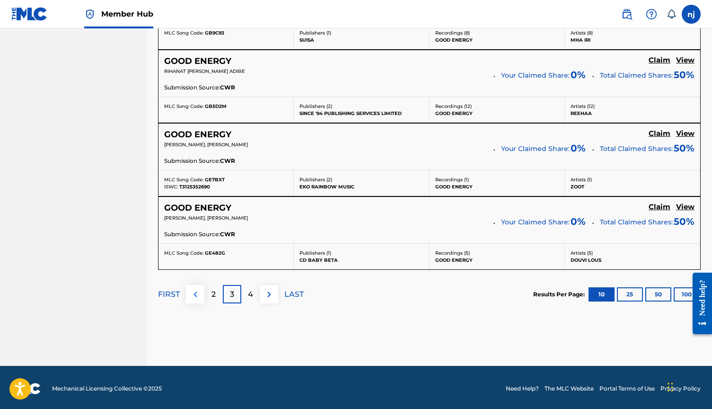
click at [195, 291] on img at bounding box center [195, 293] width 11 height 11
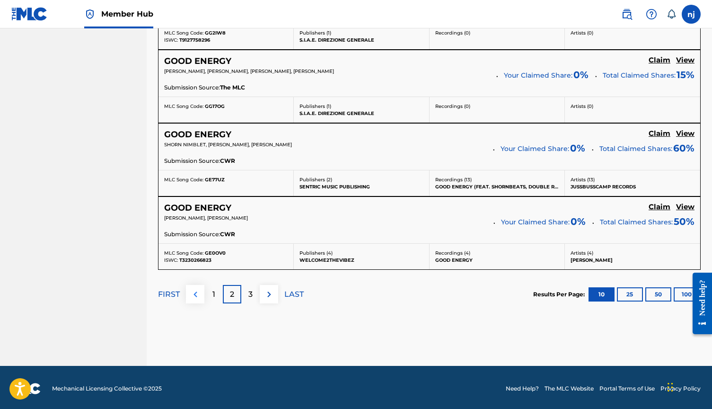
click at [201, 291] on button at bounding box center [195, 294] width 18 height 18
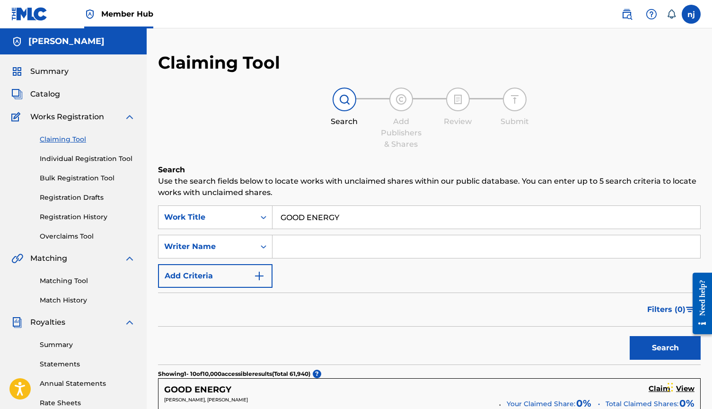
scroll to position [0, 0]
drag, startPoint x: 357, startPoint y: 216, endPoint x: 219, endPoint y: 216, distance: 137.6
click at [219, 216] on div "SearchWithCriteriacbe2694e-c354-4616-bf49-1ed4c0389725 Work Title GOOD ENERGY" at bounding box center [429, 217] width 542 height 24
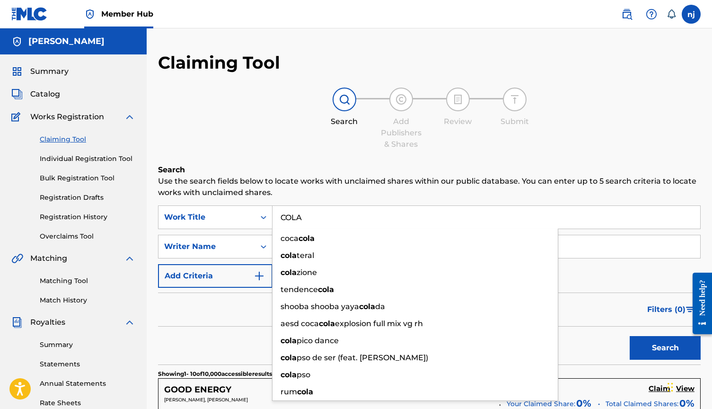
type input "COLA"
click at [229, 327] on div "Search" at bounding box center [429, 345] width 542 height 38
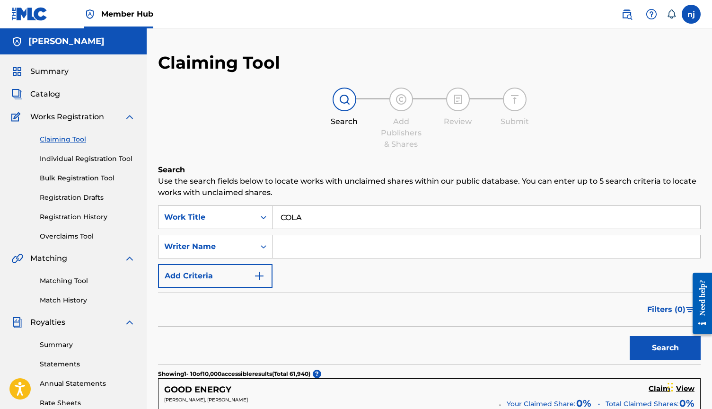
click at [302, 247] on input "Search Form" at bounding box center [486, 246] width 428 height 23
click at [665, 348] on button "Search" at bounding box center [664, 348] width 71 height 24
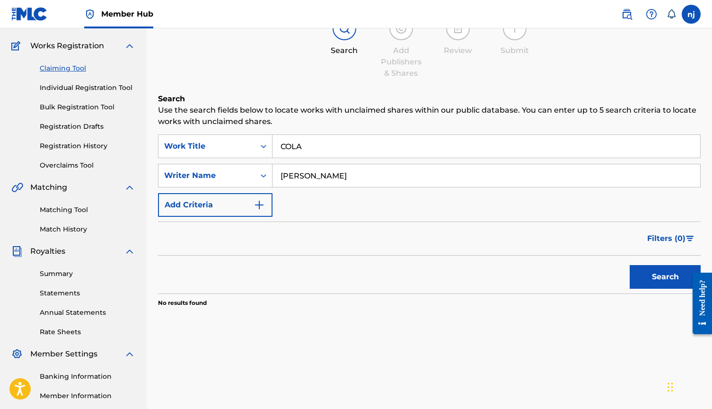
scroll to position [105, 0]
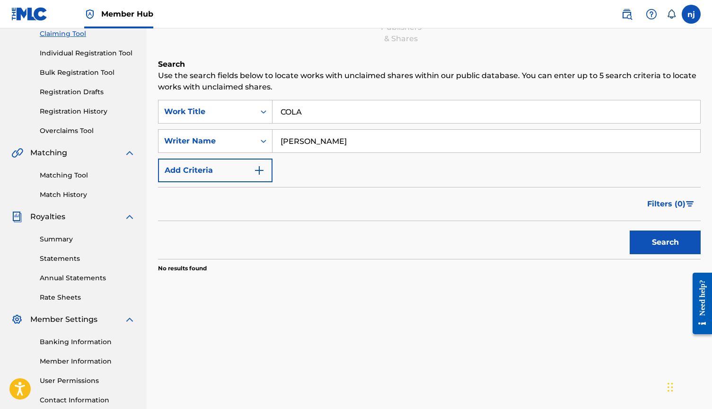
click at [343, 143] on input "[PERSON_NAME]" at bounding box center [486, 141] width 428 height 23
click at [665, 242] on button "Search" at bounding box center [664, 242] width 71 height 24
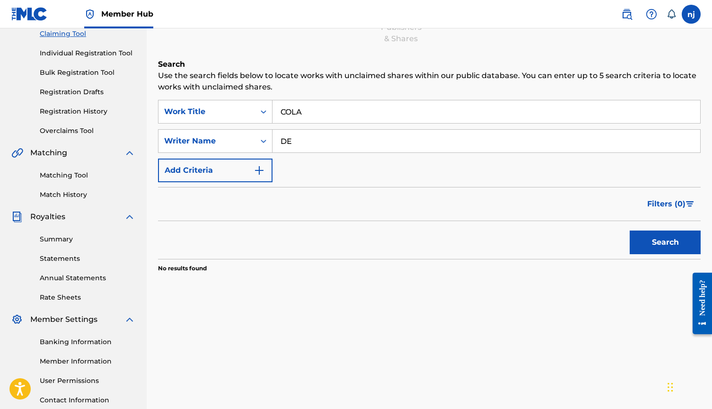
type input "D"
click at [665, 242] on button "Search" at bounding box center [664, 242] width 71 height 24
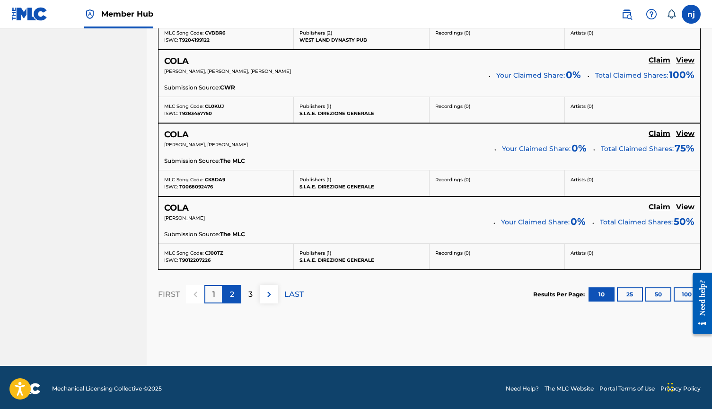
click at [233, 292] on p "2" at bounding box center [232, 293] width 4 height 11
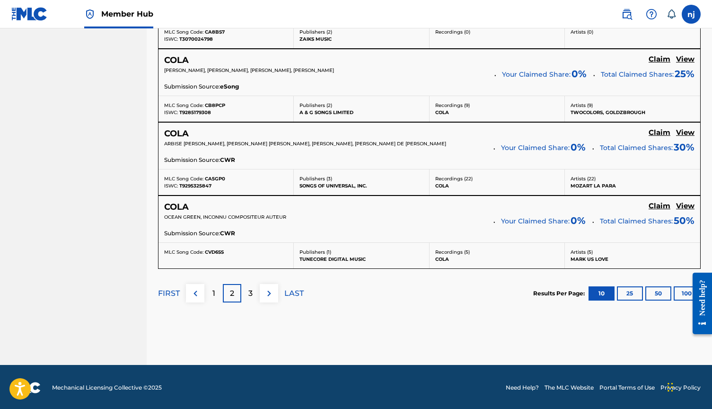
scroll to position [834, 0]
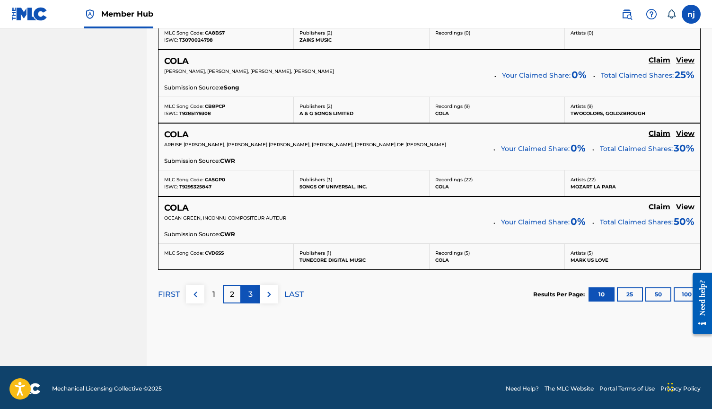
click at [251, 291] on p "3" at bounding box center [250, 293] width 4 height 11
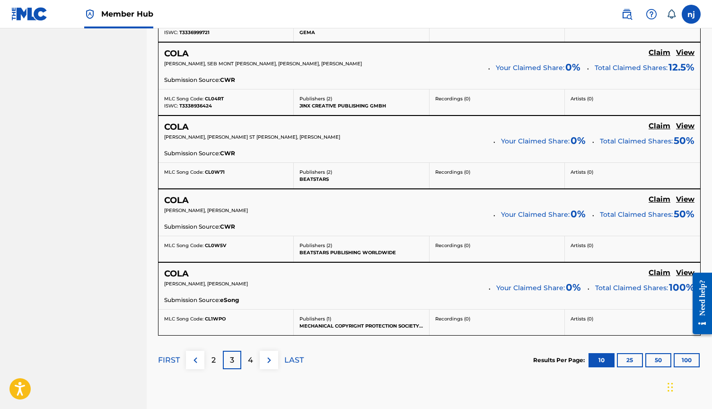
scroll to position [758, 0]
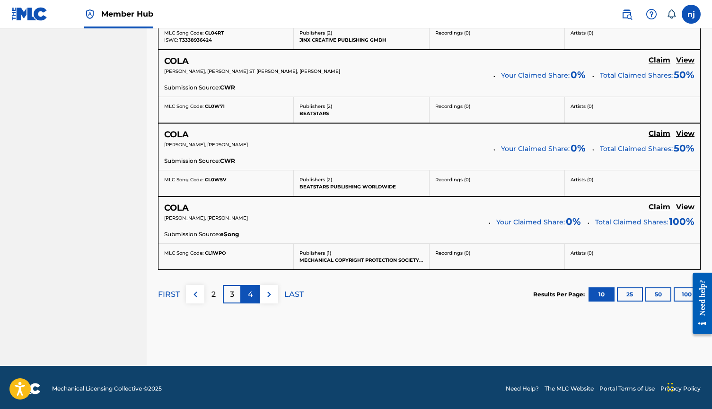
click at [252, 294] on p "4" at bounding box center [250, 293] width 5 height 11
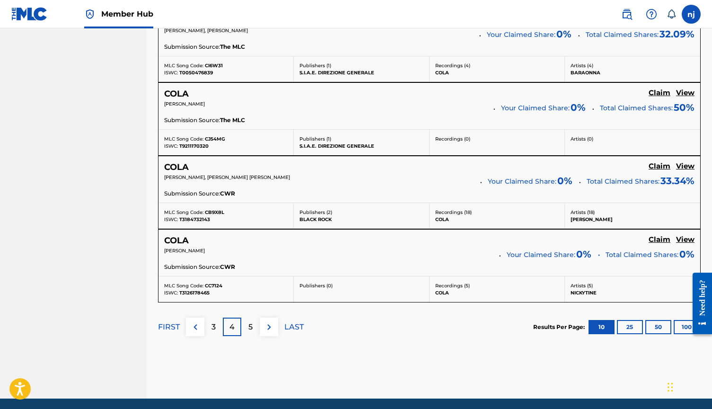
scroll to position [813, 0]
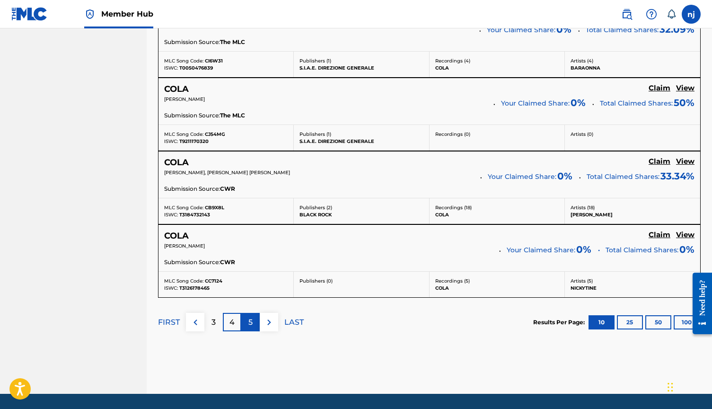
click at [246, 320] on div "5" at bounding box center [250, 322] width 18 height 18
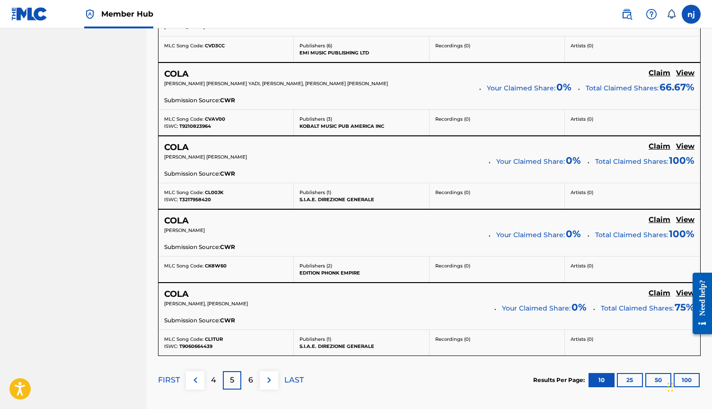
scroll to position [747, 0]
click at [248, 376] on p "6" at bounding box center [250, 379] width 5 height 11
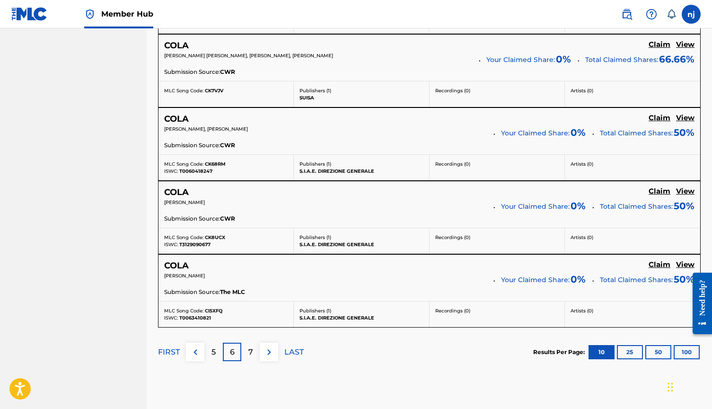
scroll to position [801, 0]
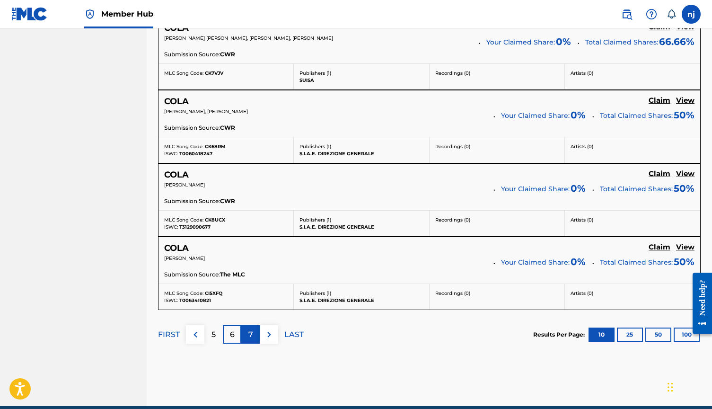
click at [248, 332] on p "7" at bounding box center [250, 334] width 5 height 11
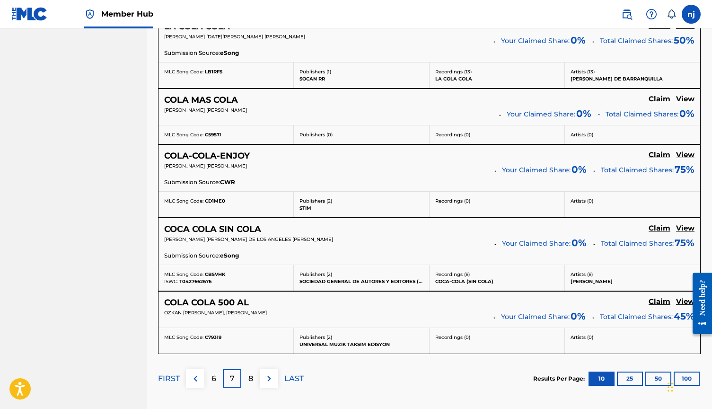
scroll to position [730, 0]
click at [250, 374] on p "8" at bounding box center [250, 377] width 5 height 11
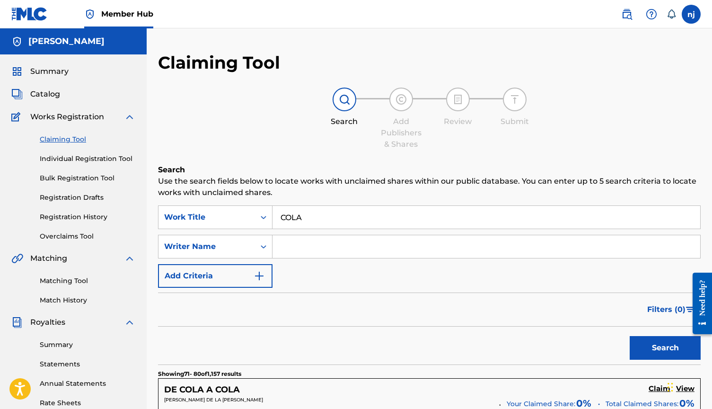
scroll to position [0, 0]
click at [71, 141] on link "Claiming Tool" at bounding box center [88, 139] width 96 height 10
click at [309, 218] on input "COLA" at bounding box center [486, 217] width 428 height 23
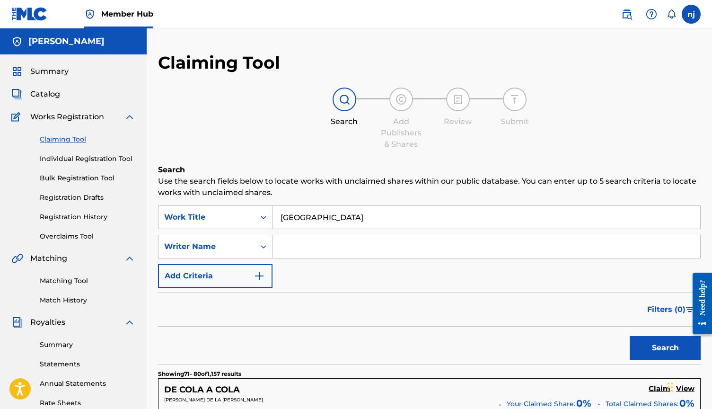
type input "[GEOGRAPHIC_DATA]"
click at [665, 348] on button "Search" at bounding box center [664, 348] width 71 height 24
click at [206, 306] on div "Filters ( 0 )" at bounding box center [429, 309] width 542 height 34
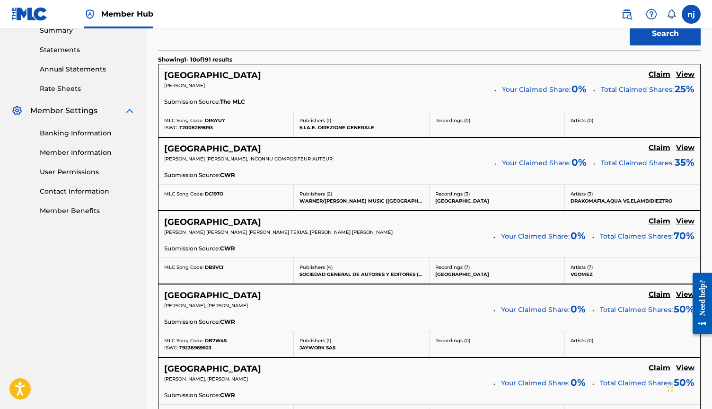
scroll to position [335, 0]
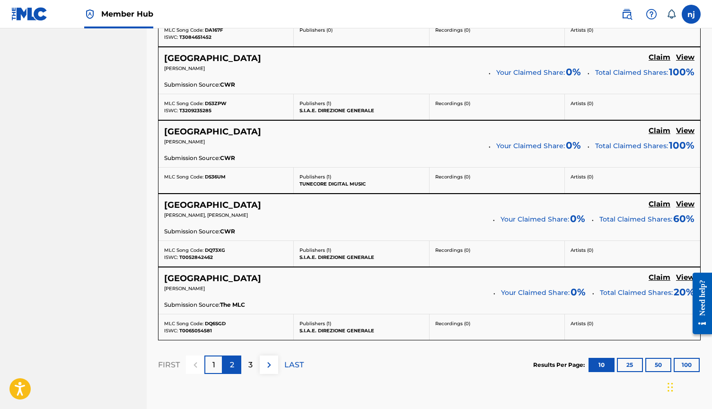
click at [233, 359] on p "2" at bounding box center [232, 364] width 4 height 11
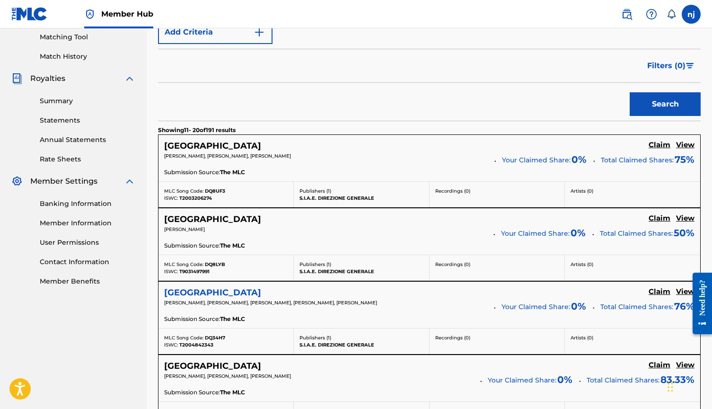
scroll to position [241, 0]
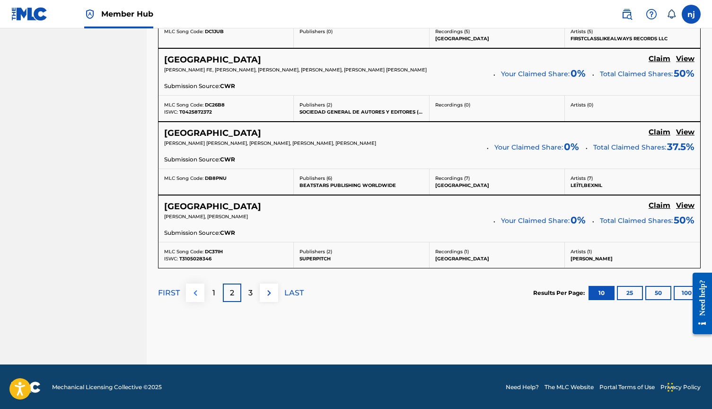
click at [197, 293] on img at bounding box center [195, 292] width 11 height 11
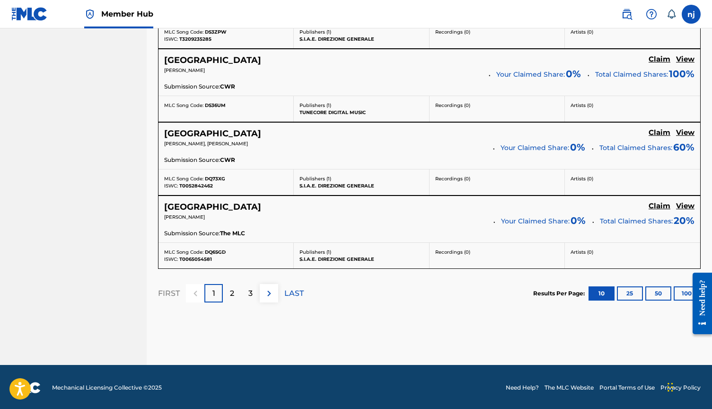
scroll to position [841, 0]
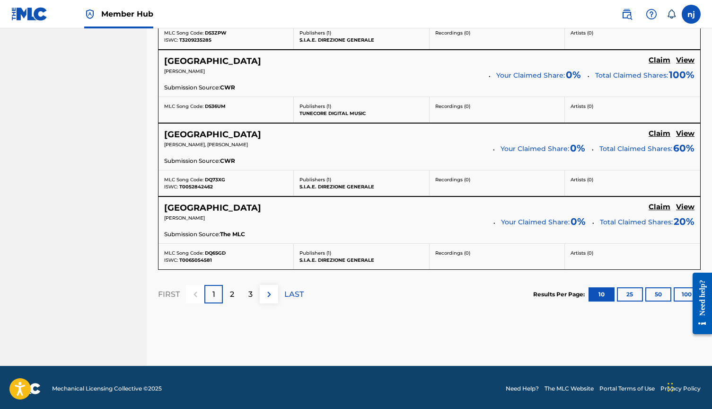
click at [198, 292] on div at bounding box center [195, 294] width 18 height 18
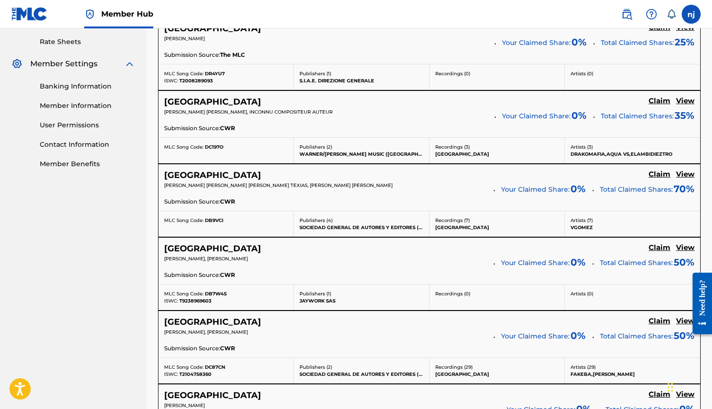
scroll to position [361, 0]
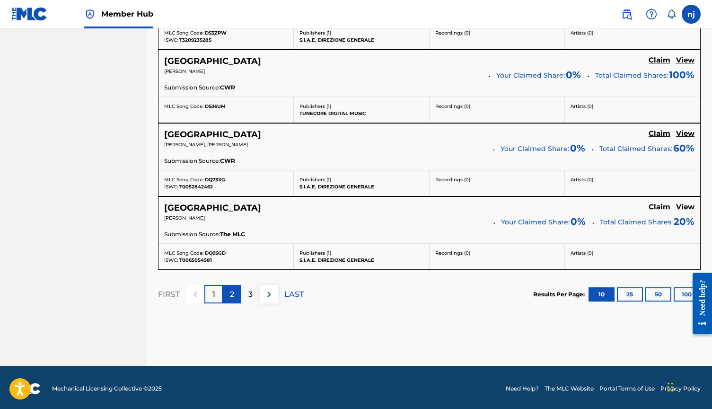
click at [233, 292] on p "2" at bounding box center [232, 293] width 4 height 11
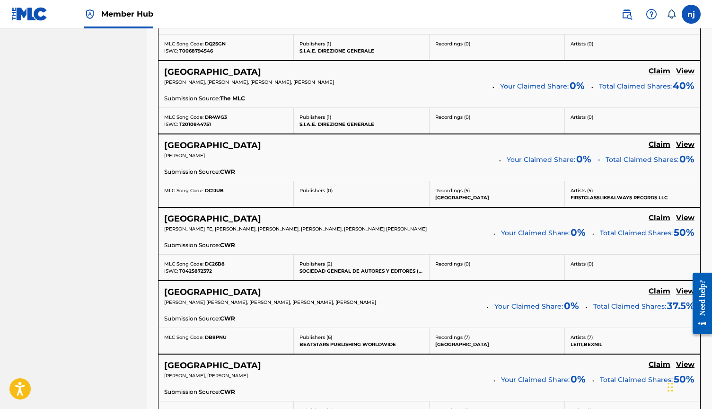
scroll to position [684, 0]
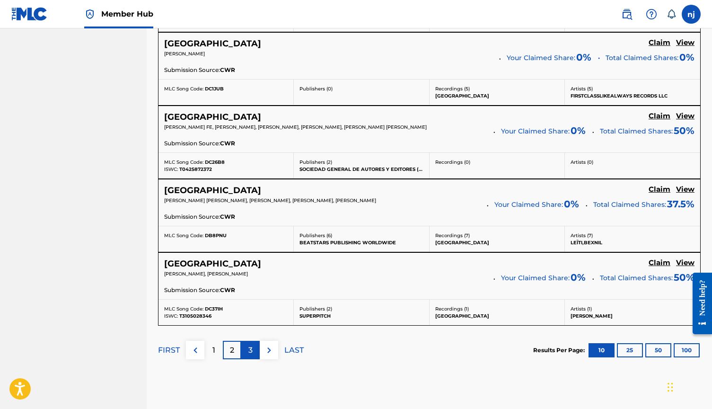
click at [250, 352] on p "3" at bounding box center [250, 349] width 4 height 11
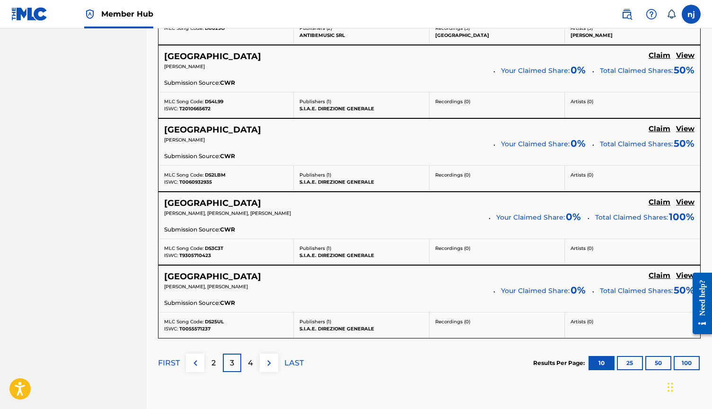
scroll to position [752, 0]
click at [253, 360] on div "4" at bounding box center [250, 362] width 18 height 18
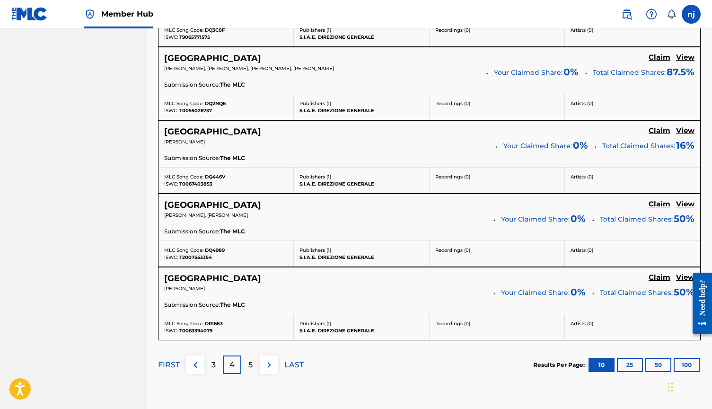
scroll to position [787, 0]
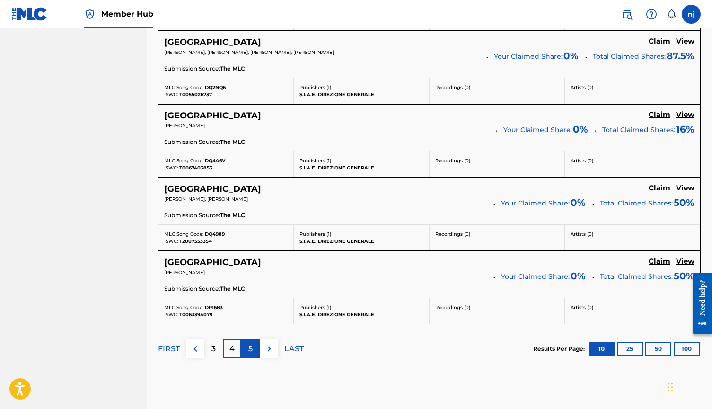
click at [251, 346] on p "5" at bounding box center [250, 348] width 4 height 11
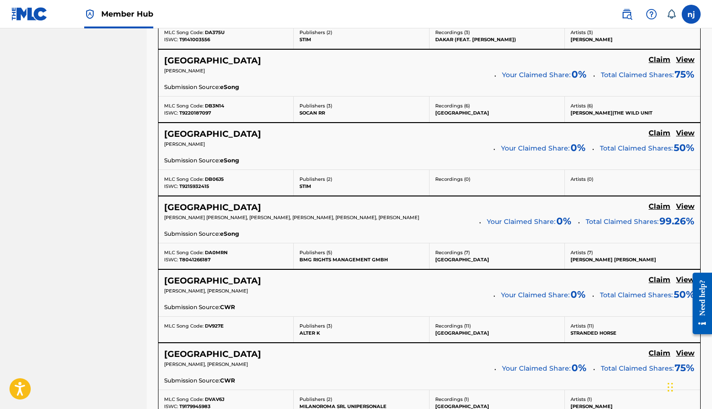
scroll to position [559, 0]
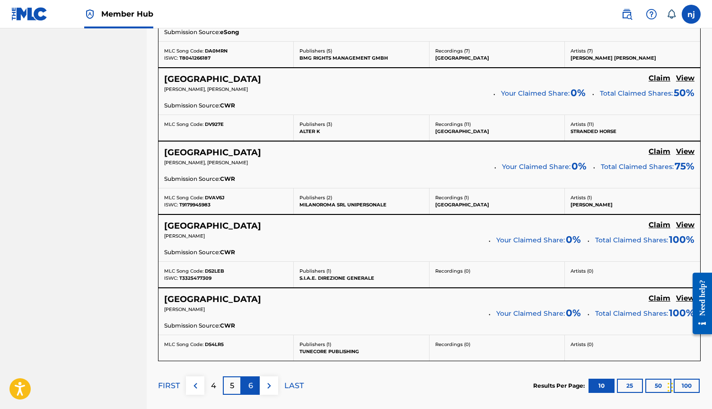
click at [253, 385] on p "6" at bounding box center [250, 385] width 5 height 11
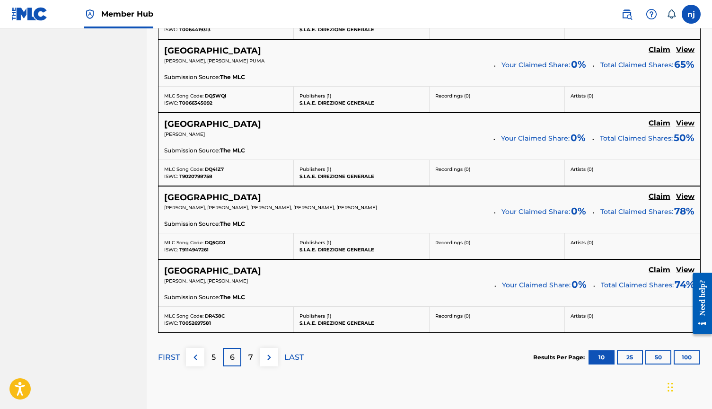
scroll to position [779, 0]
click at [251, 351] on p "7" at bounding box center [250, 356] width 5 height 11
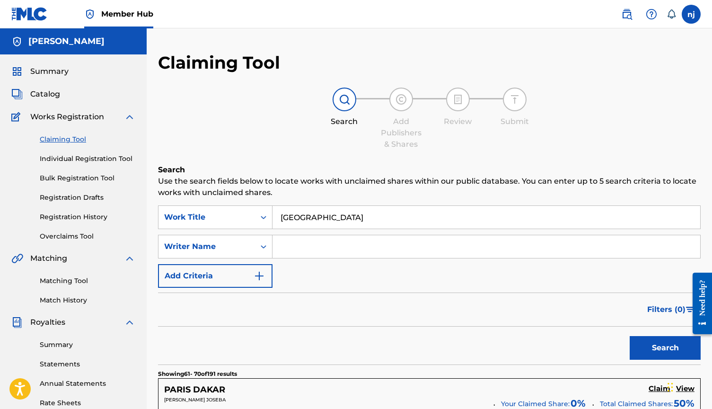
scroll to position [0, 0]
click at [82, 155] on link "Individual Registration Tool" at bounding box center [88, 159] width 96 height 10
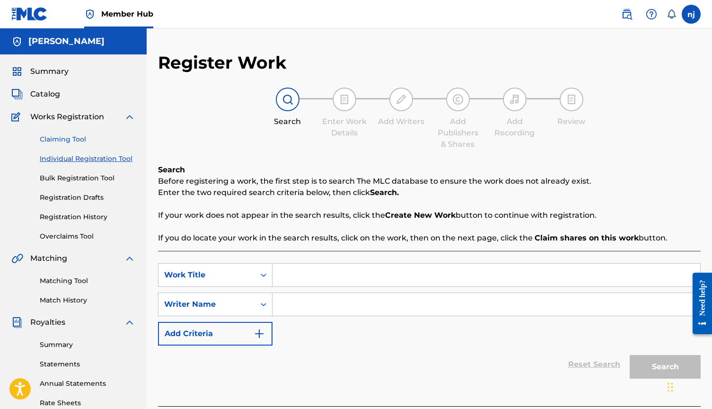
click at [60, 140] on link "Claiming Tool" at bounding box center [88, 139] width 96 height 10
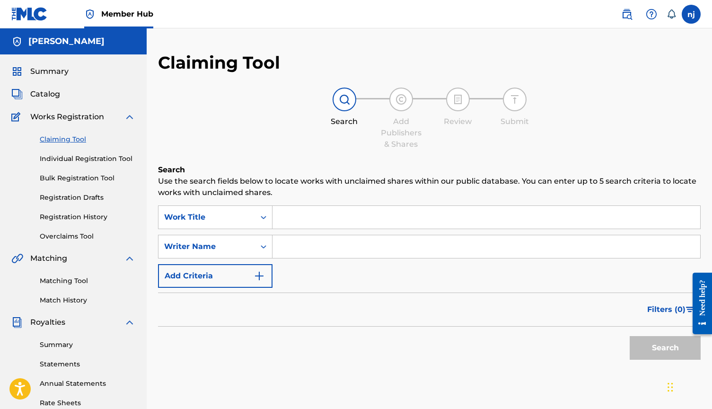
click at [289, 219] on input "Search Form" at bounding box center [486, 217] width 428 height 23
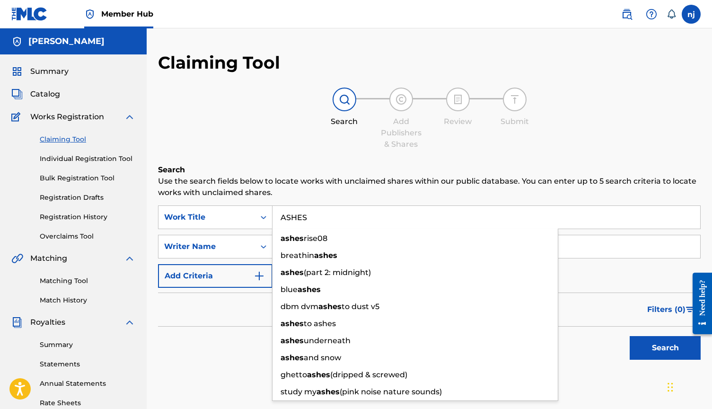
type input "ASHES"
click at [665, 348] on button "Search" at bounding box center [664, 348] width 71 height 24
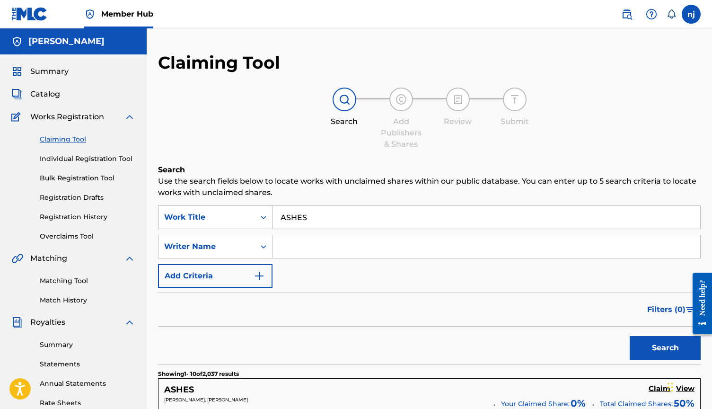
drag, startPoint x: 336, startPoint y: 216, endPoint x: 194, endPoint y: 216, distance: 141.9
click at [194, 216] on div "SearchWithCriteriacbe2694e-c354-4616-bf49-1ed4c0389725 Work Title ASHES" at bounding box center [429, 217] width 542 height 24
click at [665, 348] on button "Search" at bounding box center [664, 348] width 71 height 24
click at [292, 221] on input "pa'mi" at bounding box center [486, 217] width 428 height 23
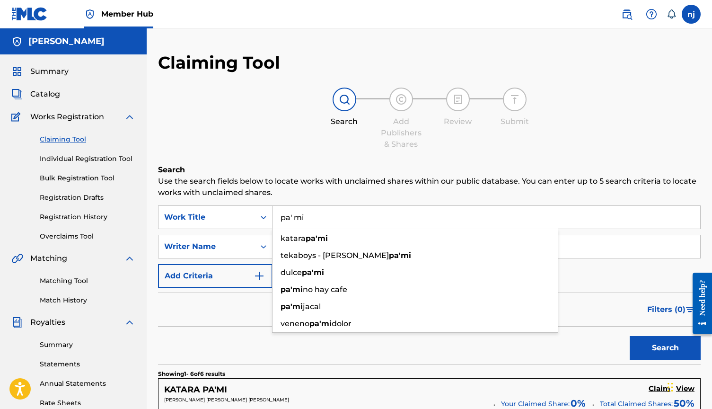
type input "pa' mi"
click at [665, 348] on button "Search" at bounding box center [664, 348] width 71 height 24
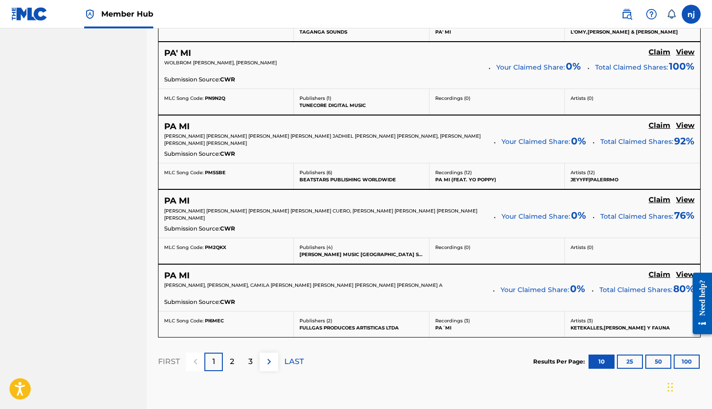
scroll to position [770, 0]
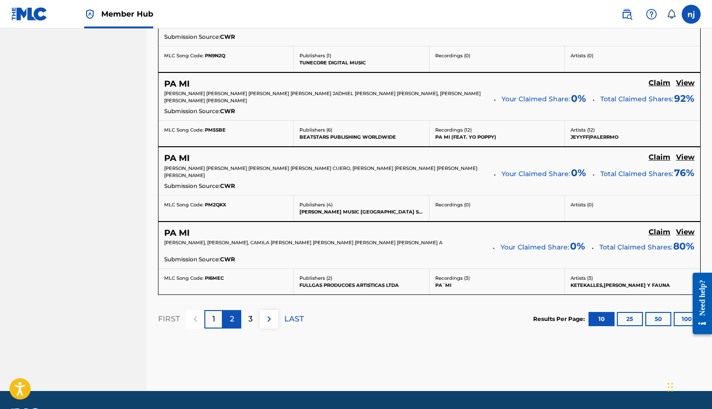
click at [232, 319] on p "2" at bounding box center [232, 318] width 4 height 11
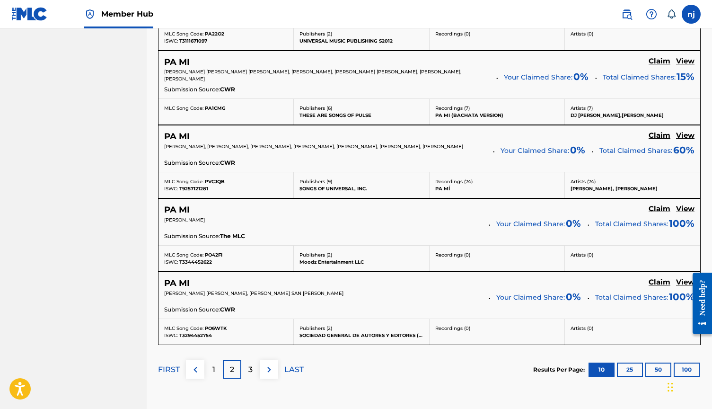
scroll to position [786, 0]
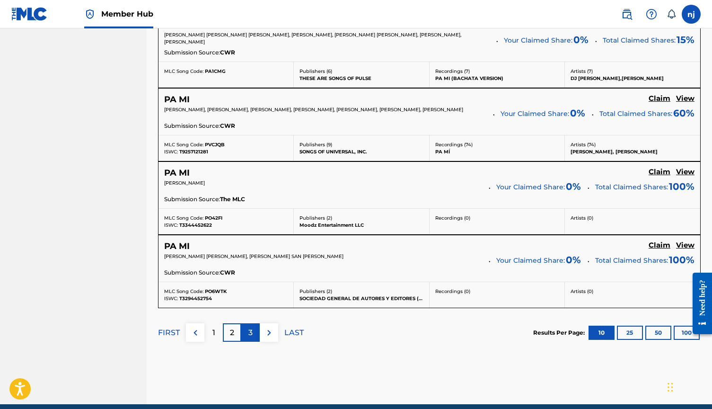
click at [248, 332] on p "3" at bounding box center [250, 332] width 4 height 11
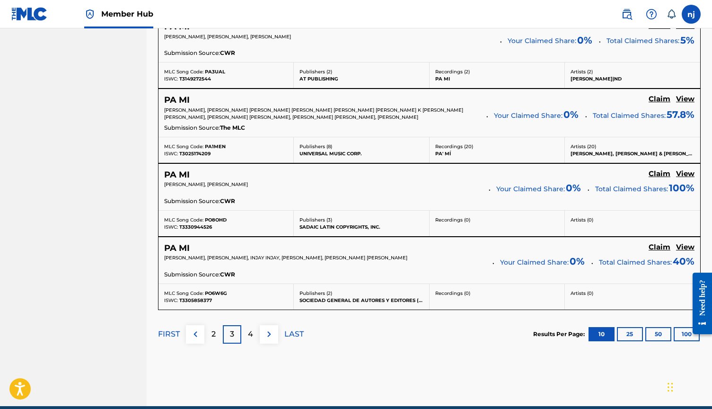
scroll to position [0, 0]
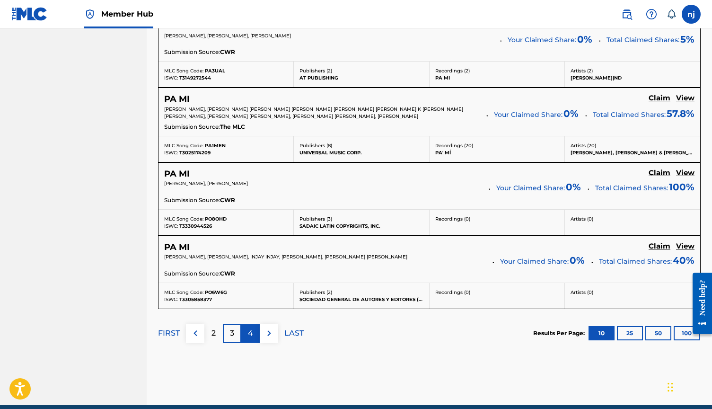
click at [251, 331] on p "4" at bounding box center [250, 332] width 5 height 11
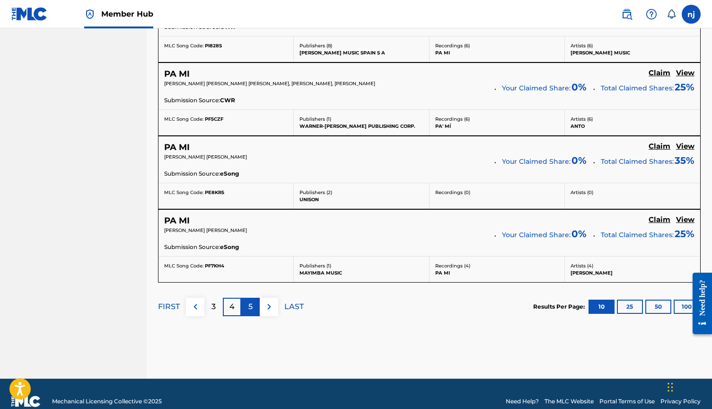
click at [252, 309] on p "5" at bounding box center [250, 306] width 4 height 11
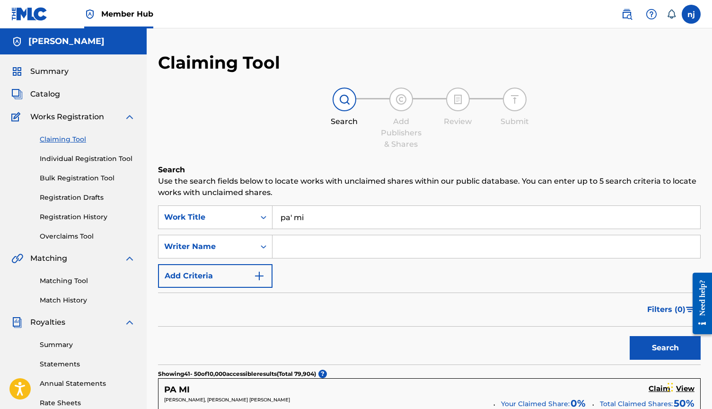
click at [311, 251] on input "Search Form" at bounding box center [486, 246] width 428 height 23
type input "M"
click at [665, 348] on button "Search" at bounding box center [664, 348] width 71 height 24
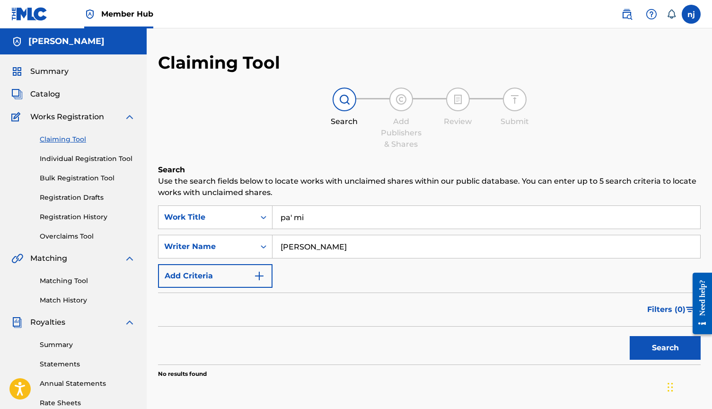
click at [305, 248] on input "[PERSON_NAME]" at bounding box center [486, 246] width 428 height 23
type input "[PERSON_NAME]"
click at [665, 348] on button "Search" at bounding box center [664, 348] width 71 height 24
drag, startPoint x: 384, startPoint y: 245, endPoint x: 176, endPoint y: 241, distance: 207.6
click at [176, 241] on div "SearchWithCriteria760c888b-c223-47a3-b8ec-6251d716d55d Writer Name [PERSON_NAME]" at bounding box center [429, 247] width 542 height 24
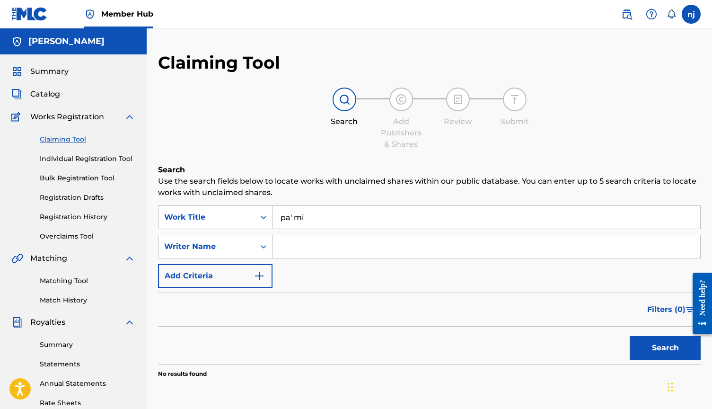
drag, startPoint x: 315, startPoint y: 224, endPoint x: 156, endPoint y: 223, distance: 159.8
click at [156, 223] on div "Claiming Tool Search Add Publishers & Shares Review Submit Search Use the searc…" at bounding box center [429, 296] width 565 height 489
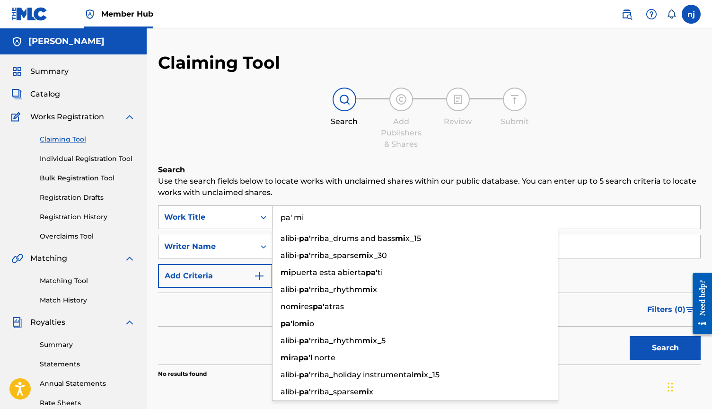
drag, startPoint x: 328, startPoint y: 212, endPoint x: 236, endPoint y: 208, distance: 91.8
click at [236, 208] on div "SearchWithCriteriacbe2694e-c354-4616-bf49-1ed4c0389725 Work Title pa' mi alibi-…" at bounding box center [429, 217] width 542 height 24
drag, startPoint x: 312, startPoint y: 218, endPoint x: 221, endPoint y: 211, distance: 91.5
click at [221, 211] on div "SearchWithCriteriacbe2694e-c354-4616-bf49-1ed4c0389725 Work Title pa' mi alibi-…" at bounding box center [429, 217] width 542 height 24
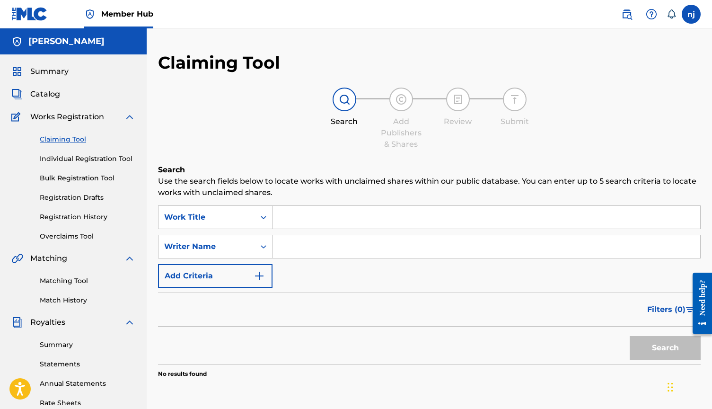
click at [288, 239] on input "Search Form" at bounding box center [486, 246] width 428 height 23
type input "[PERSON_NAME]"
click at [665, 348] on button "Search" at bounding box center [664, 348] width 71 height 24
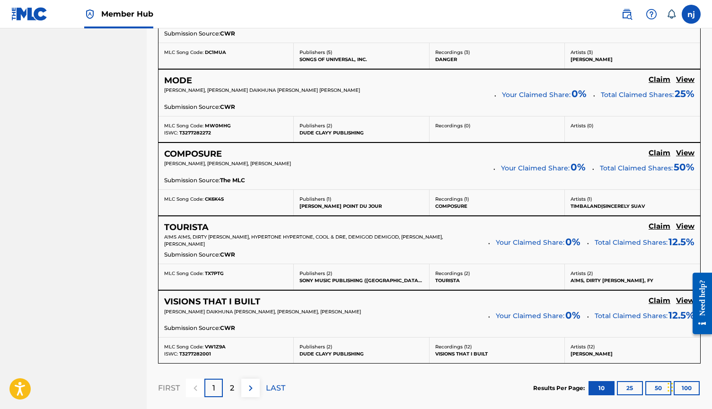
scroll to position [768, 0]
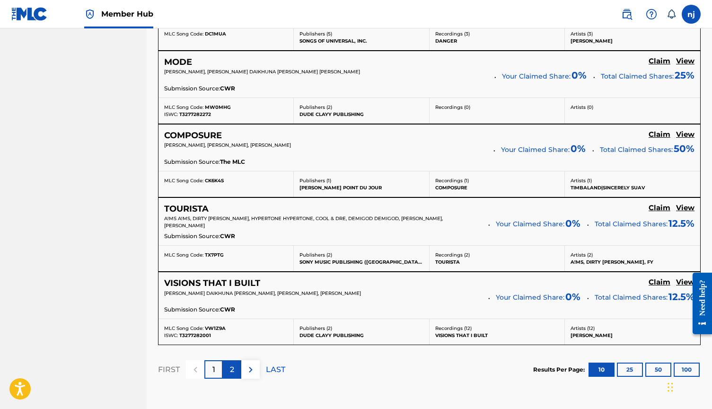
click at [234, 371] on p "2" at bounding box center [232, 369] width 4 height 11
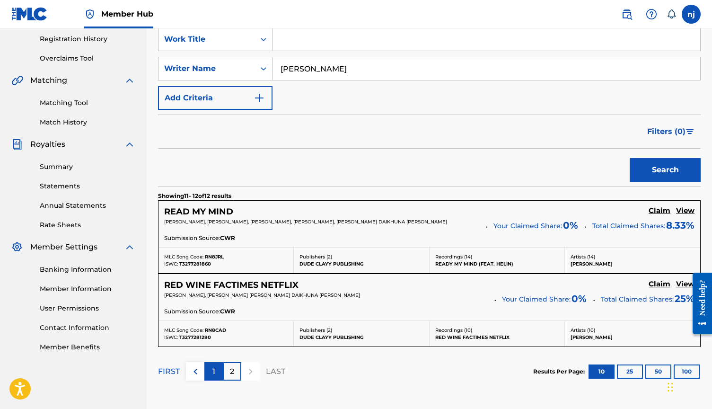
click at [211, 369] on div "1" at bounding box center [213, 371] width 18 height 18
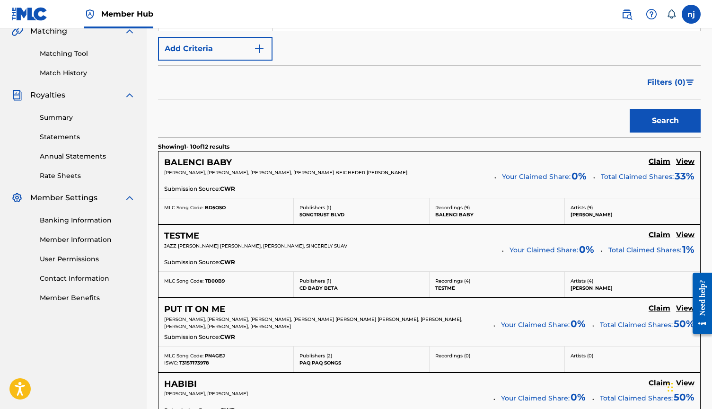
scroll to position [243, 0]
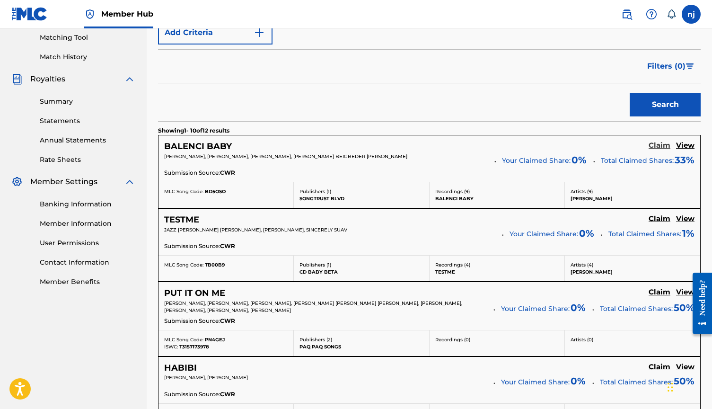
click at [657, 147] on h5 "Claim" at bounding box center [659, 145] width 22 height 9
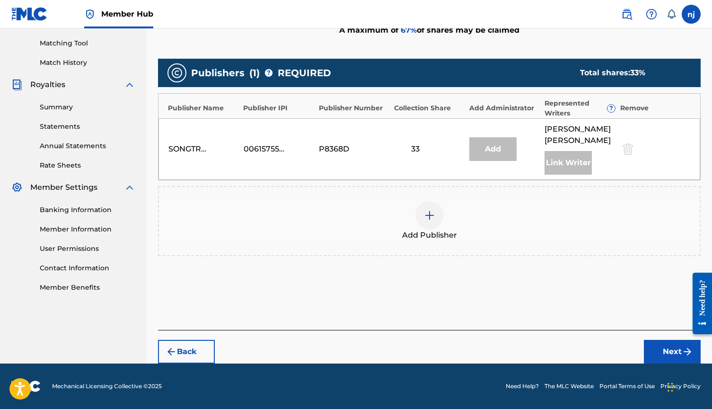
click at [429, 208] on div at bounding box center [429, 215] width 28 height 28
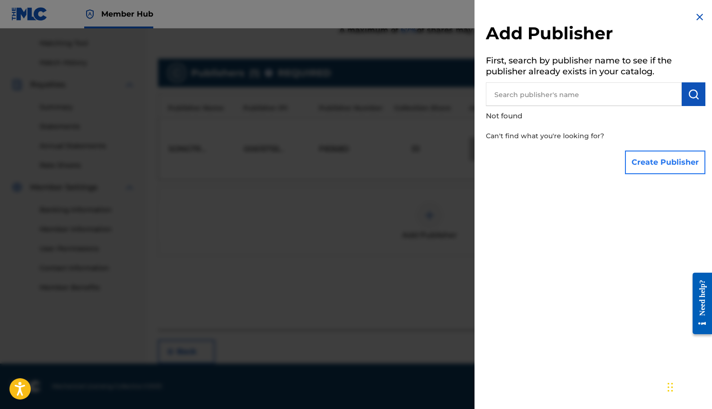
click at [637, 159] on button "Create Publisher" at bounding box center [665, 162] width 80 height 24
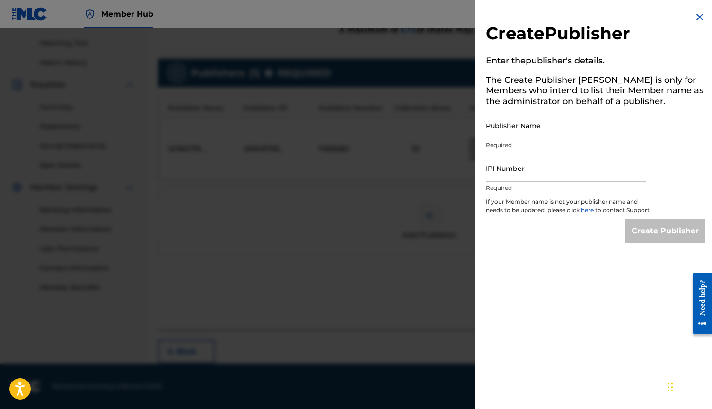
click at [539, 135] on input "Publisher Name" at bounding box center [566, 125] width 160 height 27
click at [516, 167] on input "IPI Number" at bounding box center [566, 168] width 160 height 27
click at [523, 124] on input "[PERSON_NAME]" at bounding box center [566, 125] width 160 height 27
click at [526, 130] on input "[PERSON_NAME]" at bounding box center [566, 125] width 160 height 27
type input "[PERSON_NAME]"
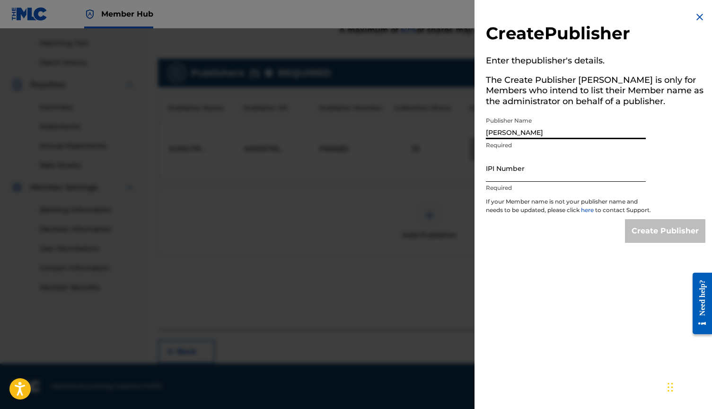
click at [515, 171] on input "IPI Number" at bounding box center [566, 168] width 160 height 27
paste input "00873626211"
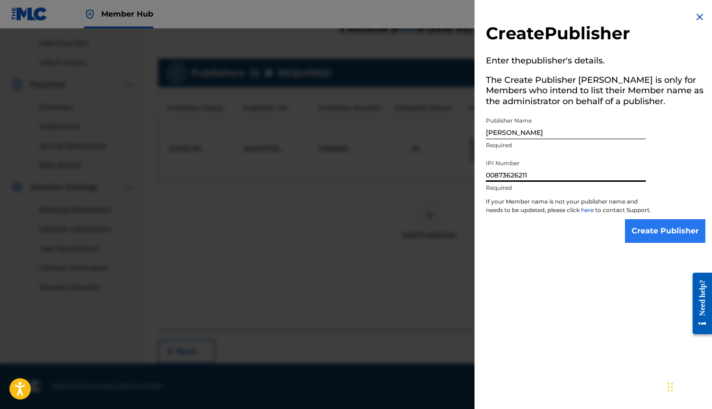
type input "00873626211"
click at [625, 236] on input "Create Publisher" at bounding box center [665, 231] width 80 height 24
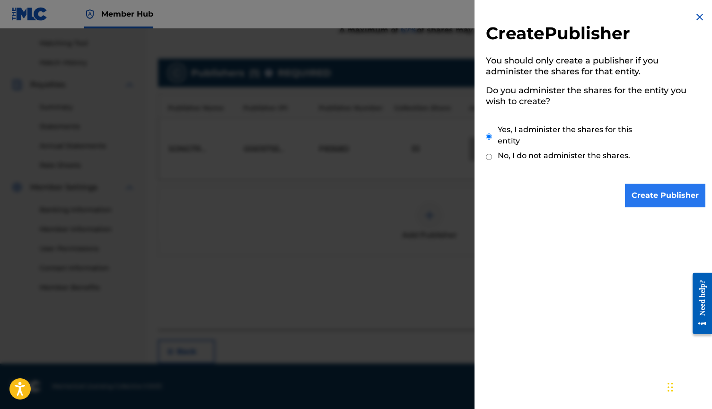
click at [650, 191] on input "Create Publisher" at bounding box center [665, 195] width 80 height 24
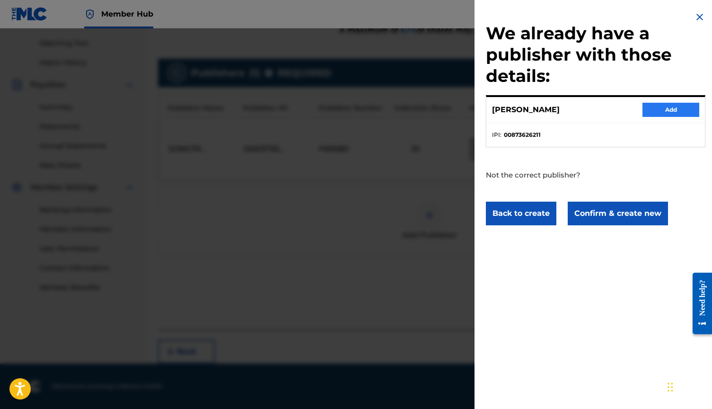
click at [655, 111] on button "Add" at bounding box center [670, 110] width 57 height 14
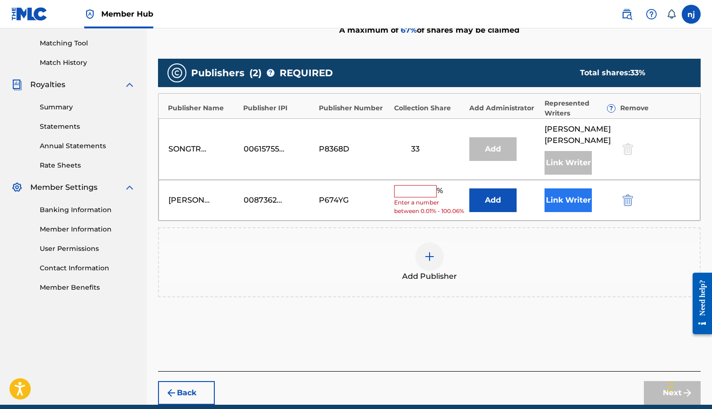
click at [567, 199] on button "Link Writer" at bounding box center [567, 200] width 47 height 24
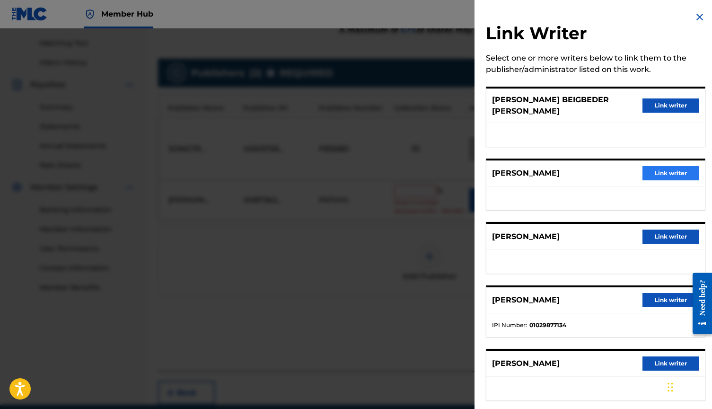
click at [667, 166] on button "Link writer" at bounding box center [670, 173] width 57 height 14
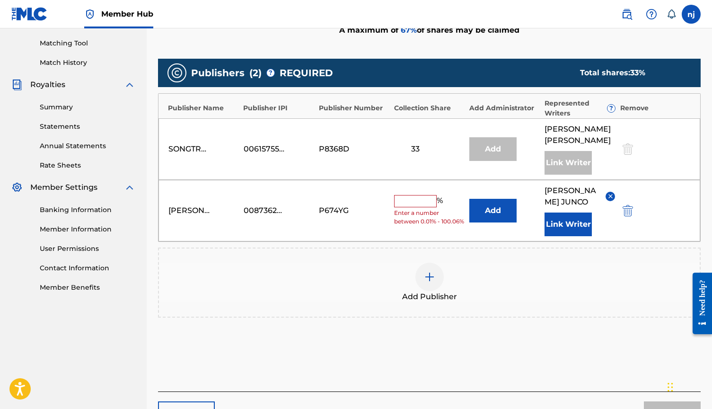
click at [412, 195] on input "text" at bounding box center [415, 201] width 43 height 12
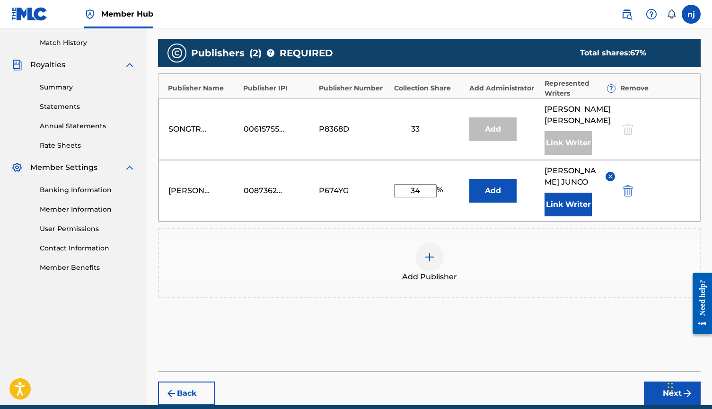
scroll to position [262, 0]
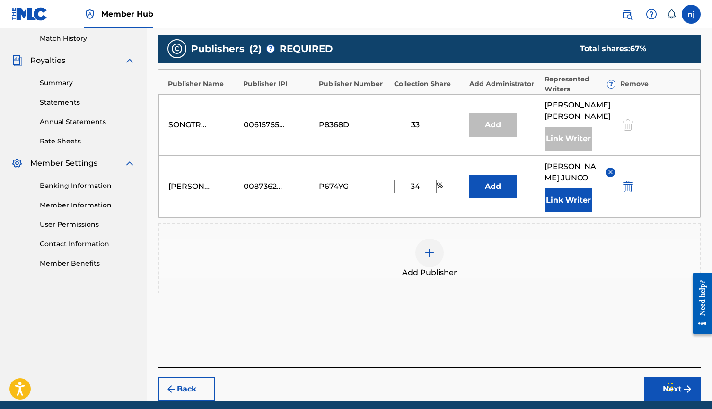
type input "34"
click at [628, 307] on div "Publishers ( 2 ) ? REQUIRED Total shares: 67 % Publisher Name Publisher IPI Pub…" at bounding box center [429, 178] width 542 height 296
click at [662, 377] on button "Next" at bounding box center [672, 389] width 57 height 24
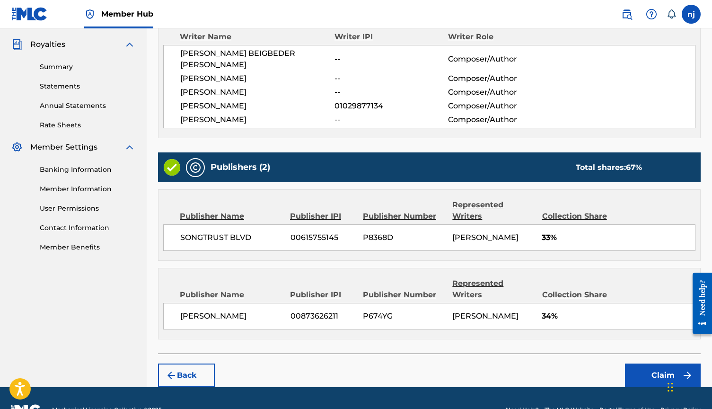
scroll to position [277, 0]
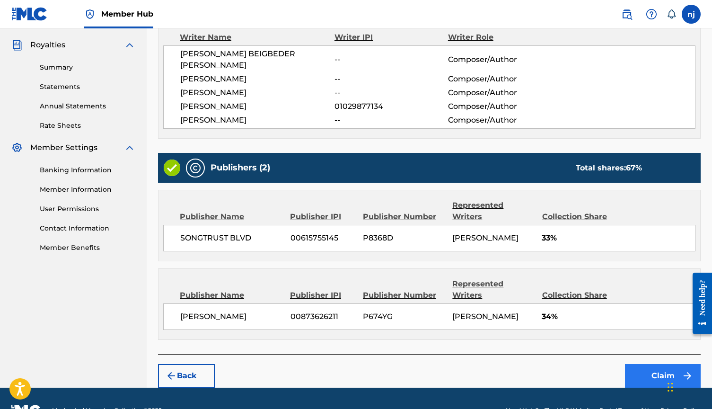
click at [658, 364] on button "Claim" at bounding box center [663, 376] width 76 height 24
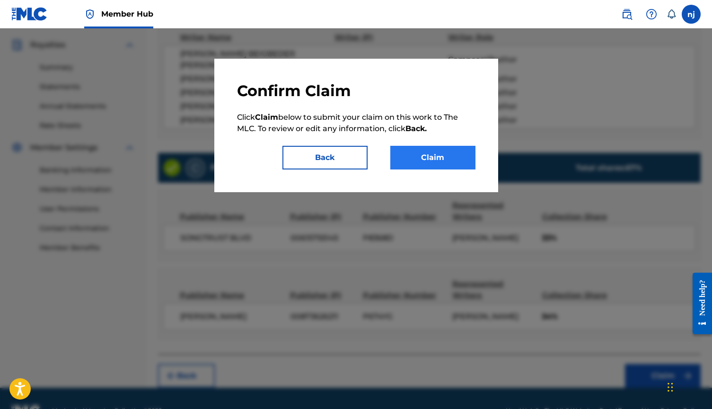
click at [423, 162] on button "Claim" at bounding box center [432, 158] width 85 height 24
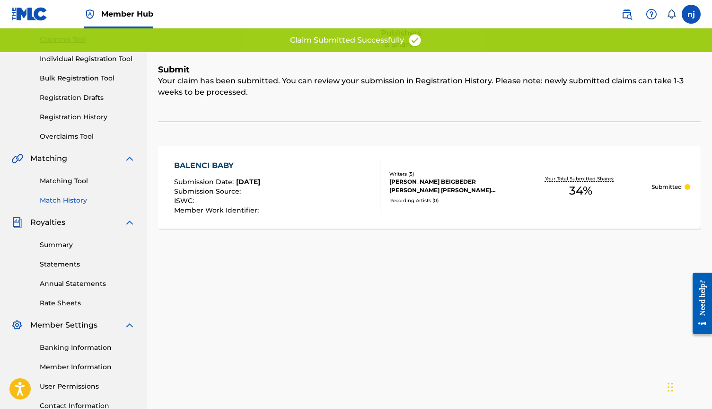
scroll to position [66, 0]
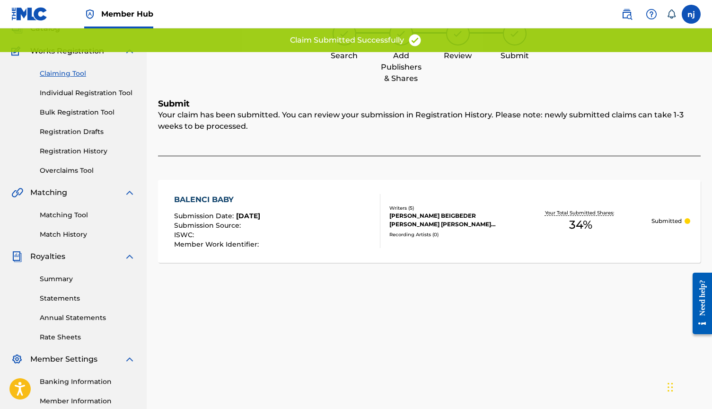
click at [63, 75] on link "Claiming Tool" at bounding box center [88, 74] width 96 height 10
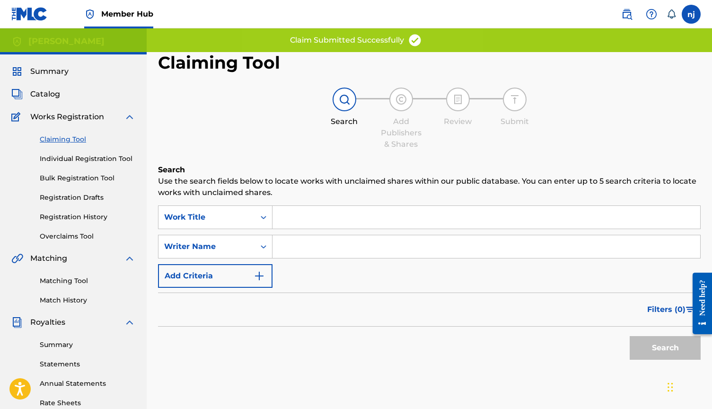
click at [317, 247] on input "Search Form" at bounding box center [486, 246] width 428 height 23
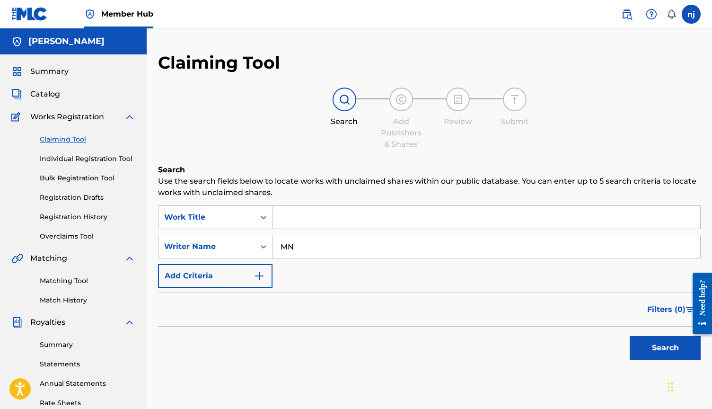
type input "M"
type input "[PERSON_NAME]"
click at [665, 348] on button "Search" at bounding box center [664, 348] width 71 height 24
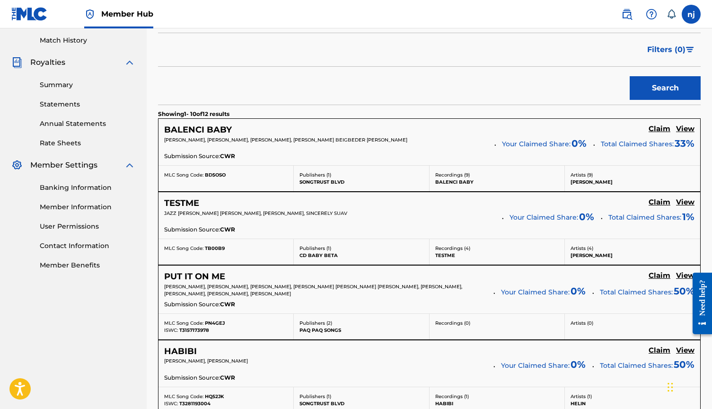
scroll to position [270, 0]
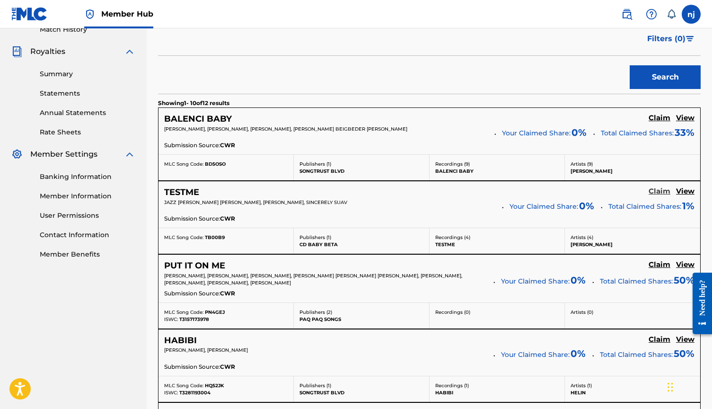
click at [655, 190] on h5 "Claim" at bounding box center [659, 191] width 22 height 9
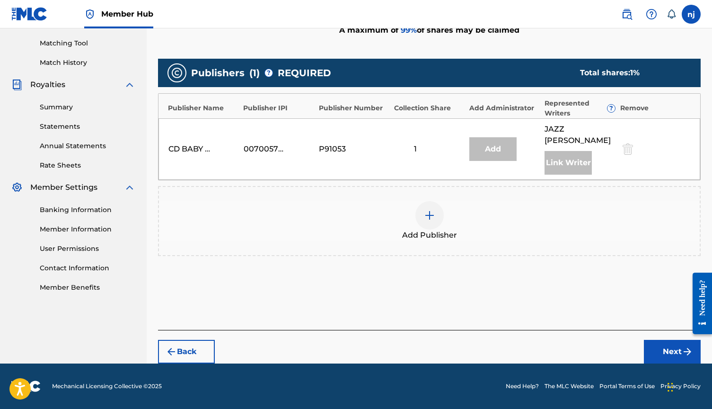
scroll to position [226, 0]
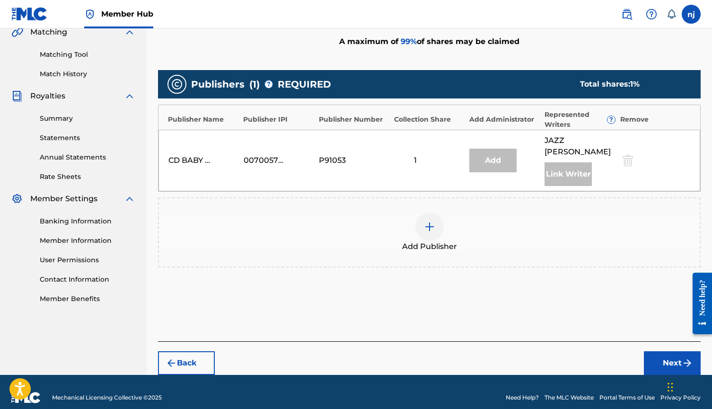
click at [434, 221] on img at bounding box center [429, 226] width 11 height 11
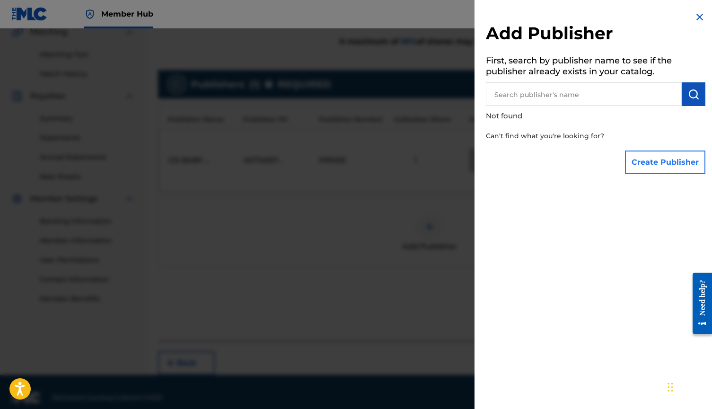
click at [646, 159] on button "Create Publisher" at bounding box center [665, 162] width 80 height 24
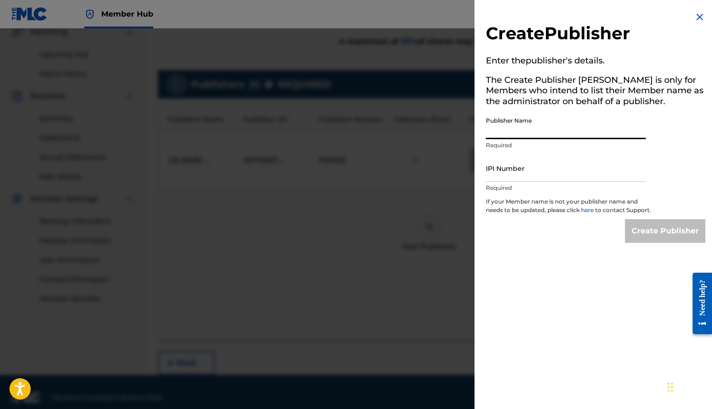
click at [578, 134] on input "Publisher Name" at bounding box center [566, 125] width 160 height 27
type input "N"
type input "[PERSON_NAME]"
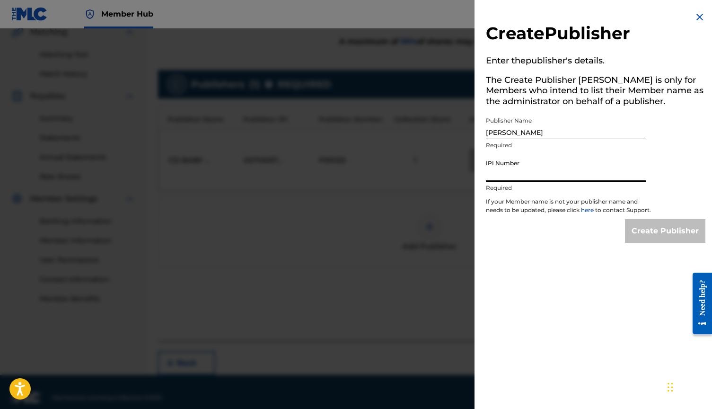
click at [569, 171] on input "IPI Number" at bounding box center [566, 168] width 160 height 27
paste input "00873626211"
type input "00873626211"
click at [662, 238] on input "Create Publisher" at bounding box center [665, 231] width 80 height 24
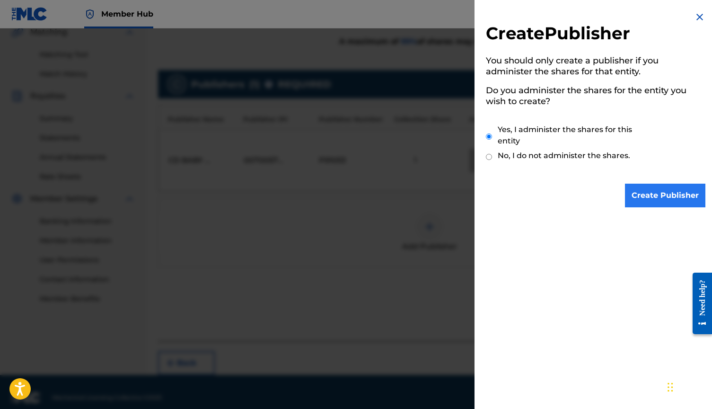
click at [653, 188] on input "Create Publisher" at bounding box center [665, 195] width 80 height 24
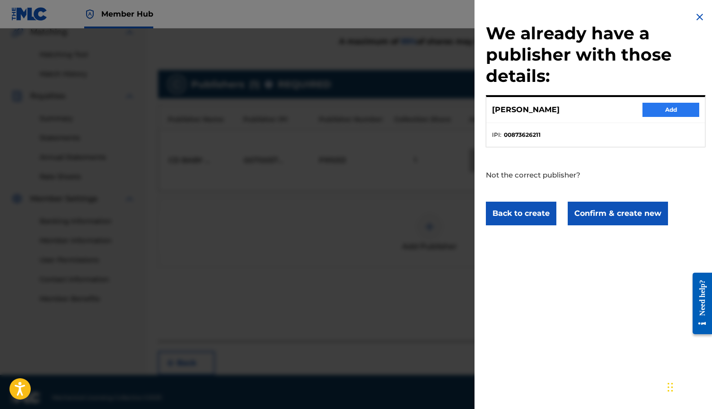
click at [655, 109] on button "Add" at bounding box center [670, 110] width 57 height 14
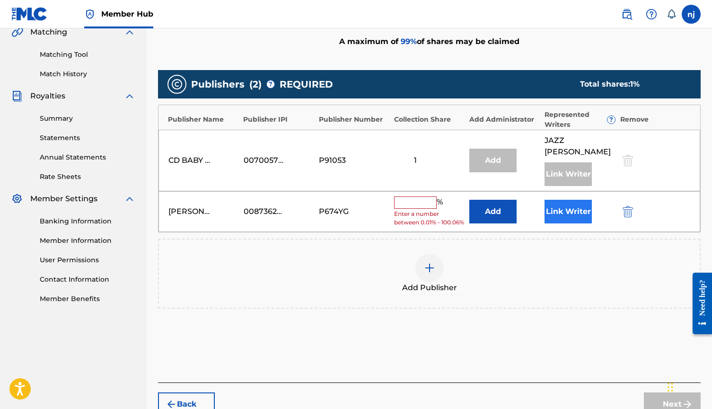
click at [560, 207] on button "Link Writer" at bounding box center [567, 212] width 47 height 24
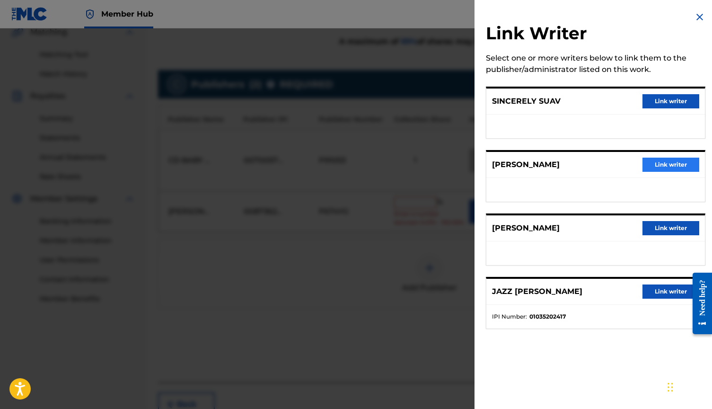
click at [660, 165] on button "Link writer" at bounding box center [670, 164] width 57 height 14
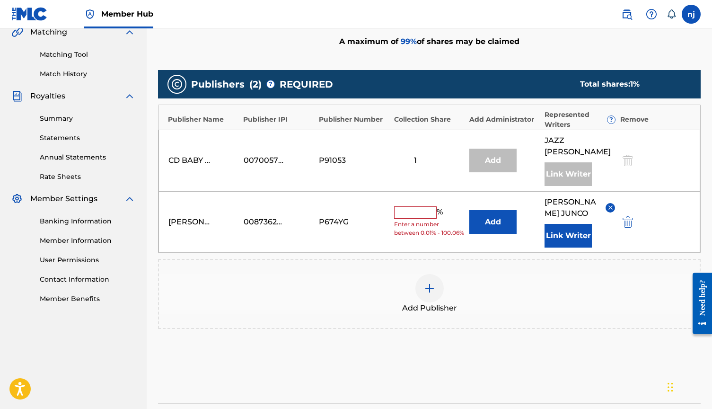
click at [418, 206] on input "text" at bounding box center [415, 212] width 43 height 12
type input "50"
click at [570, 224] on button "Link Writer" at bounding box center [567, 236] width 47 height 24
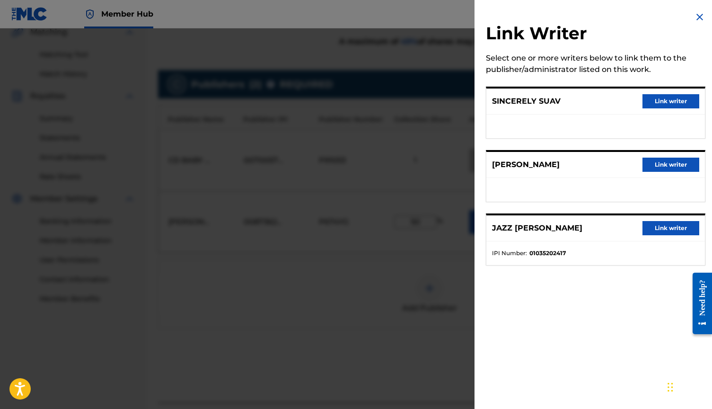
click at [701, 11] on div "Link Writer Select one or more writers below to link them to the publisher/admi…" at bounding box center [595, 144] width 242 height 288
click at [697, 17] on img at bounding box center [699, 16] width 11 height 11
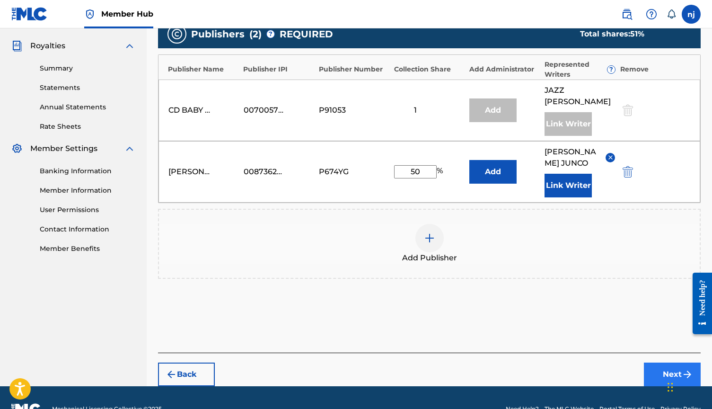
click at [667, 362] on button "Next" at bounding box center [672, 374] width 57 height 24
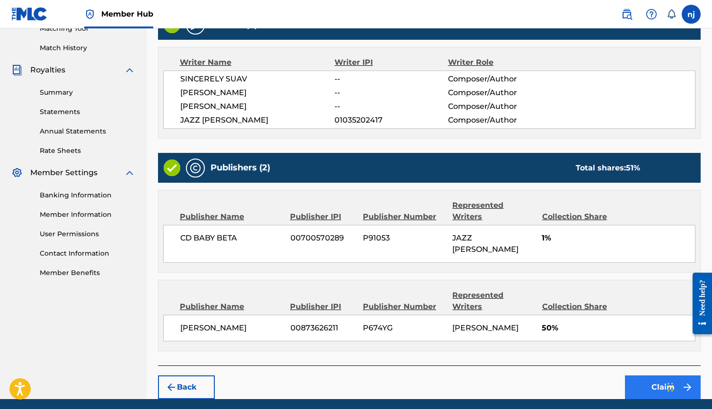
click at [645, 375] on button "Claim" at bounding box center [663, 387] width 76 height 24
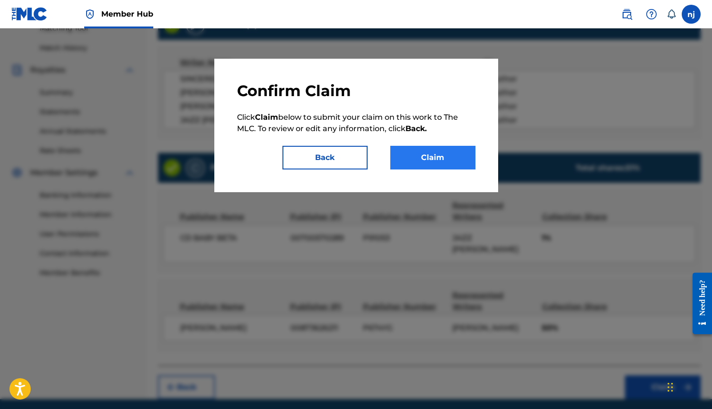
click at [428, 154] on button "Claim" at bounding box center [432, 158] width 85 height 24
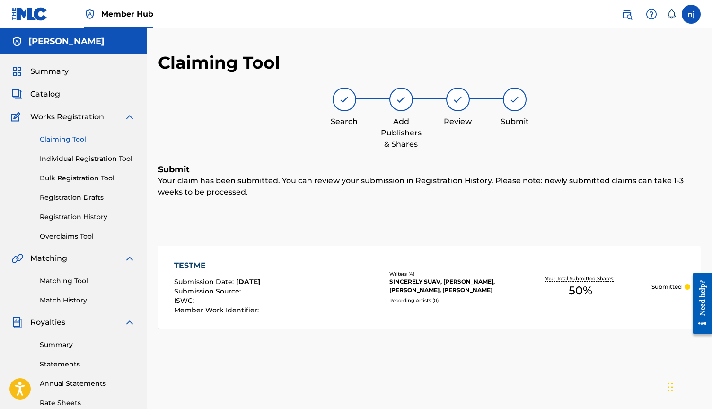
scroll to position [0, 0]
click at [71, 139] on link "Claiming Tool" at bounding box center [88, 139] width 96 height 10
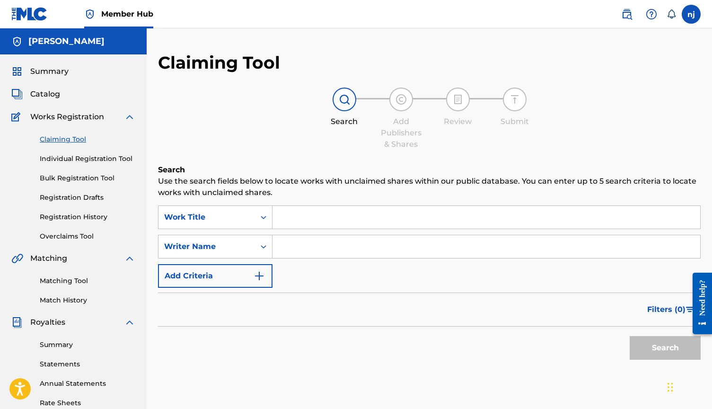
click at [307, 250] on input "Search Form" at bounding box center [486, 246] width 428 height 23
type input "[PERSON_NAME]"
click at [665, 348] on button "Search" at bounding box center [664, 348] width 71 height 24
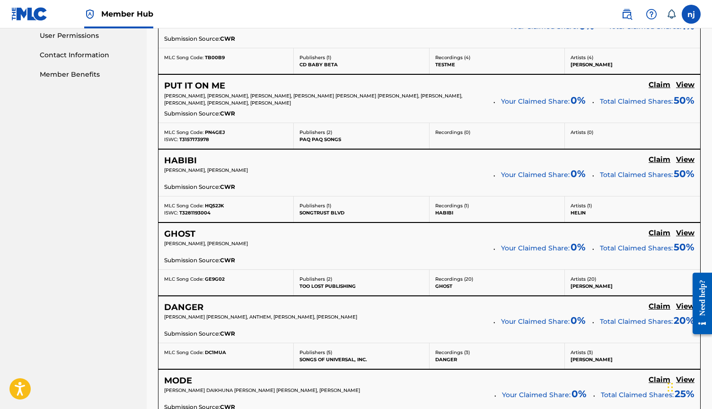
scroll to position [464, 0]
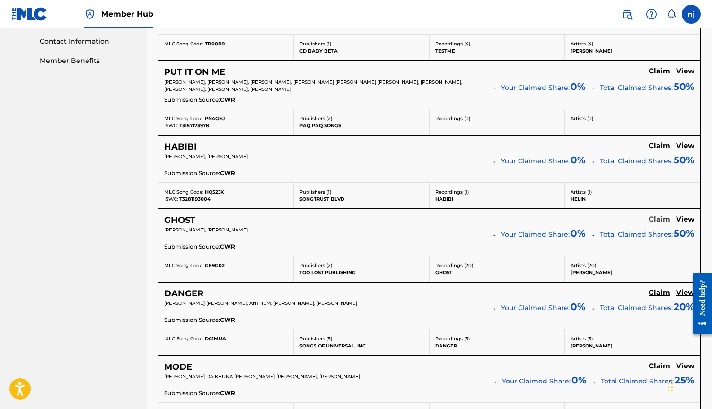
click at [655, 218] on h5 "Claim" at bounding box center [659, 219] width 22 height 9
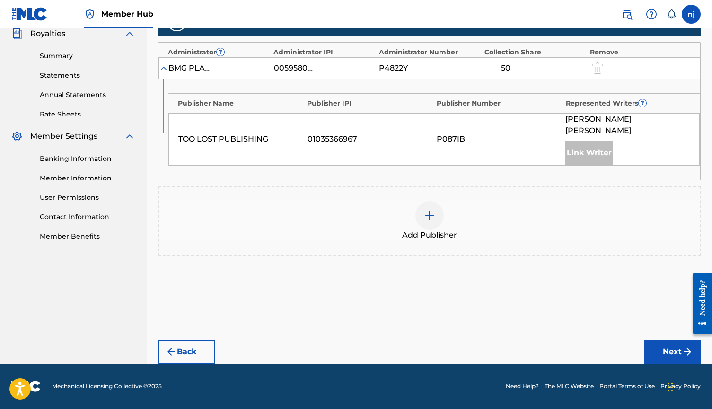
scroll to position [277, 0]
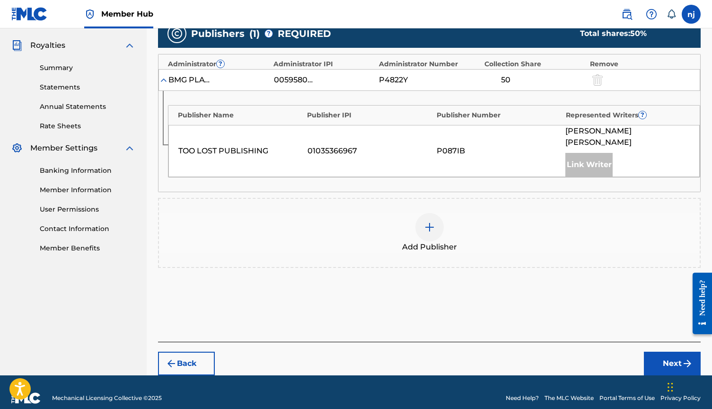
click at [427, 221] on img at bounding box center [429, 226] width 11 height 11
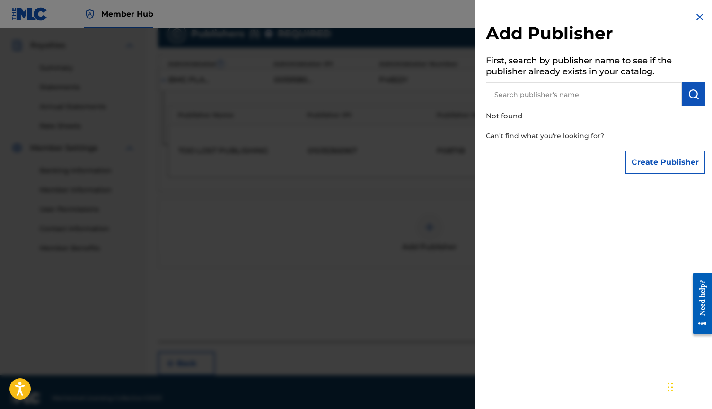
click at [525, 96] on input "text" at bounding box center [584, 94] width 196 height 24
type input "N"
click at [662, 163] on button "Create Publisher" at bounding box center [665, 162] width 80 height 24
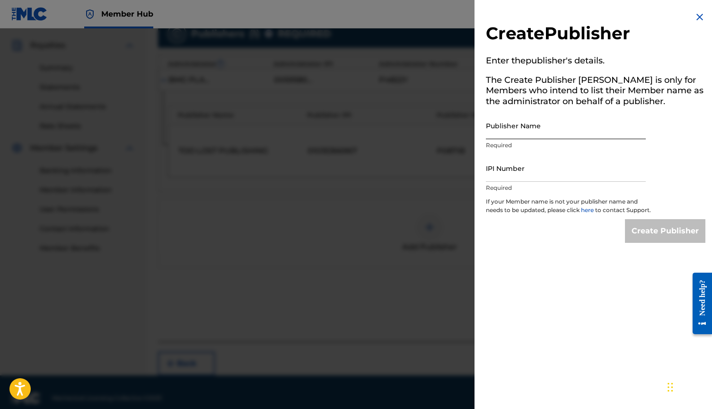
click at [516, 130] on input "Publisher Name" at bounding box center [566, 125] width 160 height 27
type input "[PERSON_NAME]"
click at [509, 169] on input "IPI Number" at bounding box center [566, 168] width 160 height 27
paste input "00873626211"
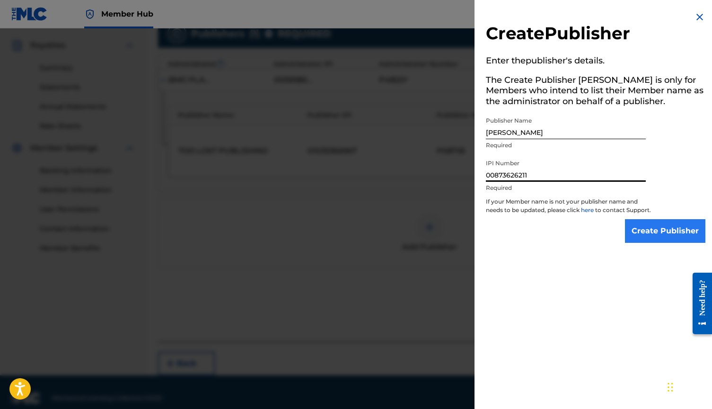
type input "00873626211"
click at [645, 239] on input "Create Publisher" at bounding box center [665, 231] width 80 height 24
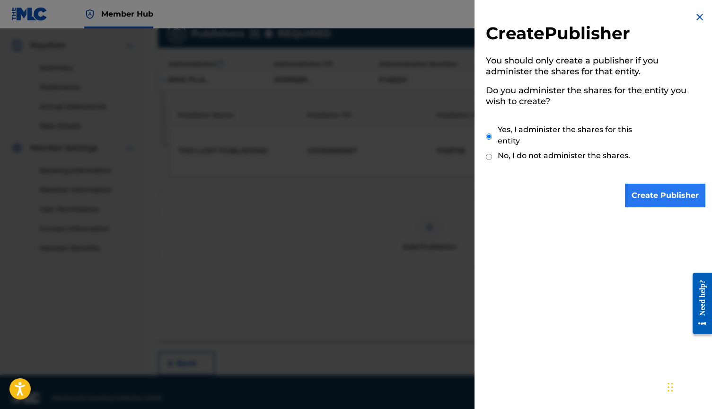
click at [639, 190] on input "Create Publisher" at bounding box center [665, 195] width 80 height 24
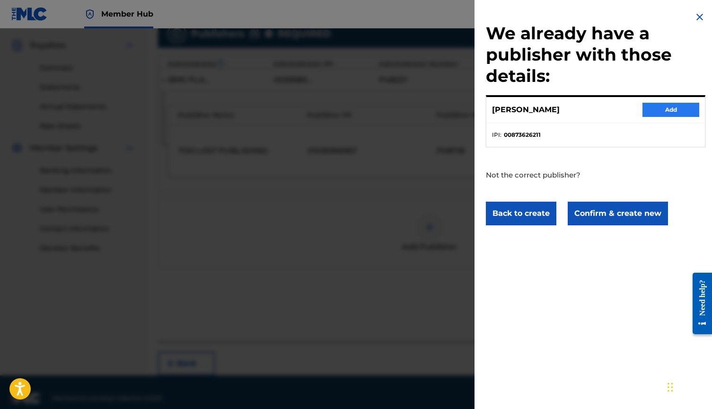
click at [675, 112] on button "Add" at bounding box center [670, 110] width 57 height 14
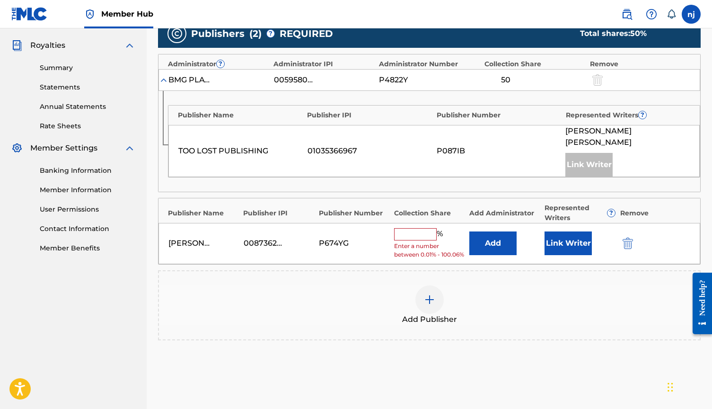
click at [416, 228] on input "text" at bounding box center [415, 234] width 43 height 12
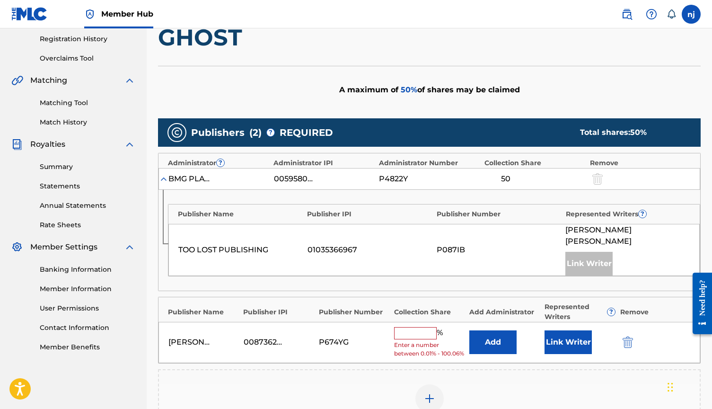
scroll to position [188, 0]
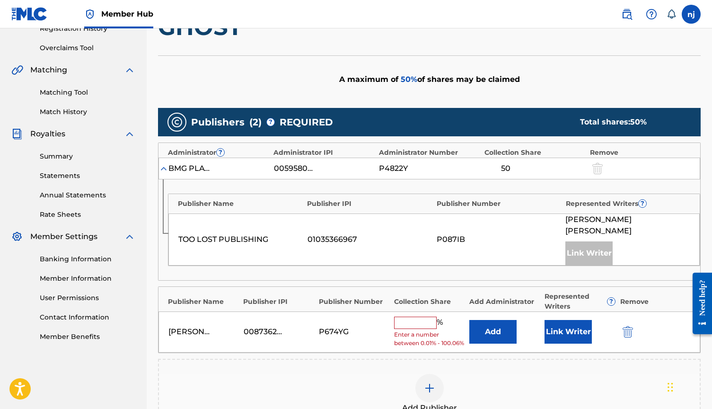
click at [166, 168] on img at bounding box center [163, 168] width 9 height 9
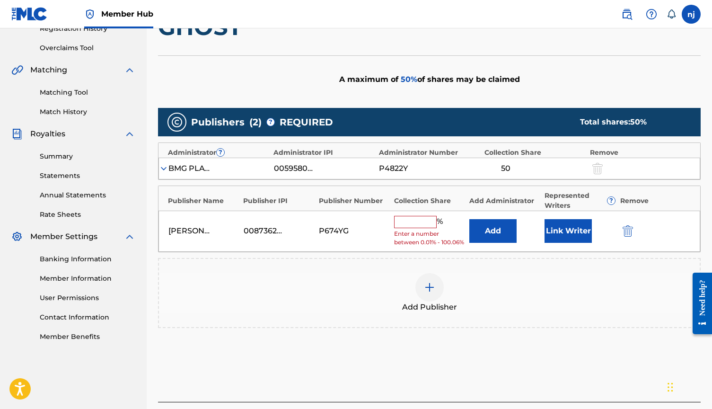
click at [166, 168] on img at bounding box center [163, 168] width 9 height 9
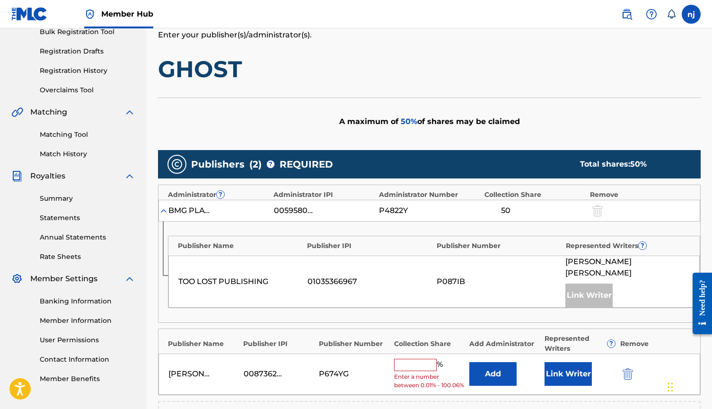
scroll to position [157, 0]
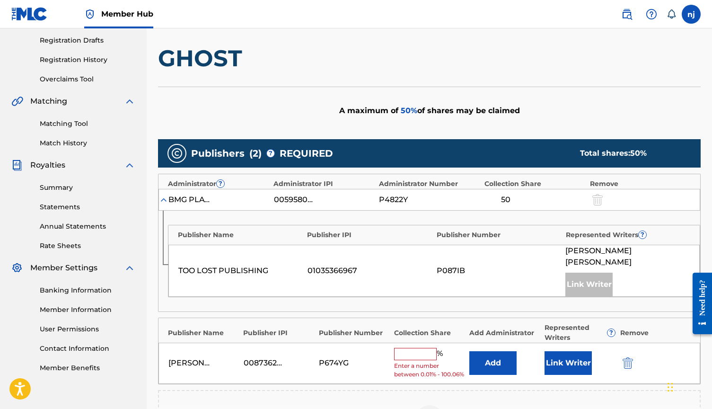
click at [423, 348] on input "text" at bounding box center [415, 354] width 43 height 12
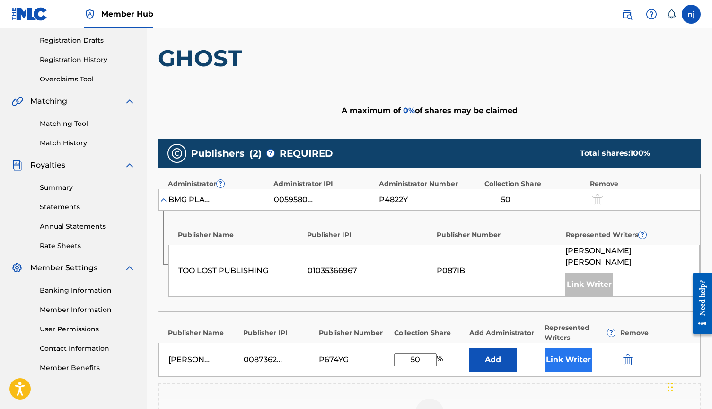
type input "50"
click at [566, 348] on button "Link Writer" at bounding box center [567, 360] width 47 height 24
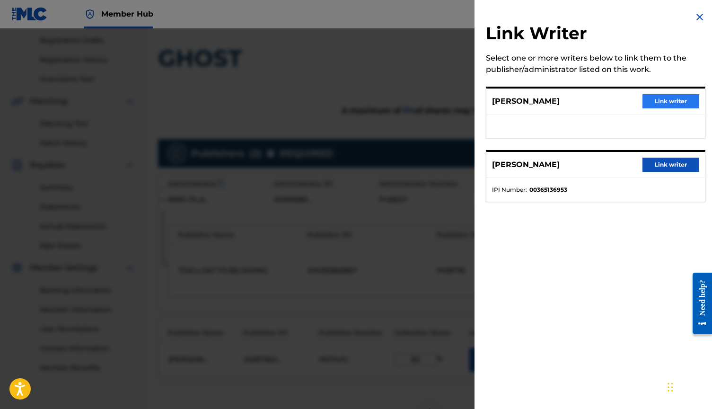
click at [652, 100] on button "Link writer" at bounding box center [670, 101] width 57 height 14
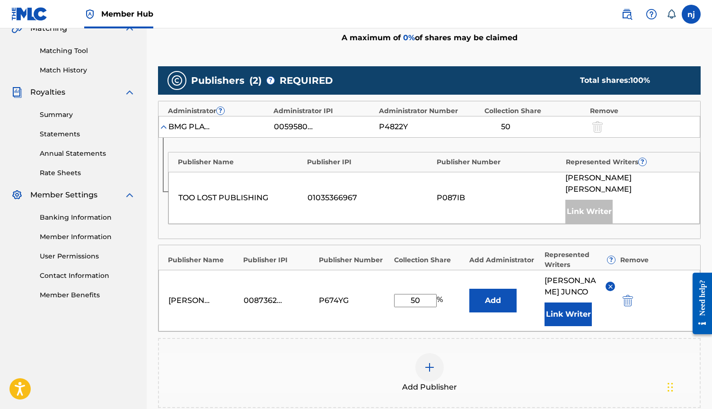
scroll to position [236, 0]
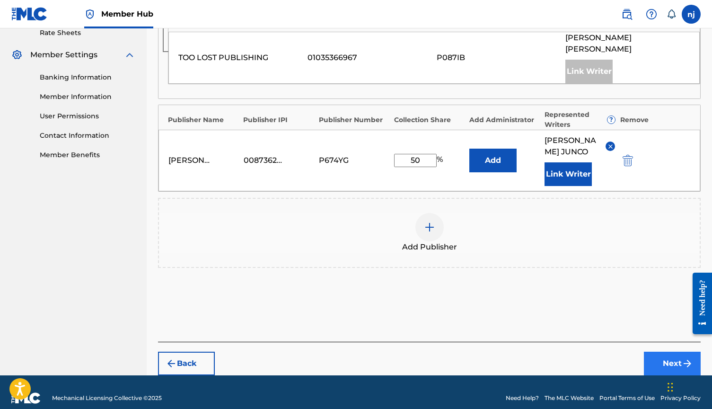
click at [663, 353] on button "Next" at bounding box center [672, 363] width 57 height 24
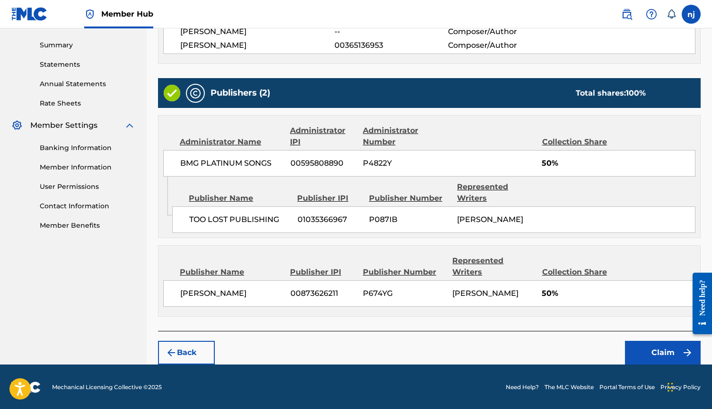
scroll to position [298, 0]
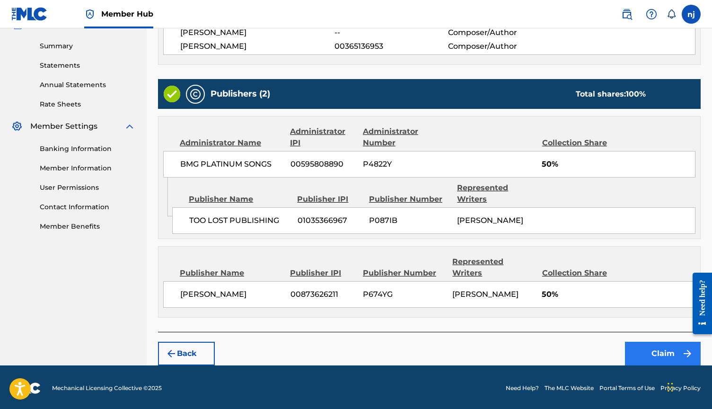
click at [650, 356] on button "Claim" at bounding box center [663, 353] width 76 height 24
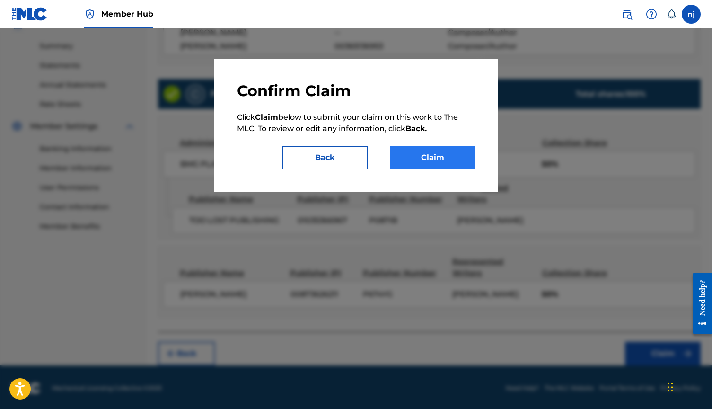
click at [443, 159] on button "Claim" at bounding box center [432, 158] width 85 height 24
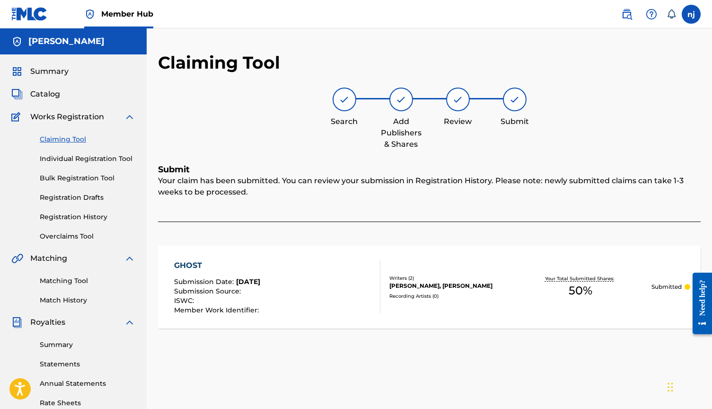
scroll to position [0, 0]
click at [64, 140] on link "Claiming Tool" at bounding box center [88, 139] width 96 height 10
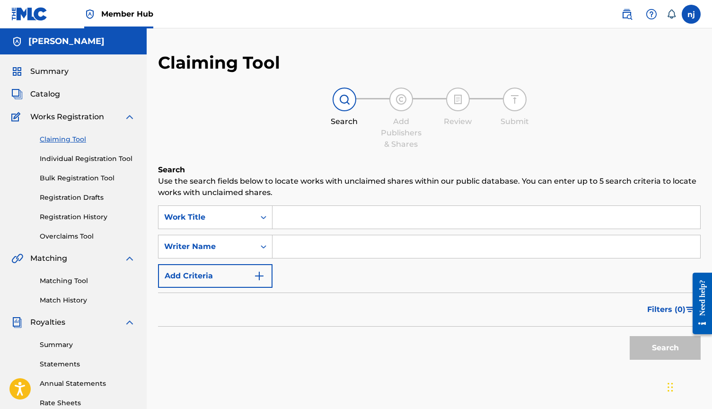
click at [288, 240] on input "Search Form" at bounding box center [486, 246] width 428 height 23
type input "NSJ"
click at [665, 348] on button "Search" at bounding box center [664, 348] width 71 height 24
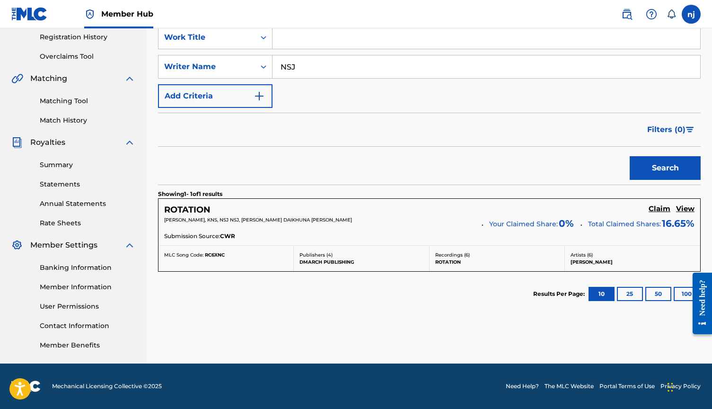
scroll to position [180, 0]
click at [654, 209] on h5 "Claim" at bounding box center [659, 208] width 22 height 9
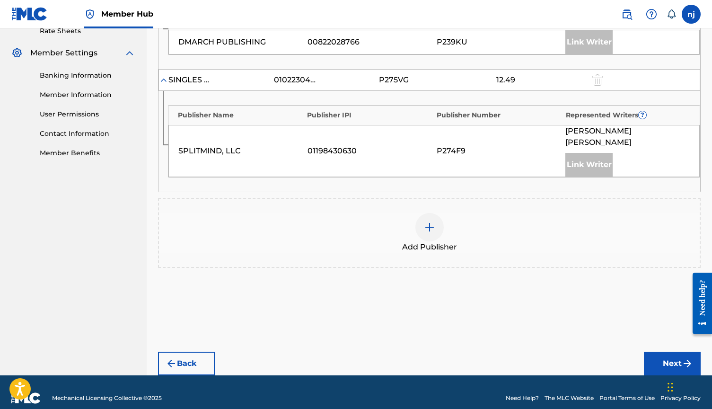
click at [436, 214] on div at bounding box center [429, 227] width 28 height 28
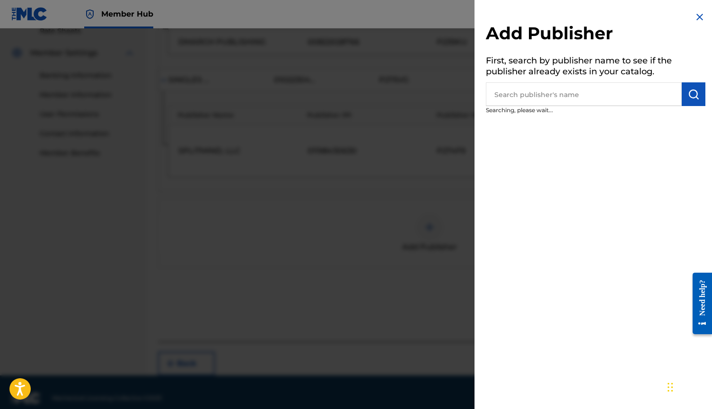
scroll to position [371, 0]
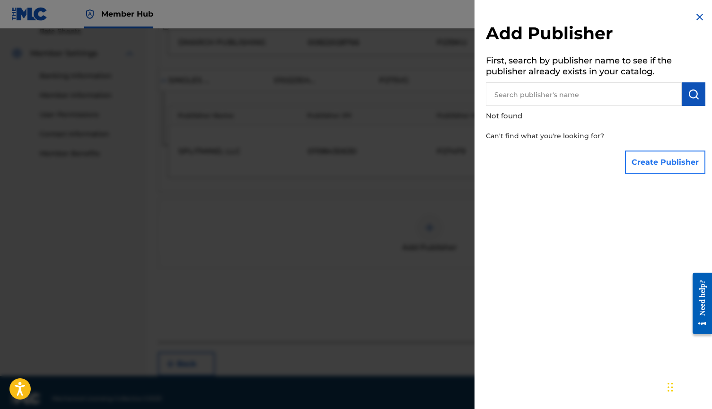
click at [633, 155] on button "Create Publisher" at bounding box center [665, 162] width 80 height 24
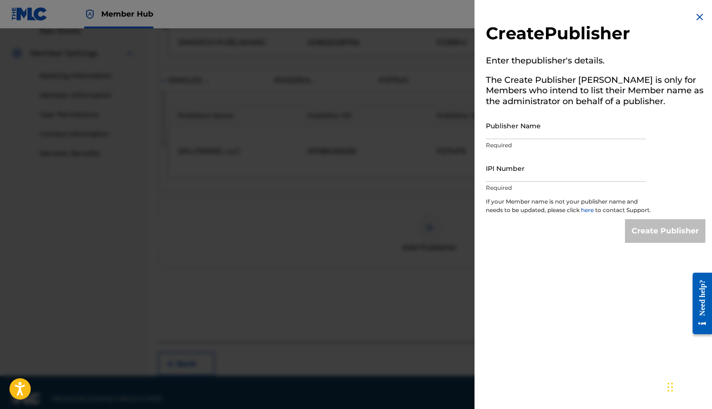
click at [550, 139] on div "Publisher Name Required" at bounding box center [566, 133] width 160 height 43
click at [534, 131] on input "Publisher Name" at bounding box center [566, 125] width 160 height 27
type input "M"
type input "[PERSON_NAME]"
click at [551, 162] on input "IPI Number" at bounding box center [566, 168] width 160 height 27
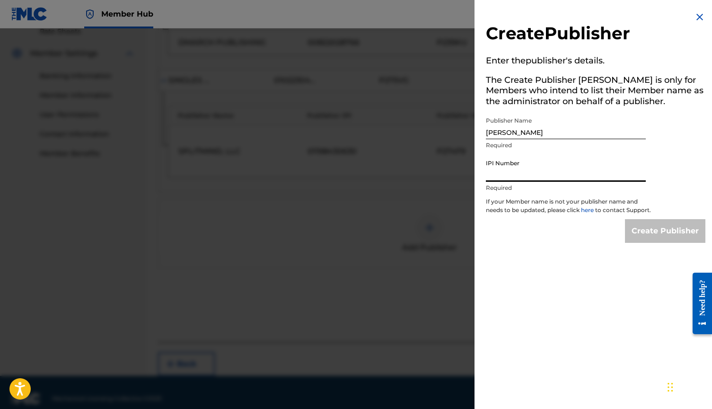
paste input "00873626211"
type input "00873626211"
click at [662, 238] on input "Create Publisher" at bounding box center [665, 231] width 80 height 24
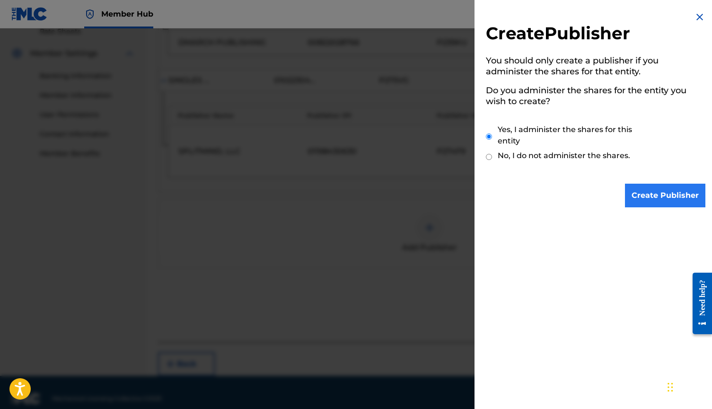
click at [644, 191] on input "Create Publisher" at bounding box center [665, 195] width 80 height 24
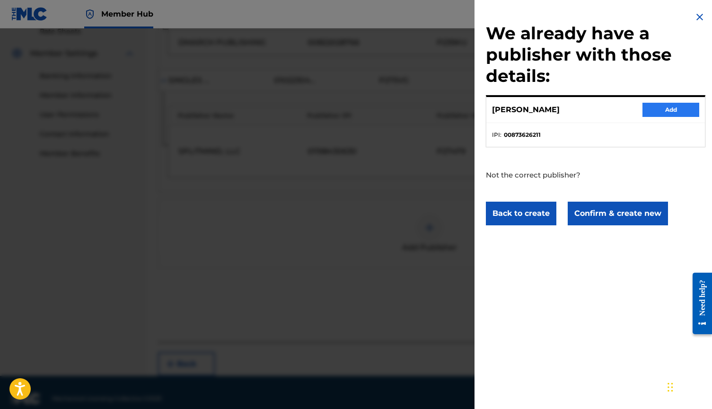
click at [671, 112] on button "Add" at bounding box center [670, 110] width 57 height 14
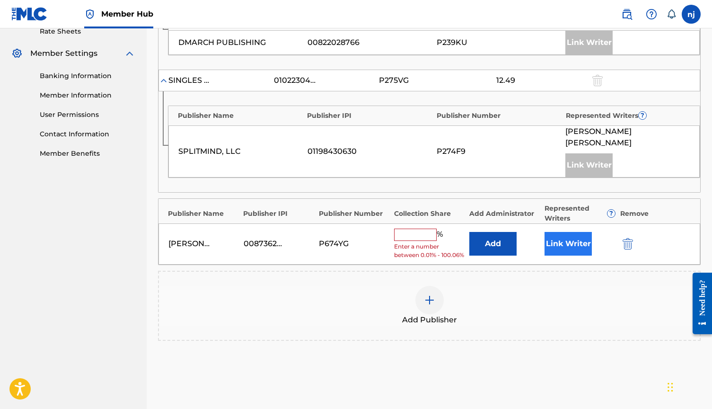
click at [560, 235] on button "Link Writer" at bounding box center [567, 244] width 47 height 24
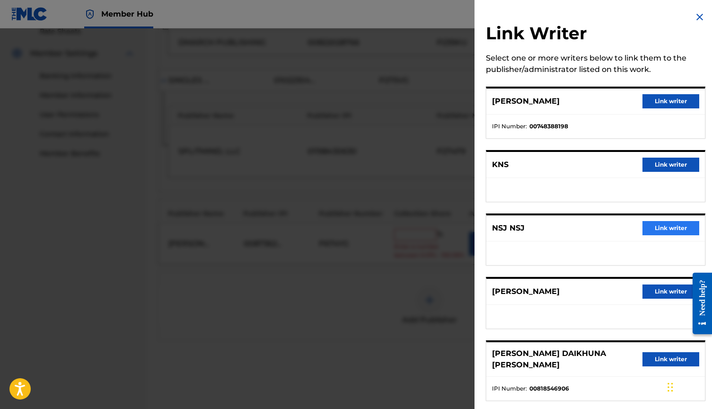
click at [654, 226] on button "Link writer" at bounding box center [670, 228] width 57 height 14
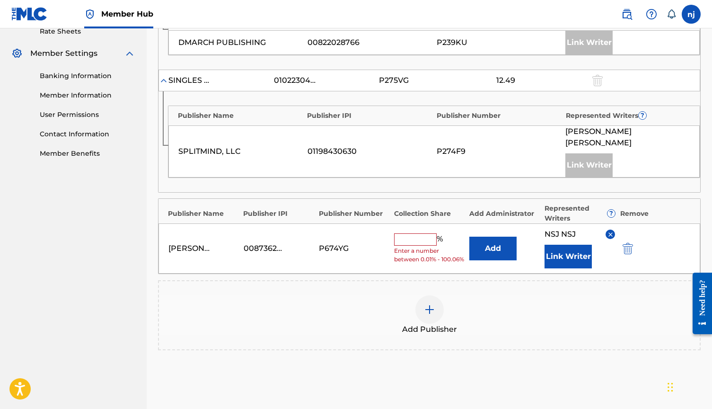
click at [422, 233] on input "text" at bounding box center [415, 239] width 43 height 12
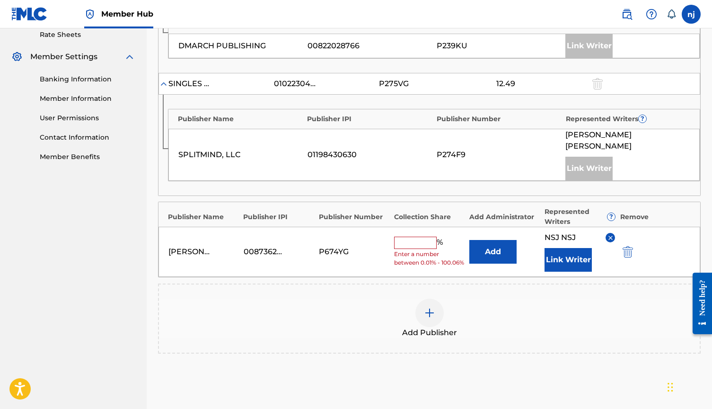
scroll to position [366, 0]
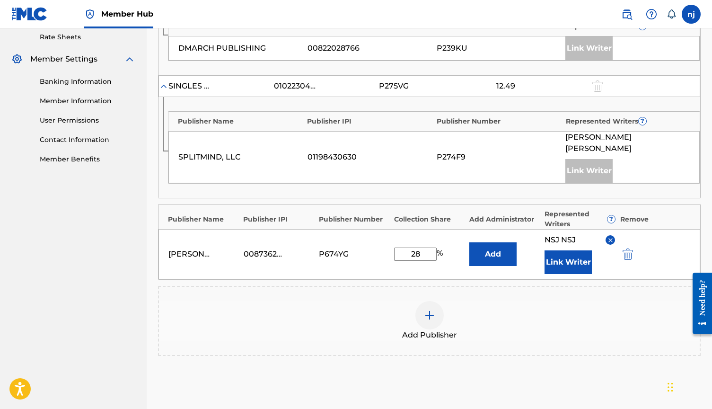
type input "2"
type input "38"
click at [565, 254] on button "Link Writer" at bounding box center [567, 262] width 47 height 24
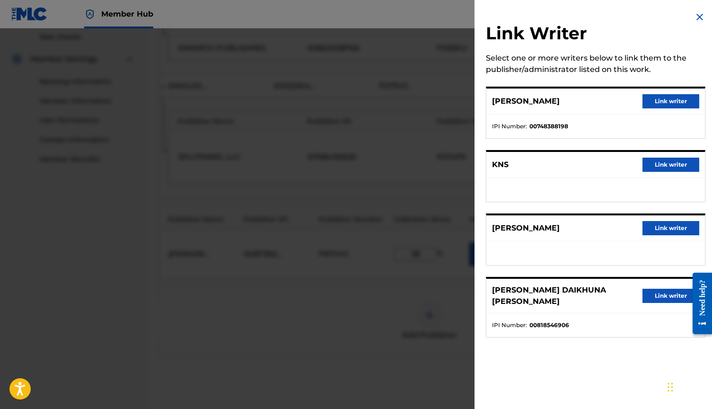
click at [697, 16] on img at bounding box center [699, 16] width 11 height 11
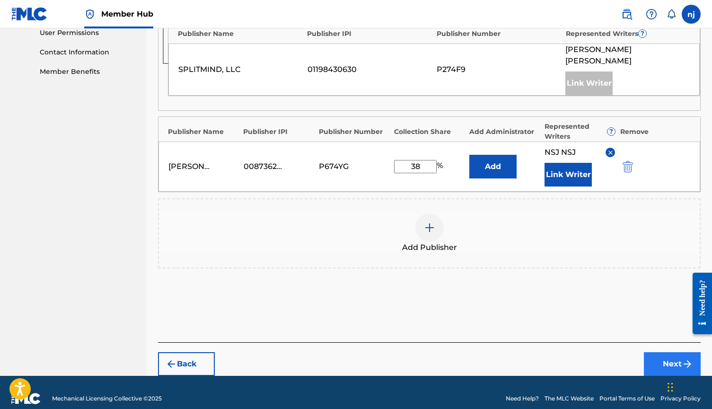
click at [668, 353] on button "Next" at bounding box center [672, 364] width 57 height 24
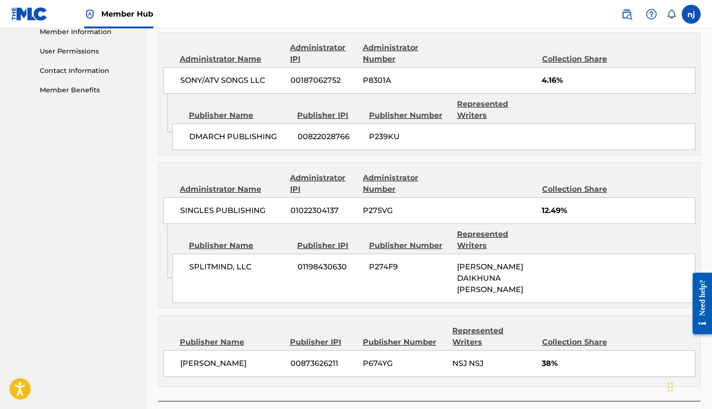
scroll to position [439, 0]
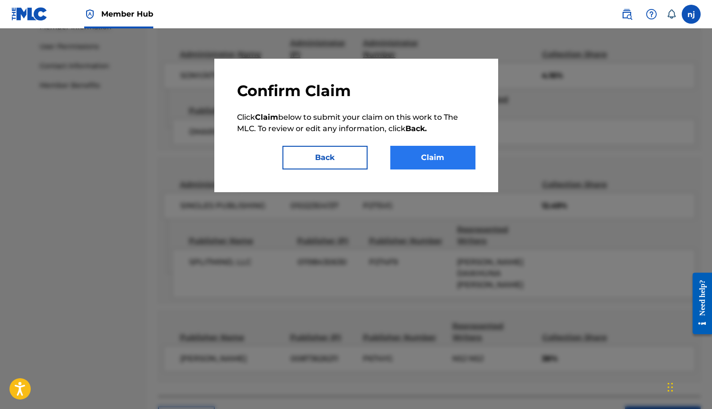
click at [426, 157] on button "Claim" at bounding box center [432, 158] width 85 height 24
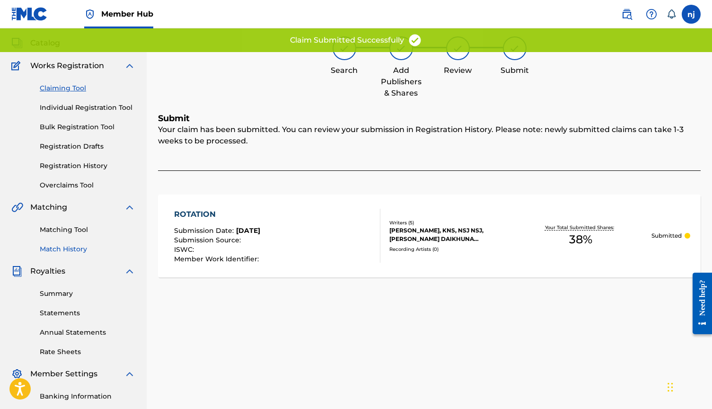
scroll to position [23, 0]
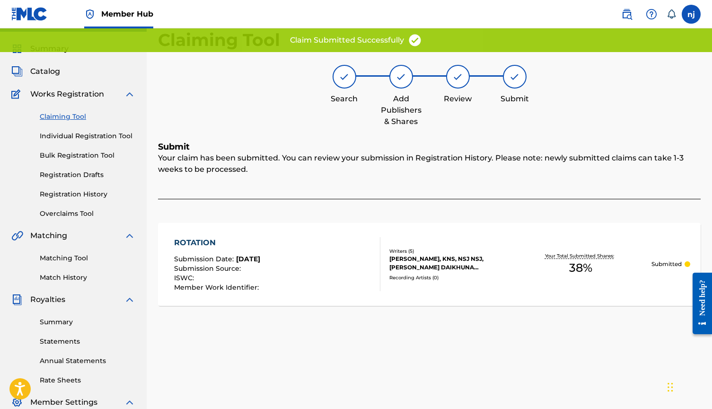
click at [70, 116] on link "Claiming Tool" at bounding box center [88, 117] width 96 height 10
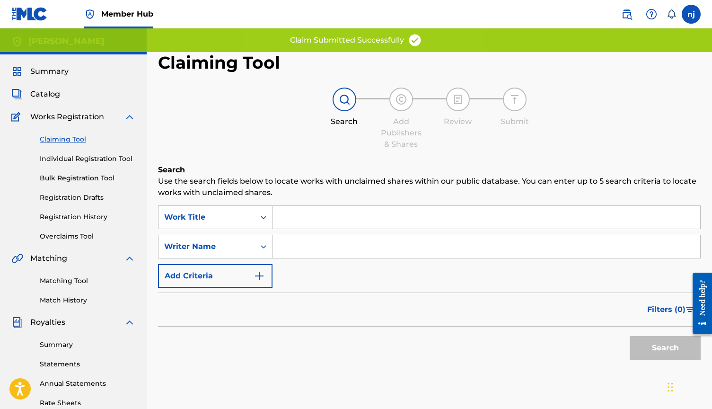
click at [301, 250] on input "Search Form" at bounding box center [486, 246] width 428 height 23
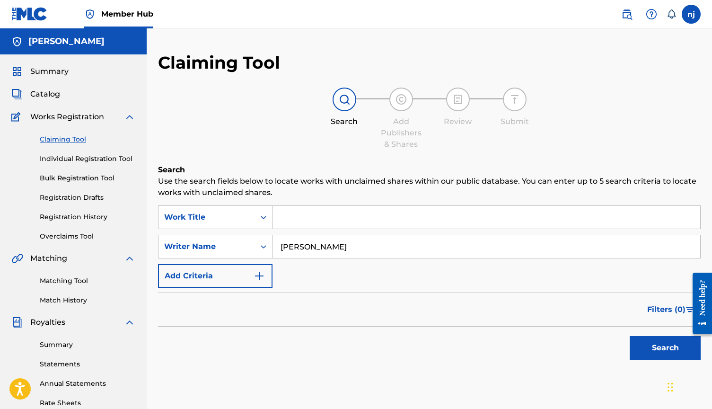
type input "[PERSON_NAME]"
click at [665, 348] on button "Search" at bounding box center [664, 348] width 71 height 24
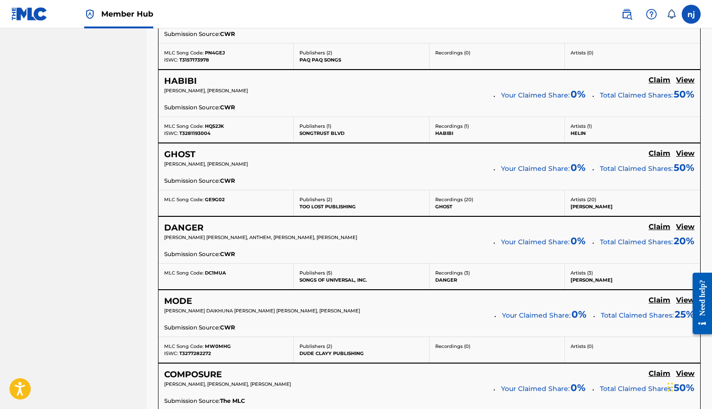
scroll to position [554, 0]
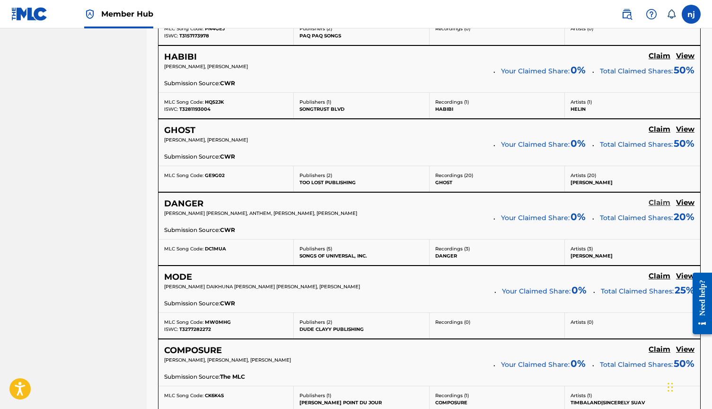
click at [654, 202] on h5 "Claim" at bounding box center [659, 202] width 22 height 9
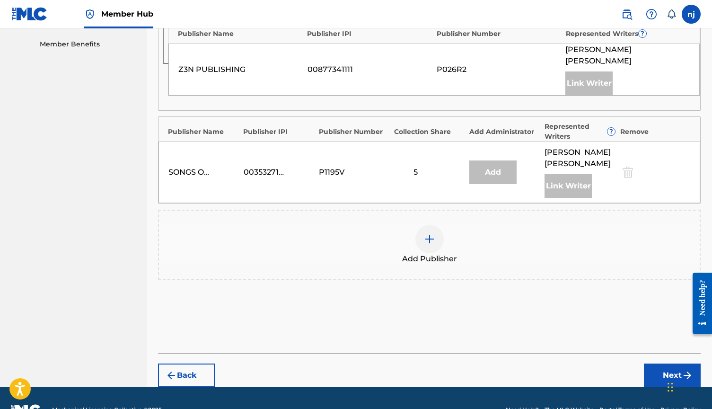
click at [432, 225] on div at bounding box center [429, 239] width 28 height 28
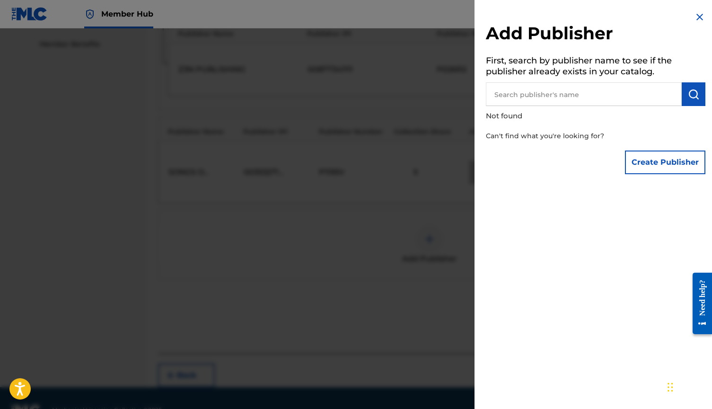
click at [552, 99] on input "text" at bounding box center [584, 94] width 196 height 24
click at [659, 164] on button "Create Publisher" at bounding box center [665, 162] width 80 height 24
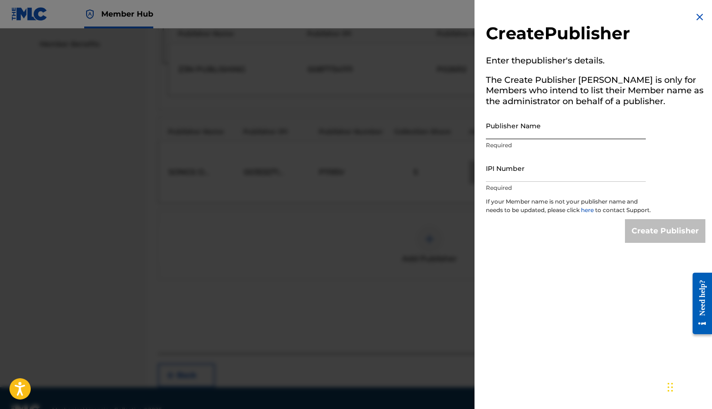
click at [555, 133] on input "Publisher Name" at bounding box center [566, 125] width 160 height 27
type input "[PERSON_NAME]"
click at [545, 163] on input "IPI Number" at bounding box center [566, 168] width 160 height 27
paste input "00873626211"
type input "00873626211"
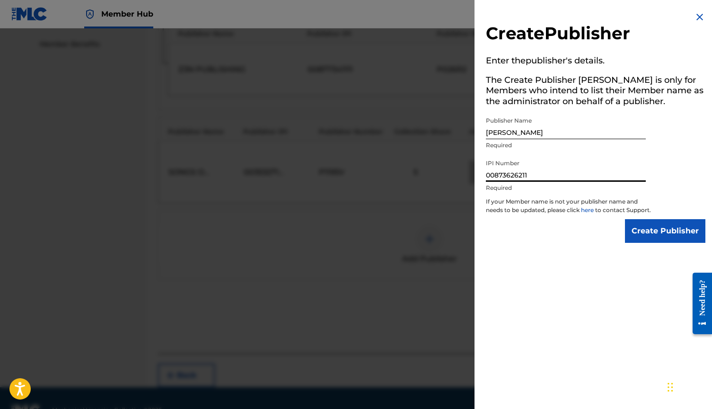
click at [662, 238] on input "Create Publisher" at bounding box center [665, 231] width 80 height 24
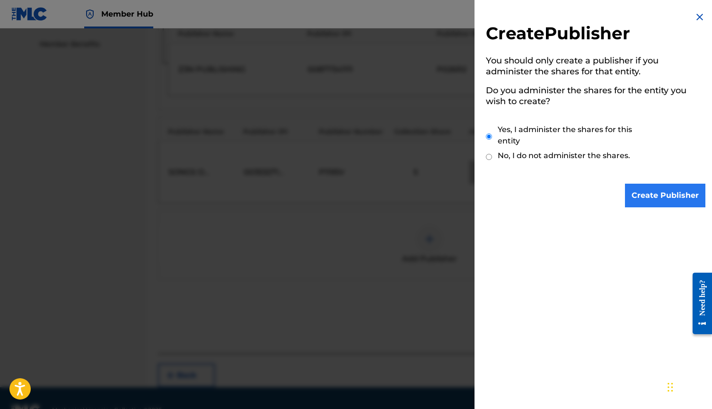
click at [665, 187] on input "Create Publisher" at bounding box center [665, 195] width 80 height 24
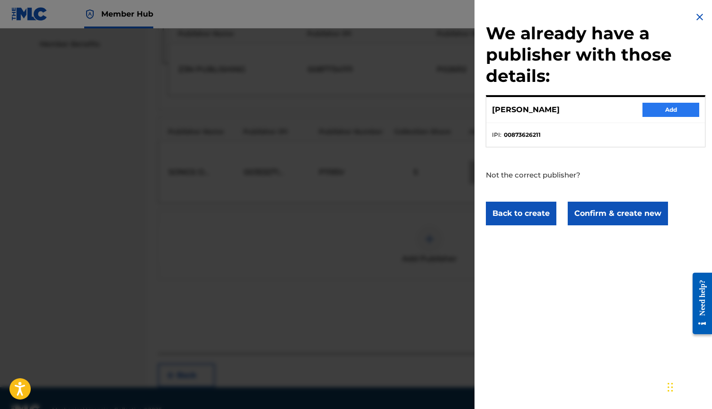
click at [670, 111] on button "Add" at bounding box center [670, 110] width 57 height 14
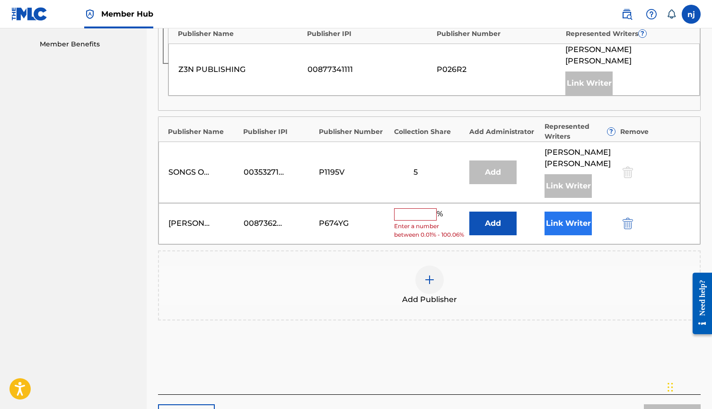
click at [582, 211] on button "Link Writer" at bounding box center [567, 223] width 47 height 24
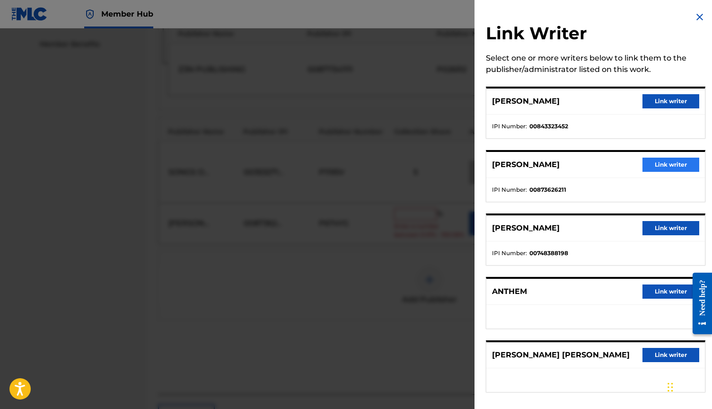
click at [666, 164] on button "Link writer" at bounding box center [670, 164] width 57 height 14
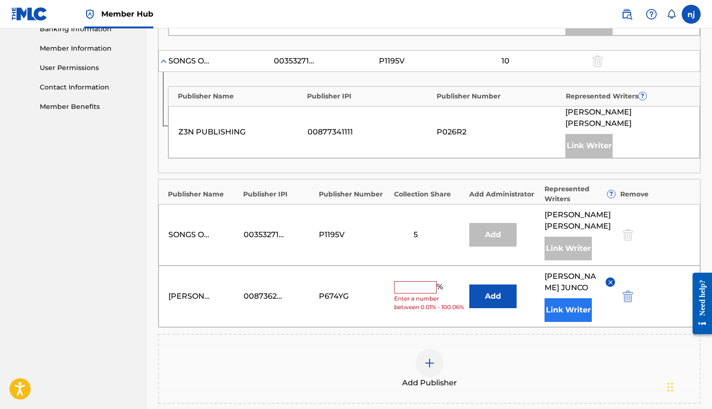
scroll to position [431, 0]
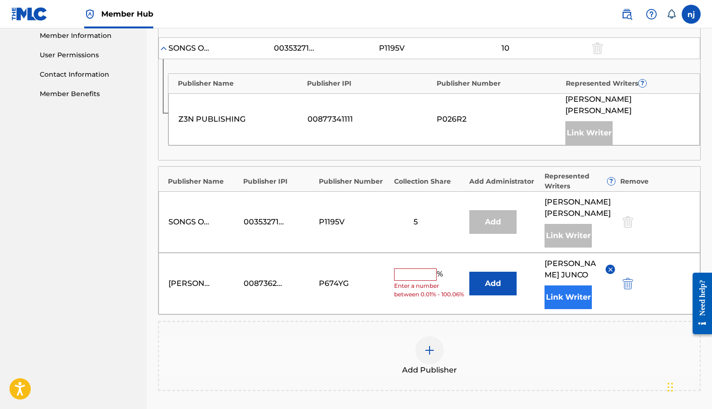
click at [566, 285] on button "Link Writer" at bounding box center [567, 297] width 47 height 24
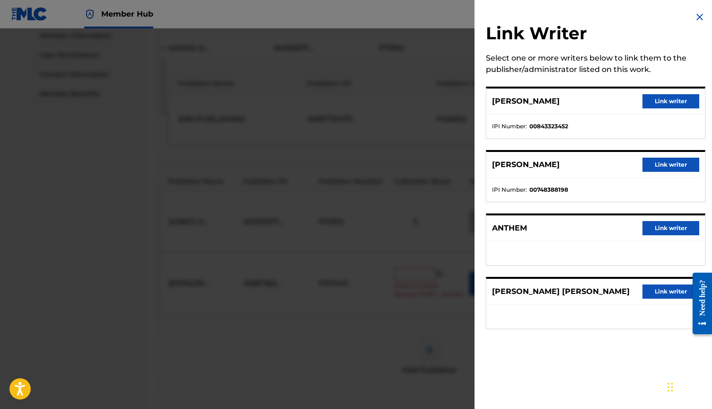
click at [697, 18] on img at bounding box center [699, 16] width 11 height 11
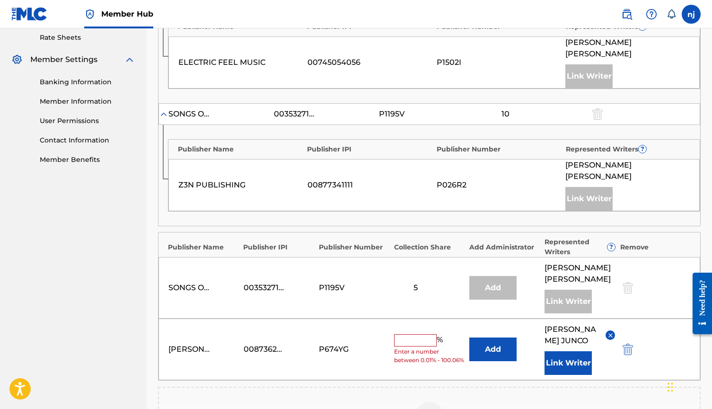
scroll to position [358, 0]
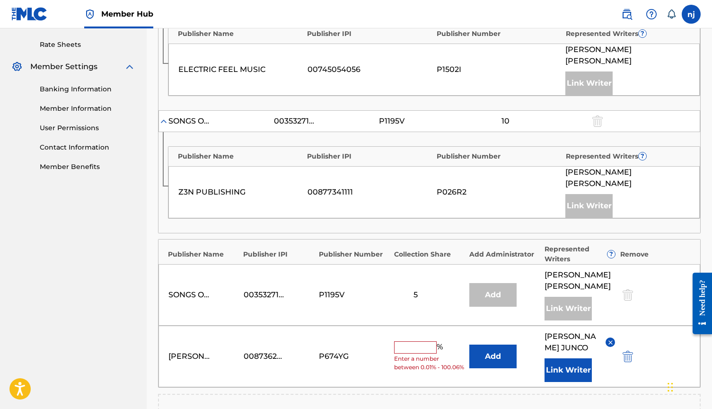
click at [168, 116] on img at bounding box center [163, 120] width 9 height 9
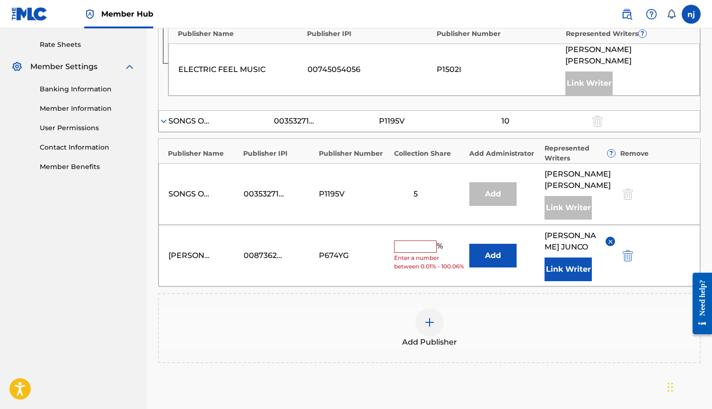
click at [166, 116] on img at bounding box center [163, 120] width 9 height 9
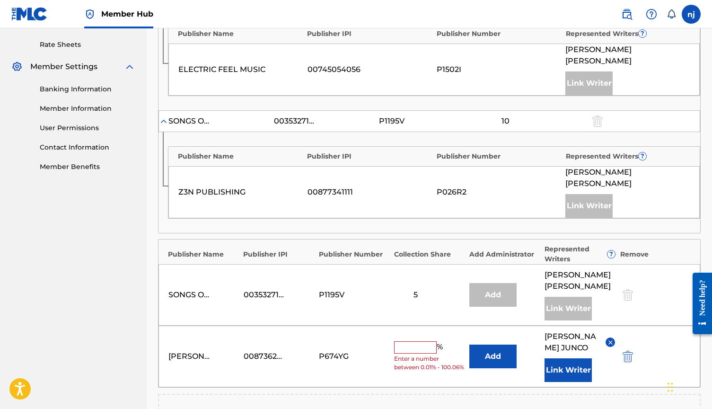
click at [410, 341] on input "text" at bounding box center [415, 347] width 43 height 12
type input "5"
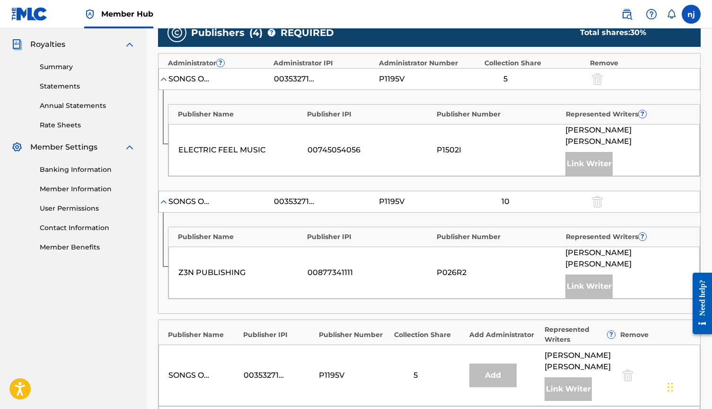
scroll to position [276, 0]
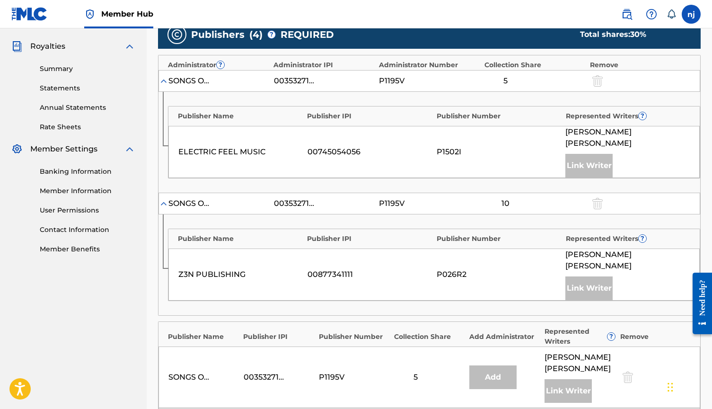
type input "10"
click at [166, 199] on img at bounding box center [163, 203] width 9 height 9
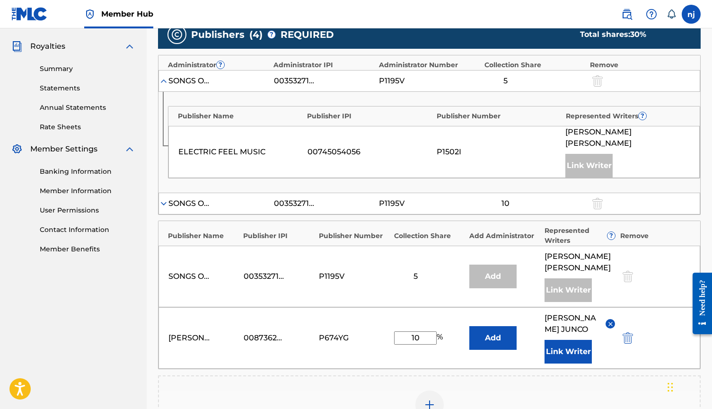
click at [166, 199] on img at bounding box center [163, 203] width 9 height 9
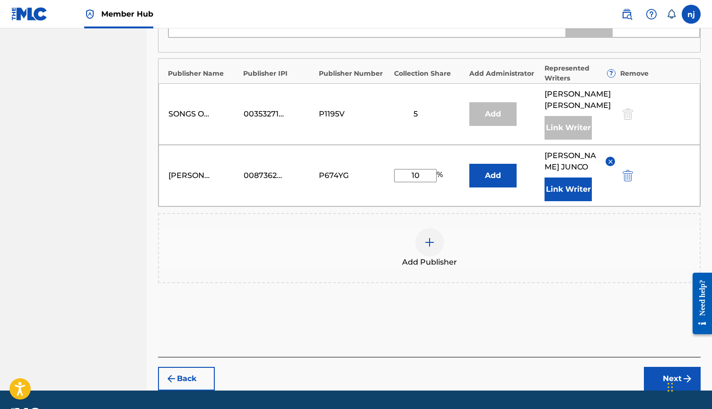
scroll to position [539, 0]
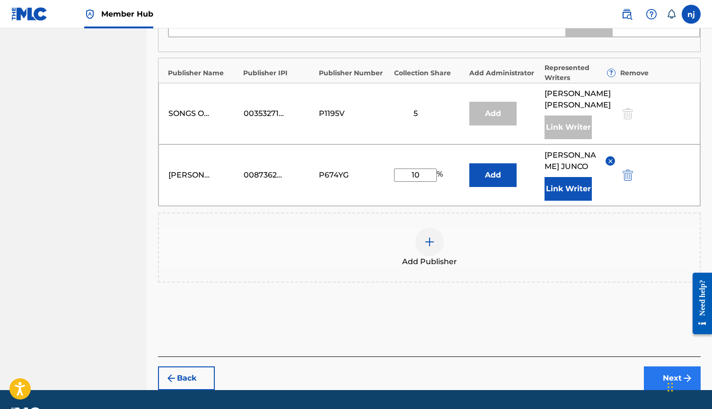
click at [660, 366] on button "Next" at bounding box center [672, 378] width 57 height 24
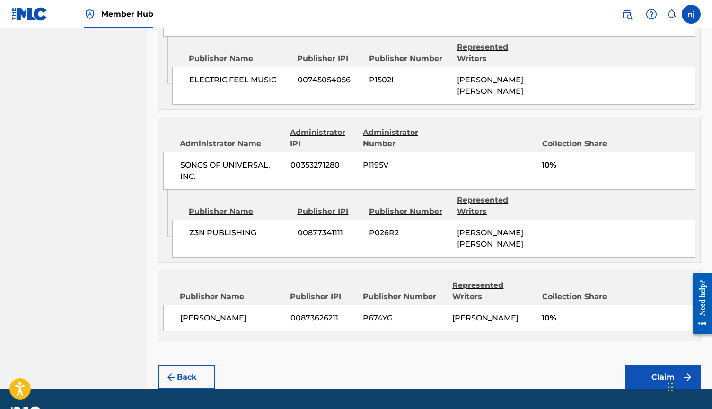
scroll to position [581, 0]
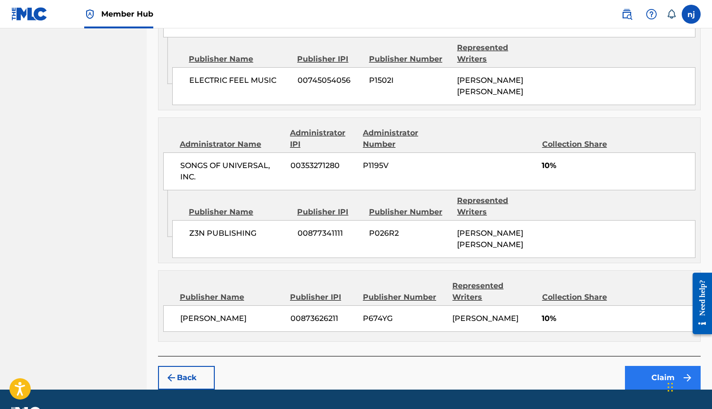
click at [659, 366] on button "Claim" at bounding box center [663, 378] width 76 height 24
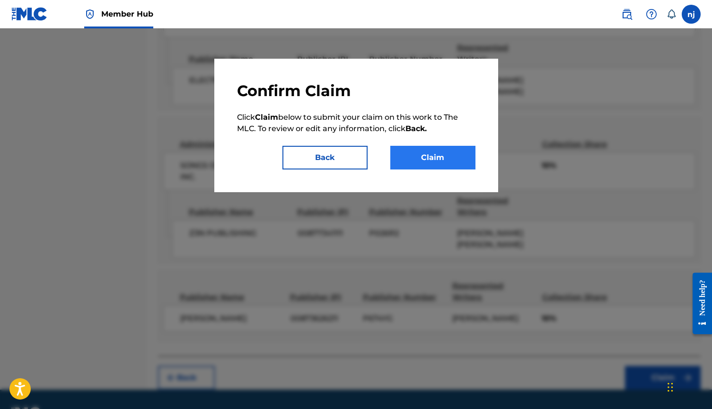
click at [436, 153] on button "Claim" at bounding box center [432, 158] width 85 height 24
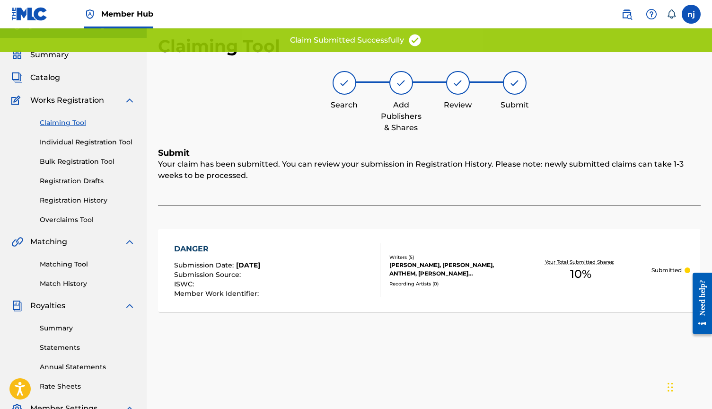
scroll to position [15, 0]
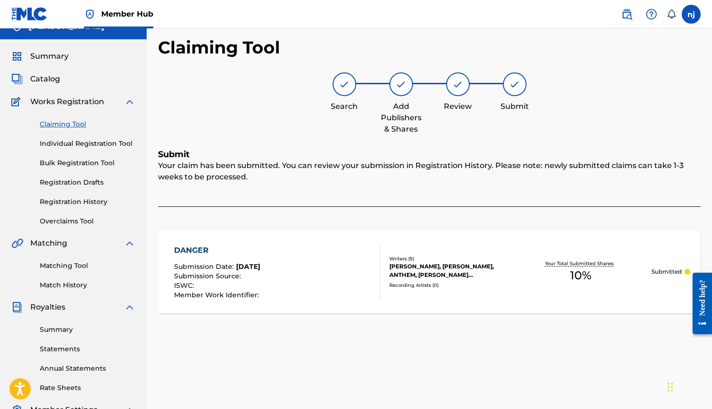
click at [69, 123] on link "Claiming Tool" at bounding box center [88, 124] width 96 height 10
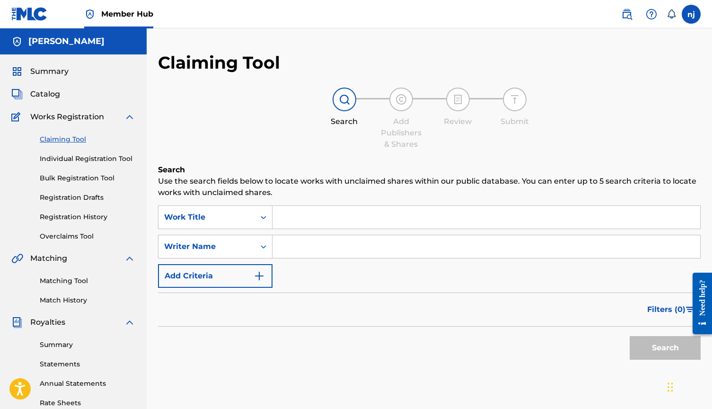
click at [279, 242] on input "Search Form" at bounding box center [486, 246] width 428 height 23
type input "[PERSON_NAME]"
click at [665, 348] on button "Search" at bounding box center [664, 348] width 71 height 24
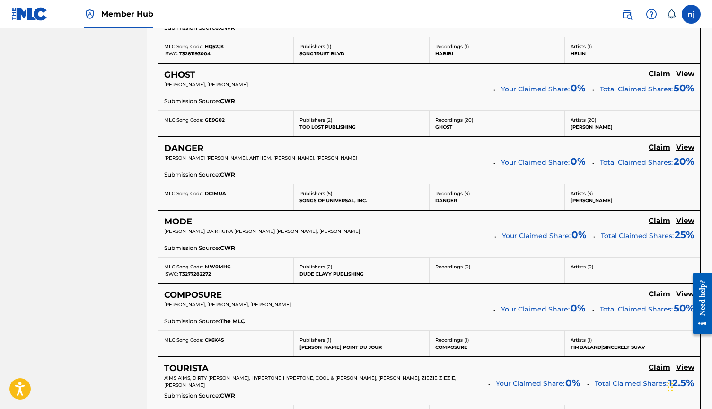
scroll to position [635, 0]
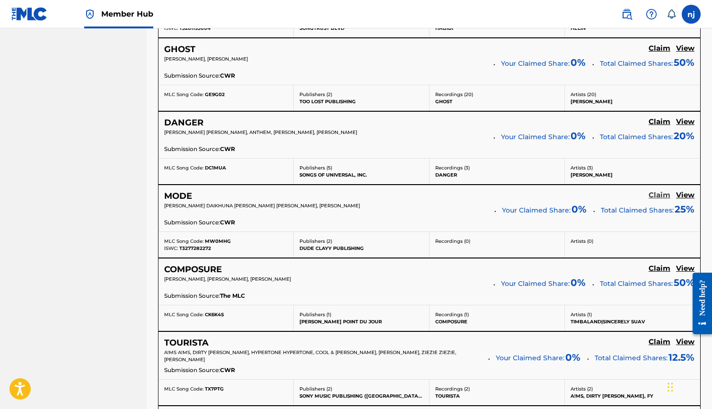
click at [654, 194] on h5 "Claim" at bounding box center [659, 195] width 22 height 9
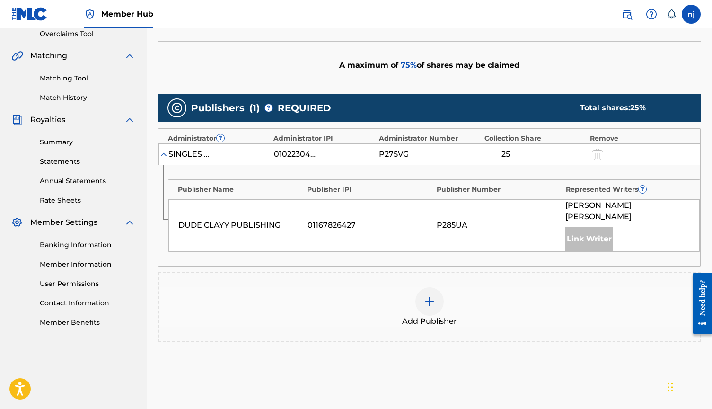
scroll to position [168, 0]
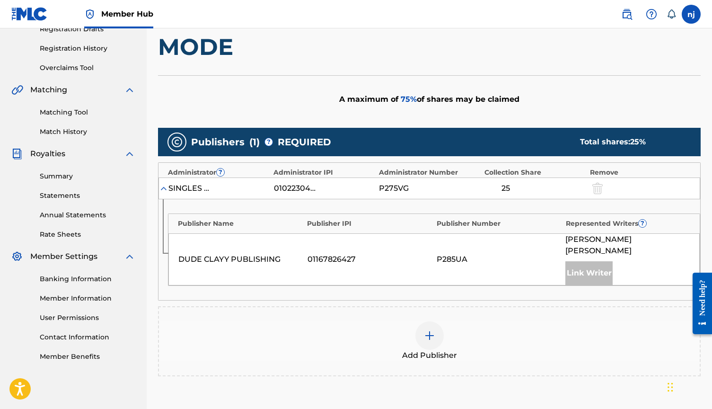
click at [428, 330] on img at bounding box center [429, 335] width 11 height 11
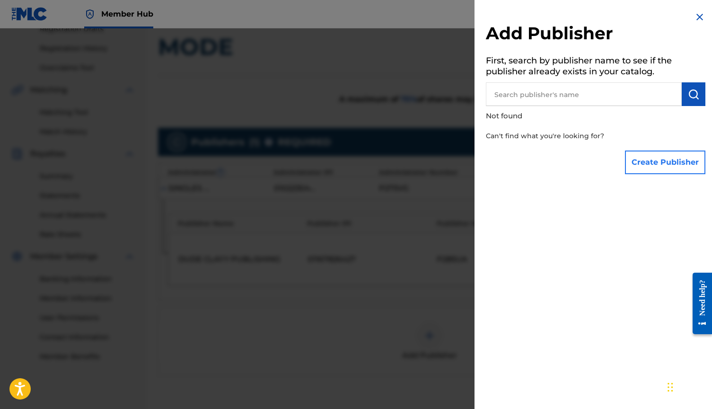
click at [646, 157] on button "Create Publisher" at bounding box center [665, 162] width 80 height 24
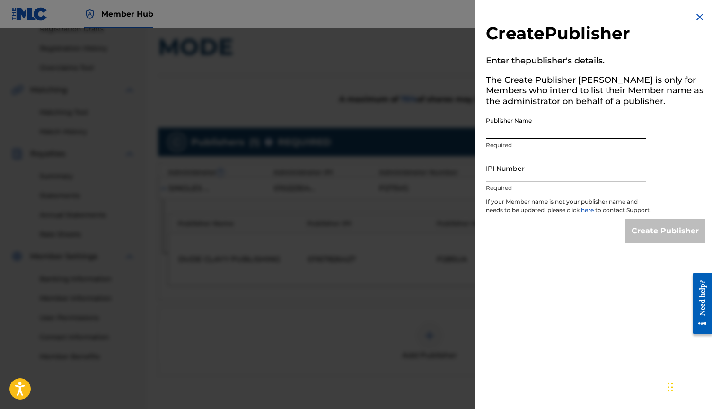
click at [543, 129] on input "Publisher Name" at bounding box center [566, 125] width 160 height 27
type input "n"
type input "[PERSON_NAME]"
click at [576, 275] on div "Create Publisher Enter the publisher 's details. The Create Publisher button is…" at bounding box center [595, 204] width 242 height 409
click at [530, 167] on input "IPI Number" at bounding box center [566, 168] width 160 height 27
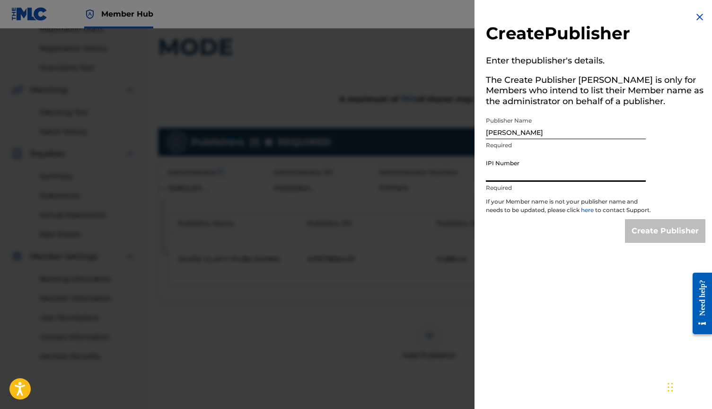
paste input "00873626211"
type input "00873626211"
click at [656, 243] on input "Create Publisher" at bounding box center [665, 231] width 80 height 24
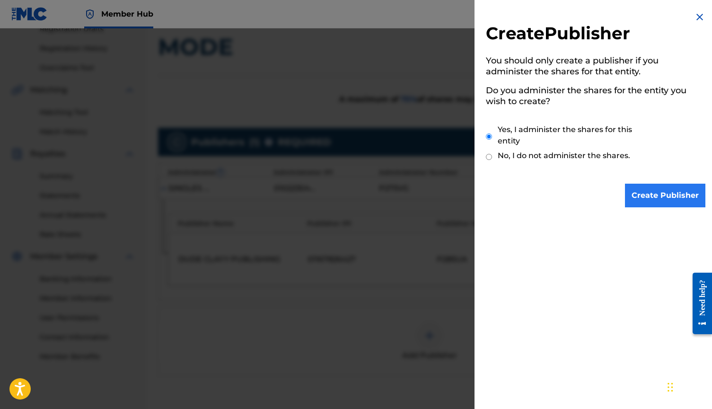
click at [639, 192] on input "Create Publisher" at bounding box center [665, 195] width 80 height 24
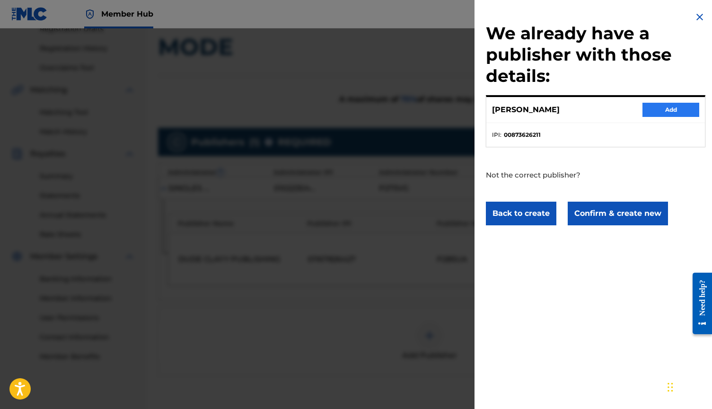
click at [662, 108] on button "Add" at bounding box center [670, 110] width 57 height 14
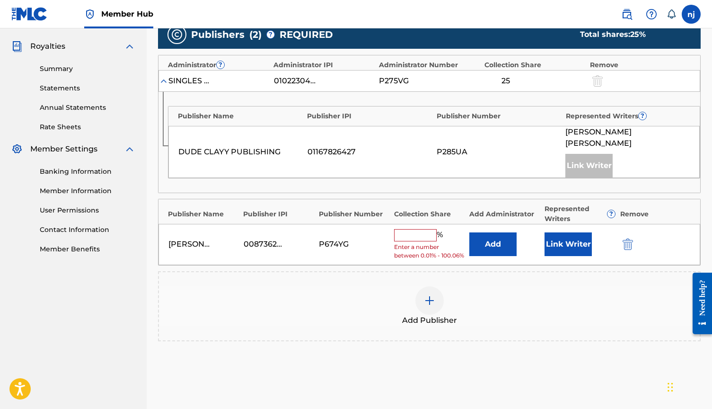
scroll to position [276, 0]
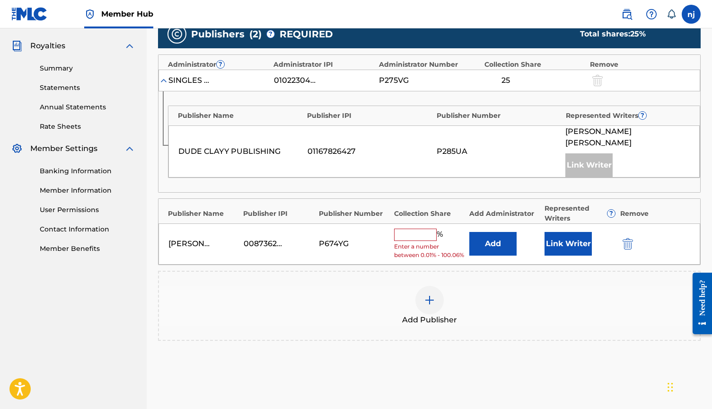
click at [424, 228] on input "text" at bounding box center [415, 234] width 43 height 12
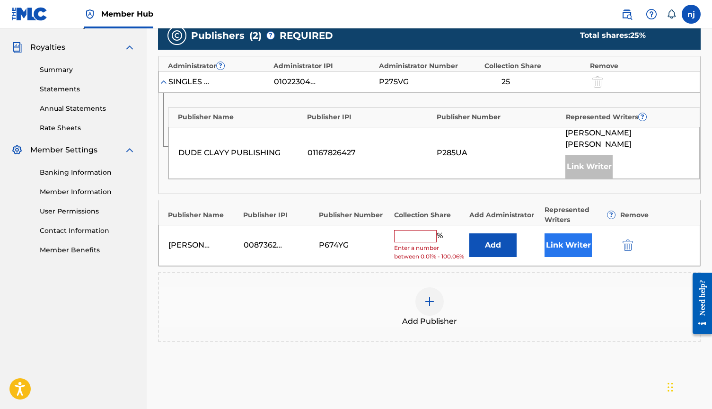
click at [570, 238] on button "Link Writer" at bounding box center [567, 245] width 47 height 24
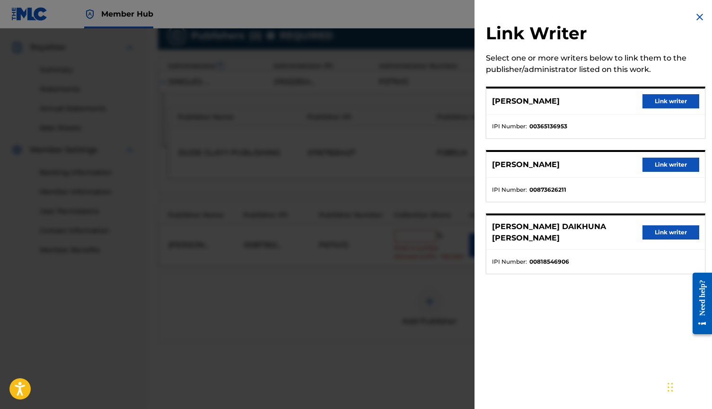
click at [695, 16] on img at bounding box center [699, 16] width 11 height 11
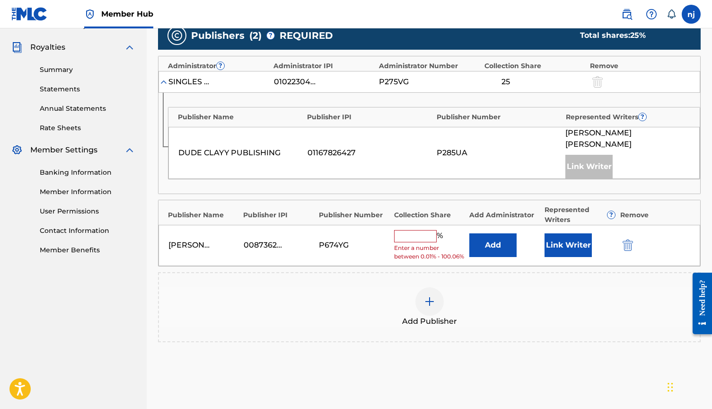
click at [410, 230] on div "%" at bounding box center [419, 236] width 51 height 12
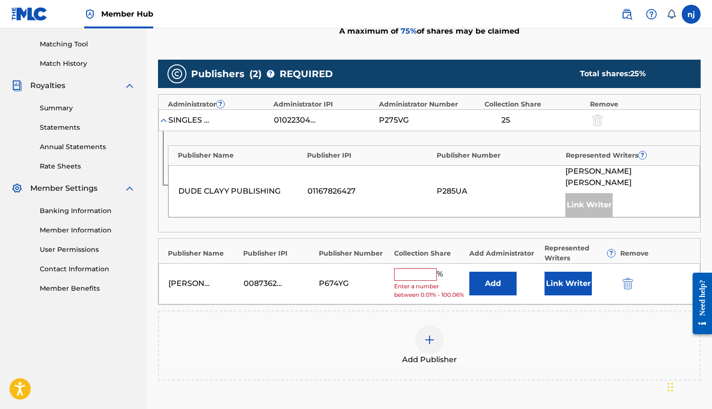
scroll to position [236, 0]
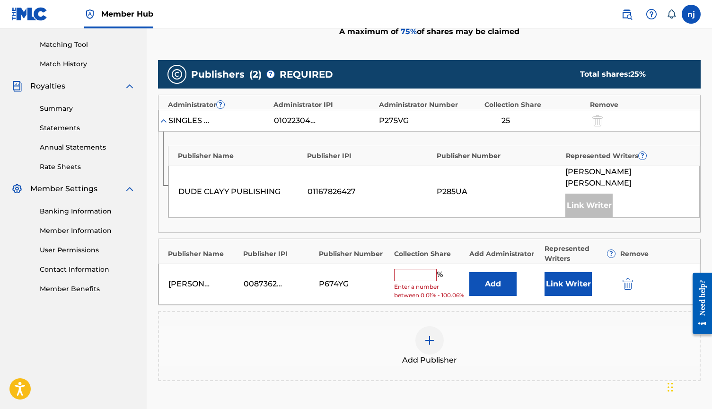
click at [411, 269] on input "text" at bounding box center [415, 275] width 43 height 12
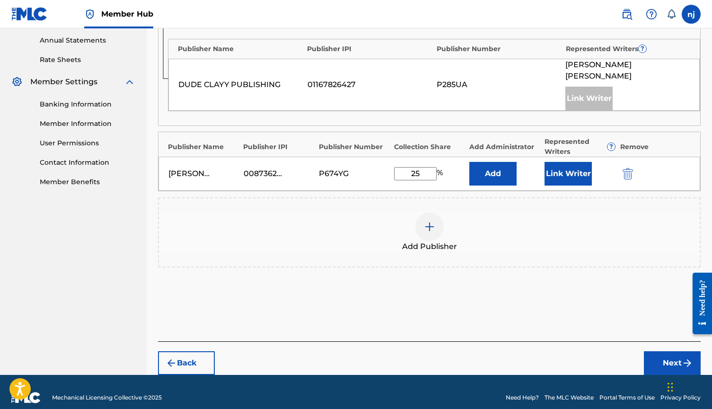
scroll to position [342, 0]
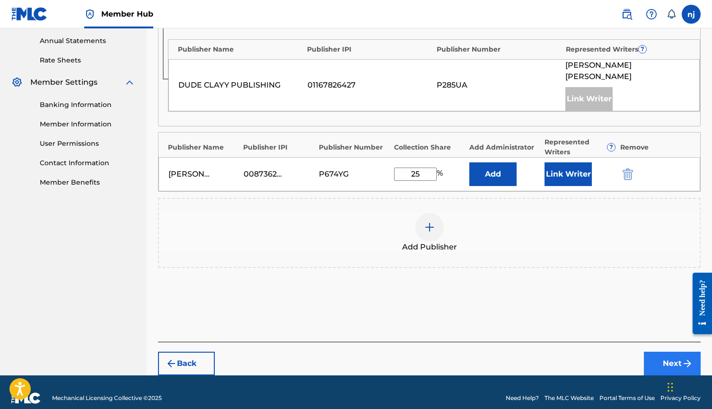
type input "25"
click at [662, 352] on button "Next" at bounding box center [672, 363] width 57 height 24
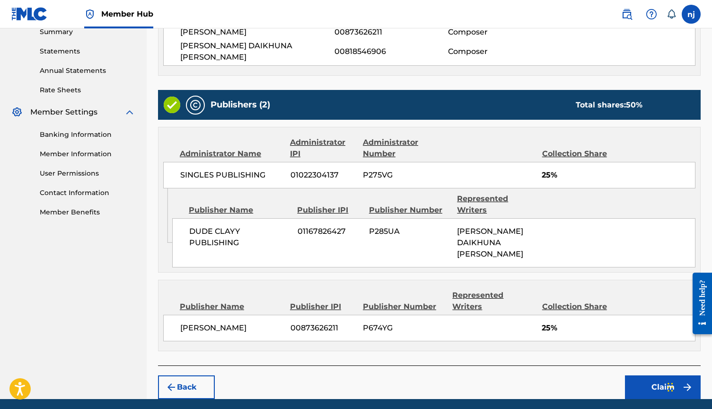
scroll to position [312, 0]
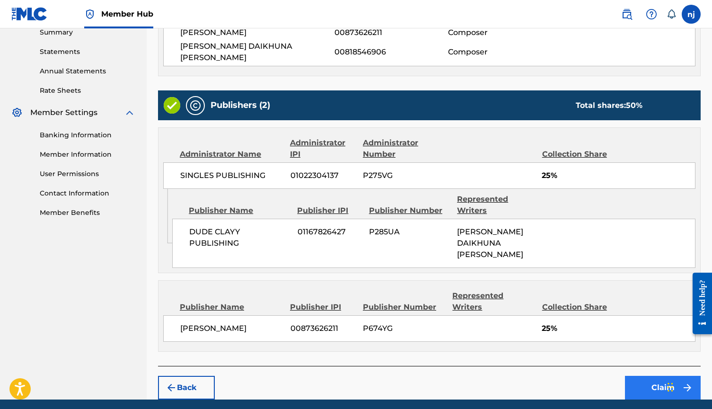
click at [643, 375] on button "Claim" at bounding box center [663, 387] width 76 height 24
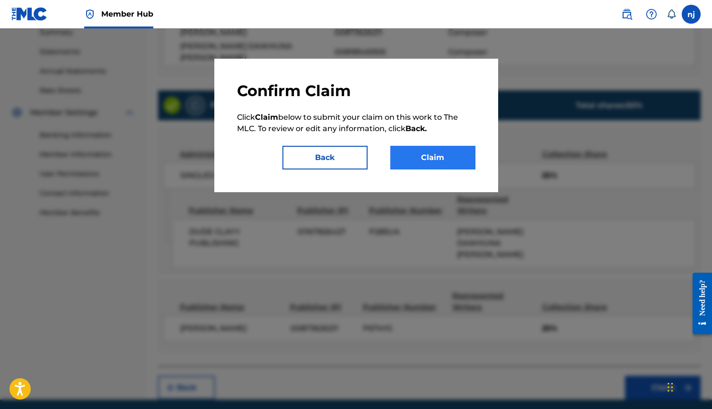
click at [446, 159] on button "Claim" at bounding box center [432, 158] width 85 height 24
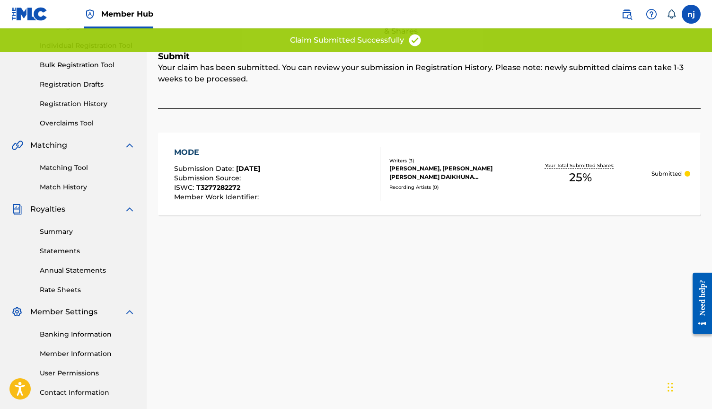
scroll to position [63, 0]
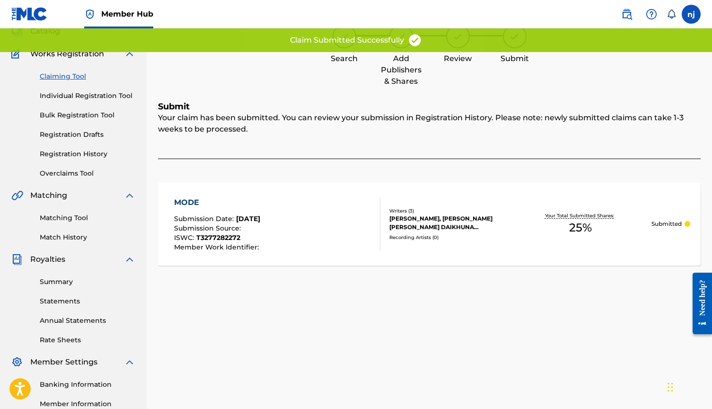
click at [61, 76] on link "Claiming Tool" at bounding box center [88, 76] width 96 height 10
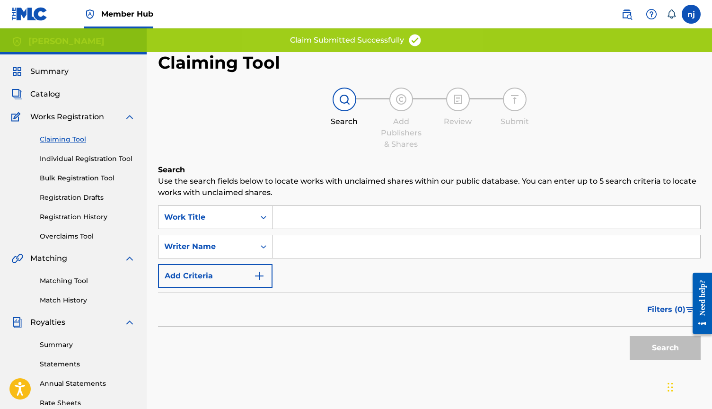
click at [305, 244] on input "Search Form" at bounding box center [486, 246] width 428 height 23
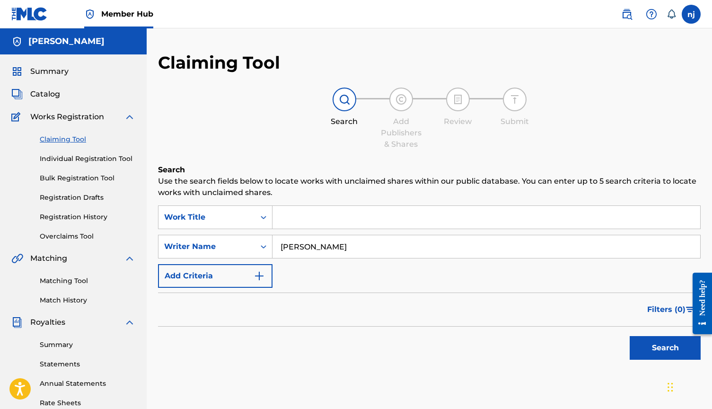
type input "[PERSON_NAME]"
click at [665, 348] on button "Search" at bounding box center [664, 348] width 71 height 24
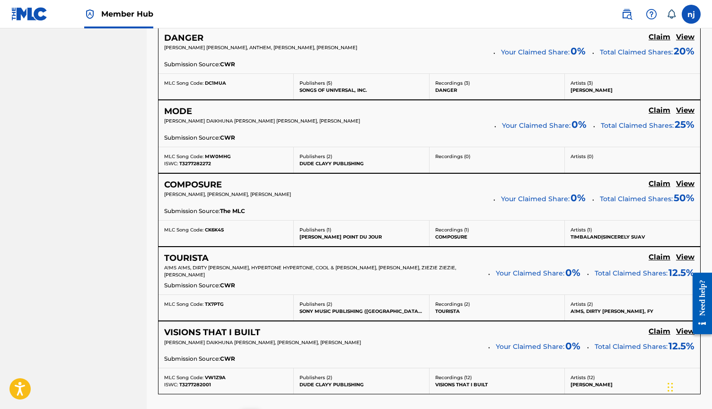
scroll to position [726, 0]
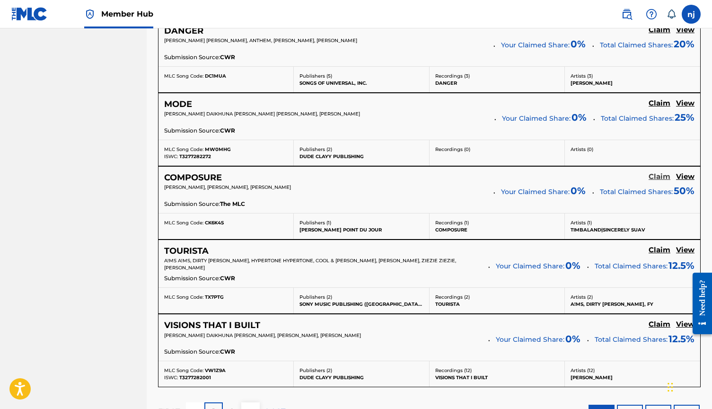
click at [652, 175] on h5 "Claim" at bounding box center [659, 176] width 22 height 9
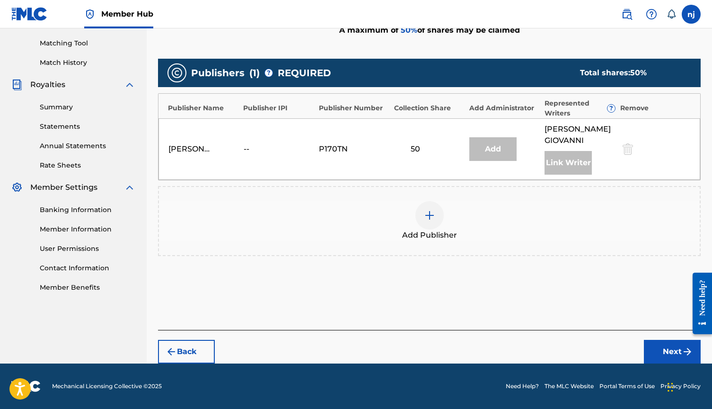
click at [426, 216] on img at bounding box center [429, 214] width 11 height 11
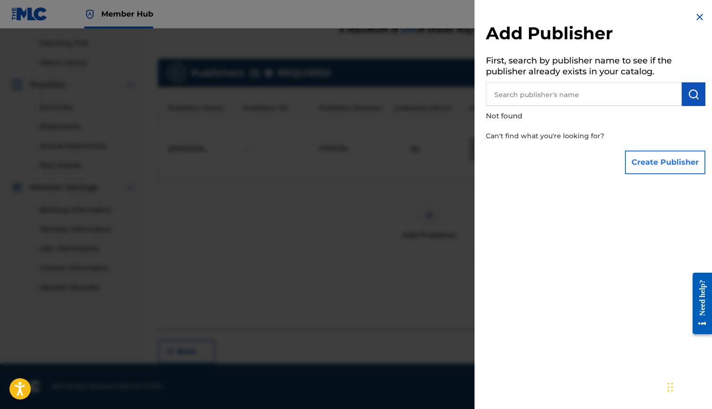
click at [643, 165] on button "Create Publisher" at bounding box center [665, 162] width 80 height 24
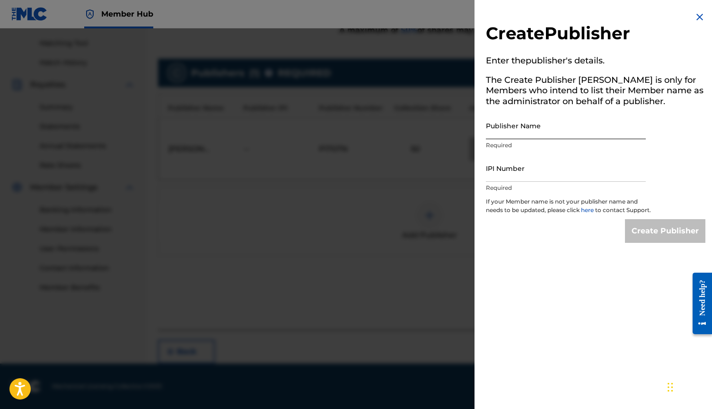
click at [550, 131] on input "Publisher Name" at bounding box center [566, 125] width 160 height 27
type input "[PERSON_NAME]"
click at [523, 175] on input "IPI Number" at bounding box center [566, 168] width 160 height 27
type input "J"
click at [541, 131] on input "[PERSON_NAME]" at bounding box center [566, 125] width 160 height 27
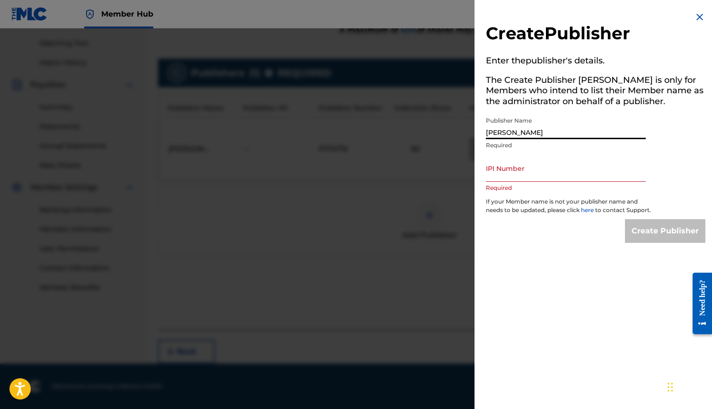
type input "[PERSON_NAME]"
click at [529, 172] on input "IPI Number" at bounding box center [566, 168] width 160 height 27
paste input "00873626211"
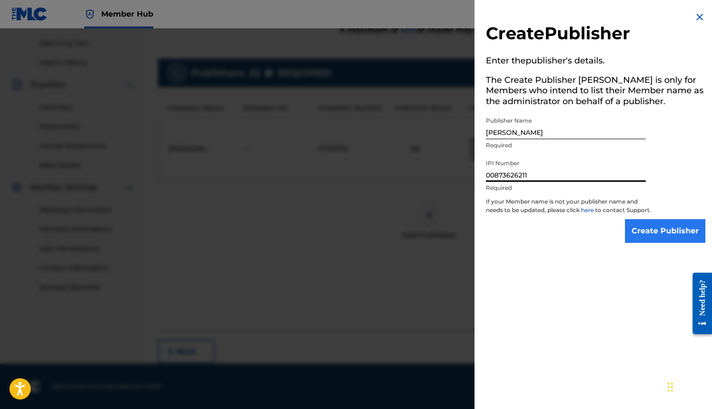
type input "00873626211"
click at [640, 235] on input "Create Publisher" at bounding box center [665, 231] width 80 height 24
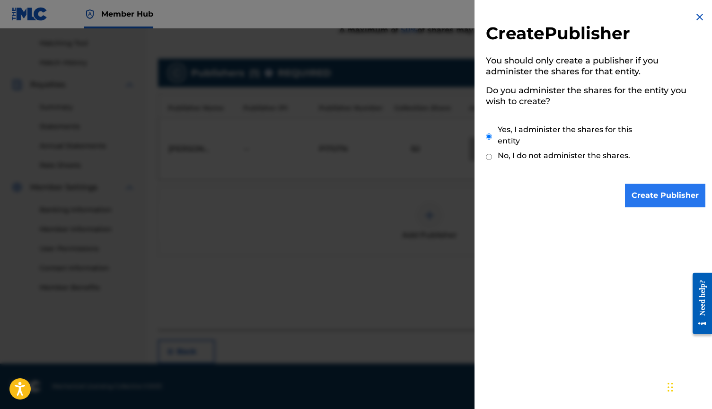
click at [653, 189] on input "Create Publisher" at bounding box center [665, 195] width 80 height 24
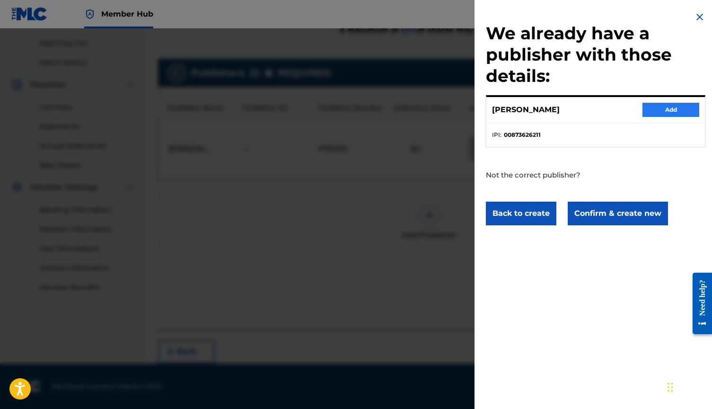
click at [649, 104] on button "Add" at bounding box center [670, 110] width 57 height 14
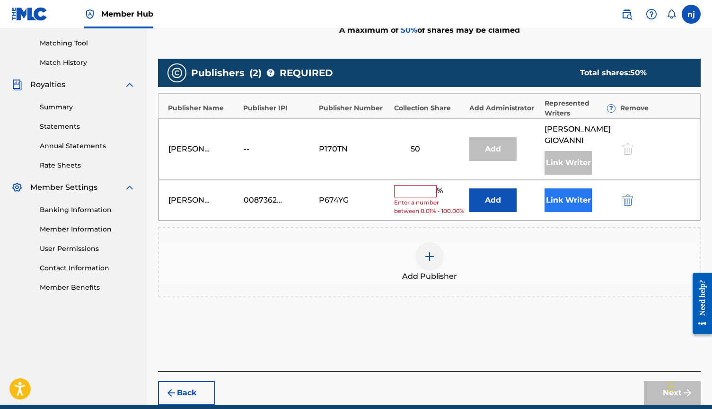
click at [574, 209] on button "Link Writer" at bounding box center [567, 200] width 47 height 24
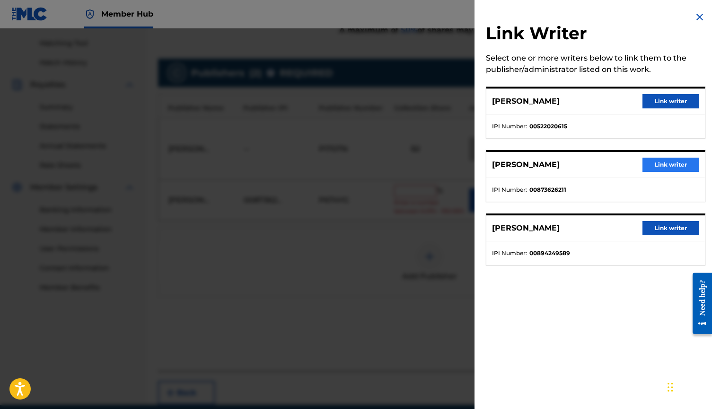
click at [655, 165] on button "Link writer" at bounding box center [670, 164] width 57 height 14
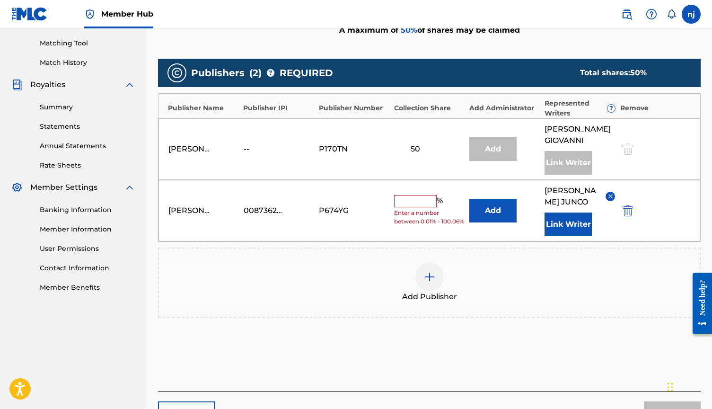
click at [423, 198] on input "text" at bounding box center [415, 201] width 43 height 12
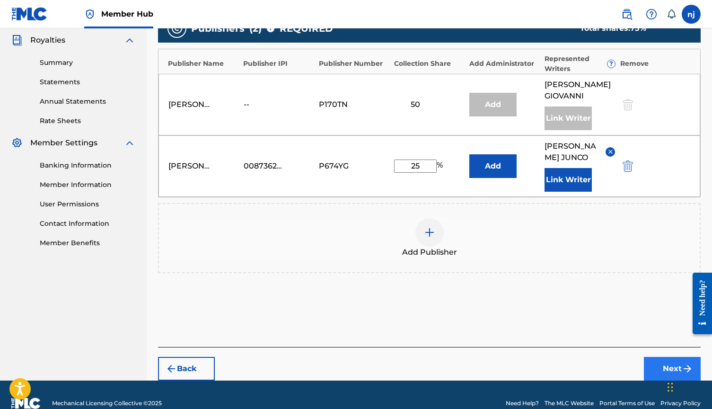
type input "25"
click at [659, 368] on button "Next" at bounding box center [672, 369] width 57 height 24
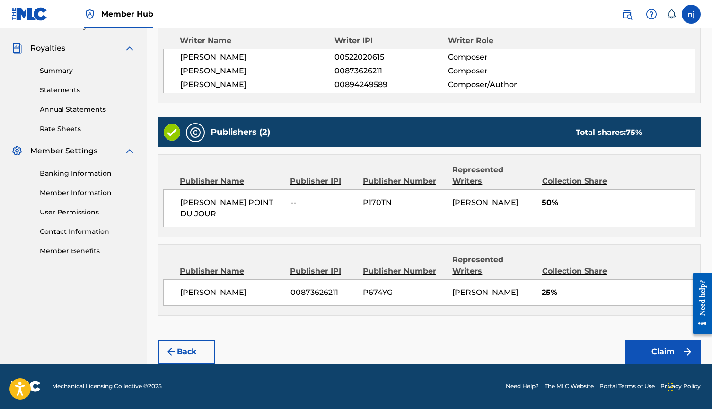
scroll to position [238, 0]
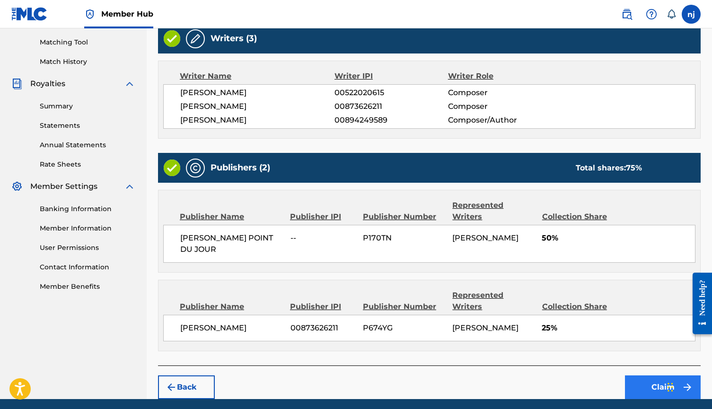
click at [654, 375] on button "Claim" at bounding box center [663, 387] width 76 height 24
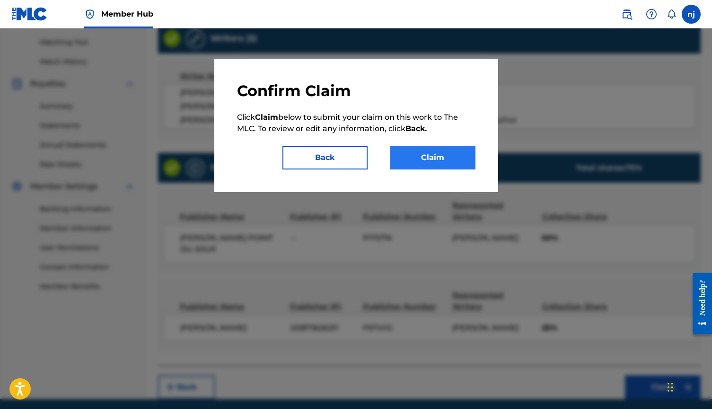
click at [448, 159] on button "Claim" at bounding box center [432, 158] width 85 height 24
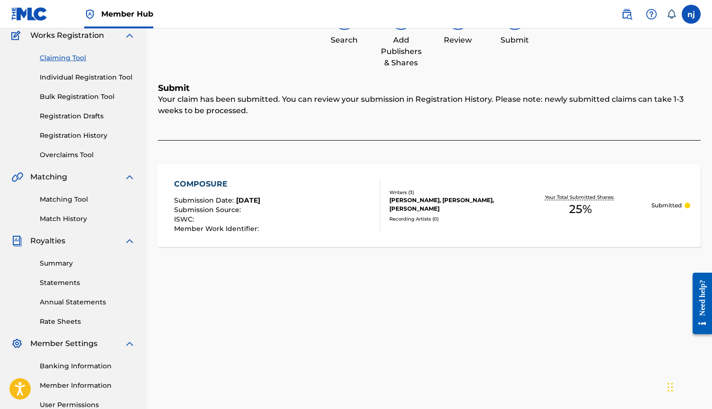
scroll to position [70, 0]
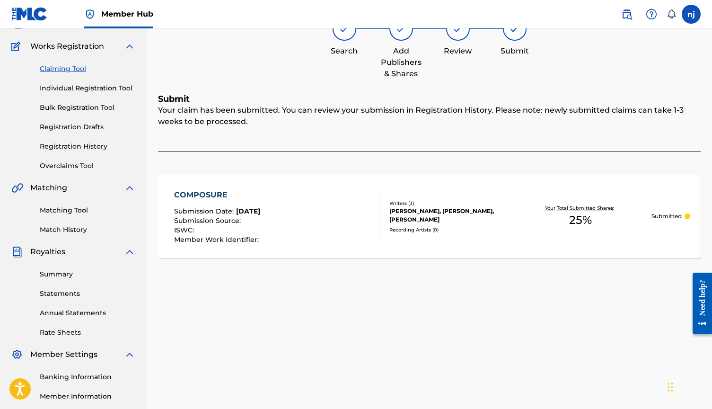
click at [257, 212] on span "[DATE]" at bounding box center [248, 211] width 24 height 9
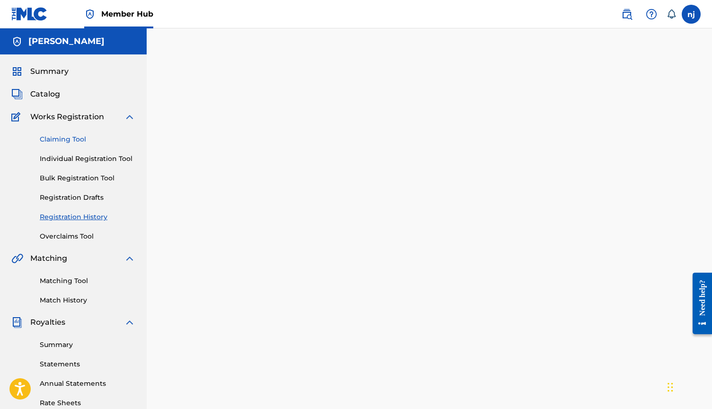
click at [76, 137] on link "Claiming Tool" at bounding box center [88, 139] width 96 height 10
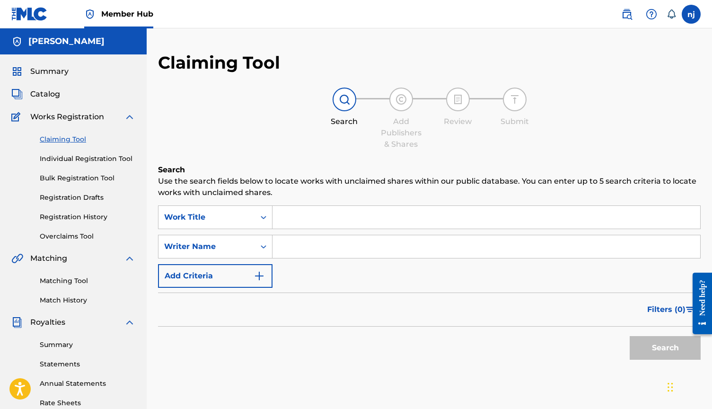
click at [297, 247] on input "Search Form" at bounding box center [486, 246] width 428 height 23
type input "[PERSON_NAME]"
click at [665, 348] on button "Search" at bounding box center [664, 348] width 71 height 24
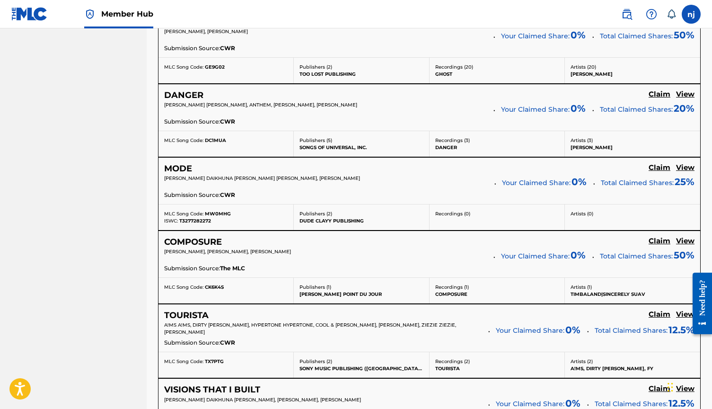
scroll to position [661, 0]
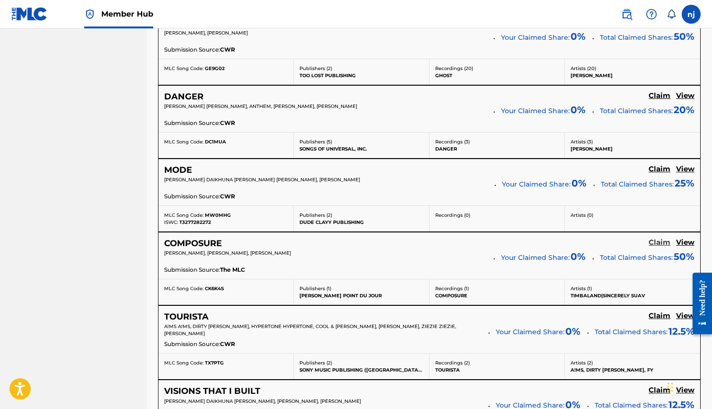
click at [658, 243] on h5 "Claim" at bounding box center [659, 242] width 22 height 9
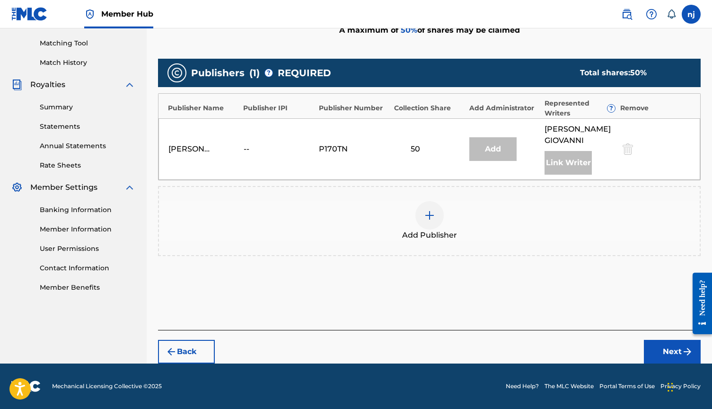
click at [436, 211] on div at bounding box center [429, 215] width 28 height 28
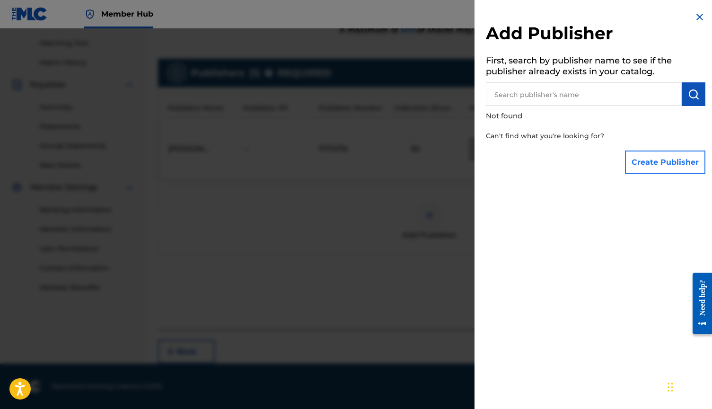
click at [637, 162] on button "Create Publisher" at bounding box center [665, 162] width 80 height 24
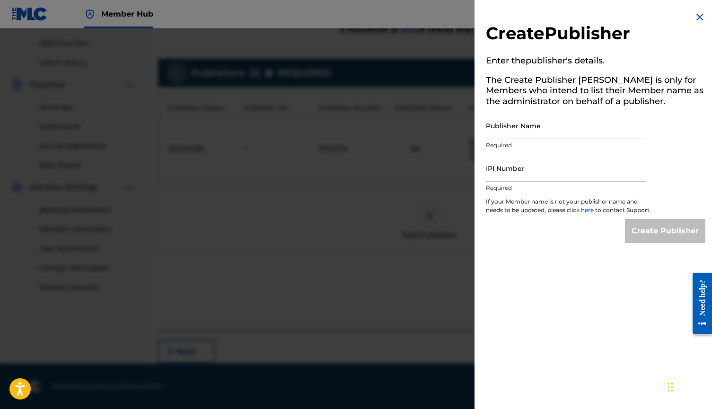
click at [561, 128] on input "Publisher Name" at bounding box center [566, 125] width 160 height 27
type input "[PERSON_NAME]"
click at [574, 170] on input "IPI Number" at bounding box center [566, 168] width 160 height 27
paste input "00873626211"
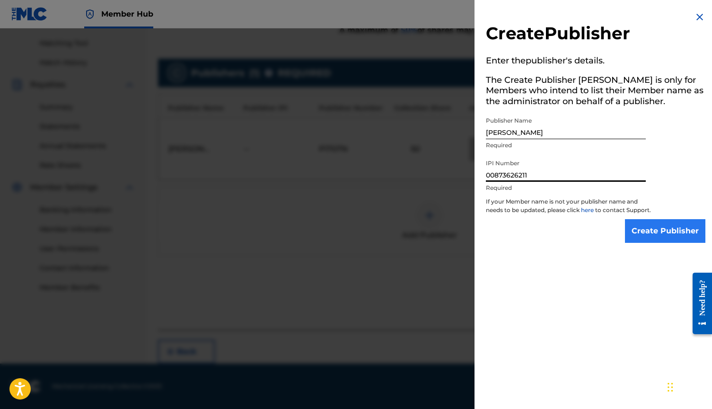
type input "00873626211"
click at [646, 239] on input "Create Publisher" at bounding box center [665, 231] width 80 height 24
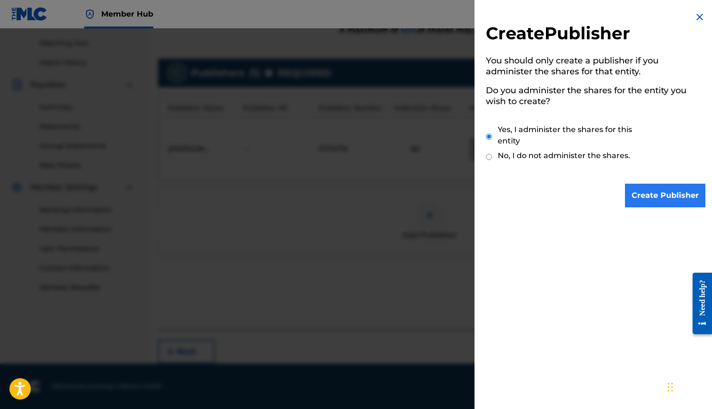
click at [656, 193] on input "Create Publisher" at bounding box center [665, 195] width 80 height 24
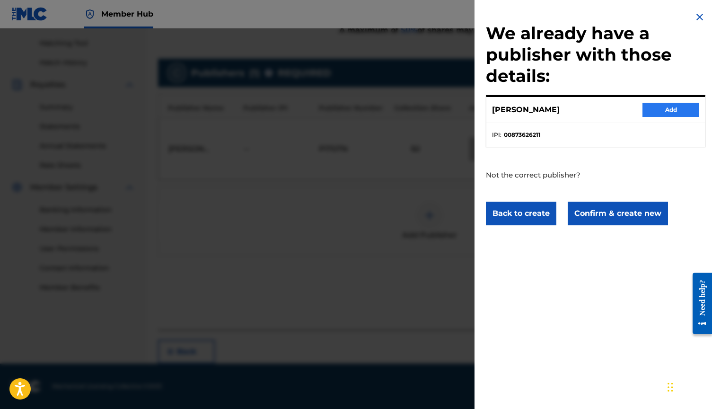
click at [672, 109] on button "Add" at bounding box center [670, 110] width 57 height 14
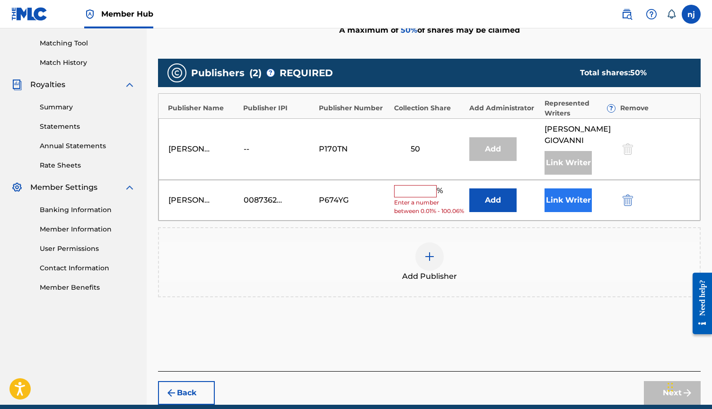
click at [561, 202] on button "Link Writer" at bounding box center [567, 200] width 47 height 24
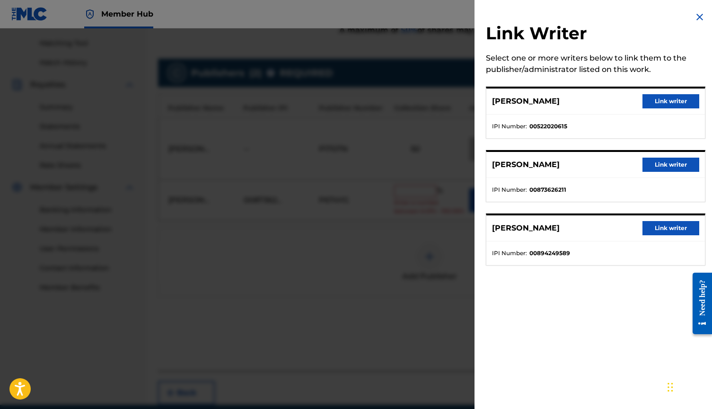
click at [694, 14] on img at bounding box center [699, 16] width 11 height 11
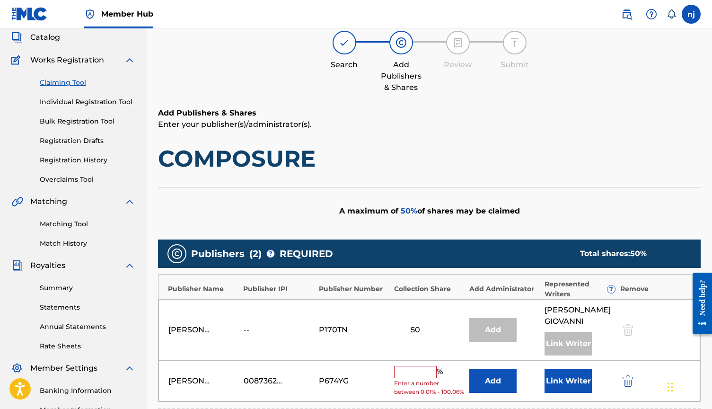
scroll to position [53, 0]
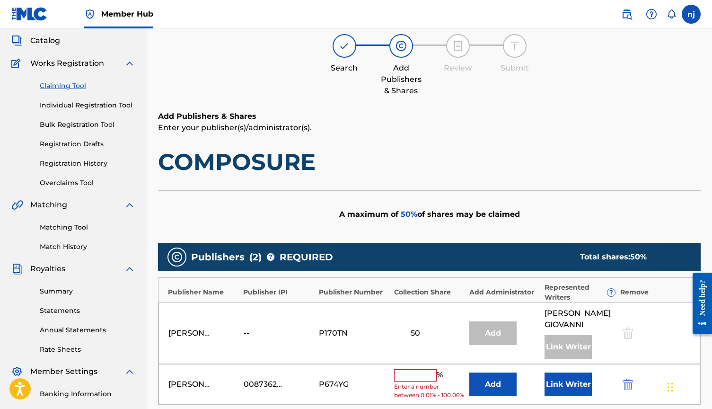
click at [71, 85] on link "Claiming Tool" at bounding box center [88, 86] width 96 height 10
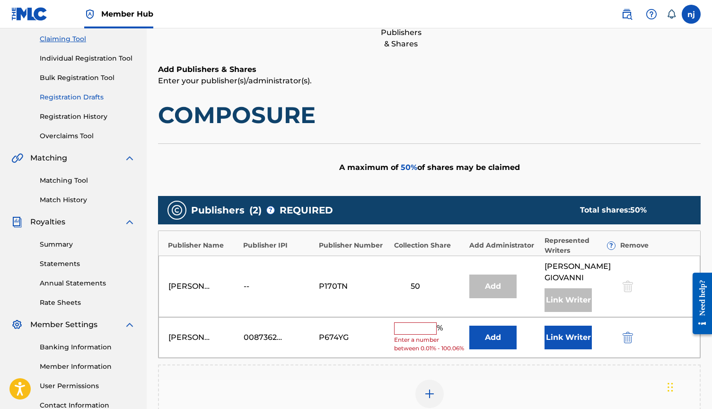
scroll to position [66, 0]
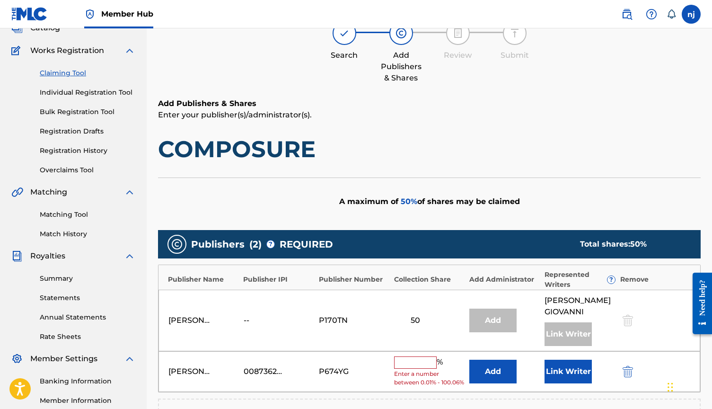
click at [66, 70] on link "Claiming Tool" at bounding box center [88, 73] width 96 height 10
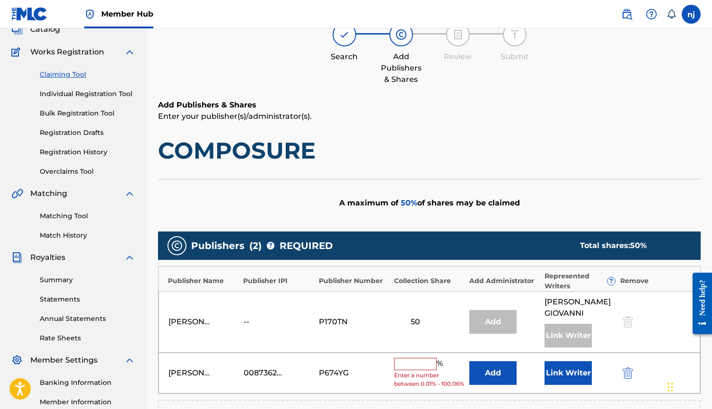
scroll to position [0, 0]
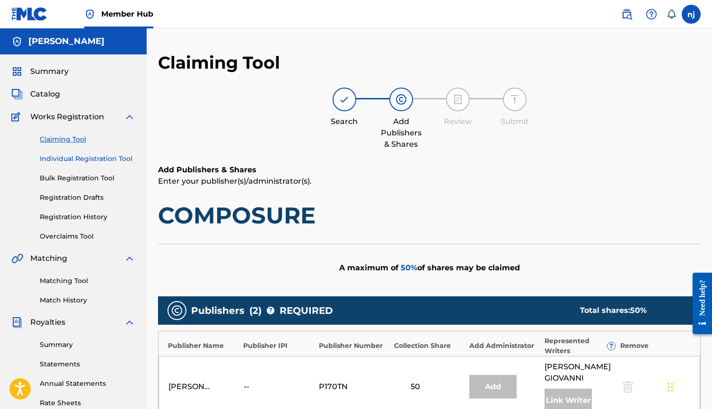
click at [71, 156] on link "Individual Registration Tool" at bounding box center [88, 159] width 96 height 10
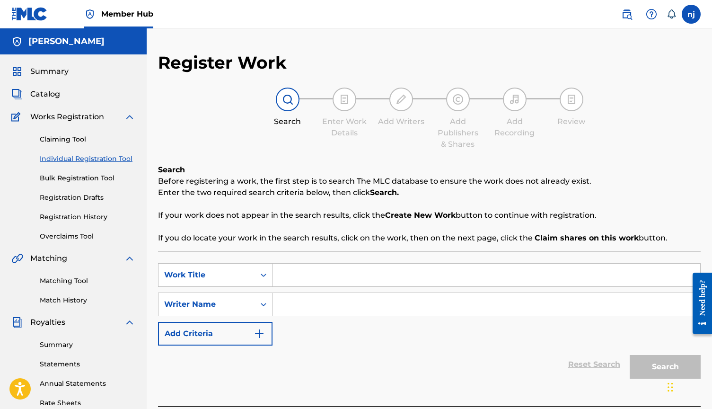
click at [77, 145] on div "Claiming Tool Individual Registration Tool Bulk Registration Tool Registration …" at bounding box center [73, 181] width 124 height 119
click at [71, 133] on div "Claiming Tool Individual Registration Tool Bulk Registration Tool Registration …" at bounding box center [73, 181] width 124 height 119
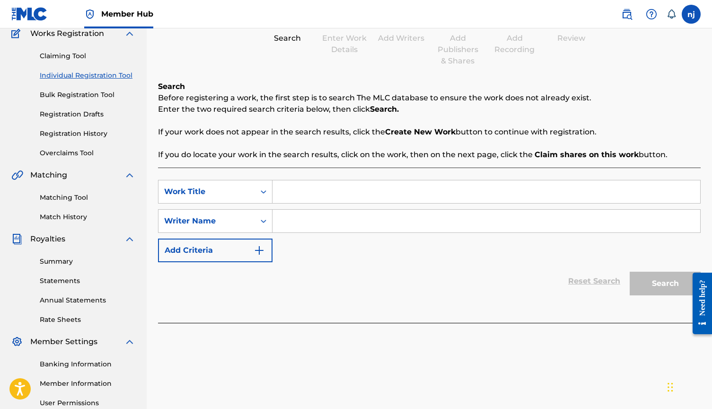
scroll to position [98, 0]
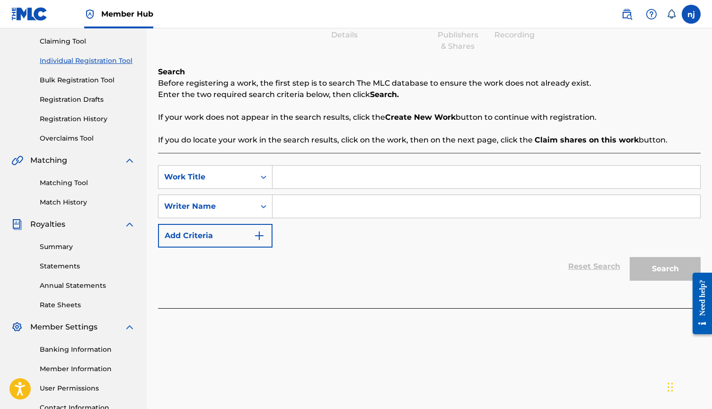
click at [292, 204] on input "Search Form" at bounding box center [486, 206] width 428 height 23
type input "N"
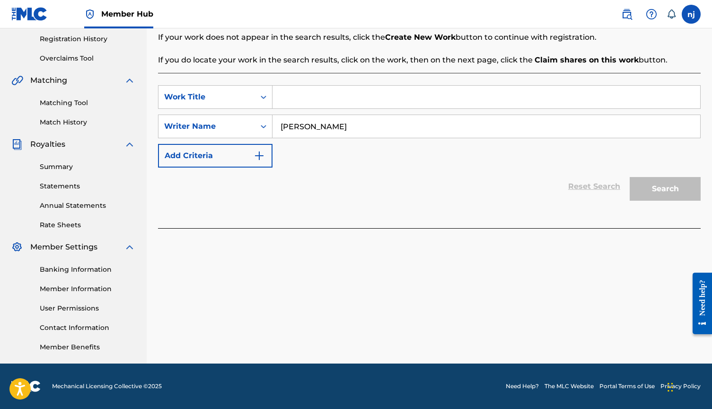
scroll to position [178, 0]
click at [361, 127] on input "[PERSON_NAME]" at bounding box center [486, 126] width 428 height 23
click at [323, 129] on input "[PERSON_NAME]" at bounding box center [486, 126] width 428 height 23
click at [384, 130] on input "[PERSON_NAME]" at bounding box center [486, 126] width 428 height 23
click at [380, 134] on input "[PERSON_NAME]" at bounding box center [486, 126] width 428 height 23
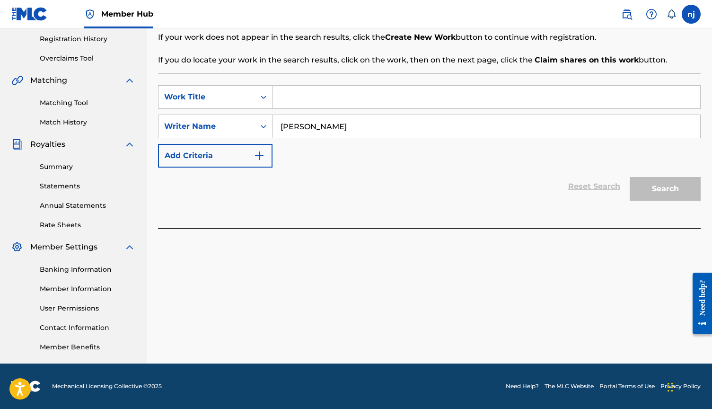
click at [337, 123] on input "[PERSON_NAME]" at bounding box center [486, 126] width 428 height 23
click at [315, 126] on input "[PERSON_NAME]" at bounding box center [486, 126] width 428 height 23
type input "[PERSON_NAME]"
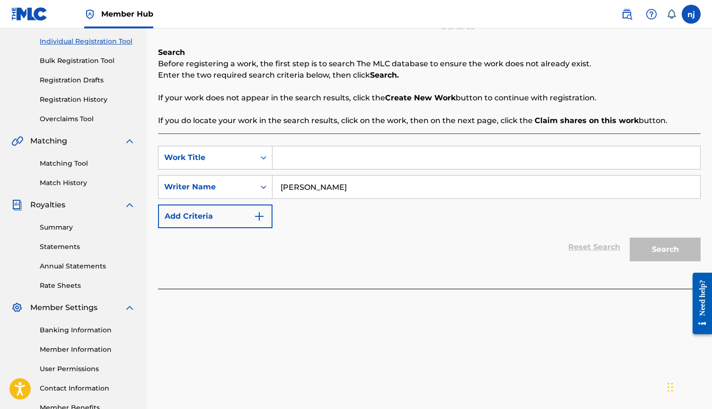
scroll to position [46, 0]
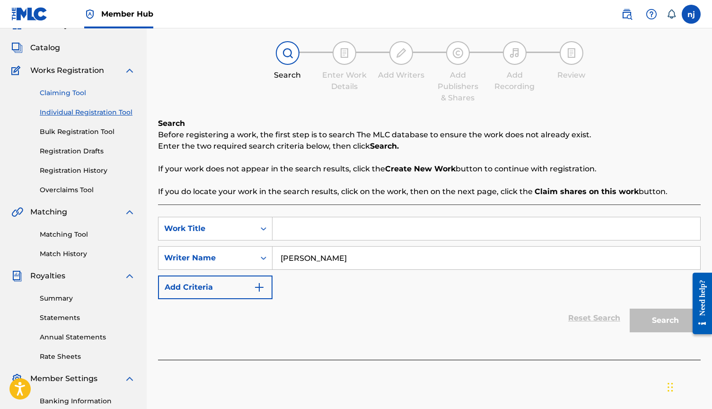
click at [59, 95] on link "Claiming Tool" at bounding box center [88, 93] width 96 height 10
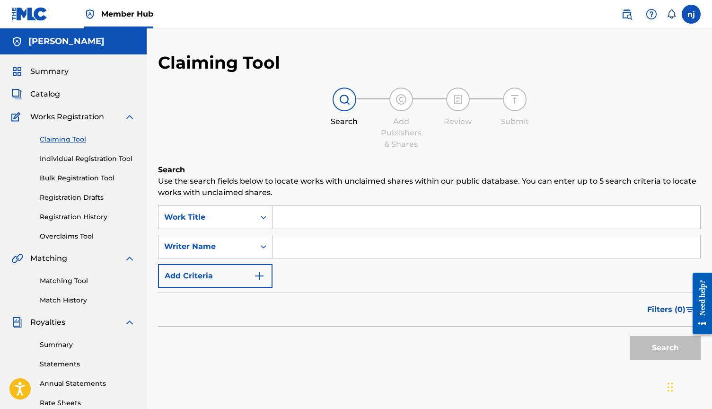
click at [305, 247] on input "Search Form" at bounding box center [486, 246] width 428 height 23
click at [665, 348] on button "Search" at bounding box center [664, 348] width 71 height 24
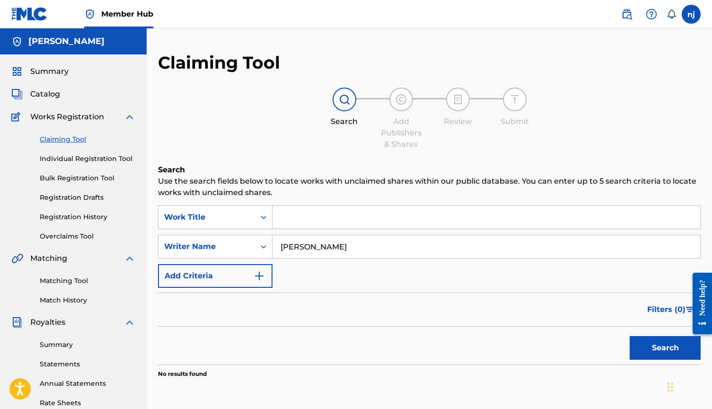
click at [665, 348] on button "Search" at bounding box center [664, 348] width 71 height 24
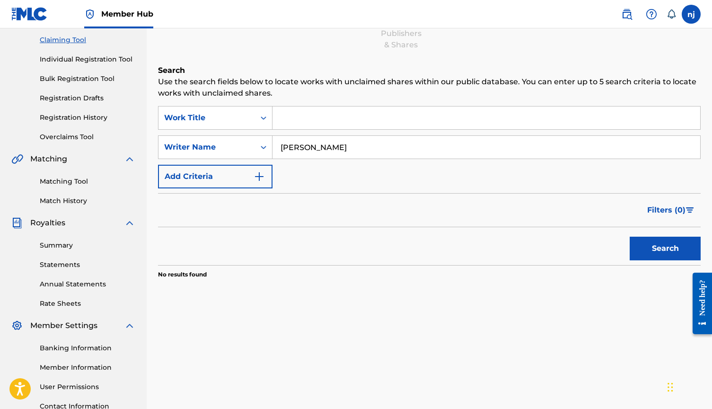
scroll to position [149, 0]
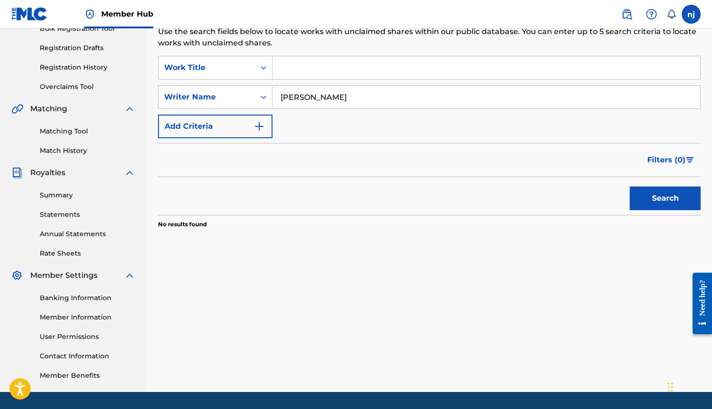
click at [326, 96] on input "[PERSON_NAME]" at bounding box center [486, 97] width 428 height 23
click at [665, 198] on button "Search" at bounding box center [664, 198] width 71 height 24
click at [297, 95] on input "[PERSON_NAME]" at bounding box center [486, 97] width 428 height 23
click at [319, 96] on input "[PERSON_NAME]" at bounding box center [486, 97] width 428 height 23
click at [665, 198] on button "Search" at bounding box center [664, 198] width 71 height 24
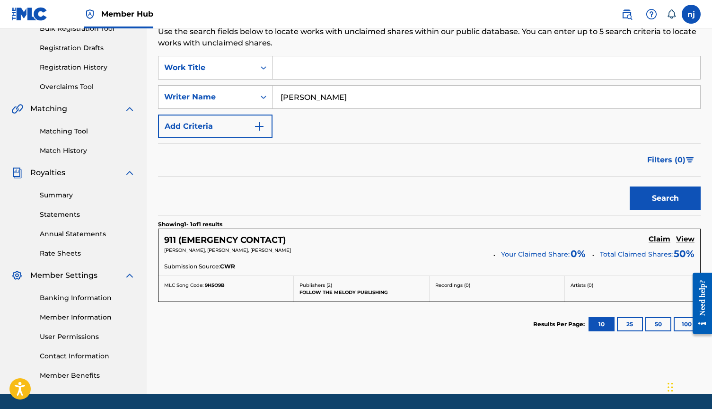
click at [665, 198] on button "Search" at bounding box center [664, 198] width 71 height 24
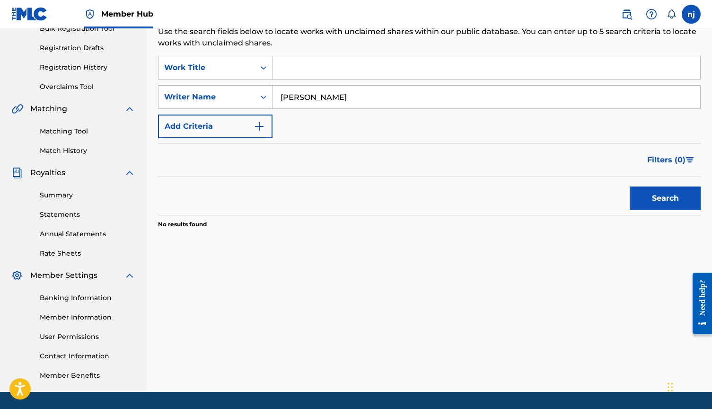
type input "[PERSON_NAME]"
click at [665, 198] on button "Search" at bounding box center [664, 198] width 71 height 24
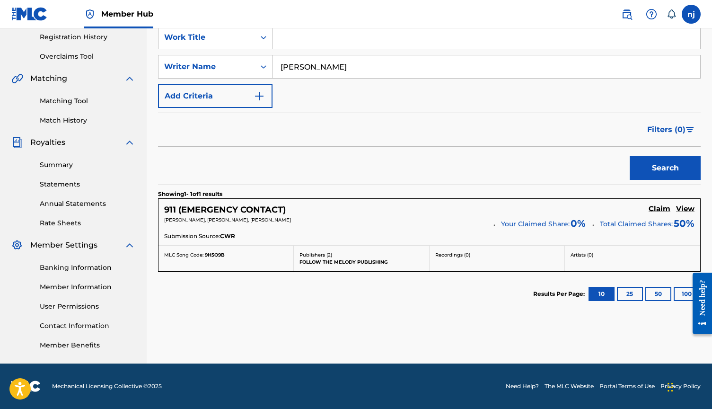
scroll to position [180, 0]
click at [659, 208] on h5 "Claim" at bounding box center [659, 208] width 22 height 9
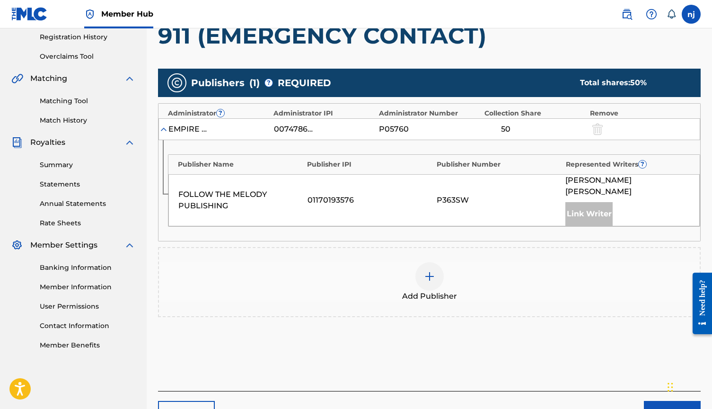
click at [431, 270] on img at bounding box center [429, 275] width 11 height 11
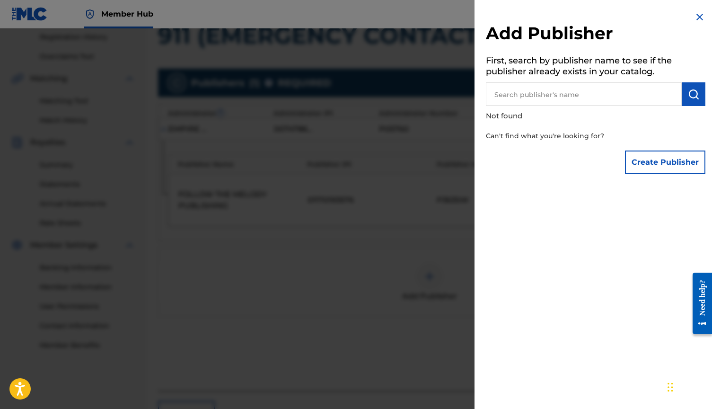
click at [562, 91] on input "text" at bounding box center [584, 94] width 196 height 24
type input "[PERSON_NAME]"
click at [655, 162] on button "Create Publisher" at bounding box center [665, 162] width 80 height 24
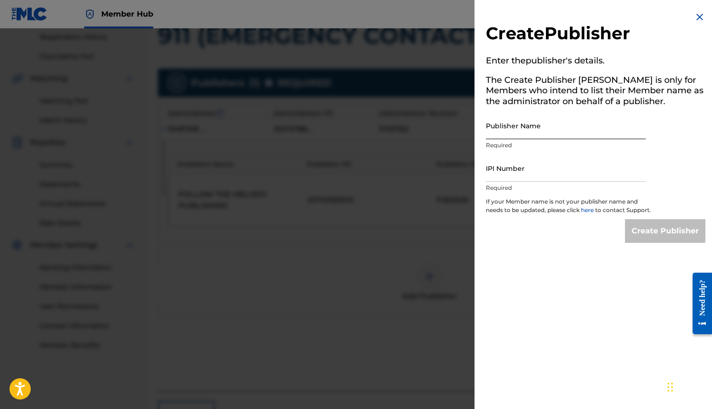
click at [524, 131] on input "Publisher Name" at bounding box center [566, 125] width 160 height 27
type input "[PERSON_NAME]"
click at [550, 163] on input "IPI Number" at bounding box center [566, 168] width 160 height 27
paste input "001074890"
click at [649, 240] on div "Create Publisher" at bounding box center [665, 231] width 80 height 24
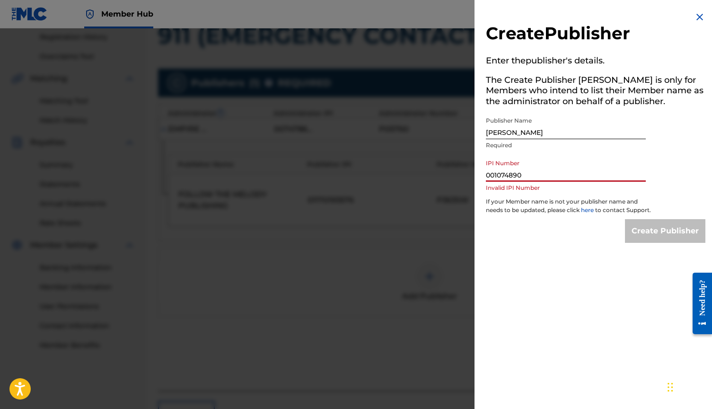
drag, startPoint x: 546, startPoint y: 180, endPoint x: 462, endPoint y: 178, distance: 84.2
click at [462, 180] on div "Create Publisher Enter the publisher 's details. The Create Publisher button is…" at bounding box center [356, 218] width 712 height 380
type input "00107489"
drag, startPoint x: 522, startPoint y: 176, endPoint x: 447, endPoint y: 176, distance: 75.2
click at [447, 176] on div "Create Publisher Enter the publisher 's details. The Create Publisher button is…" at bounding box center [356, 218] width 712 height 380
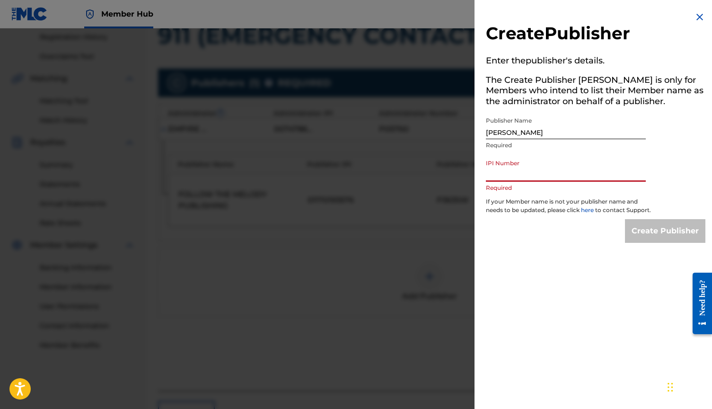
paste input "00873626211"
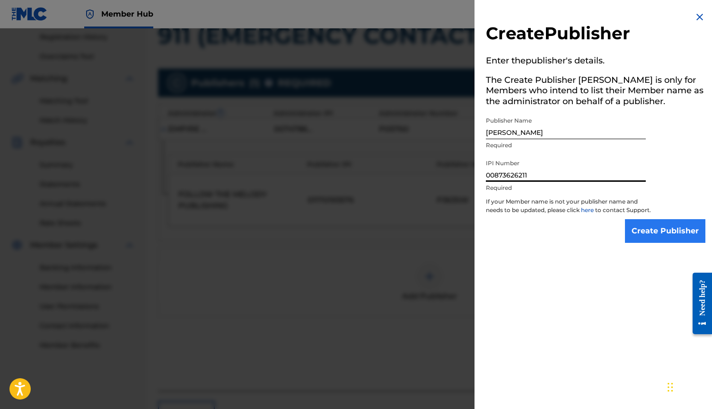
type input "00873626211"
click at [640, 242] on input "Create Publisher" at bounding box center [665, 231] width 80 height 24
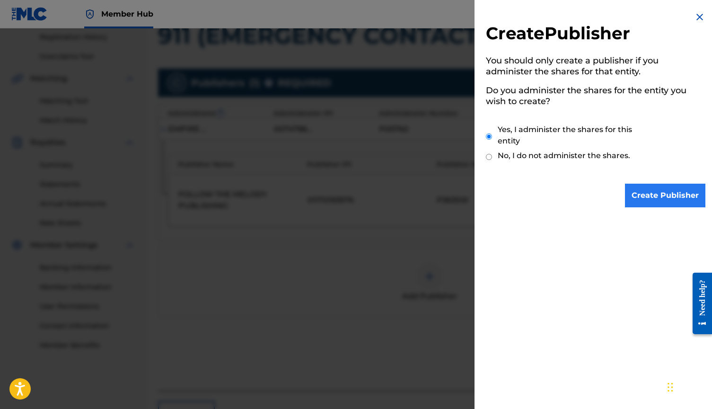
click at [656, 199] on input "Create Publisher" at bounding box center [665, 195] width 80 height 24
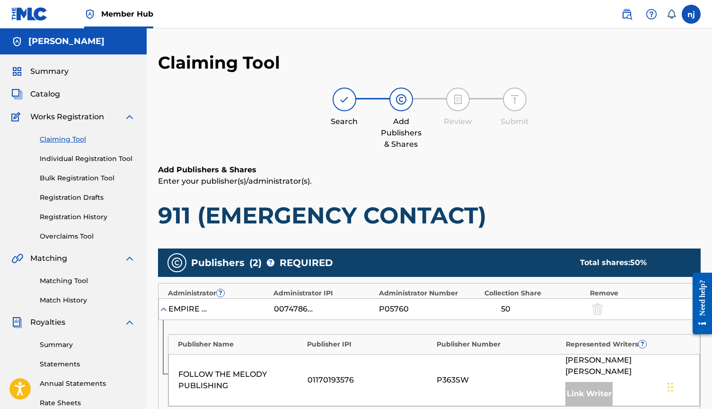
scroll to position [0, 0]
click at [62, 140] on link "Claiming Tool" at bounding box center [88, 139] width 96 height 10
click at [70, 156] on link "Individual Registration Tool" at bounding box center [88, 159] width 96 height 10
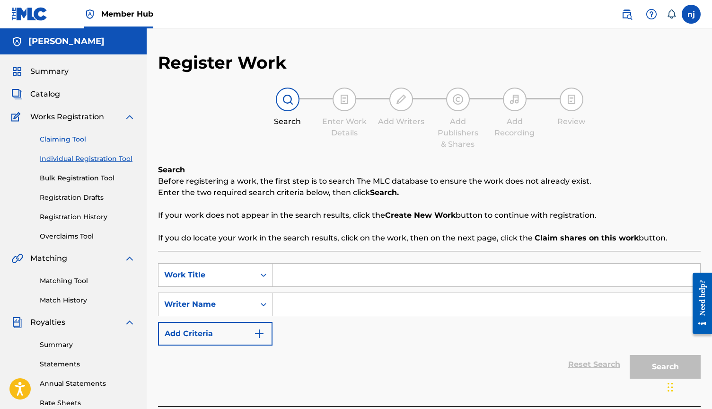
click at [68, 136] on link "Claiming Tool" at bounding box center [88, 139] width 96 height 10
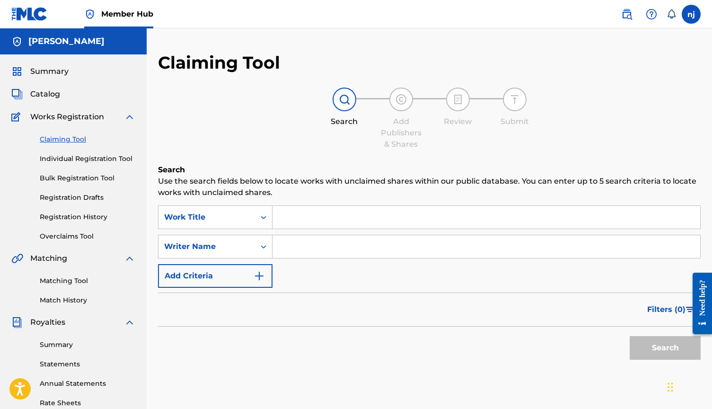
click at [289, 247] on input "Search Form" at bounding box center [486, 246] width 428 height 23
type input "[PERSON_NAME]"
click at [665, 348] on button "Search" at bounding box center [664, 348] width 71 height 24
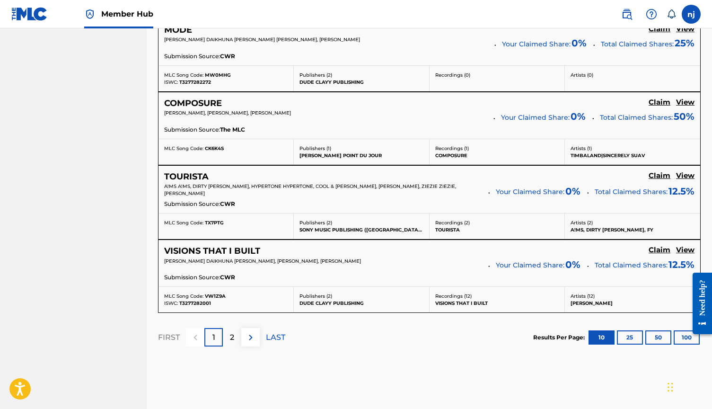
scroll to position [802, 0]
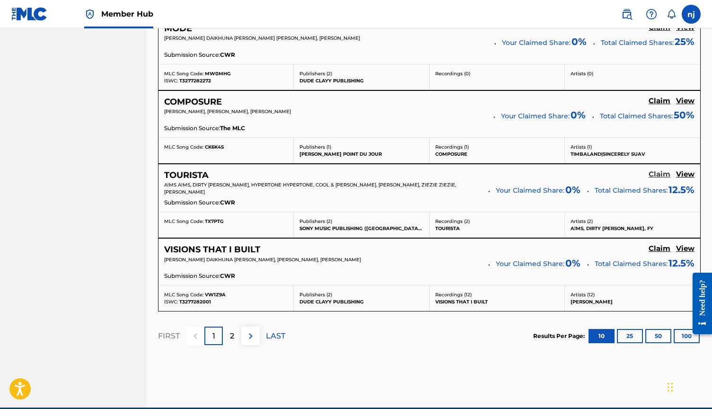
click at [657, 170] on h5 "Claim" at bounding box center [659, 174] width 22 height 9
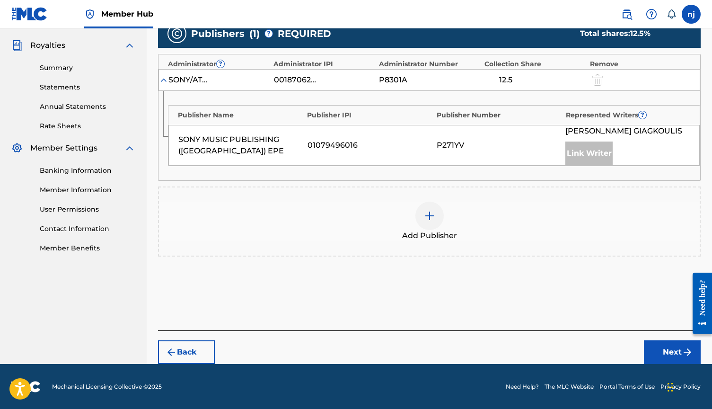
click at [425, 210] on img at bounding box center [429, 215] width 11 height 11
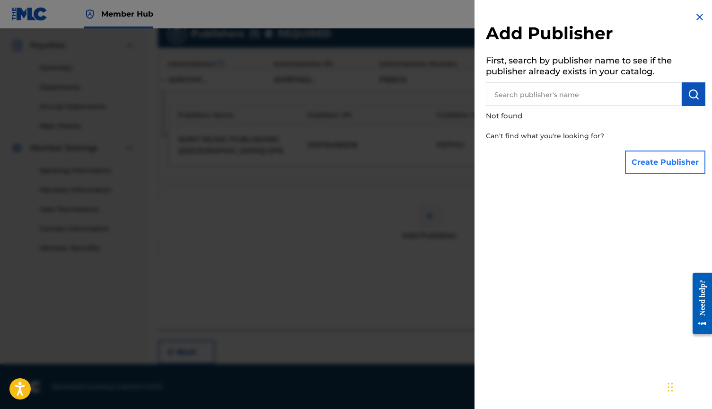
click at [658, 164] on button "Create Publisher" at bounding box center [665, 162] width 80 height 24
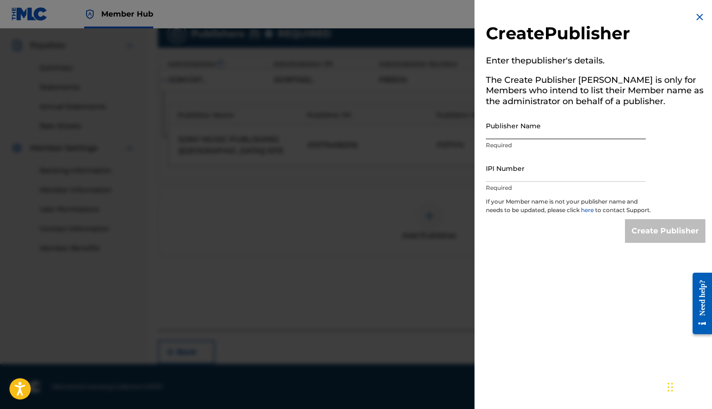
click at [529, 131] on input "Publisher Name" at bounding box center [566, 125] width 160 height 27
type input "[PERSON_NAME]"
click at [516, 167] on input "IPI Number" at bounding box center [566, 168] width 160 height 27
paste input "00873626211"
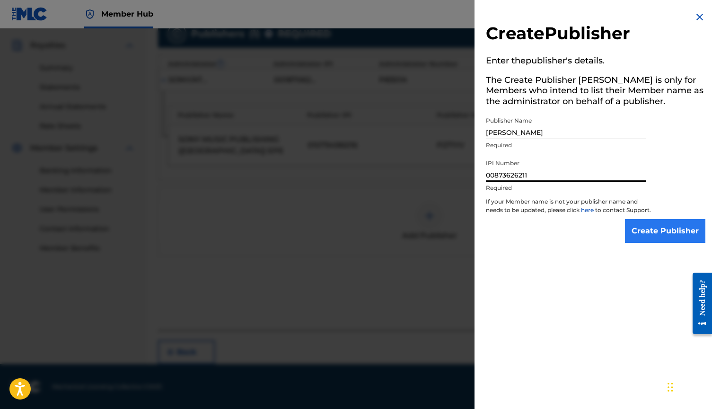
type input "00873626211"
click at [642, 233] on input "Create Publisher" at bounding box center [665, 231] width 80 height 24
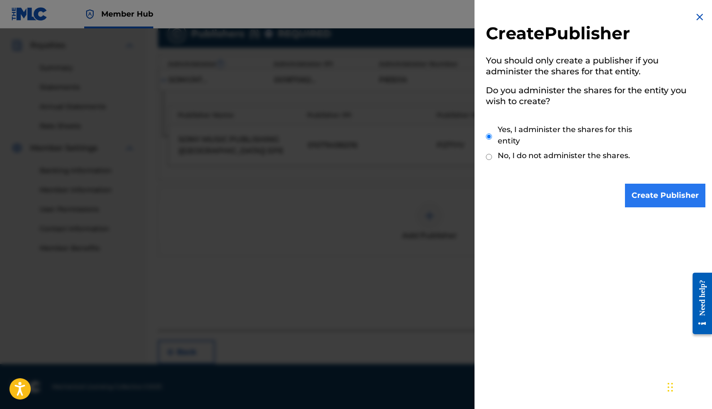
click at [649, 192] on input "Create Publisher" at bounding box center [665, 195] width 80 height 24
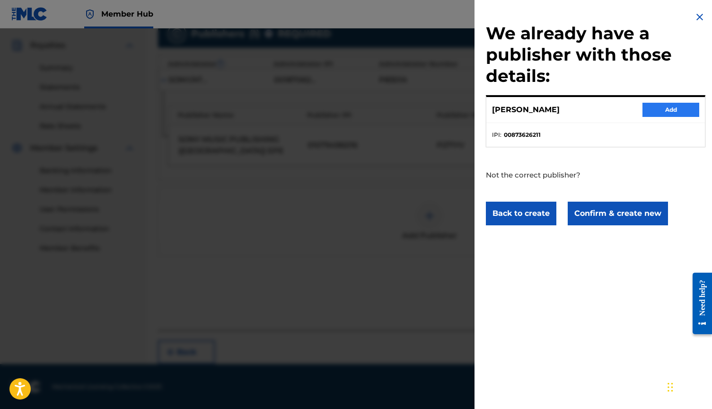
click at [677, 112] on button "Add" at bounding box center [670, 110] width 57 height 14
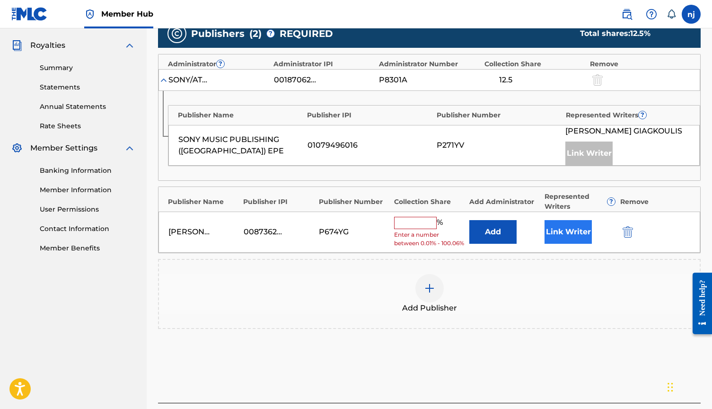
click at [580, 233] on button "Link Writer" at bounding box center [567, 232] width 47 height 24
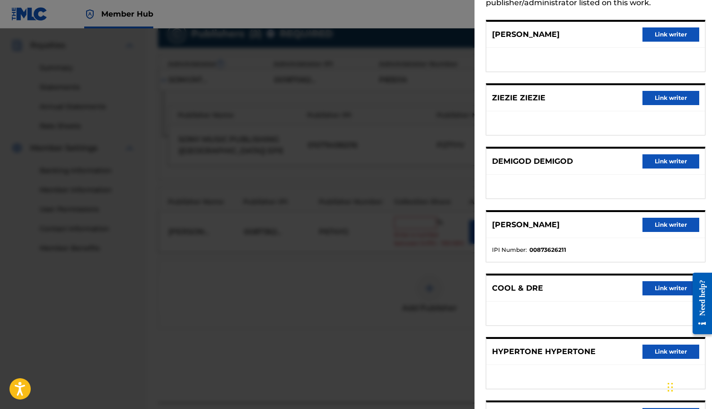
scroll to position [85, 0]
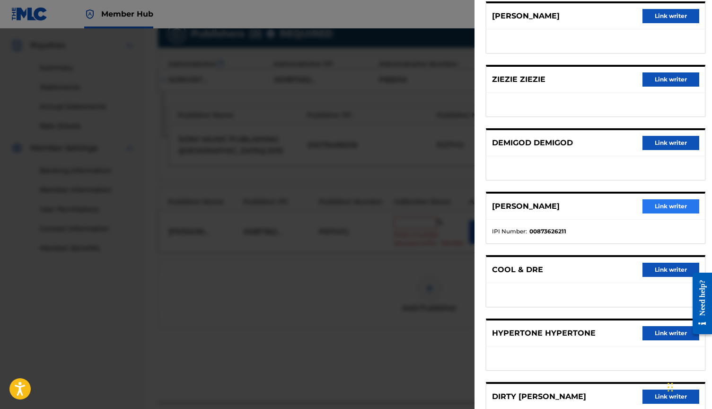
click at [675, 206] on button "Link writer" at bounding box center [670, 206] width 57 height 14
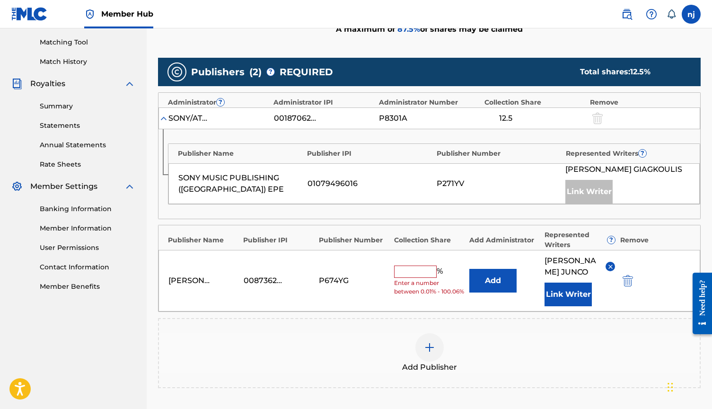
scroll to position [237, 0]
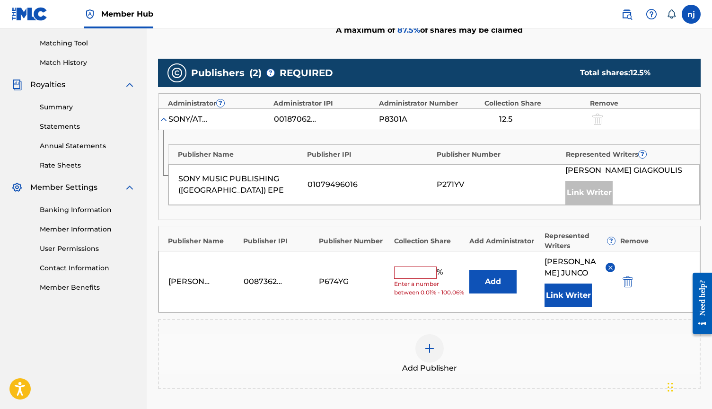
click at [422, 266] on input "text" at bounding box center [415, 272] width 43 height 12
click at [572, 295] on button "Link Writer" at bounding box center [567, 295] width 47 height 24
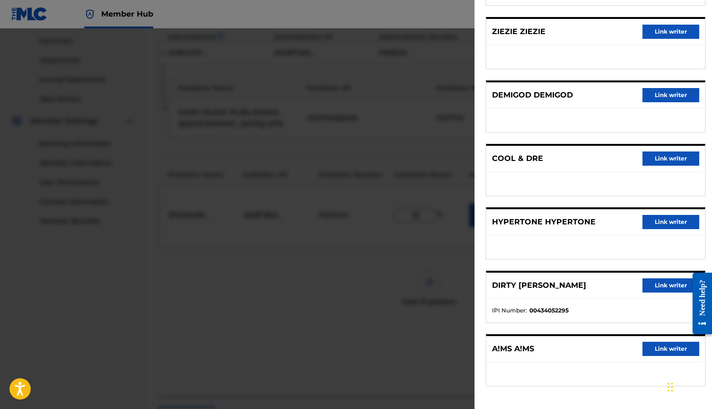
scroll to position [305, 0]
click at [401, 227] on div at bounding box center [356, 232] width 712 height 409
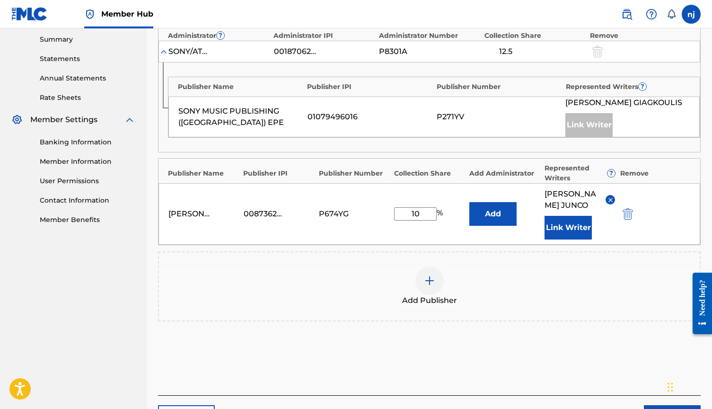
click at [425, 217] on input "10" at bounding box center [415, 213] width 43 height 13
type input "1"
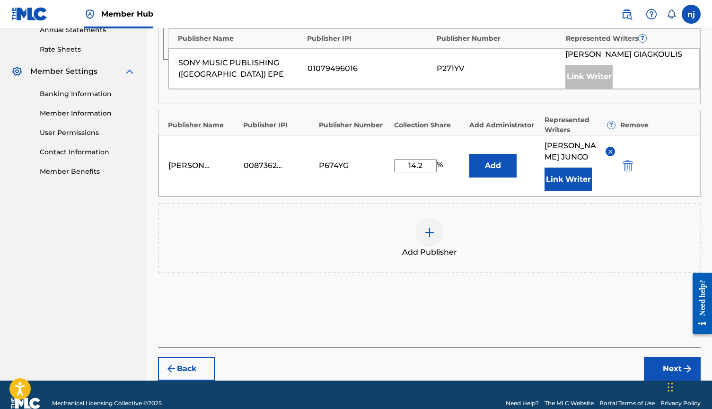
scroll to position [354, 0]
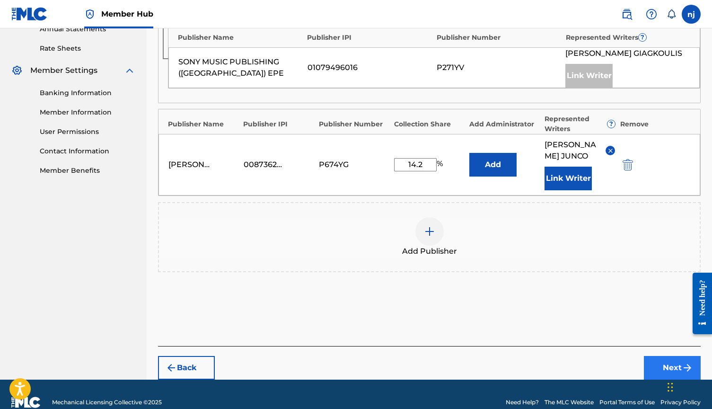
type input "14.2"
click at [655, 364] on button "Next" at bounding box center [672, 368] width 57 height 24
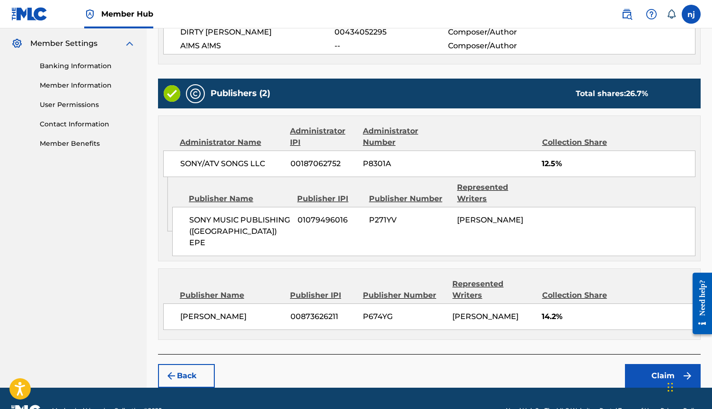
scroll to position [381, 0]
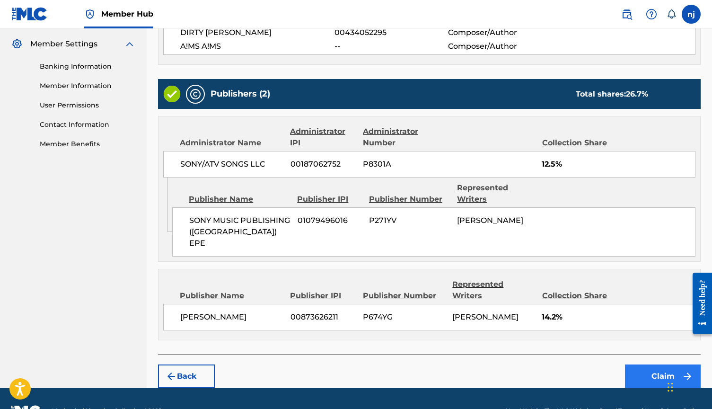
click at [651, 364] on button "Claim" at bounding box center [663, 376] width 76 height 24
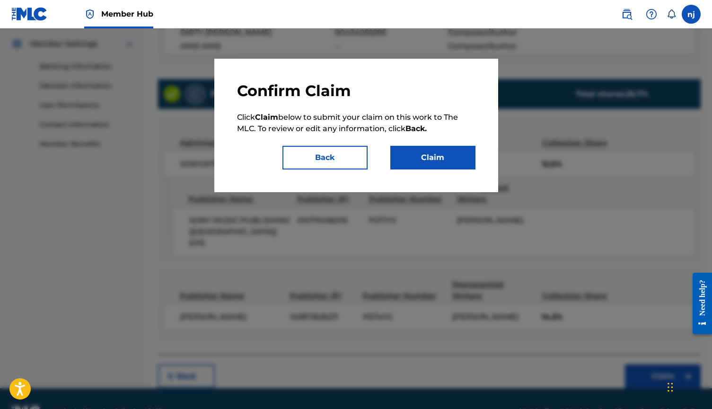
click at [431, 141] on div "Confirm Claim Click Claim below to submit your claim on this work to The MLC. T…" at bounding box center [356, 125] width 238 height 88
click at [436, 163] on button "Claim" at bounding box center [432, 158] width 85 height 24
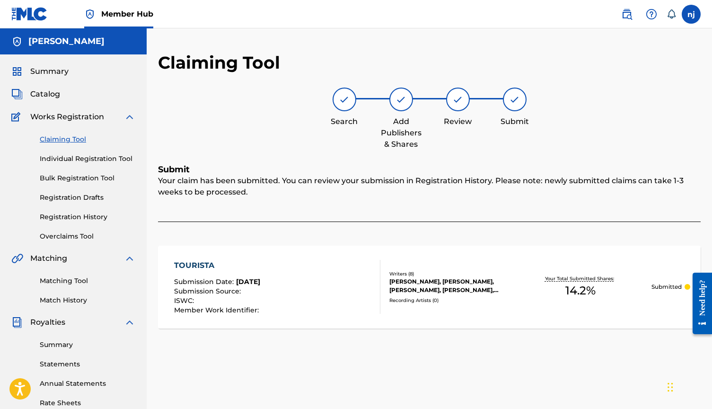
scroll to position [0, 0]
click at [47, 94] on span "Catalog" at bounding box center [45, 93] width 30 height 11
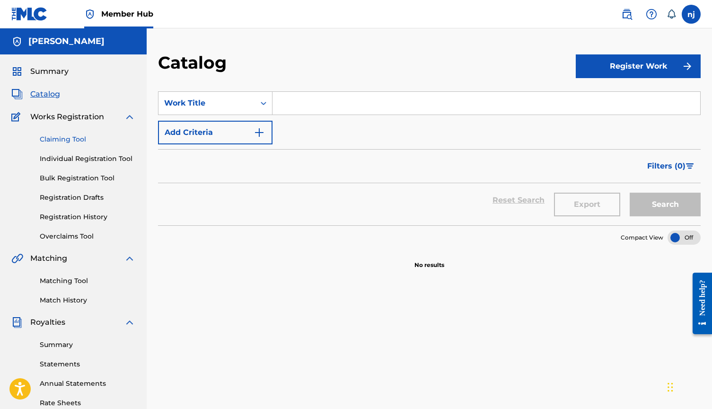
click at [72, 137] on link "Claiming Tool" at bounding box center [88, 139] width 96 height 10
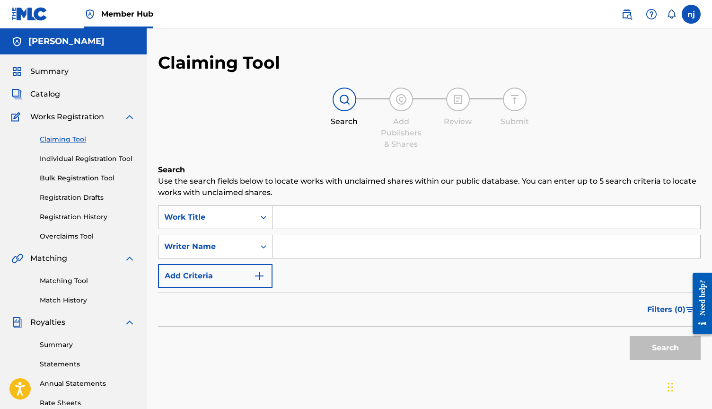
click at [320, 245] on input "Search Form" at bounding box center [486, 246] width 428 height 23
type input "M"
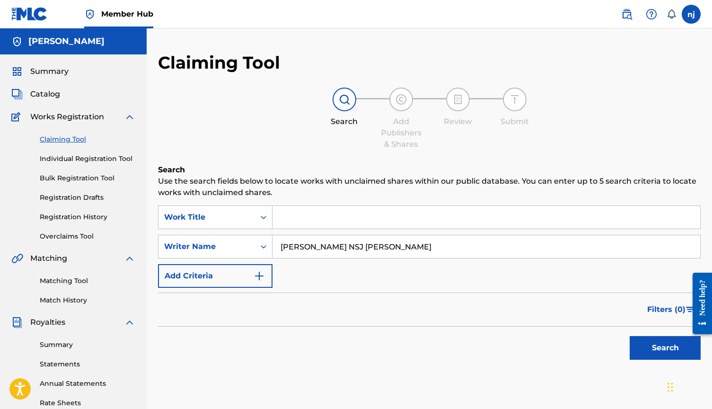
click at [665, 348] on button "Search" at bounding box center [664, 348] width 71 height 24
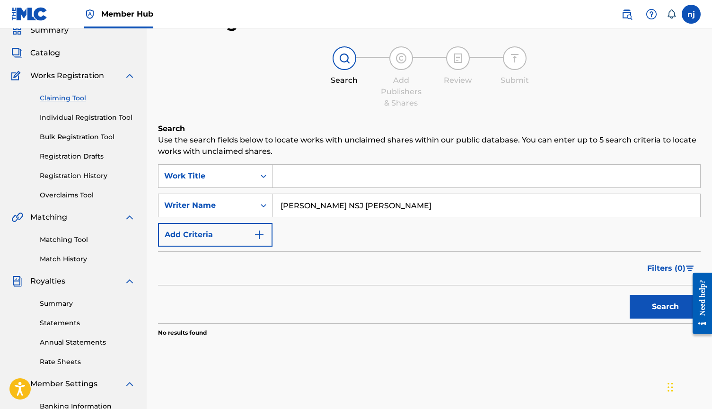
scroll to position [50, 0]
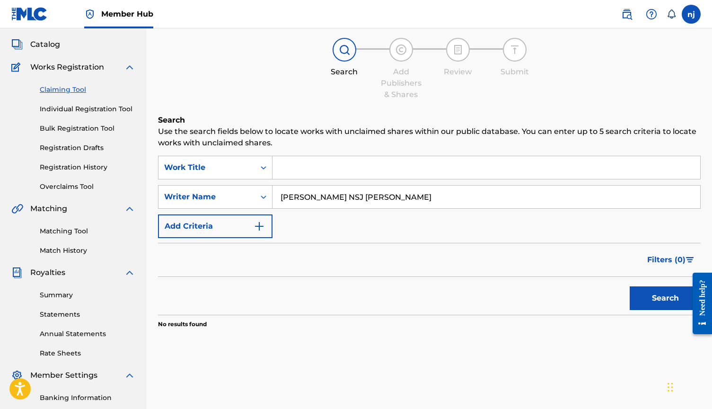
click at [355, 197] on input "[PERSON_NAME] NSJ [PERSON_NAME]" at bounding box center [486, 196] width 428 height 23
click at [665, 298] on button "Search" at bounding box center [664, 298] width 71 height 24
drag, startPoint x: 362, startPoint y: 200, endPoint x: 325, endPoint y: 199, distance: 36.4
click at [325, 199] on input "[PERSON_NAME] "NSJ" [PERSON_NAME]" at bounding box center [486, 196] width 428 height 23
type input "[PERSON_NAME]"
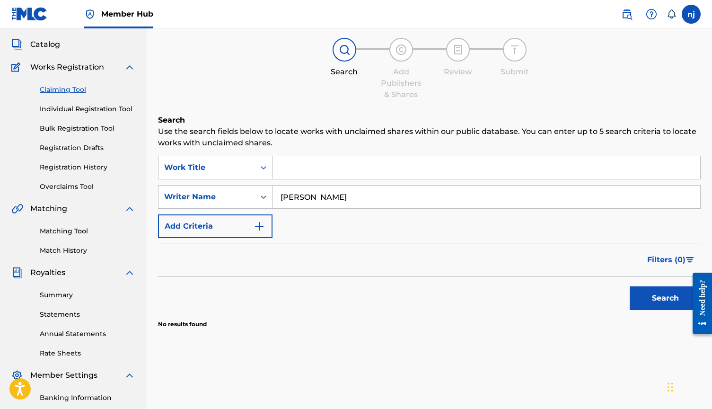
click at [665, 298] on button "Search" at bounding box center [664, 298] width 71 height 24
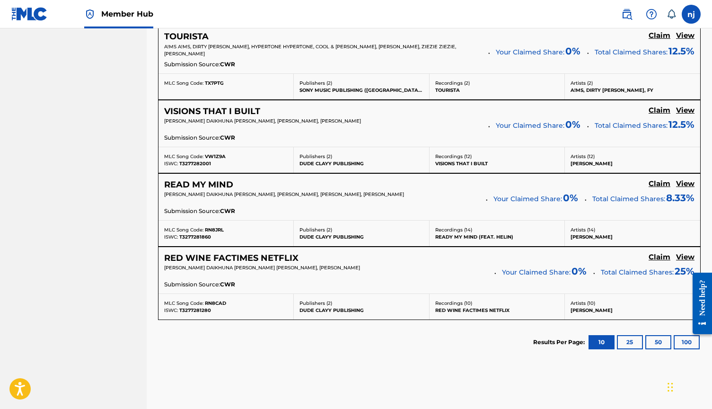
scroll to position [642, 0]
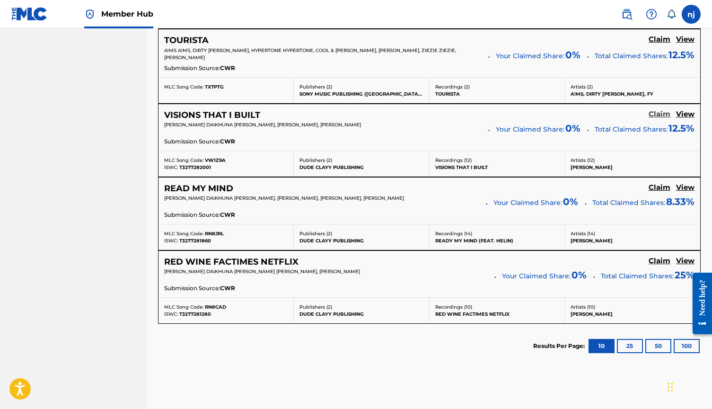
click at [656, 113] on h5 "Claim" at bounding box center [659, 114] width 22 height 9
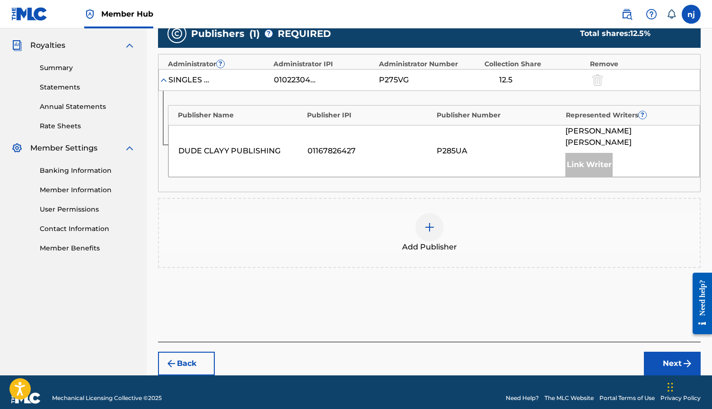
click at [429, 221] on img at bounding box center [429, 226] width 11 height 11
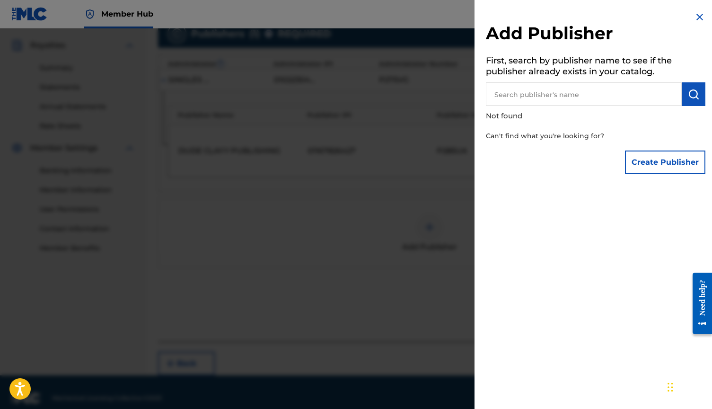
click at [576, 95] on input "text" at bounding box center [584, 94] width 196 height 24
type input "N"
type input "[PERSON_NAME]"
click at [690, 90] on img "submit" at bounding box center [693, 93] width 11 height 11
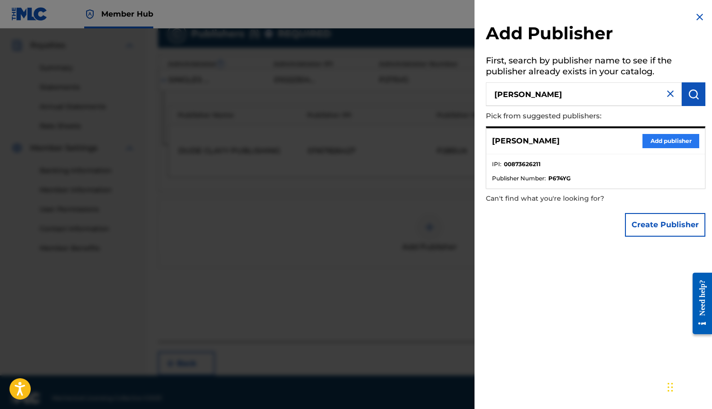
click at [660, 138] on button "Add publisher" at bounding box center [670, 141] width 57 height 14
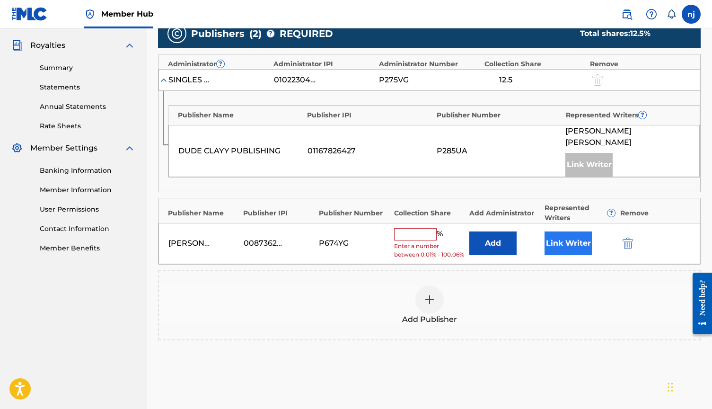
click at [560, 236] on button "Link Writer" at bounding box center [567, 243] width 47 height 24
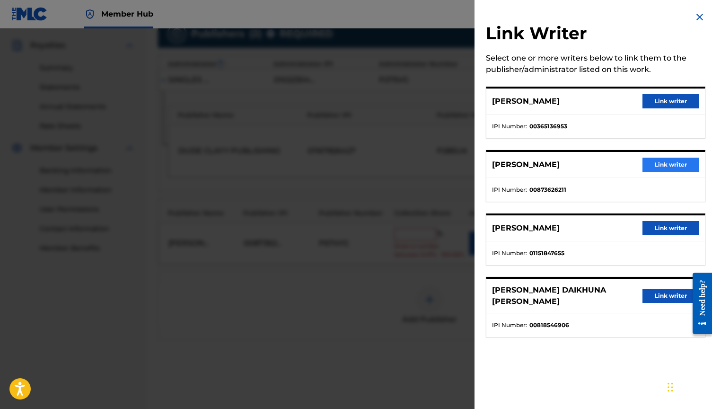
click at [659, 166] on button "Link writer" at bounding box center [670, 164] width 57 height 14
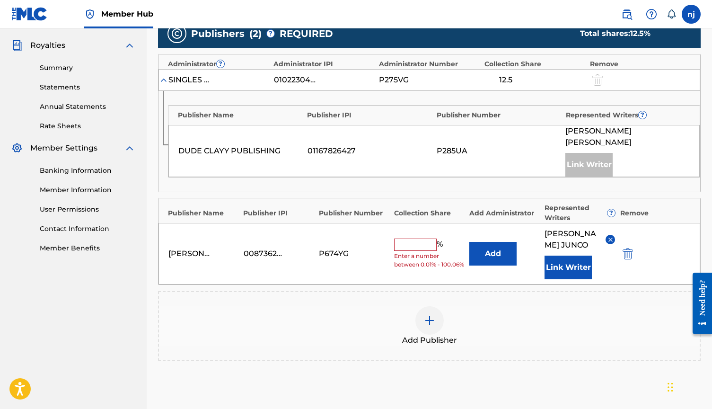
click at [426, 238] on input "text" at bounding box center [415, 244] width 43 height 12
type input "12.5"
click at [527, 292] on div "Add Publisher" at bounding box center [429, 326] width 542 height 70
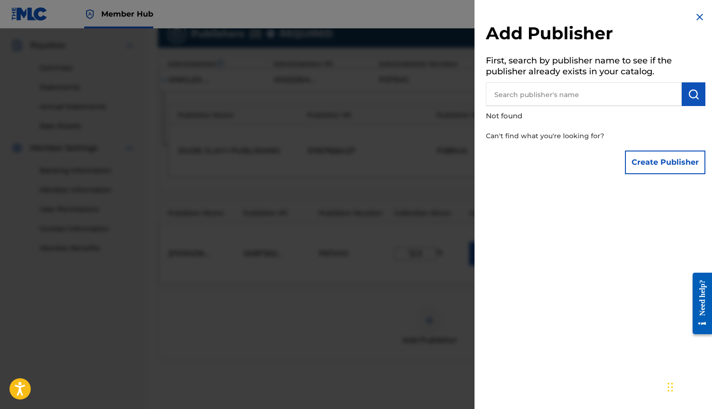
click at [695, 17] on img at bounding box center [699, 16] width 11 height 11
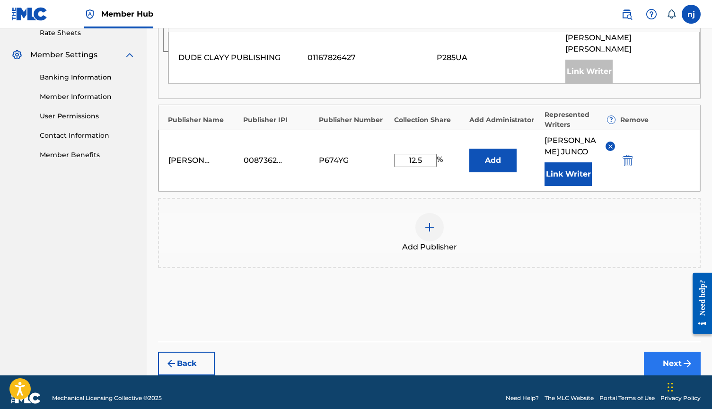
click at [663, 351] on button "Next" at bounding box center [672, 363] width 57 height 24
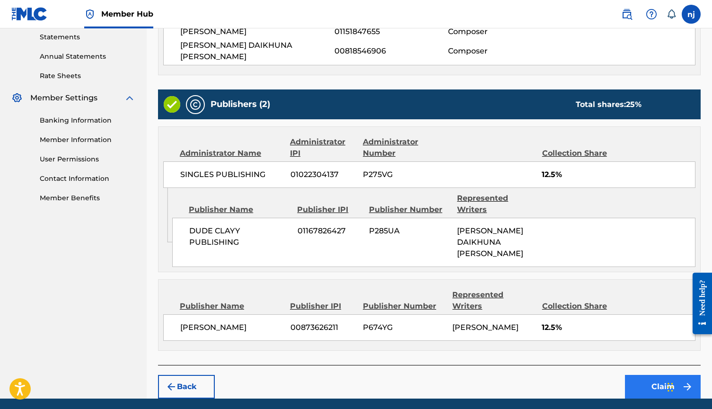
scroll to position [326, 0]
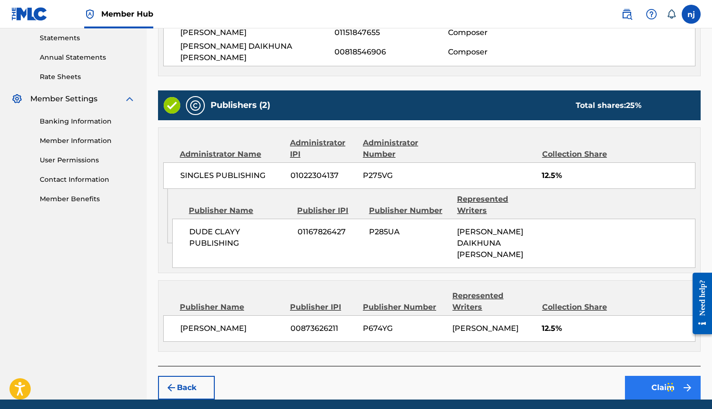
click at [648, 375] on button "Claim" at bounding box center [663, 387] width 76 height 24
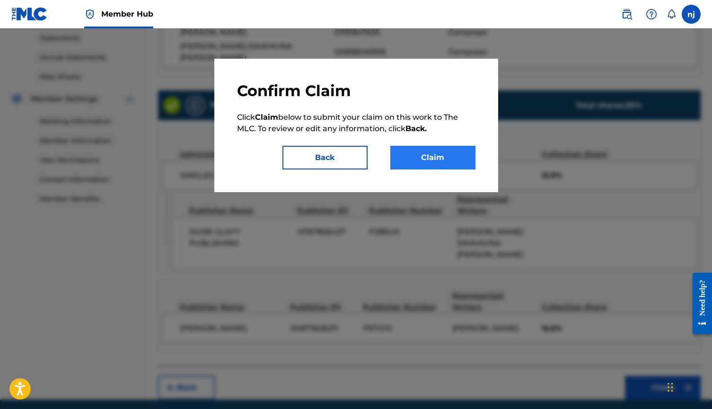
click at [446, 163] on button "Claim" at bounding box center [432, 158] width 85 height 24
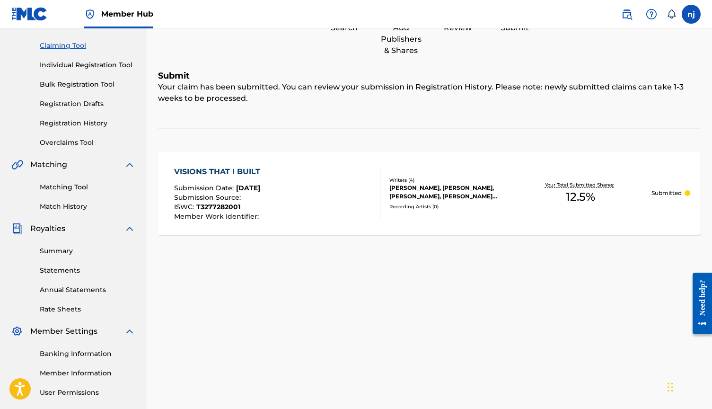
scroll to position [78, 0]
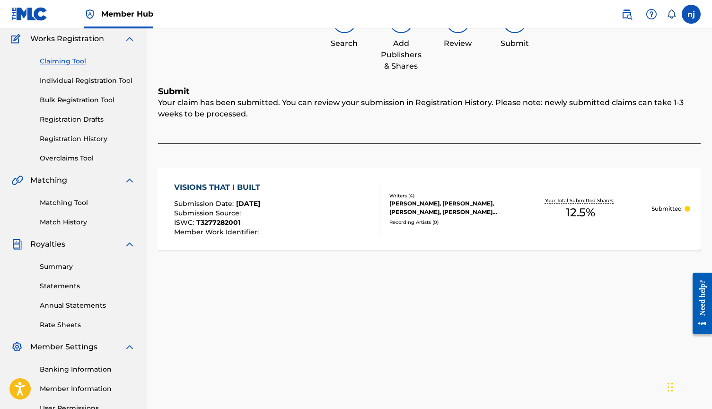
click at [64, 60] on link "Claiming Tool" at bounding box center [88, 61] width 96 height 10
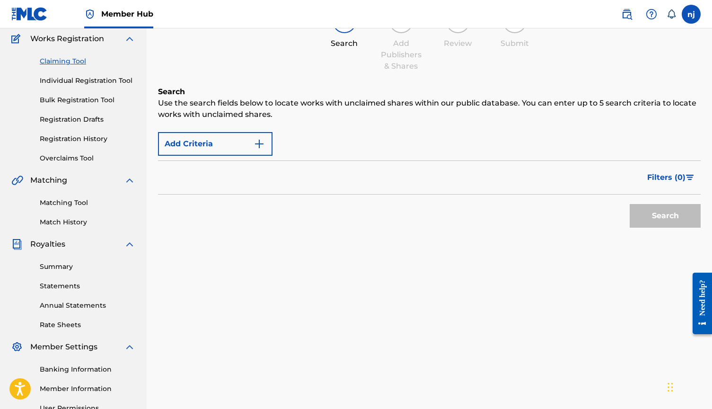
scroll to position [0, 0]
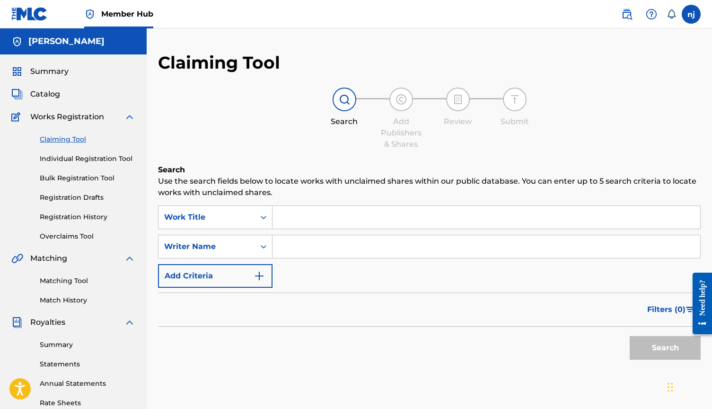
click at [329, 243] on input "Search Form" at bounding box center [486, 246] width 428 height 23
type input "[PERSON_NAME]"
click at [665, 348] on button "Search" at bounding box center [664, 348] width 71 height 24
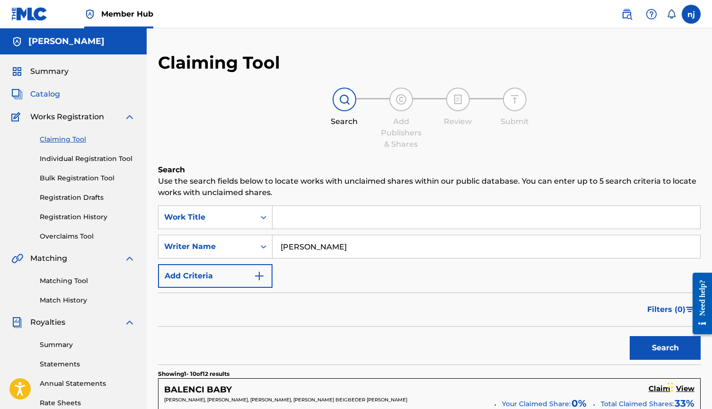
click at [51, 92] on span "Catalog" at bounding box center [45, 93] width 30 height 11
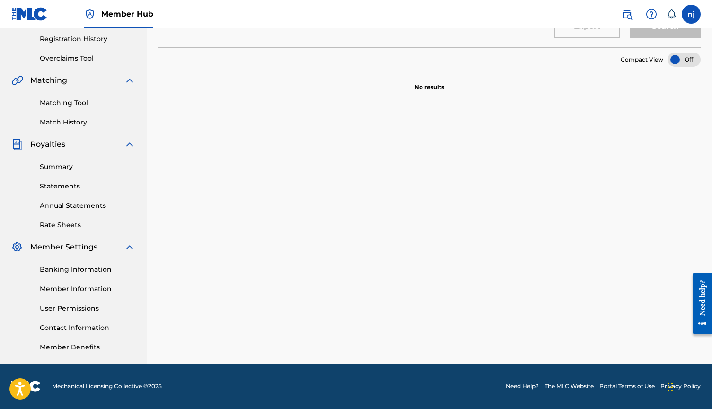
scroll to position [178, 0]
click at [53, 186] on link "Statements" at bounding box center [88, 186] width 96 height 10
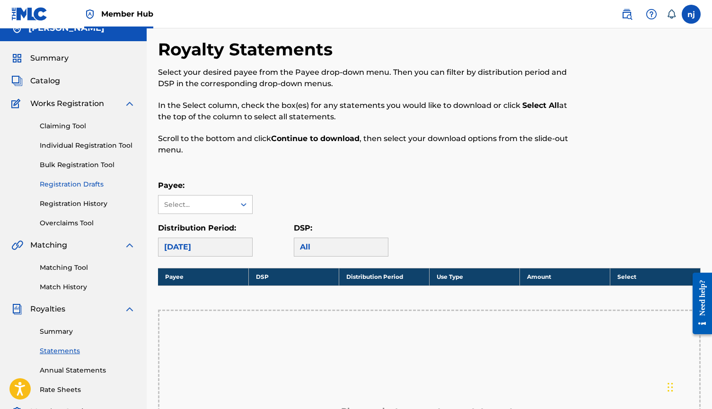
scroll to position [8, 0]
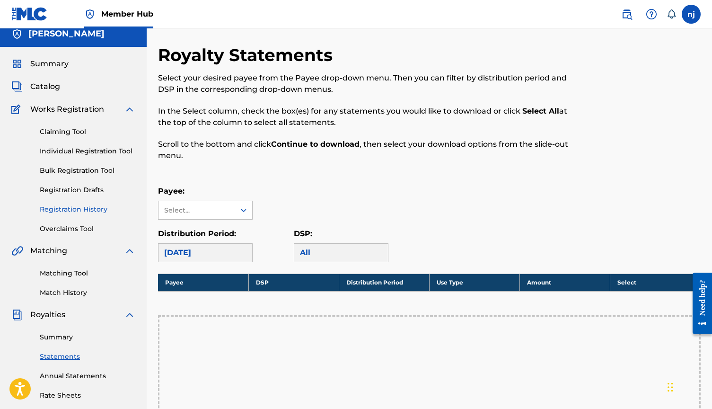
click at [76, 209] on link "Registration History" at bounding box center [88, 209] width 96 height 10
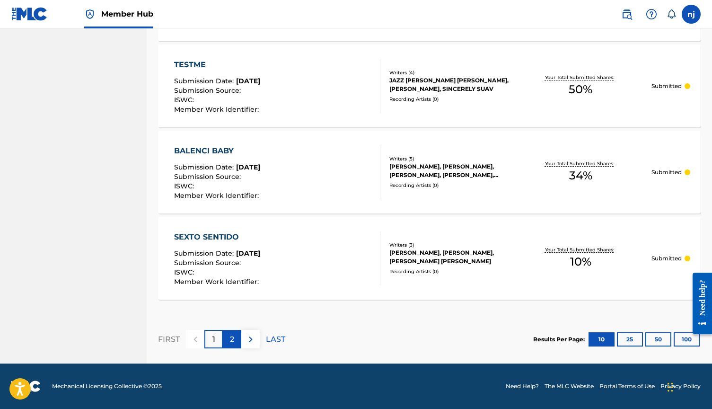
click at [232, 340] on p "2" at bounding box center [232, 338] width 4 height 11
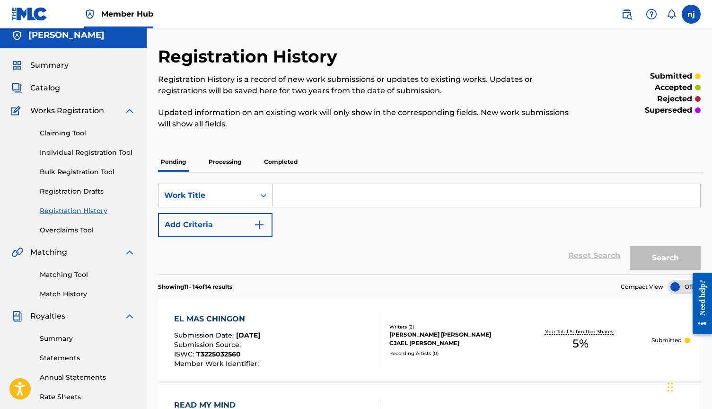
scroll to position [23, 0]
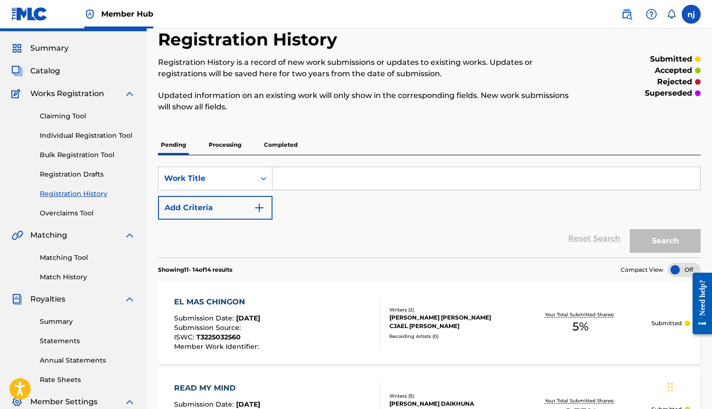
click at [218, 148] on p "Processing" at bounding box center [225, 145] width 38 height 20
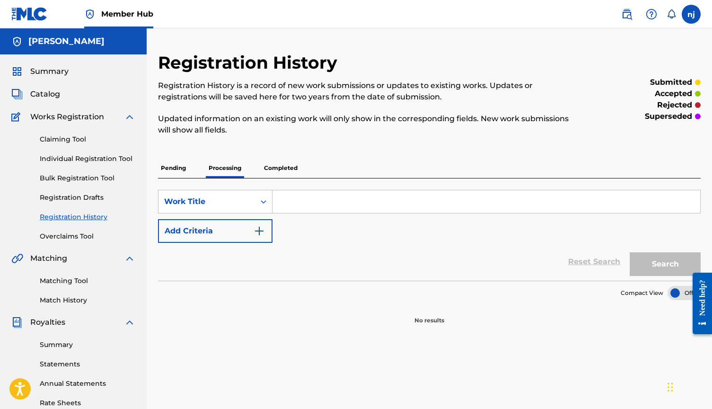
click at [273, 170] on p "Completed" at bounding box center [280, 168] width 39 height 20
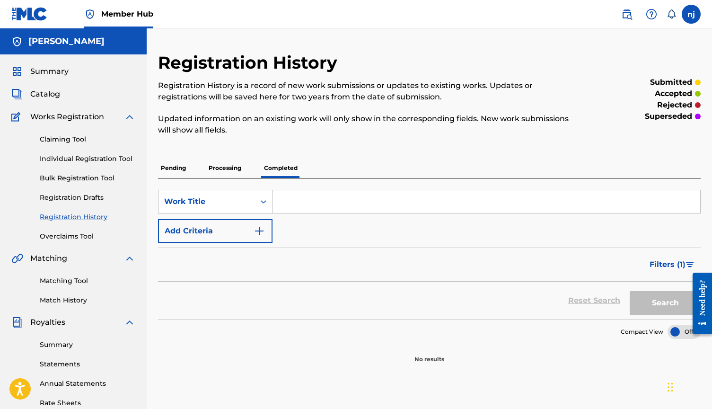
click at [174, 171] on p "Pending" at bounding box center [173, 168] width 31 height 20
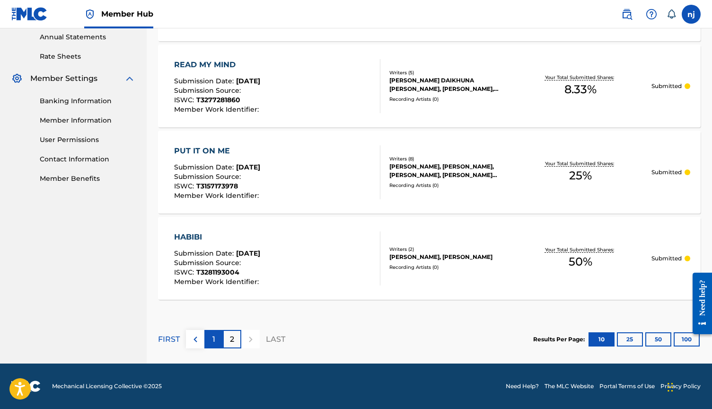
click at [207, 342] on div "1" at bounding box center [213, 339] width 18 height 18
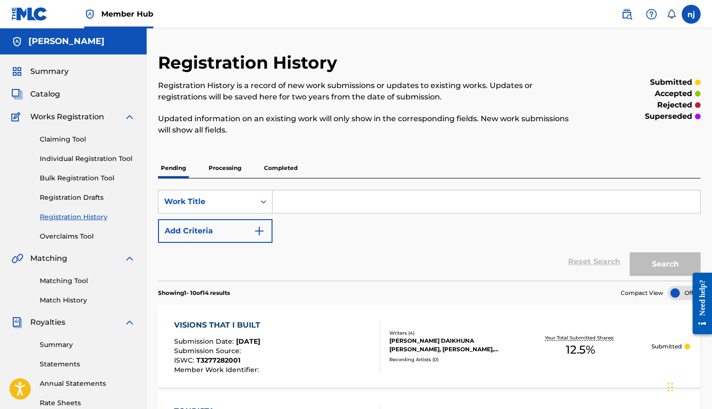
click at [64, 133] on div "Claiming Tool Individual Registration Tool Bulk Registration Tool Registration …" at bounding box center [73, 181] width 124 height 119
click at [64, 141] on link "Claiming Tool" at bounding box center [88, 139] width 96 height 10
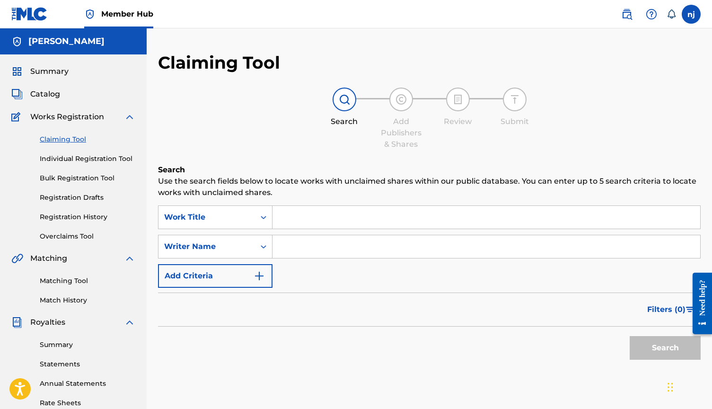
click at [347, 239] on input "Search Form" at bounding box center [486, 246] width 428 height 23
type input "[PERSON_NAME]"
click at [665, 348] on button "Search" at bounding box center [664, 348] width 71 height 24
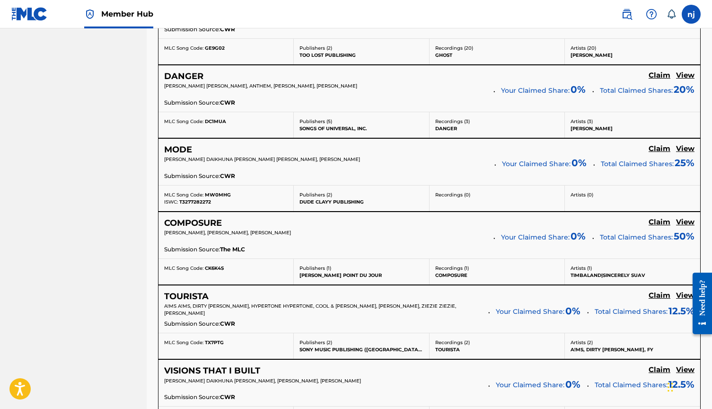
scroll to position [682, 0]
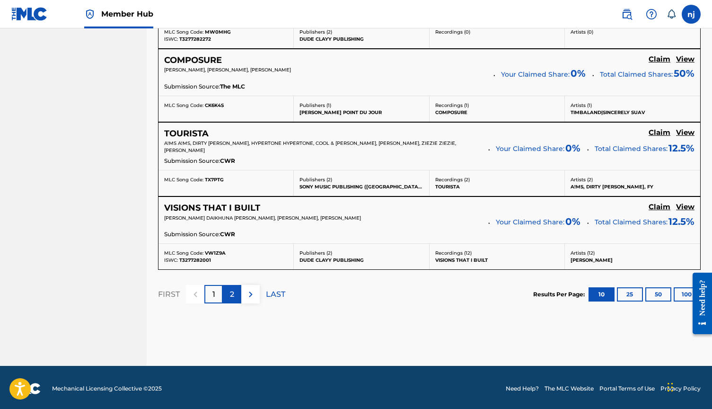
click at [230, 297] on p "2" at bounding box center [232, 293] width 4 height 11
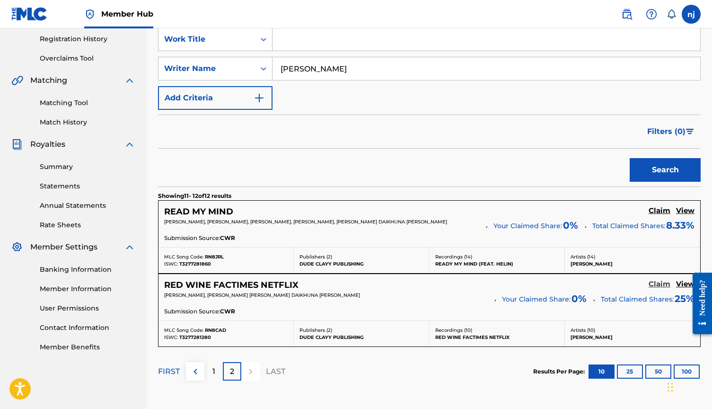
click at [655, 284] on h5 "Claim" at bounding box center [659, 283] width 22 height 9
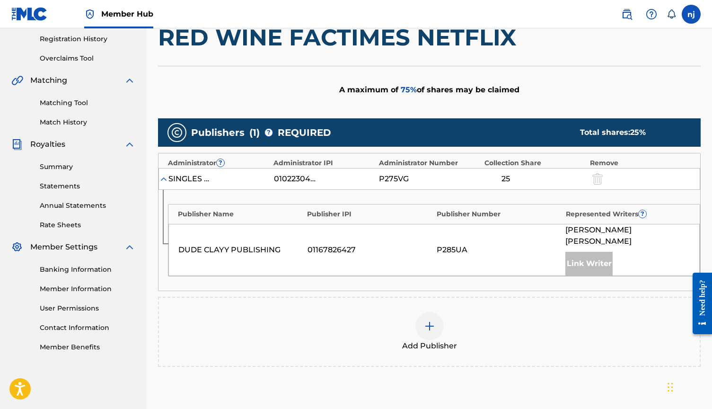
click at [431, 312] on div at bounding box center [429, 326] width 28 height 28
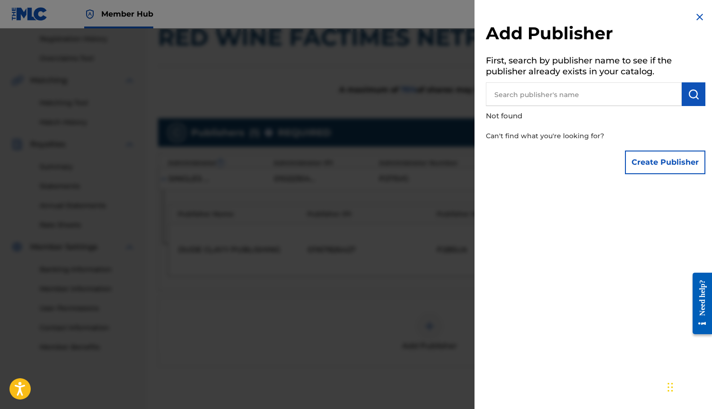
click at [575, 99] on input "text" at bounding box center [584, 94] width 196 height 24
type input "[PERSON_NAME]"
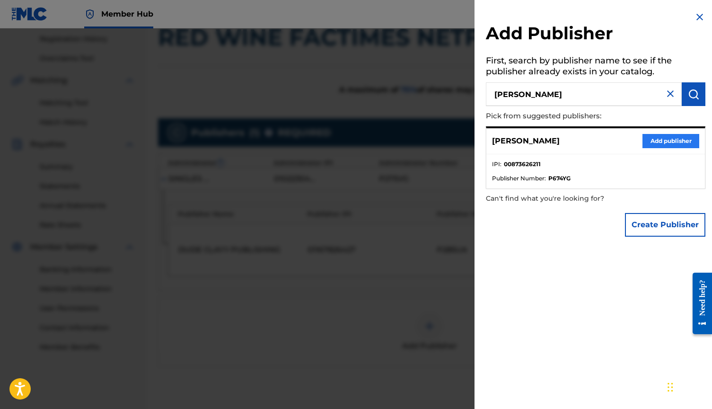
click at [647, 139] on button "Add publisher" at bounding box center [670, 141] width 57 height 14
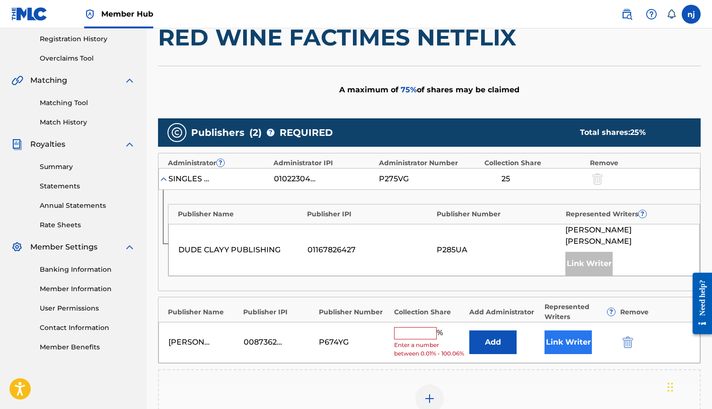
click at [569, 334] on button "Link Writer" at bounding box center [567, 342] width 47 height 24
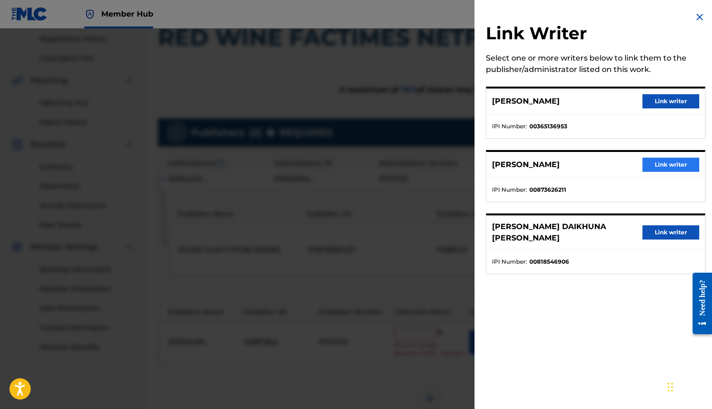
click at [663, 165] on button "Link writer" at bounding box center [670, 164] width 57 height 14
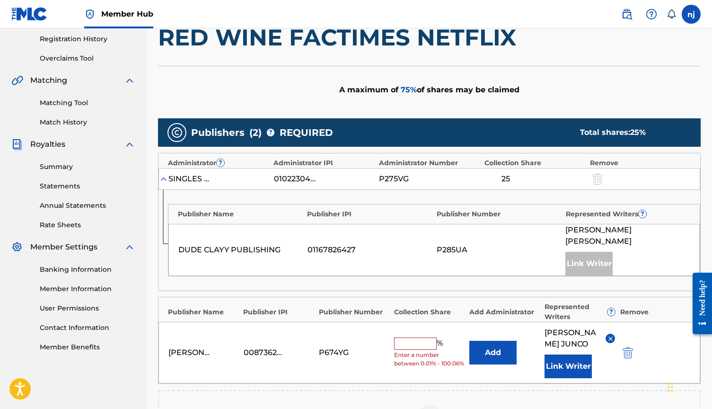
click at [428, 337] on input "text" at bounding box center [415, 343] width 43 height 12
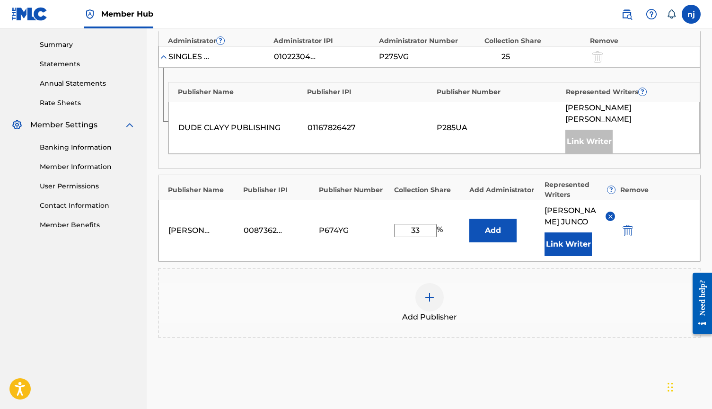
scroll to position [288, 0]
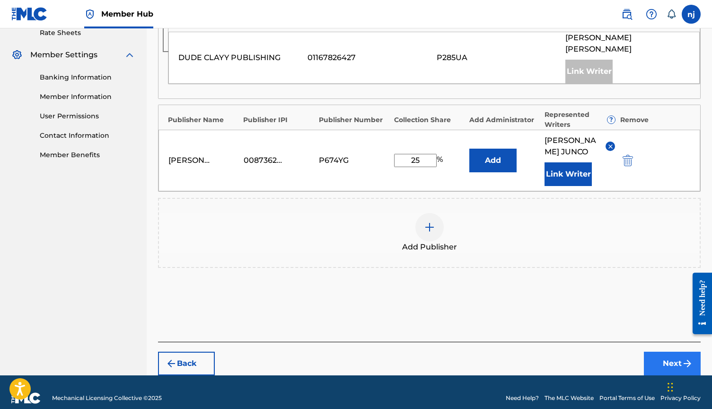
click at [660, 353] on button "Next" at bounding box center [672, 363] width 57 height 24
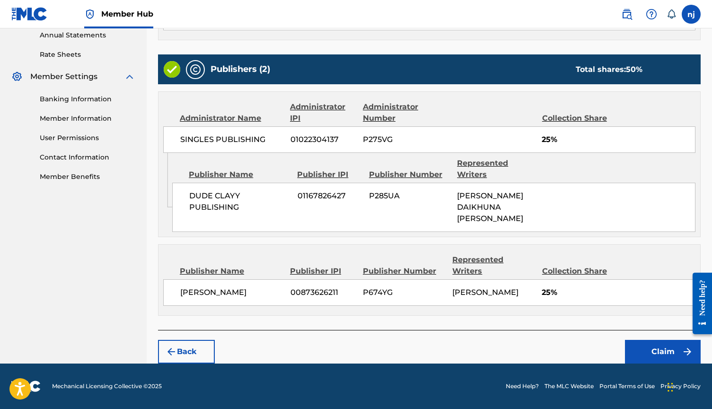
scroll to position [312, 0]
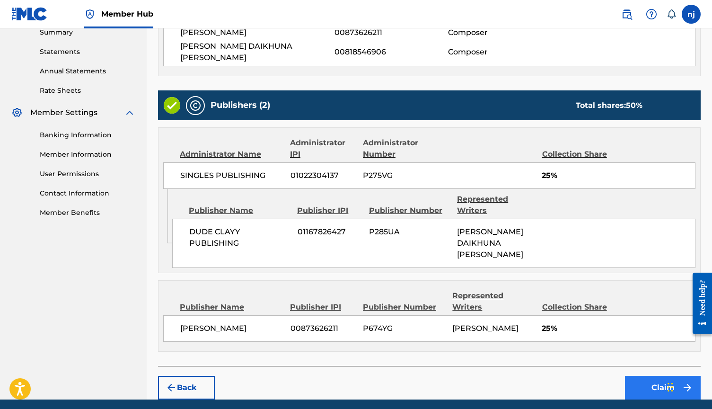
click at [645, 375] on button "Claim" at bounding box center [663, 387] width 76 height 24
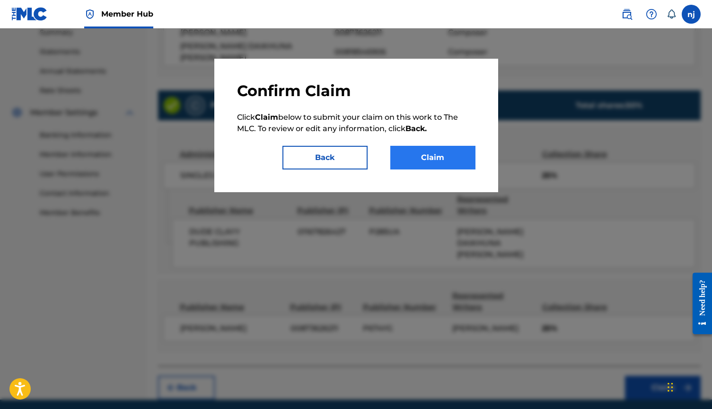
click at [445, 160] on button "Claim" at bounding box center [432, 158] width 85 height 24
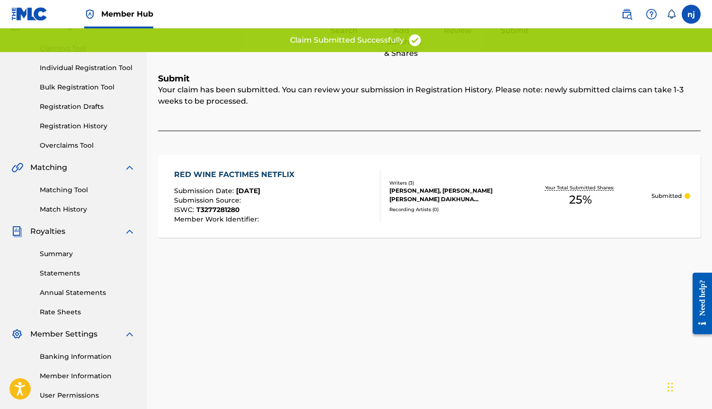
scroll to position [59, 0]
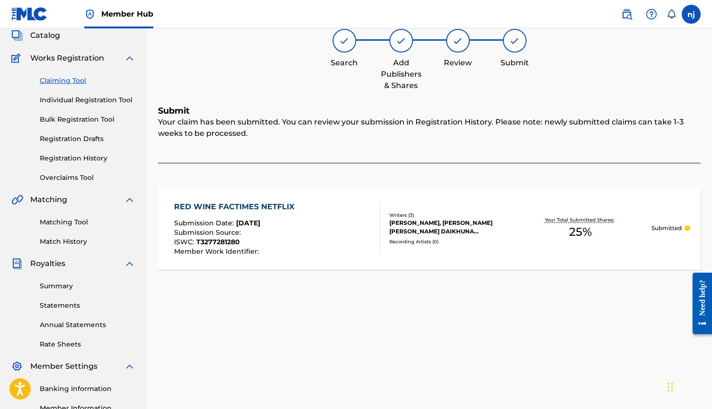
click at [70, 81] on link "Claiming Tool" at bounding box center [88, 81] width 96 height 10
